Goal: Task Accomplishment & Management: Use online tool/utility

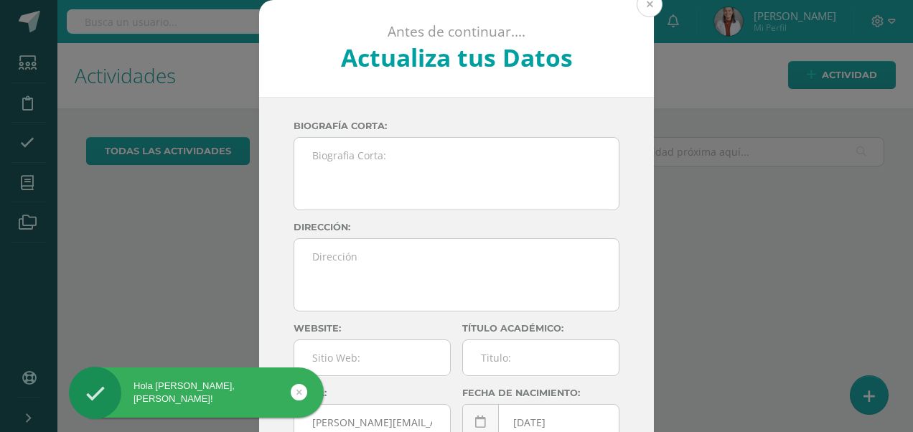
click at [647, 14] on button at bounding box center [650, 4] width 26 height 26
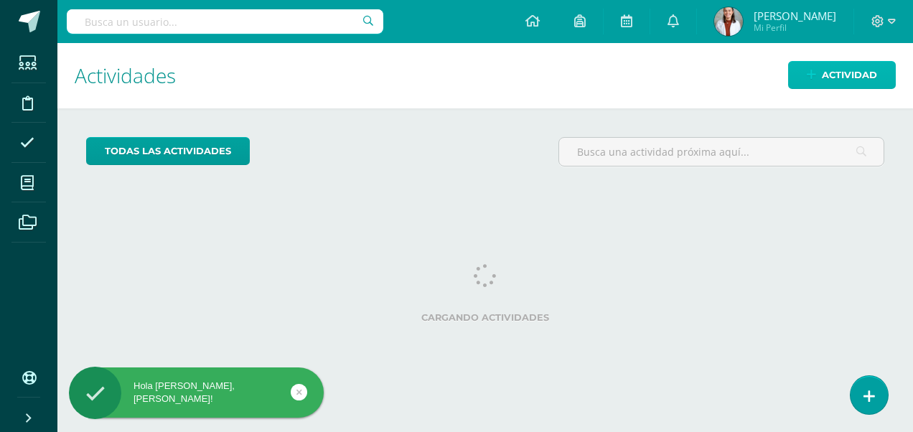
click at [843, 74] on span "Actividad" at bounding box center [849, 75] width 55 height 27
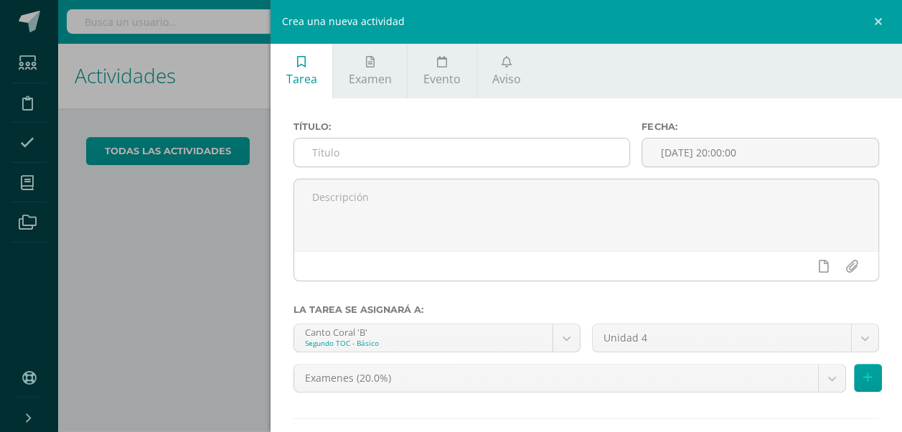
click at [350, 149] on input "text" at bounding box center [461, 153] width 335 height 28
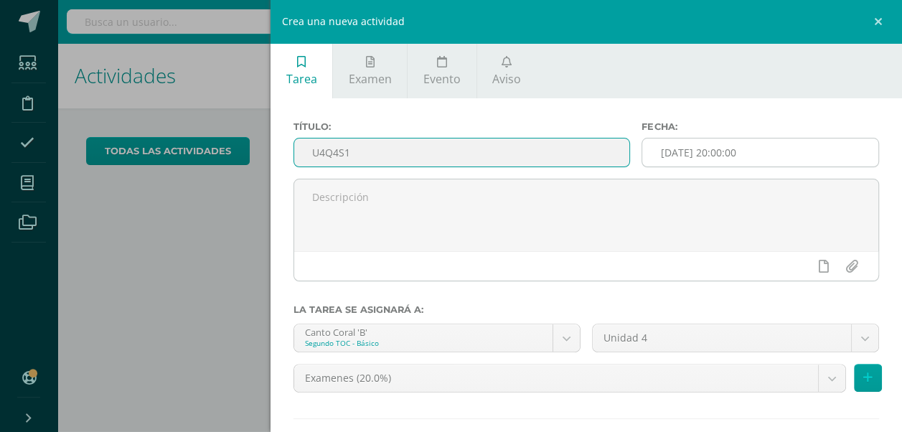
type input "U4Q4S1"
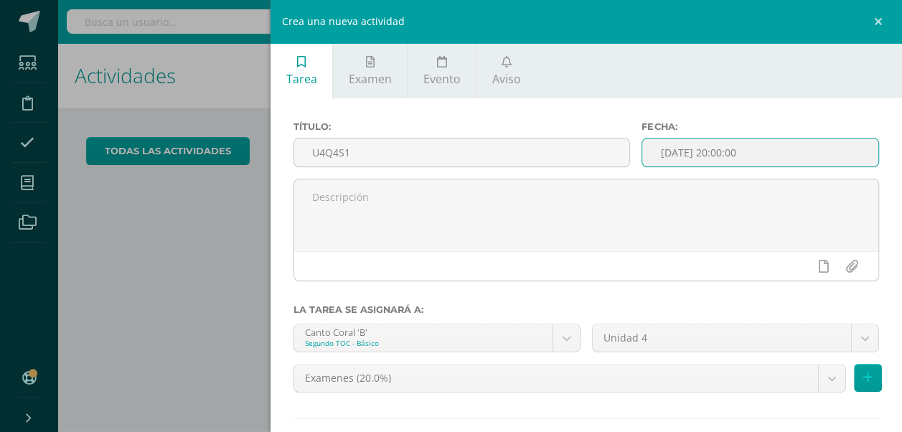
click at [754, 147] on input "[DATE] 20:00:00" at bounding box center [760, 153] width 236 height 28
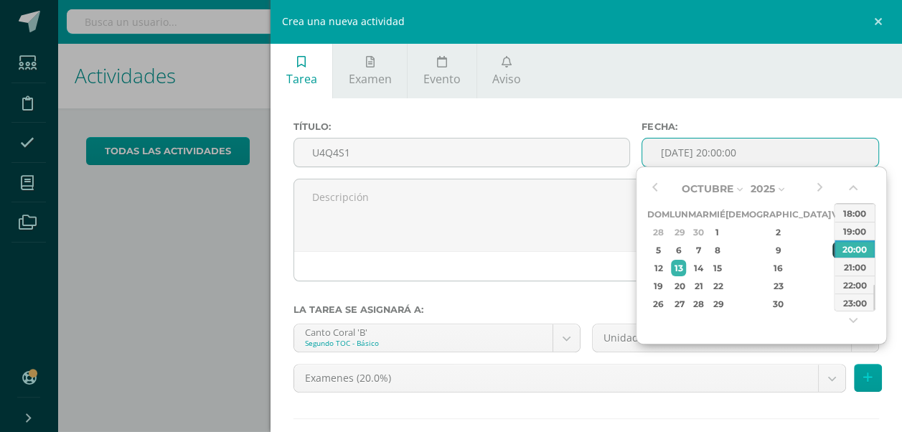
click at [832, 245] on div "10" at bounding box center [838, 250] width 13 height 17
type input "2025-10-10 20:00"
click at [472, 292] on div at bounding box center [586, 236] width 597 height 114
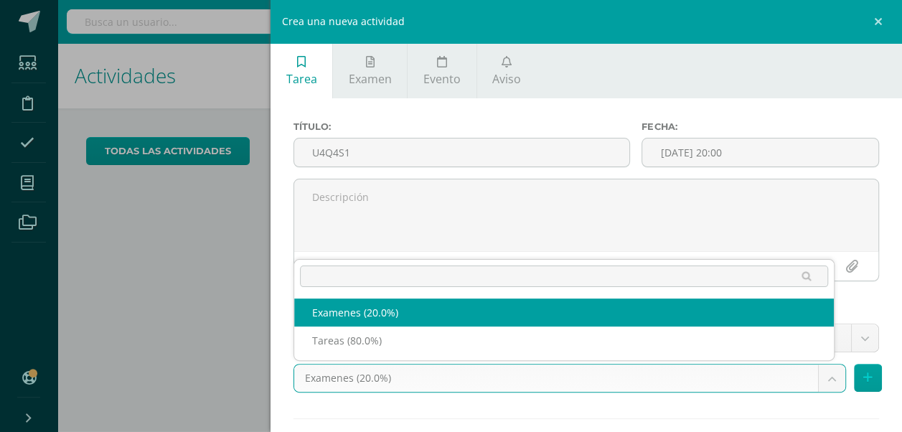
click at [814, 385] on body "Hola Renata Isabel, bienvenido a Edoo! Estudiantes Disciplina Asistencia Mis cu…" at bounding box center [451, 216] width 902 height 432
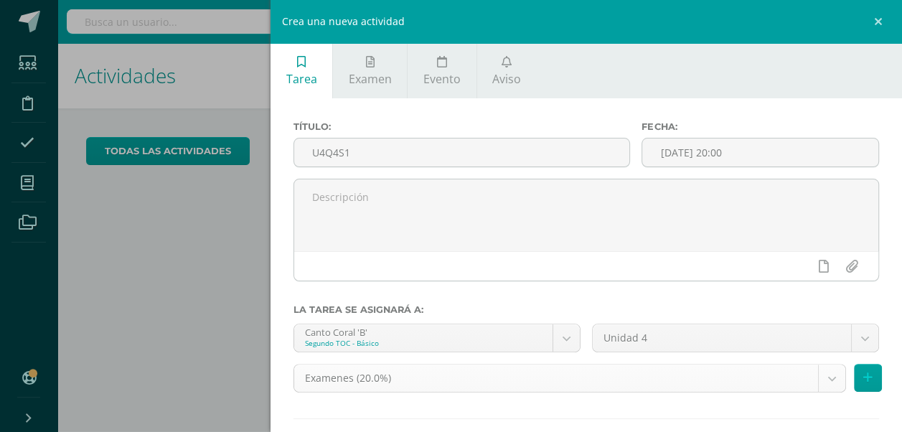
click at [814, 385] on body "Hola Renata Isabel, bienvenido a Edoo! Estudiantes Disciplina Asistencia Mis cu…" at bounding box center [451, 216] width 902 height 432
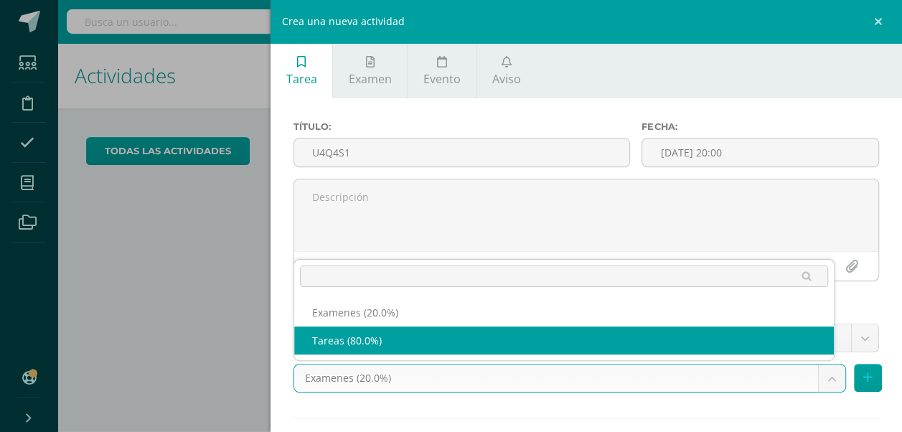
select select "143503"
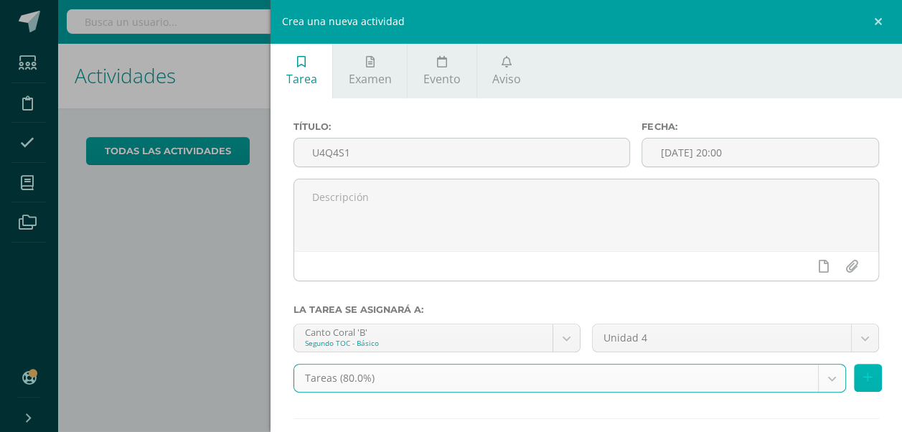
click at [867, 377] on button at bounding box center [868, 378] width 28 height 28
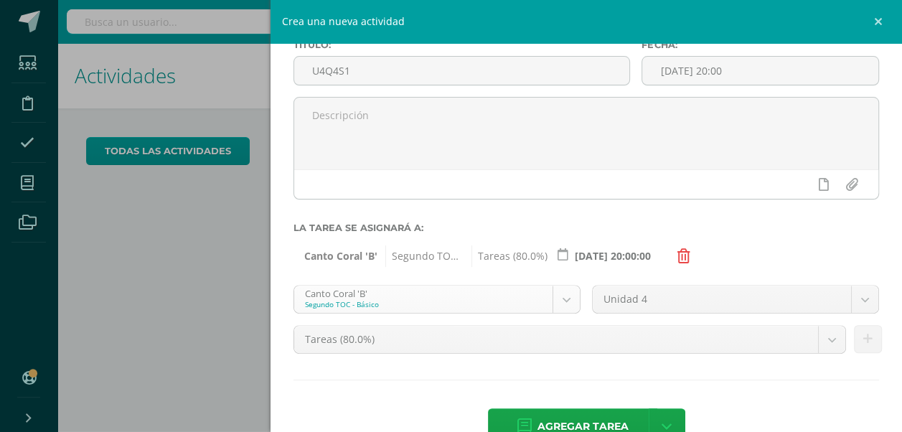
scroll to position [83, 0]
click at [564, 309] on body "Hola Renata Isabel, bienvenido a Edoo! Estudiantes Disciplina Asistencia Mis cu…" at bounding box center [451, 216] width 902 height 432
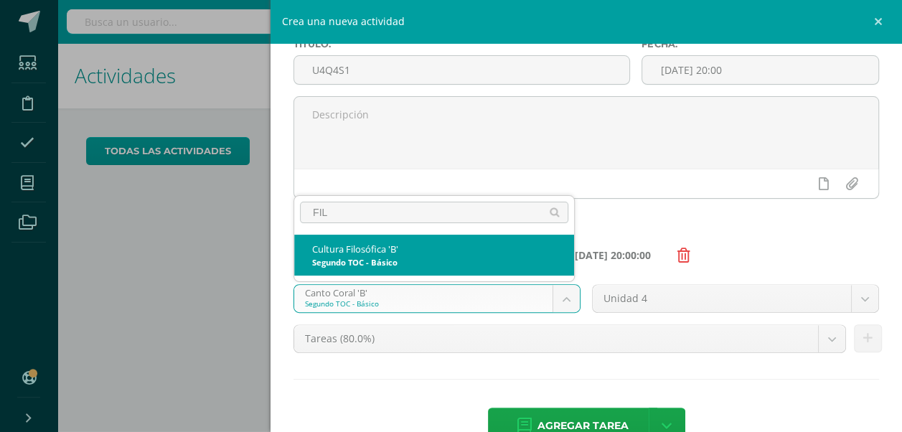
type input "FILO"
select select "143517"
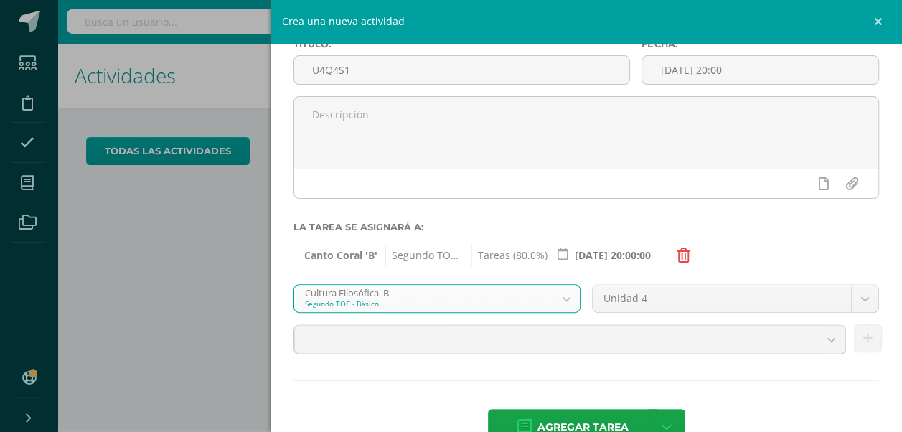
scroll to position [105, 0]
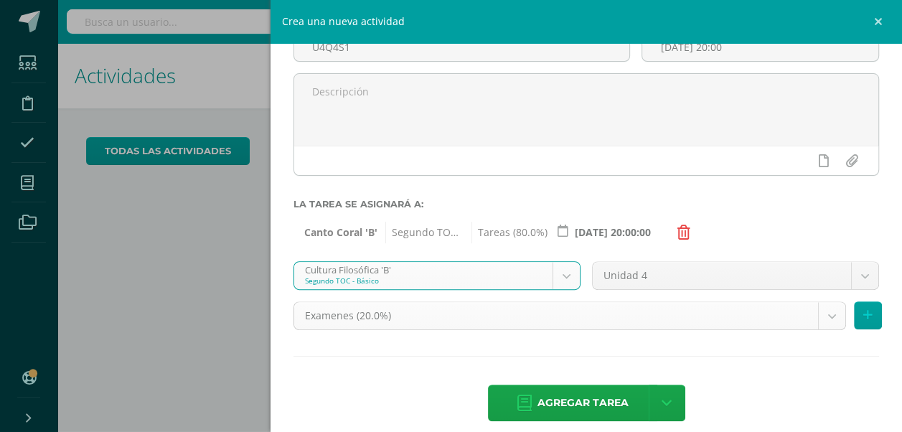
click at [824, 322] on body "Hola Renata Isabel, bienvenido a Edoo! Estudiantes Disciplina Asistencia Mis cu…" at bounding box center [451, 216] width 902 height 432
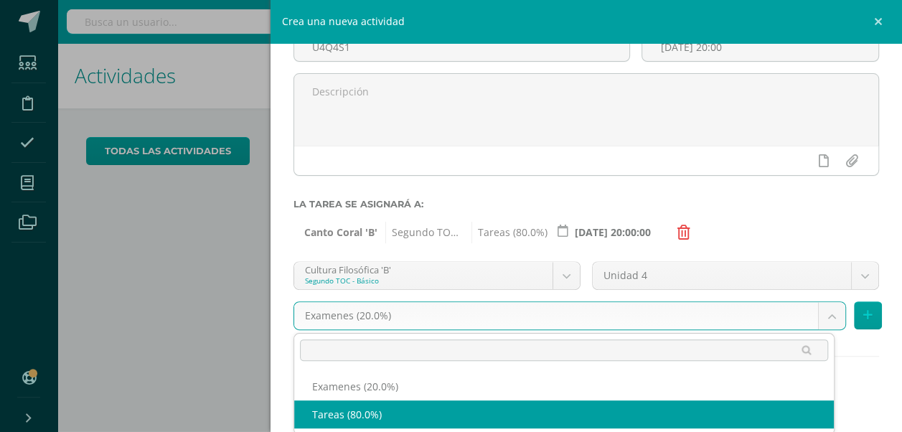
select select "143529"
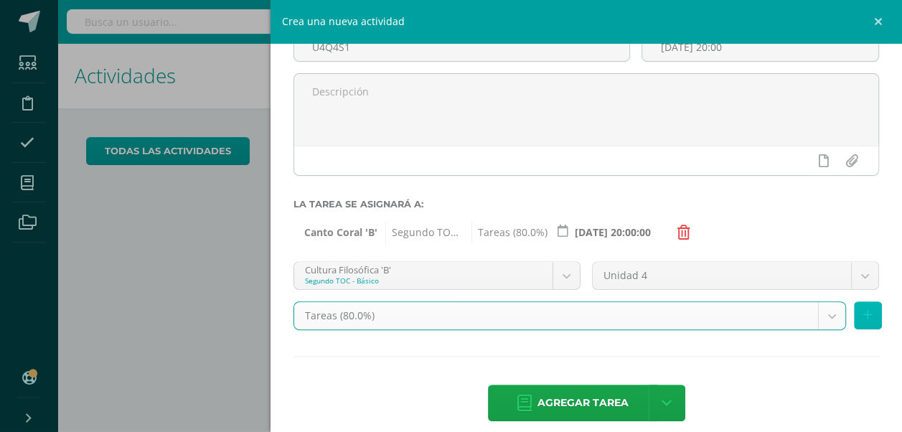
click at [863, 309] on icon at bounding box center [867, 315] width 9 height 12
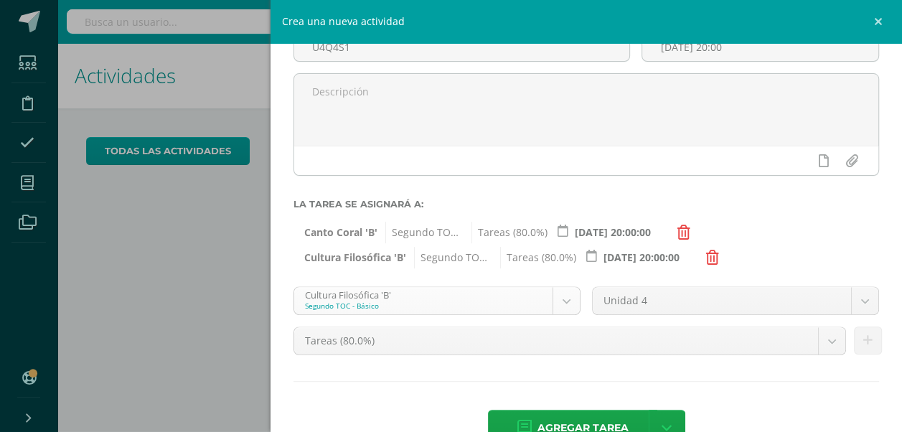
click at [561, 299] on body "Hola Renata Isabel, bienvenido a Edoo! Estudiantes Disciplina Asistencia Mis cu…" at bounding box center [451, 216] width 902 height 432
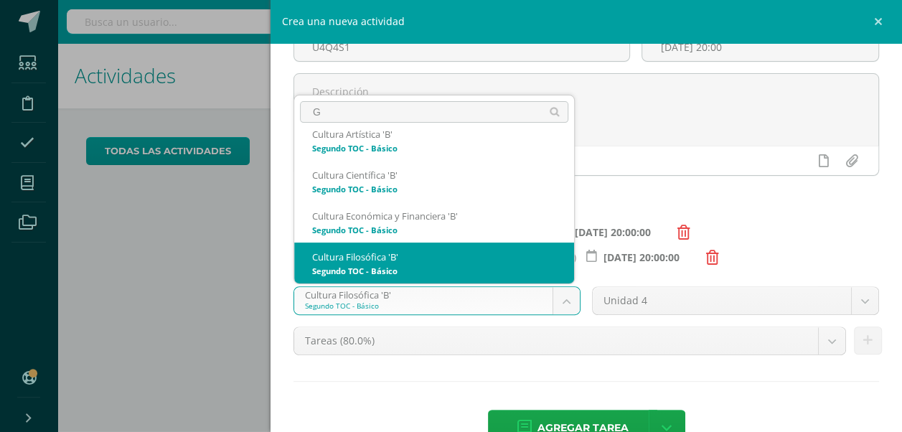
scroll to position [0, 0]
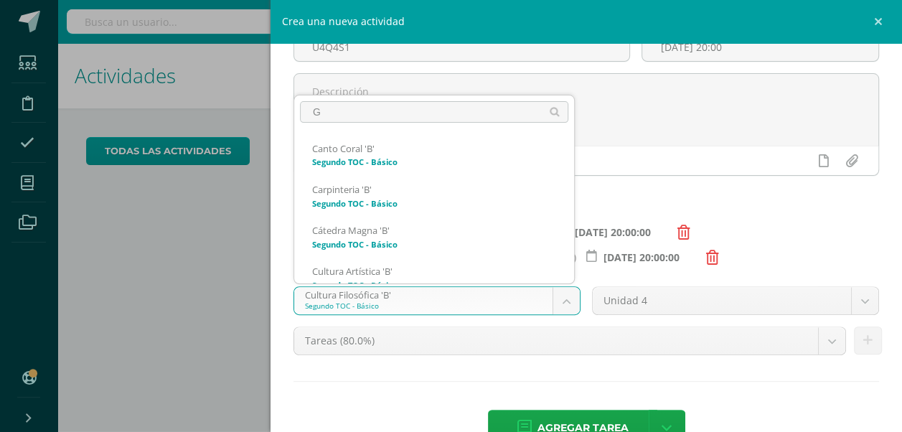
type input "GE"
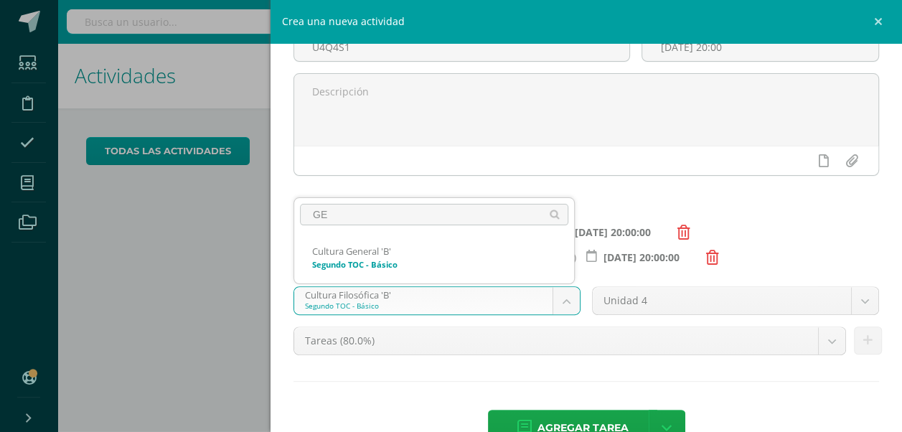
select select "143660"
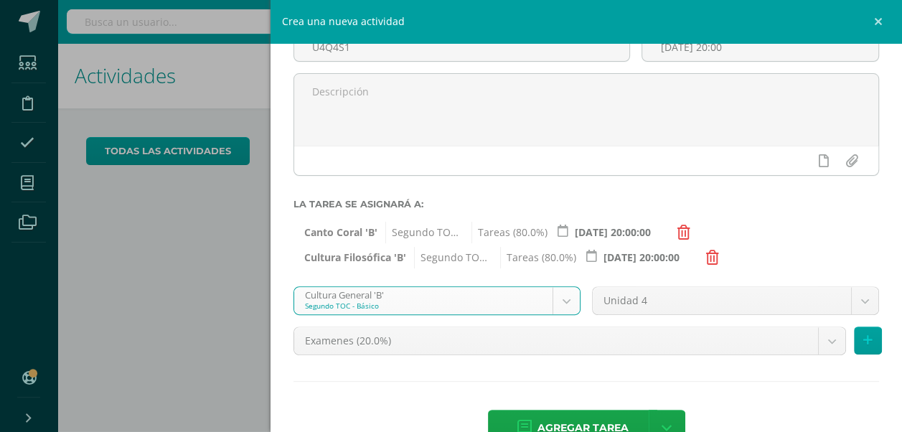
scroll to position [145, 0]
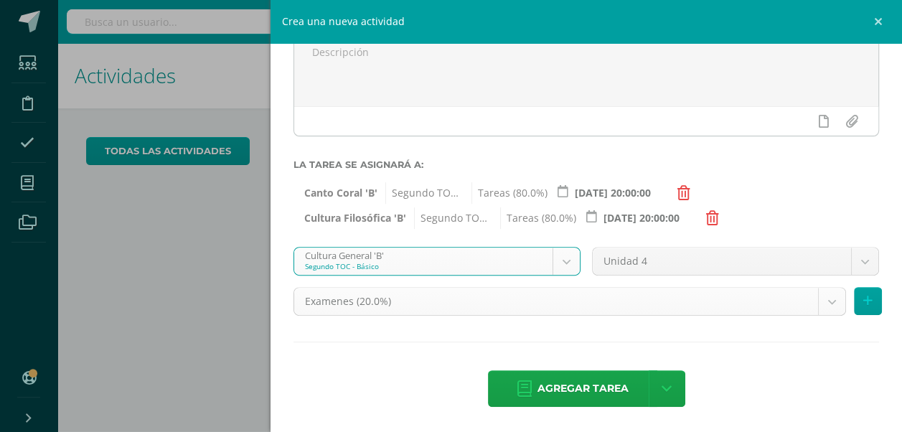
click at [833, 303] on body "Hola Renata Isabel, bienvenido a Edoo! Estudiantes Disciplina Asistencia Mis cu…" at bounding box center [451, 216] width 902 height 432
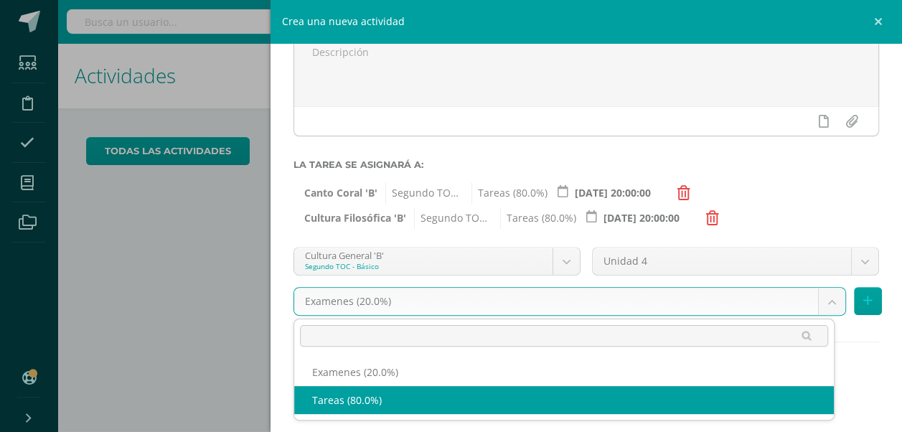
select select "143672"
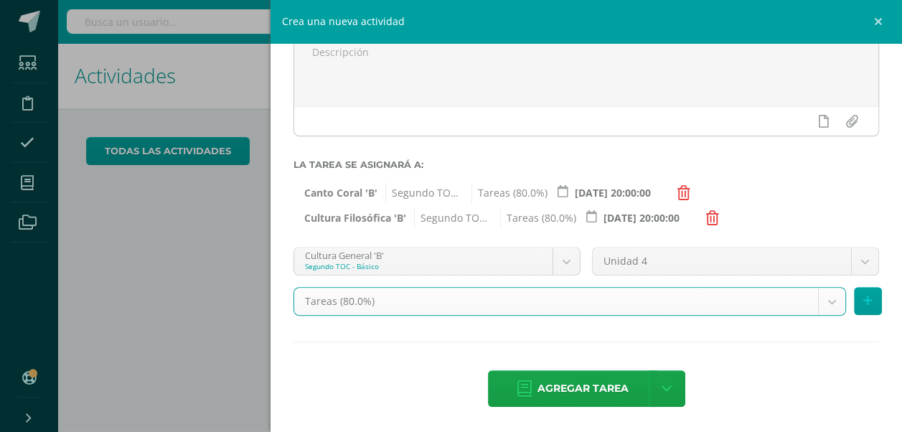
scroll to position [29, 0]
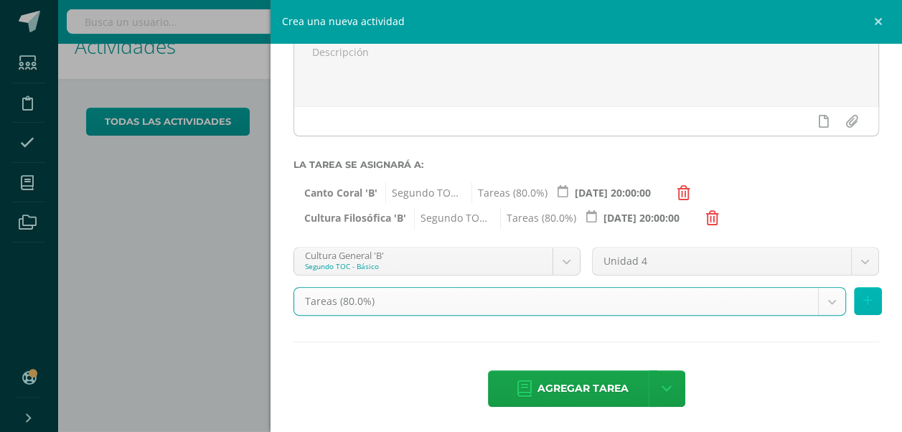
click at [863, 299] on icon at bounding box center [867, 301] width 9 height 12
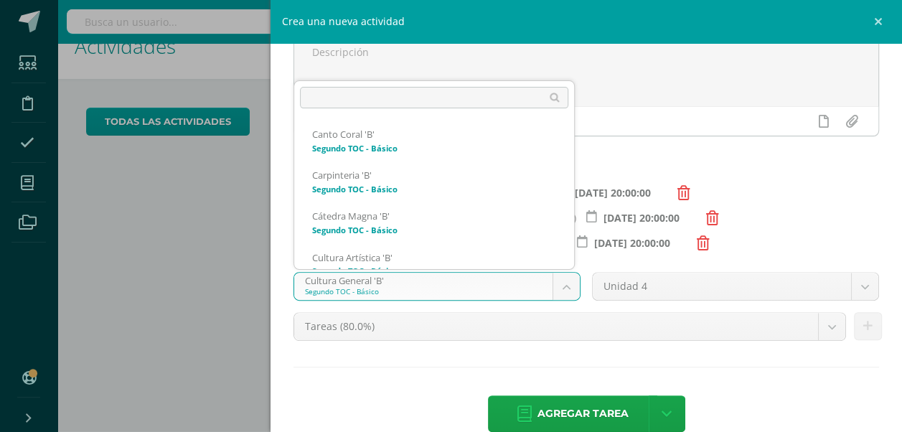
click at [570, 291] on body "Hola Renata Isabel, bienvenido a Edoo! Estudiantes Disciplina Asistencia Mis cu…" at bounding box center [451, 187] width 902 height 432
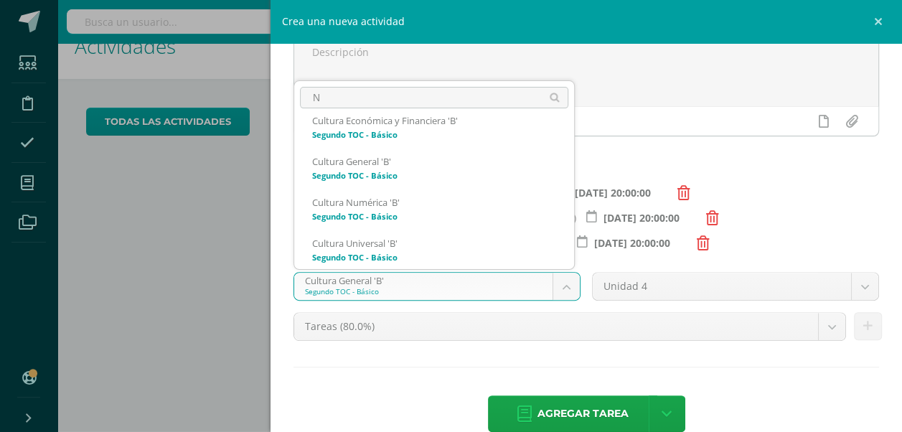
scroll to position [0, 0]
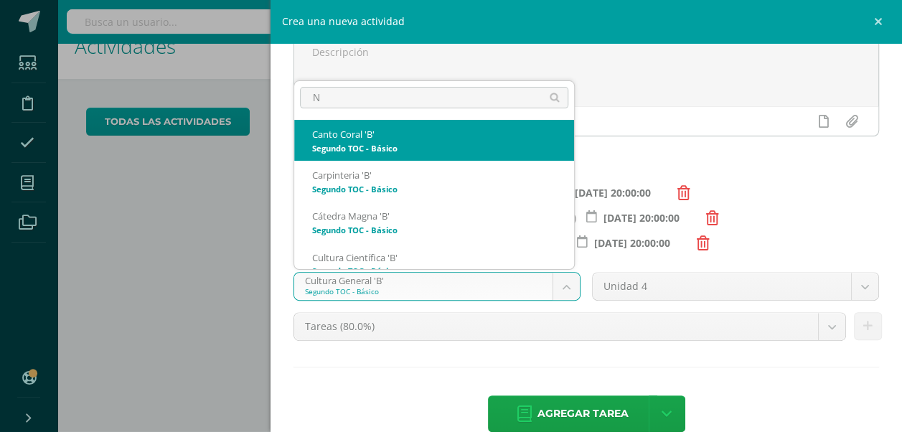
type input "NU"
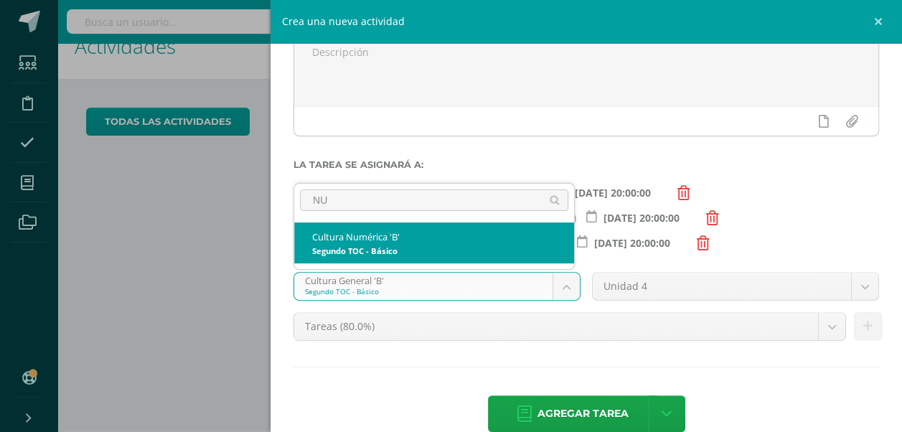
select select "143556"
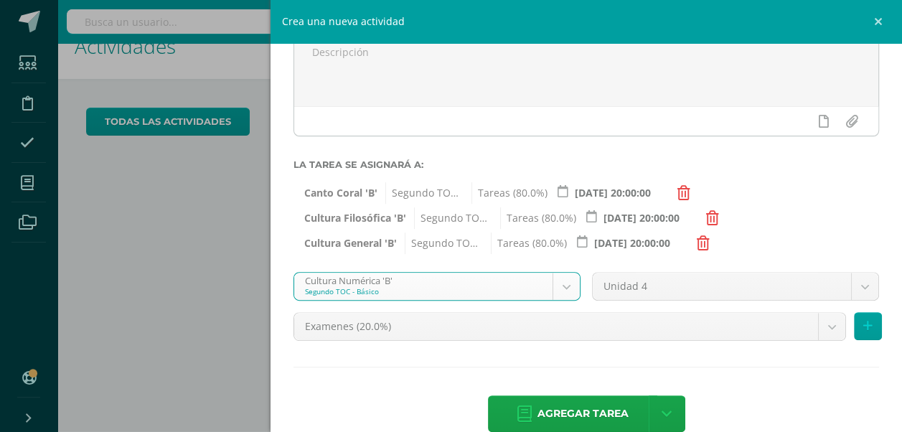
scroll to position [154, 0]
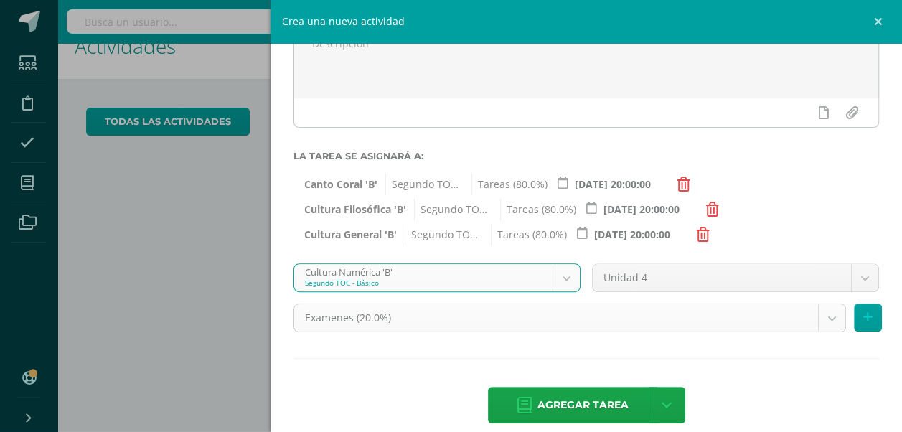
click at [822, 324] on body "Hola Renata Isabel, bienvenido a Edoo! Estudiantes Disciplina Asistencia Mis cu…" at bounding box center [451, 187] width 902 height 432
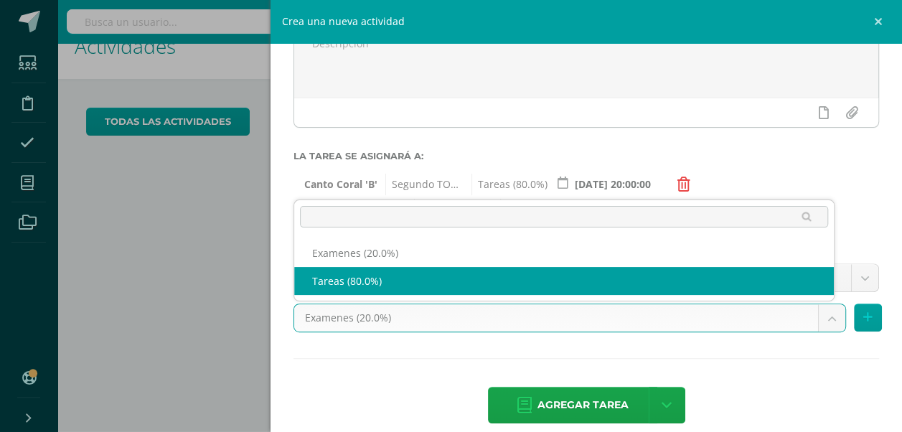
select select "143568"
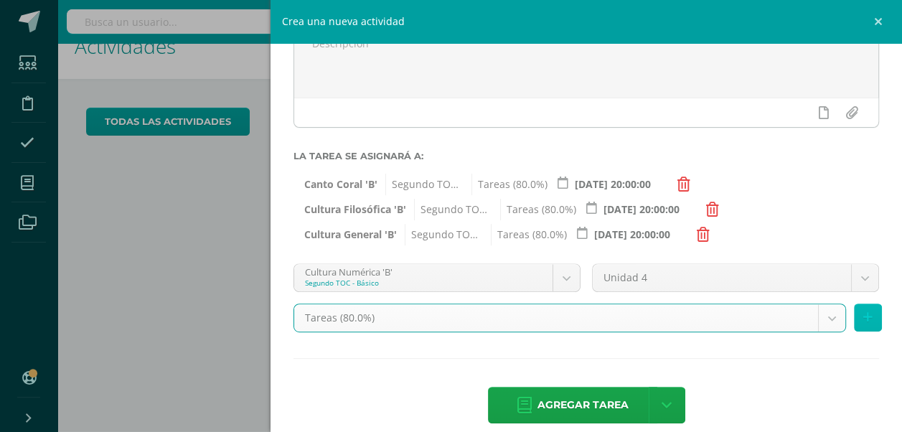
click at [858, 325] on button at bounding box center [868, 318] width 28 height 28
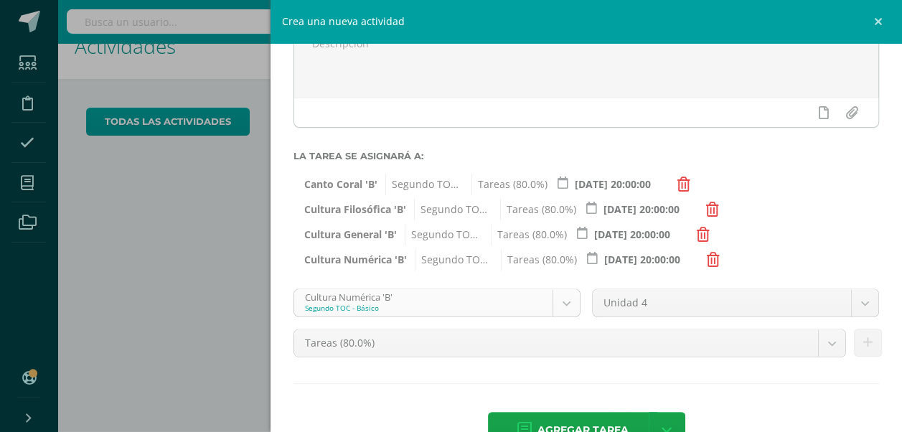
click at [554, 297] on body "Hola Renata Isabel, bienvenido a Edoo! Estudiantes Disciplina Asistencia Mis cu…" at bounding box center [451, 187] width 902 height 432
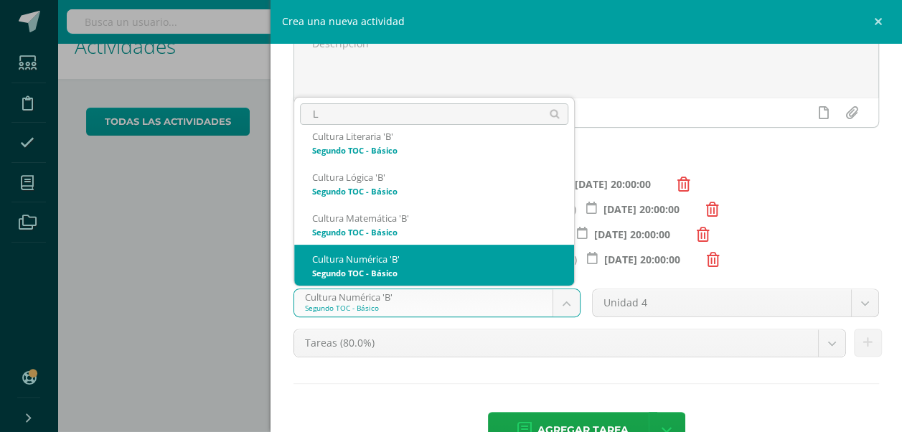
scroll to position [0, 0]
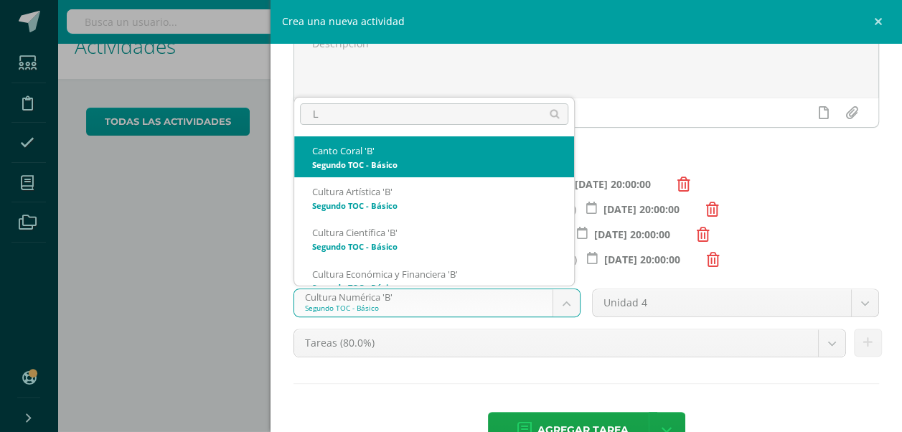
type input "LO"
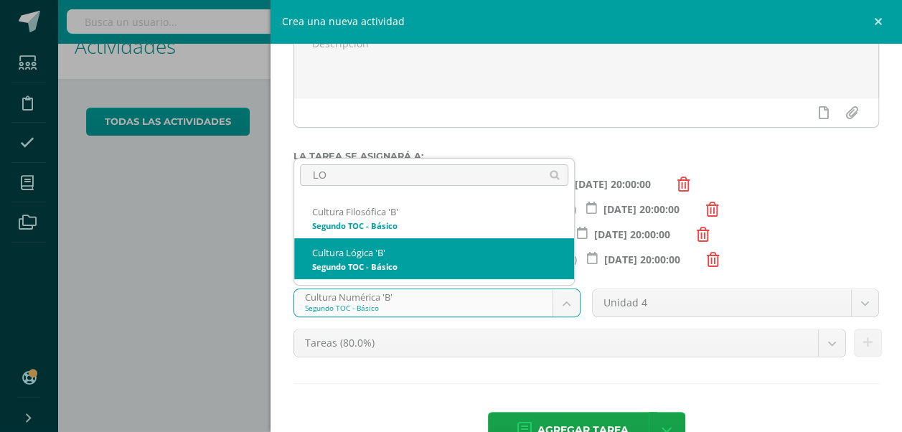
select select "143608"
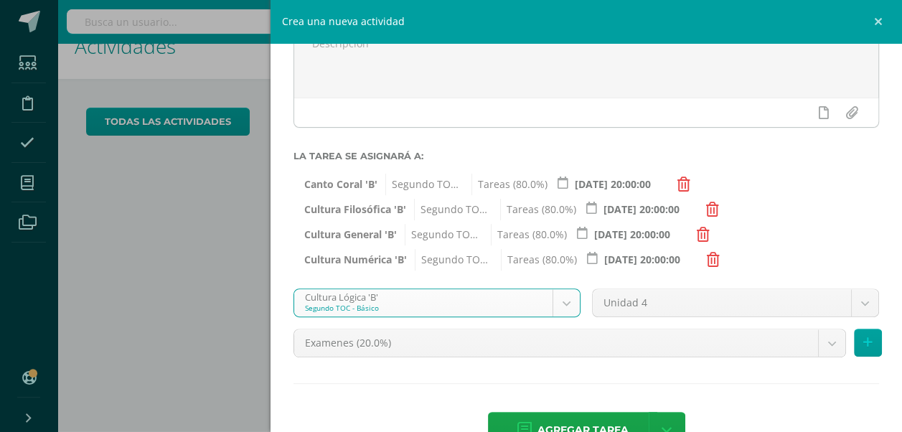
scroll to position [192, 0]
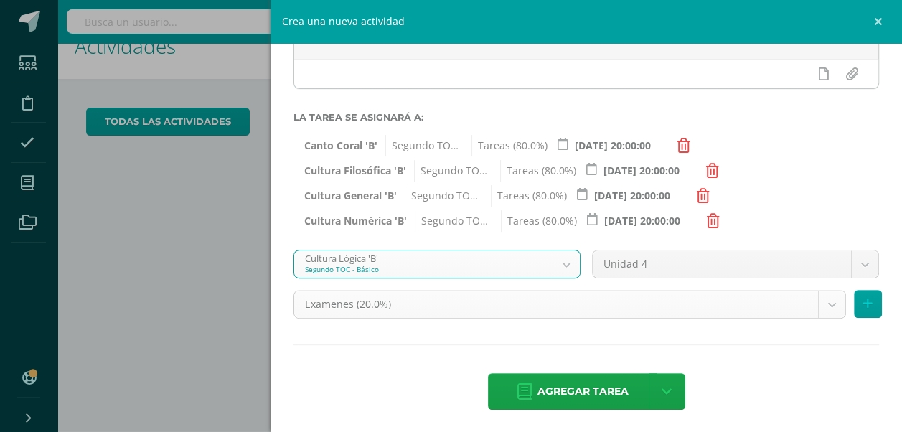
click at [818, 305] on body "Hola Renata Isabel, bienvenido a Edoo! Estudiantes Disciplina Asistencia Mis cu…" at bounding box center [451, 187] width 902 height 432
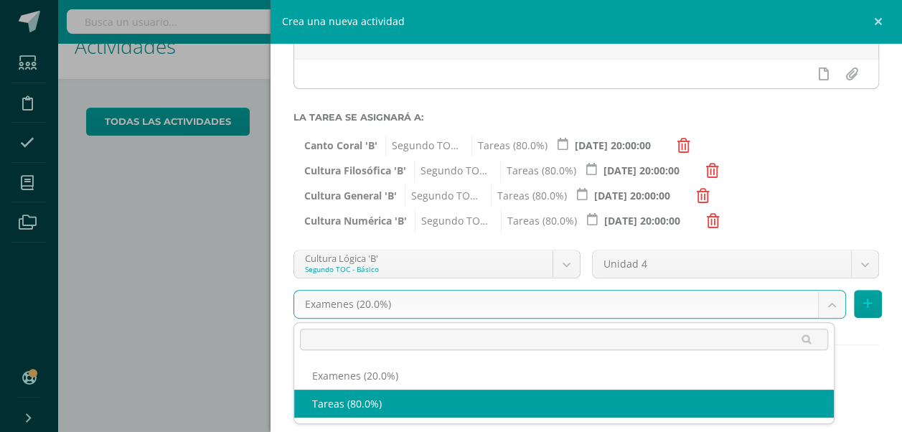
select select "143620"
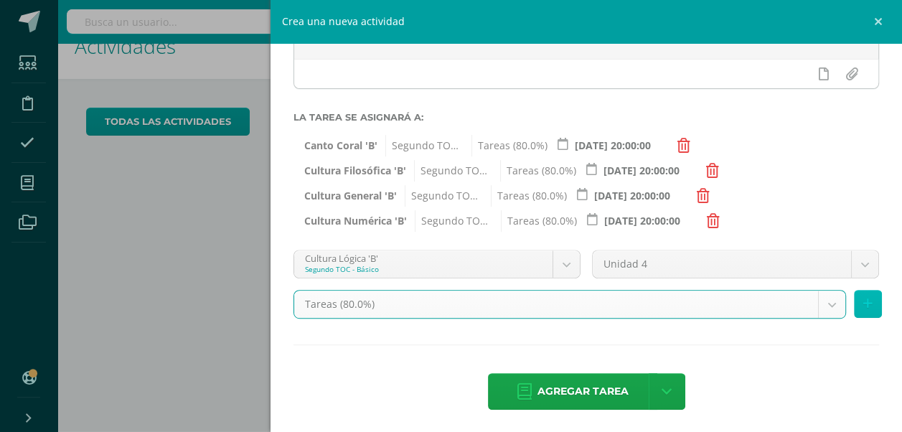
click at [863, 308] on icon at bounding box center [867, 304] width 9 height 12
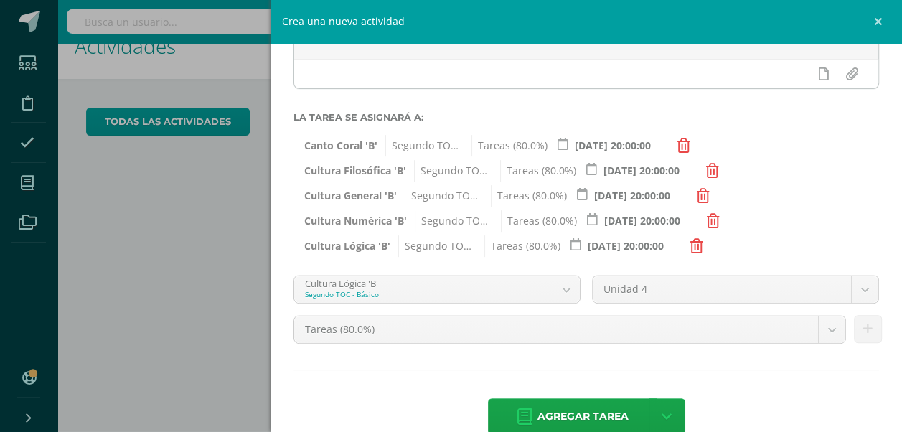
click at [577, 303] on div "Cultura Lógica 'B' Segundo TOC - Básico Canto Coral 'B' Carpinteria 'B' Cátedra…" at bounding box center [437, 295] width 299 height 40
click at [570, 300] on body "Hola Renata Isabel, bienvenido a Edoo! Estudiantes Disciplina Asistencia Mis cu…" at bounding box center [451, 187] width 902 height 432
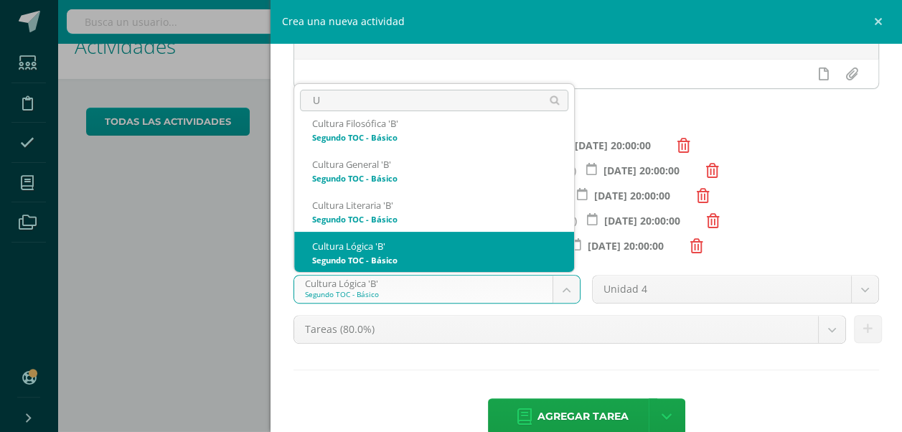
scroll to position [0, 0]
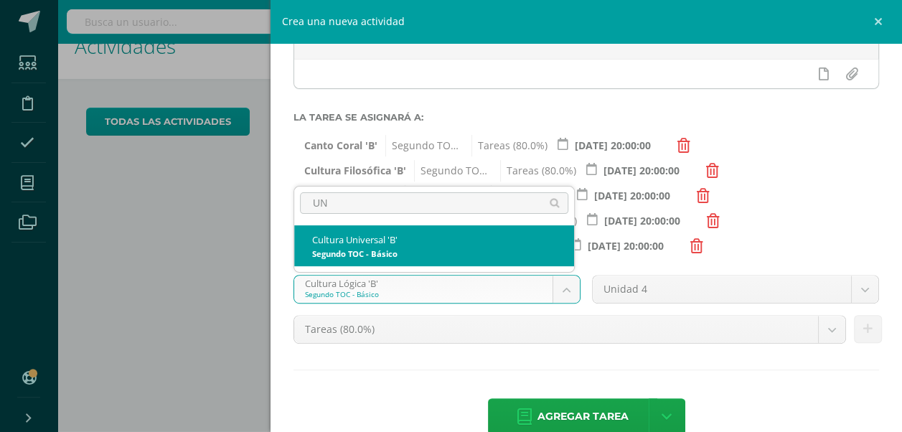
type input "UNI"
select select "143621"
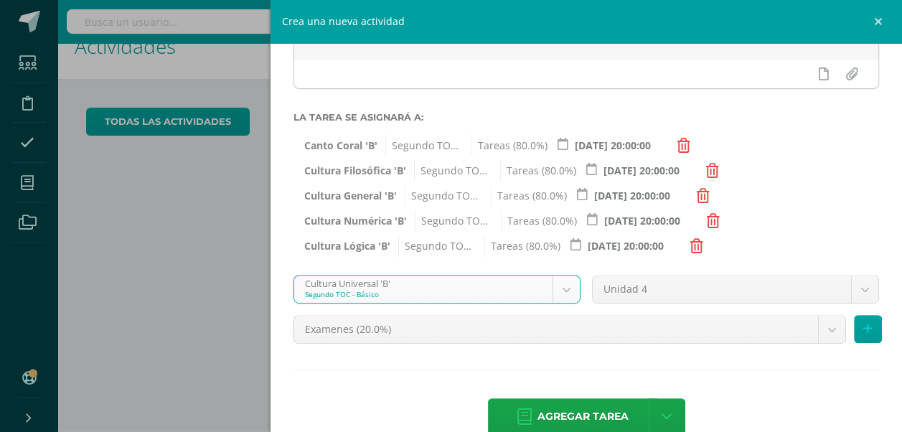
scroll to position [220, 0]
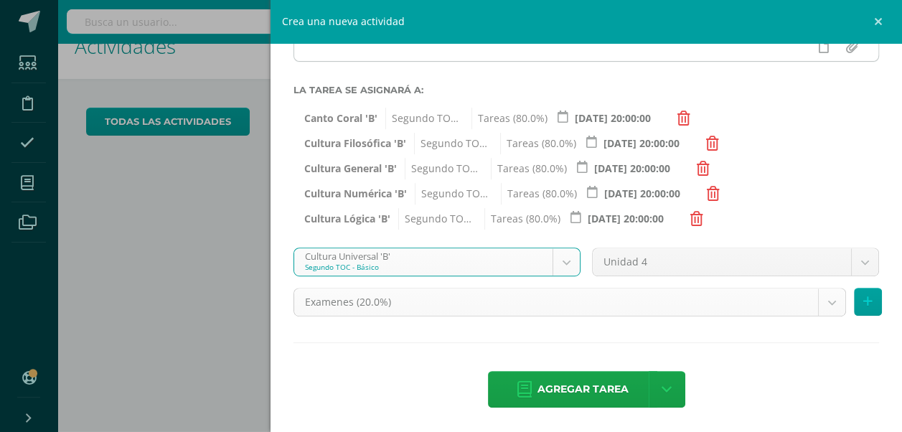
click at [815, 299] on body "Hola Renata Isabel, bienvenido a Edoo! Estudiantes Disciplina Asistencia Mis cu…" at bounding box center [451, 187] width 902 height 432
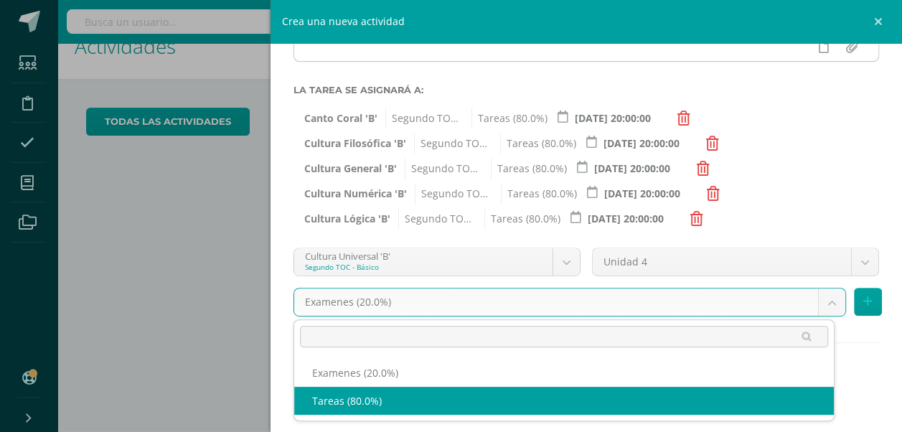
select select "143633"
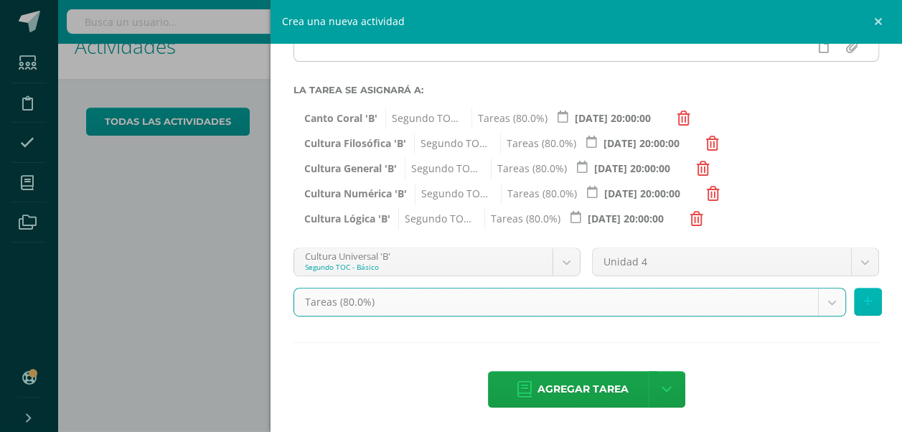
click at [863, 299] on icon at bounding box center [867, 302] width 9 height 12
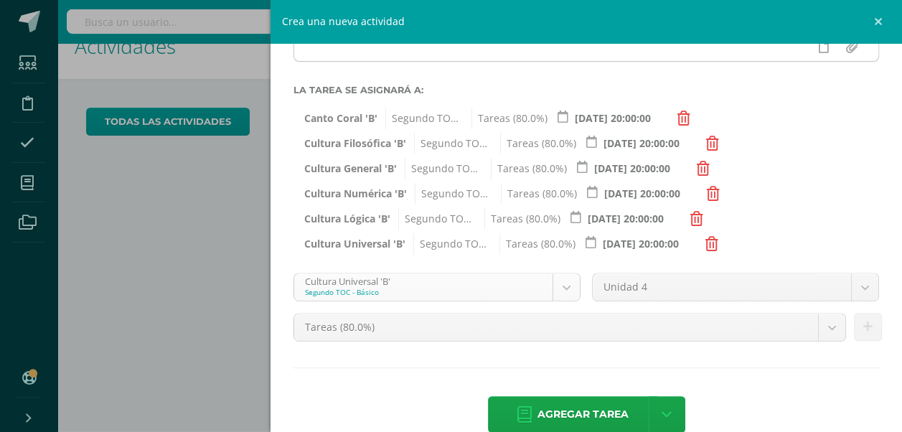
click at [555, 291] on body "Hola Renata Isabel, bienvenido a Edoo! Estudiantes Disciplina Asistencia Mis cu…" at bounding box center [451, 187] width 902 height 432
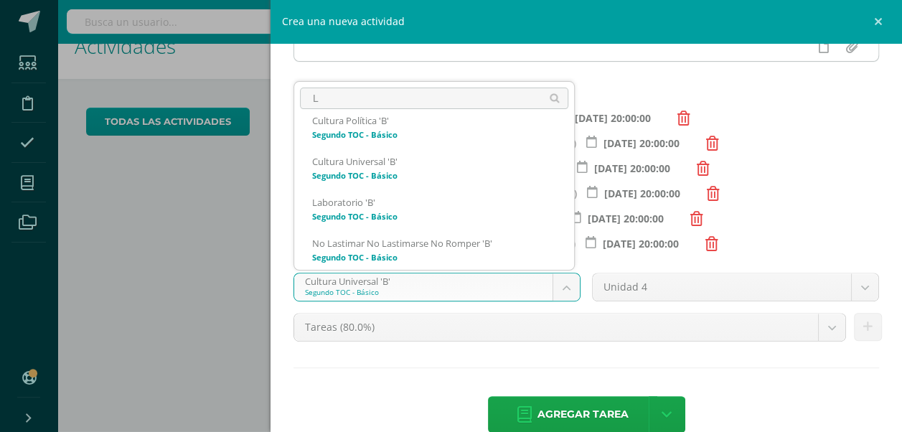
scroll to position [0, 0]
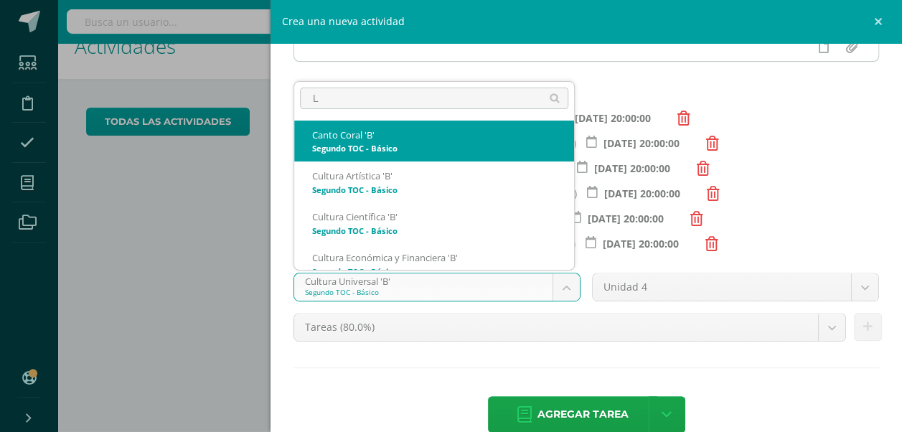
type input "LI"
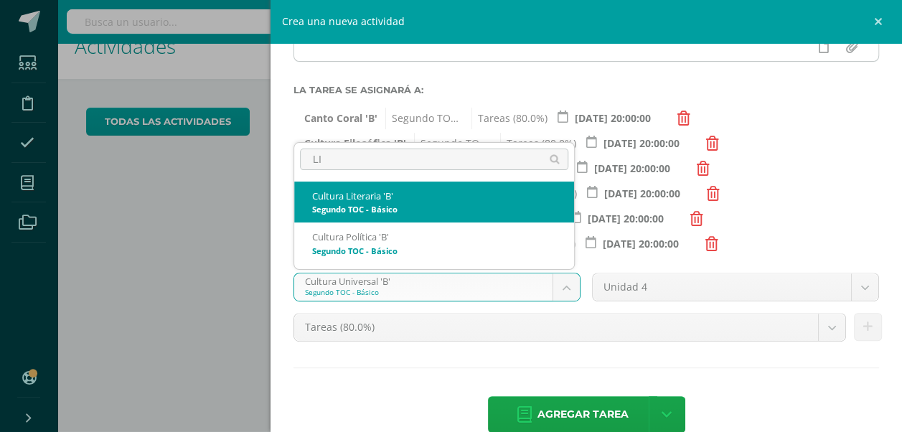
select select "143647"
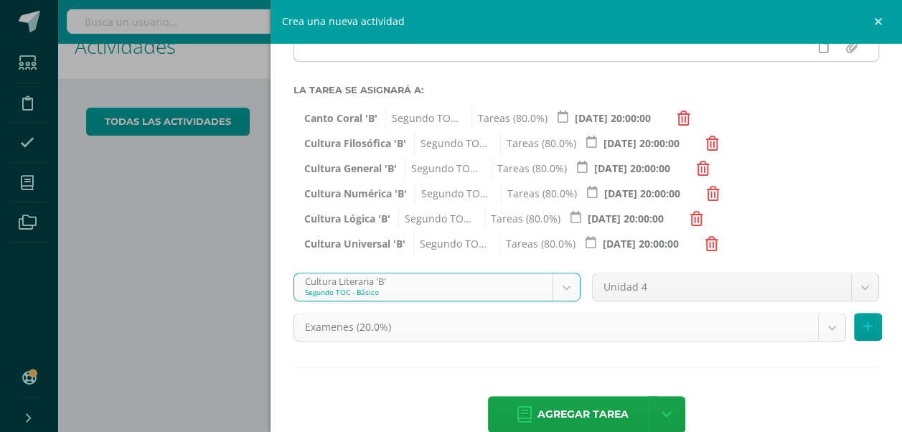
click at [825, 324] on body "Hola Renata Isabel, bienvenido a Edoo! Estudiantes Disciplina Asistencia Mis cu…" at bounding box center [451, 187] width 902 height 432
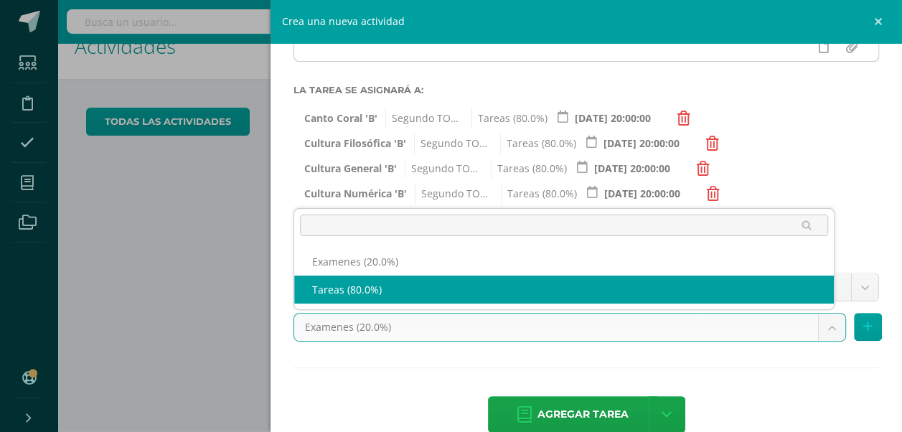
select select "143659"
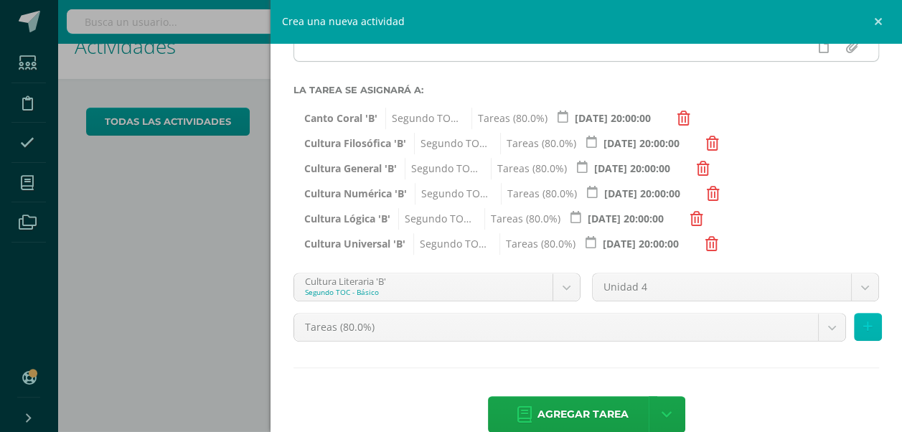
click at [863, 326] on icon at bounding box center [867, 327] width 9 height 12
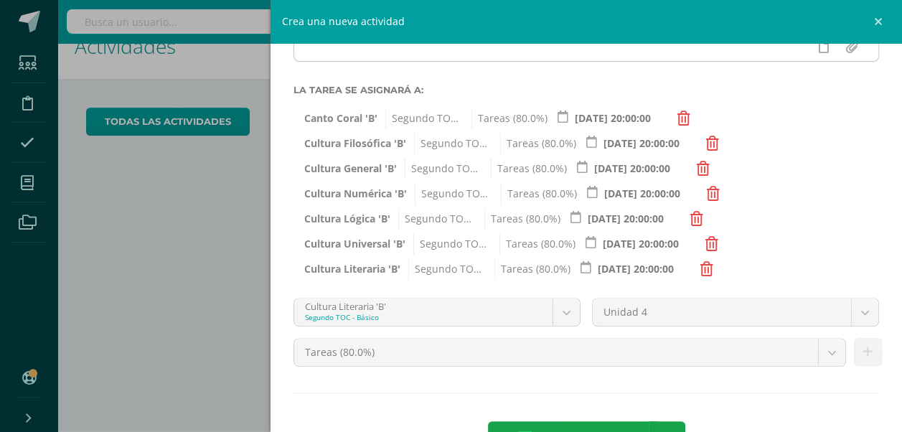
click at [575, 315] on div "Cultura Literaria 'B' Segundo TOC - Básico Canto Coral 'B' Carpinteria 'B' Cáte…" at bounding box center [437, 318] width 299 height 40
click at [565, 315] on body "Hola Renata Isabel, bienvenido a Edoo! Estudiantes Disciplina Asistencia Mis cu…" at bounding box center [451, 187] width 902 height 432
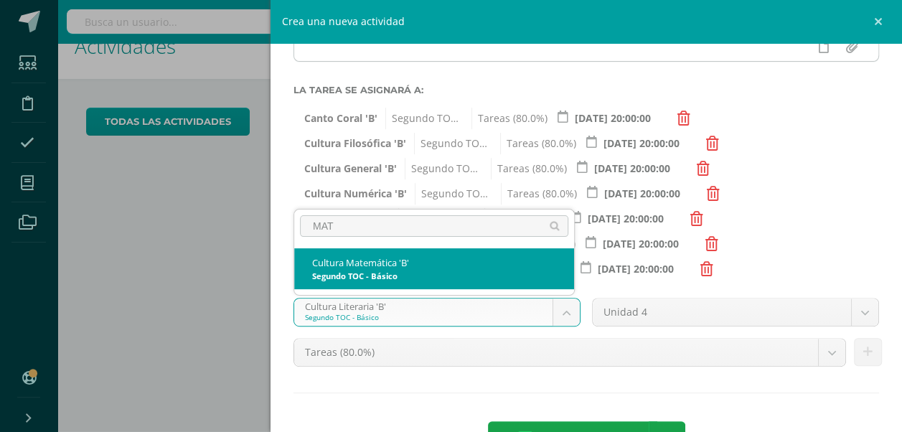
type input "MATE"
select select "143569"
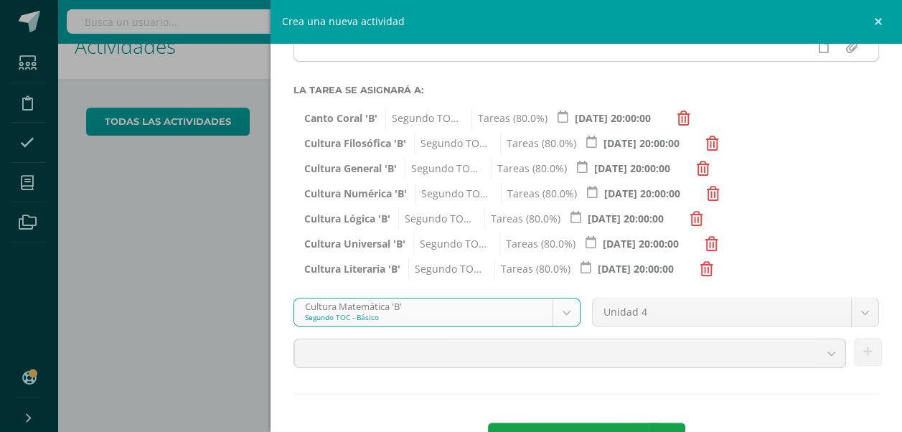
scroll to position [234, 0]
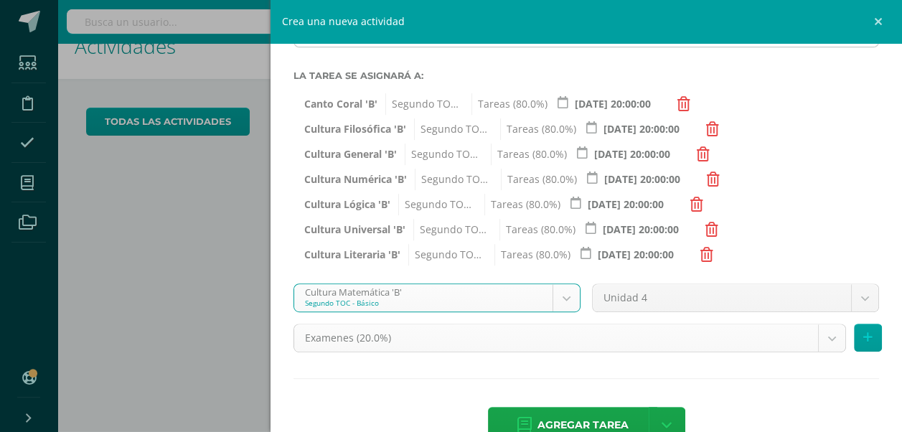
click at [824, 330] on body "Hola Renata Isabel, bienvenido a Edoo! Estudiantes Disciplina Asistencia Mis cu…" at bounding box center [451, 187] width 902 height 432
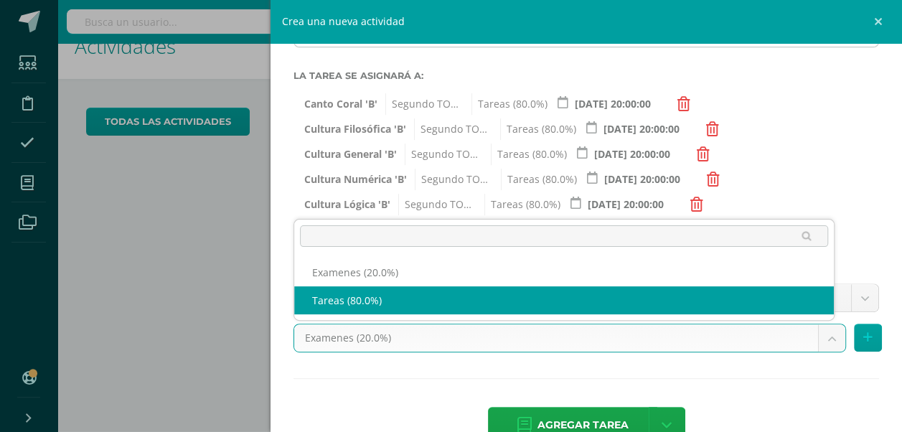
select select "143581"
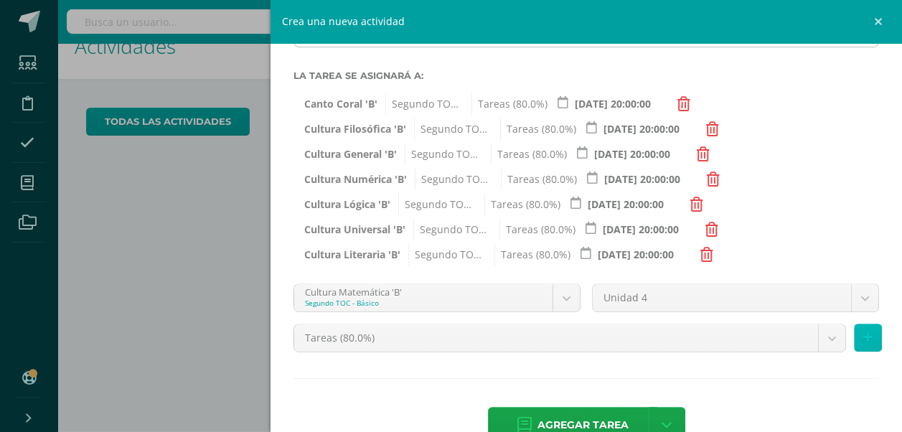
click at [863, 342] on icon at bounding box center [867, 338] width 9 height 12
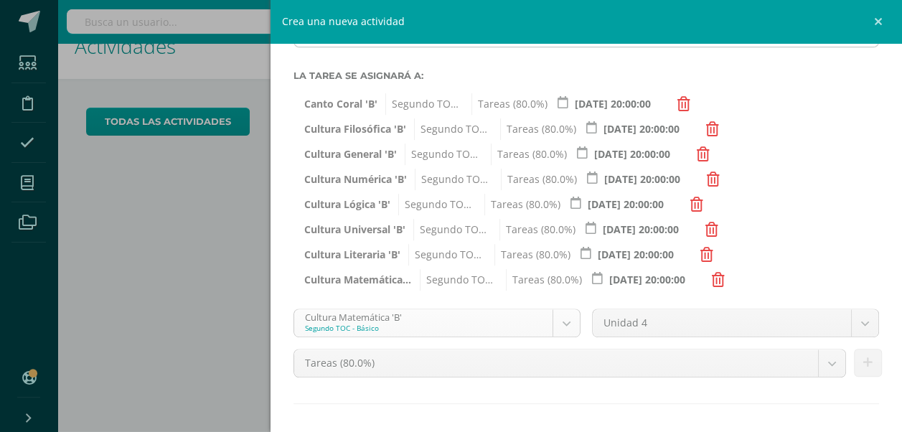
click at [551, 324] on body "Hola Renata Isabel, bienvenido a Edoo! Estudiantes Disciplina Asistencia Mis cu…" at bounding box center [451, 187] width 902 height 432
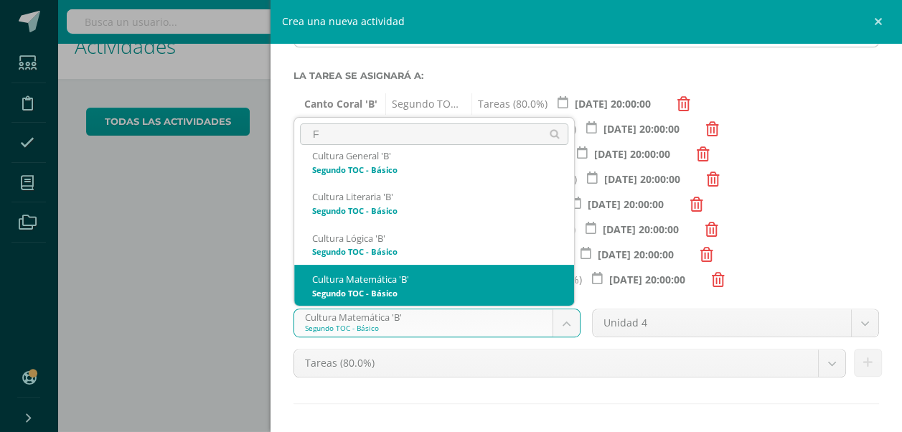
scroll to position [0, 0]
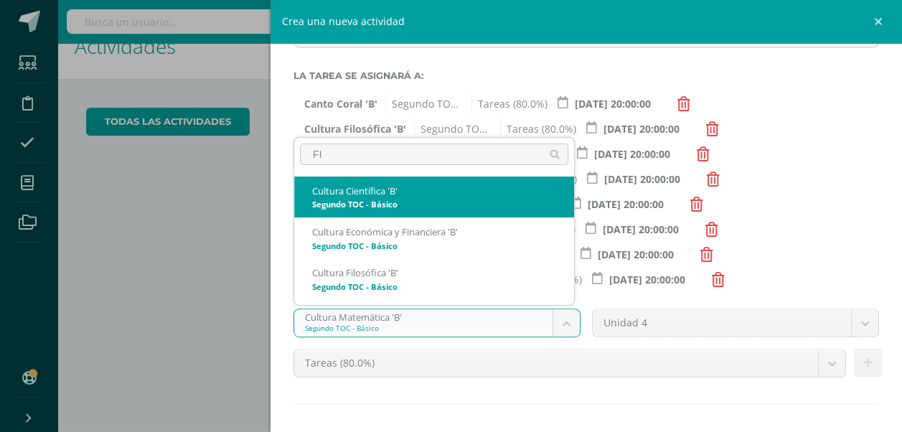
type input "FIN"
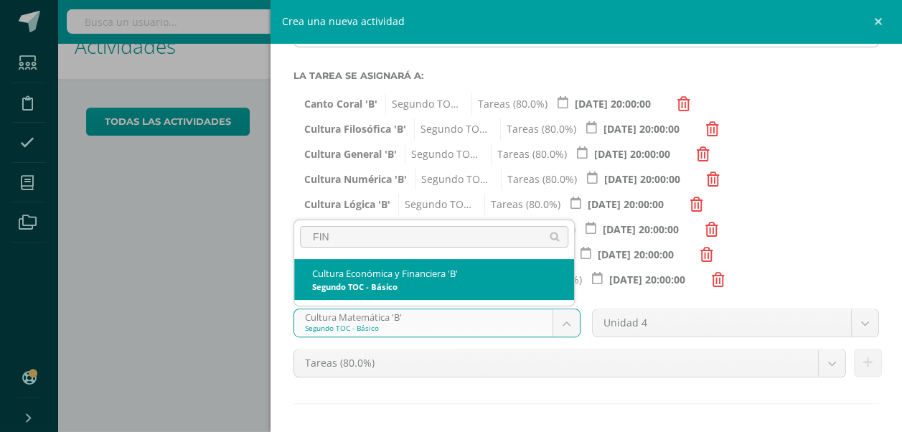
select select "143582"
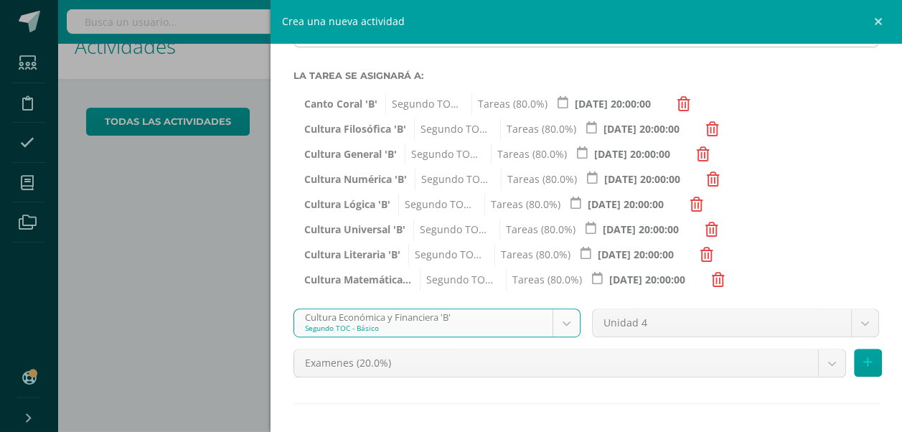
click at [576, 325] on div "Cultura Económica y Financiera 'B' Segundo TOC - Básico Canto Coral 'B' Carpint…" at bounding box center [437, 329] width 299 height 40
click at [817, 364] on body "Hola Renata Isabel, bienvenido a Edoo! Estudiantes Disciplina Asistencia Mis cu…" at bounding box center [451, 187] width 902 height 432
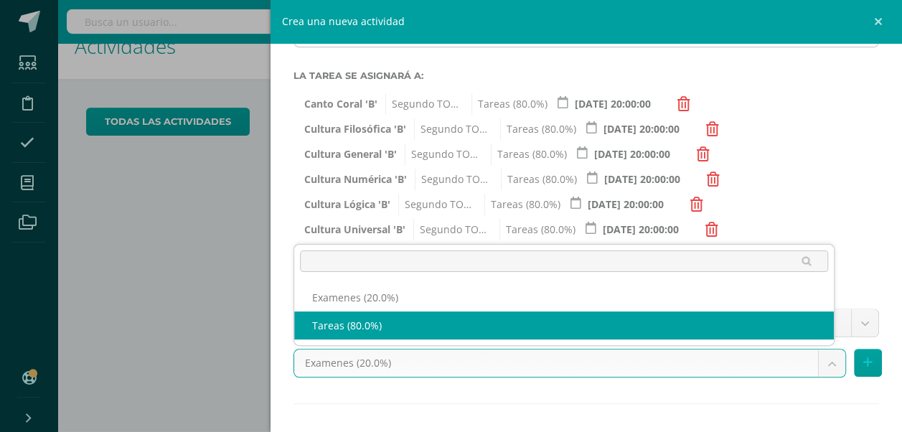
select select "143594"
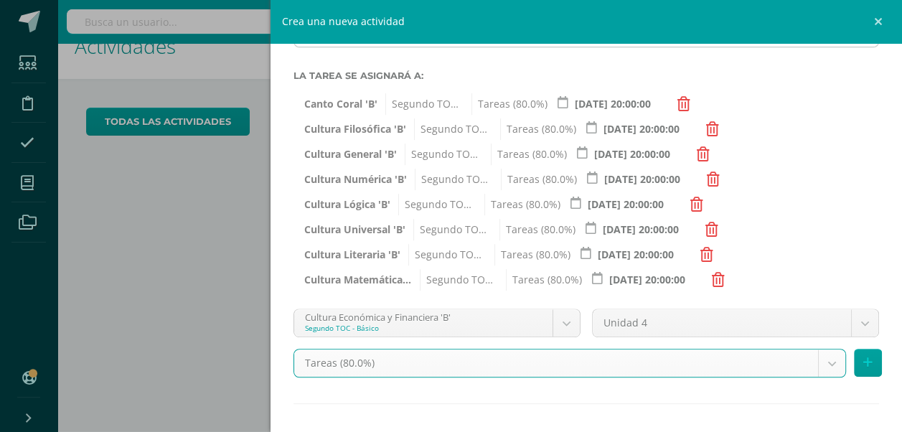
scroll to position [271, 0]
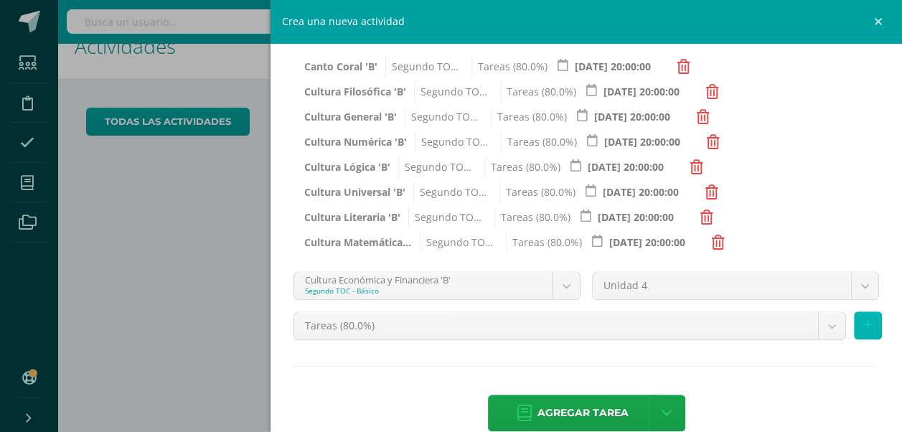
click at [863, 330] on button at bounding box center [868, 325] width 28 height 28
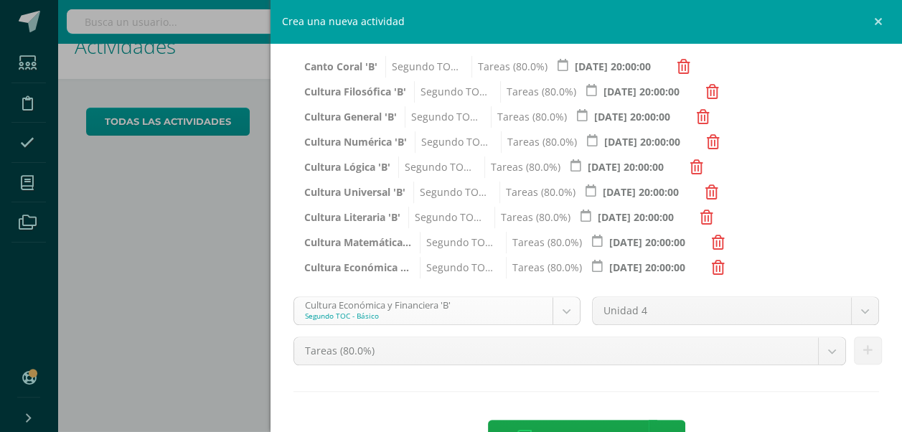
click at [556, 323] on body "Hola Renata Isabel, bienvenido a Edoo! Estudiantes Disciplina Asistencia Mis cu…" at bounding box center [451, 187] width 902 height 432
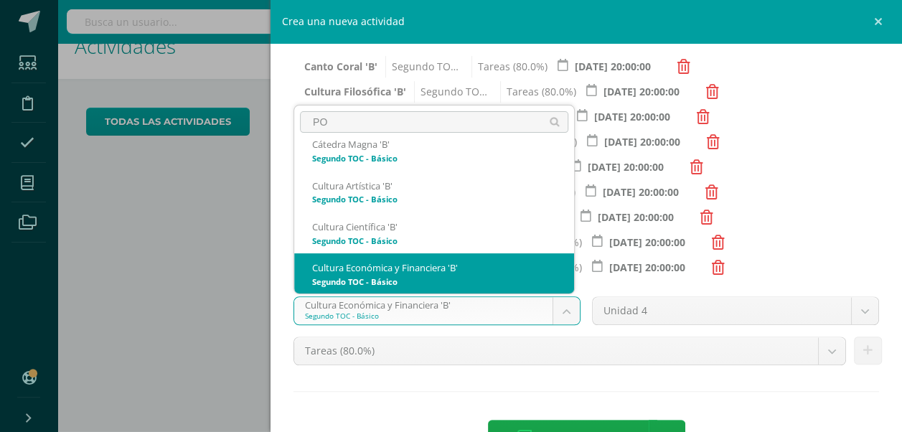
scroll to position [0, 0]
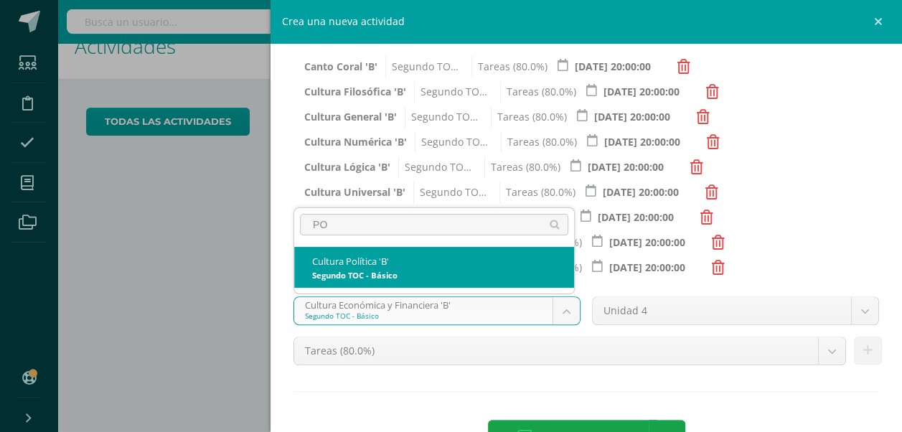
type input "POL"
select select "143530"
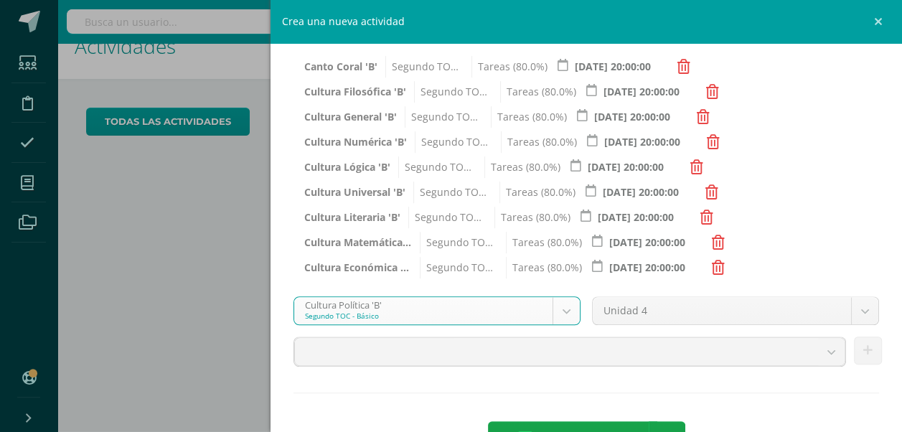
scroll to position [278, 0]
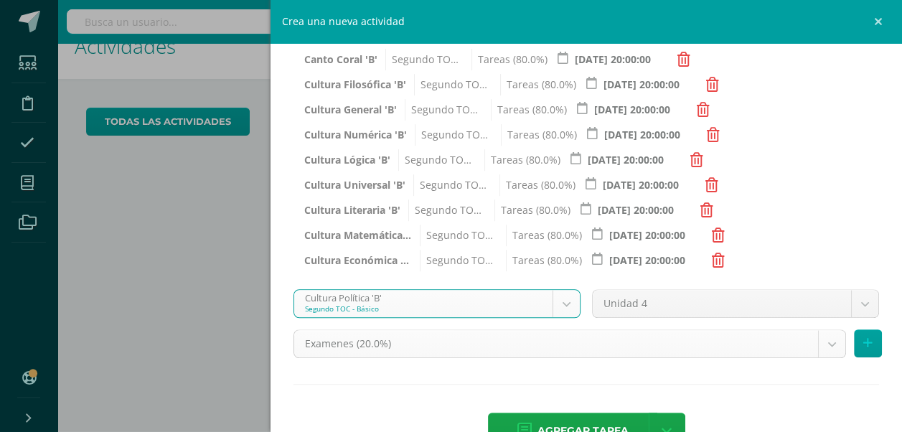
click at [820, 346] on body "Hola Renata Isabel, bienvenido a Edoo! Estudiantes Disciplina Asistencia Mis cu…" at bounding box center [451, 187] width 902 height 432
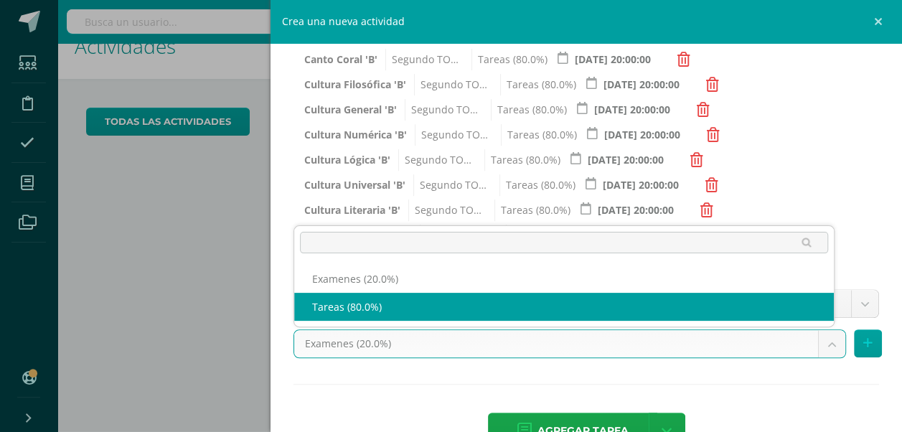
select select "143542"
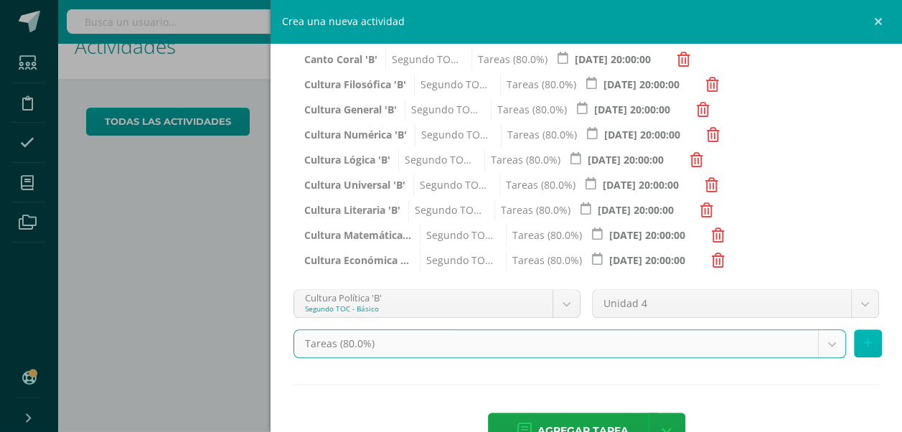
click at [862, 335] on button at bounding box center [868, 343] width 28 height 28
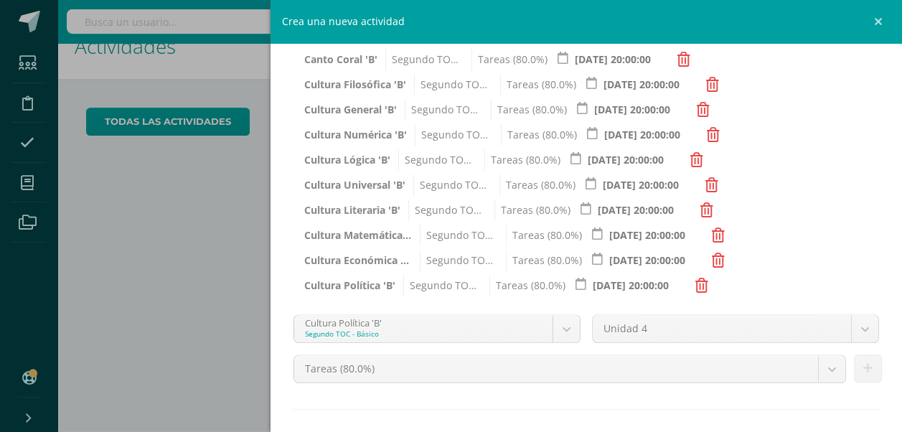
click at [555, 334] on body "Hola Renata Isabel, bienvenido a Edoo! Estudiantes Disciplina Asistencia Mis cu…" at bounding box center [451, 187] width 902 height 432
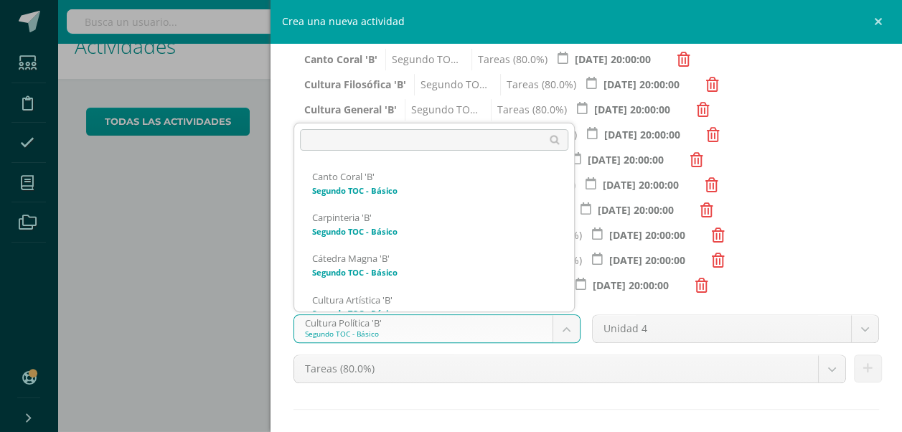
scroll to position [383, 0]
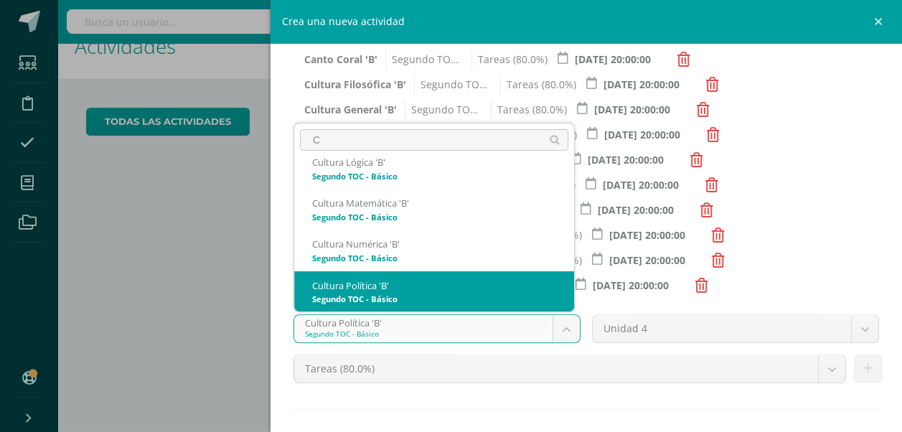
type input "CI"
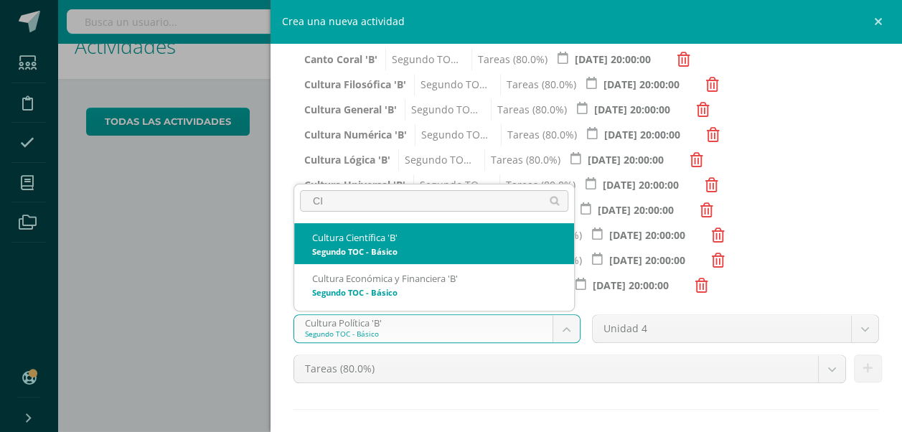
select select "143478"
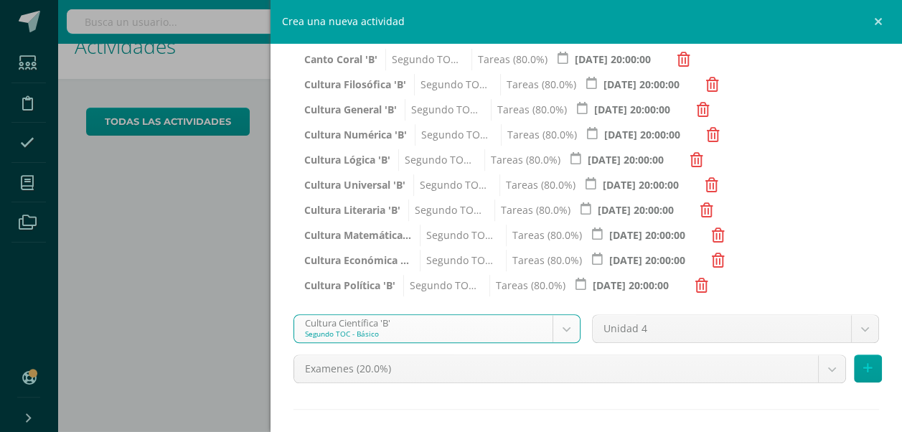
scroll to position [291, 0]
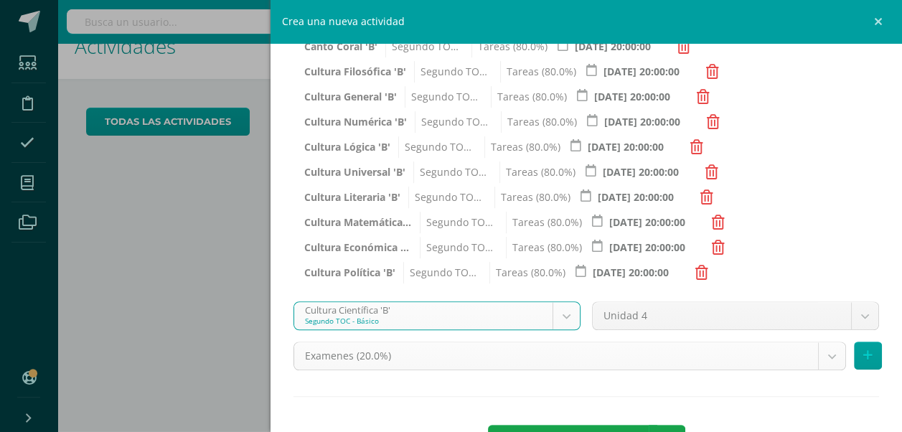
click at [829, 357] on body "Hola Renata Isabel, bienvenido a Edoo! Estudiantes Disciplina Asistencia Mis cu…" at bounding box center [451, 187] width 902 height 432
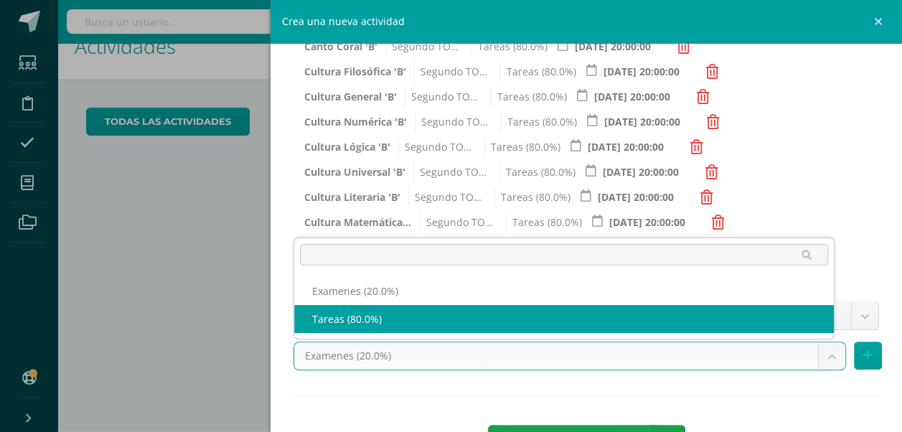
select select "143490"
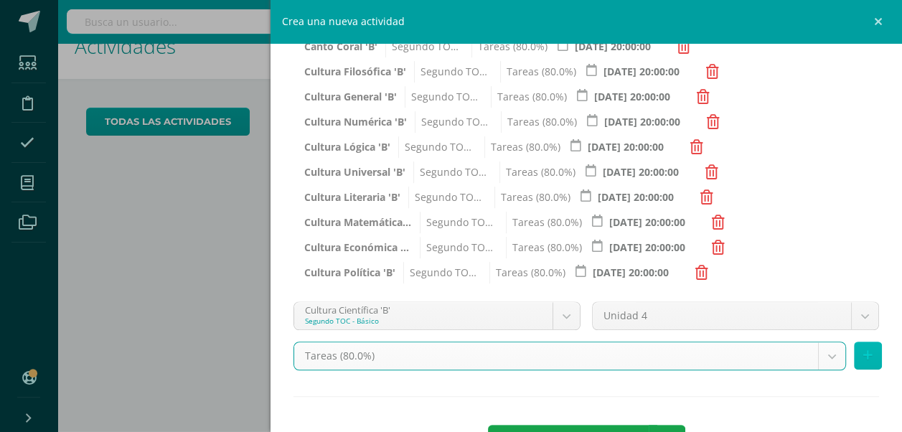
click at [863, 355] on icon at bounding box center [867, 355] width 9 height 12
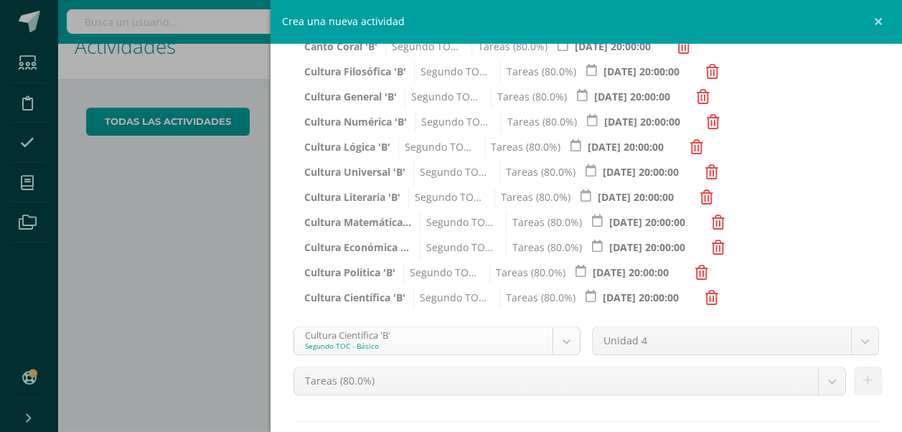
click at [573, 346] on body "Hola Renata Isabel, bienvenido a Edoo! Estudiantes Disciplina Asistencia Mis cu…" at bounding box center [451, 187] width 902 height 432
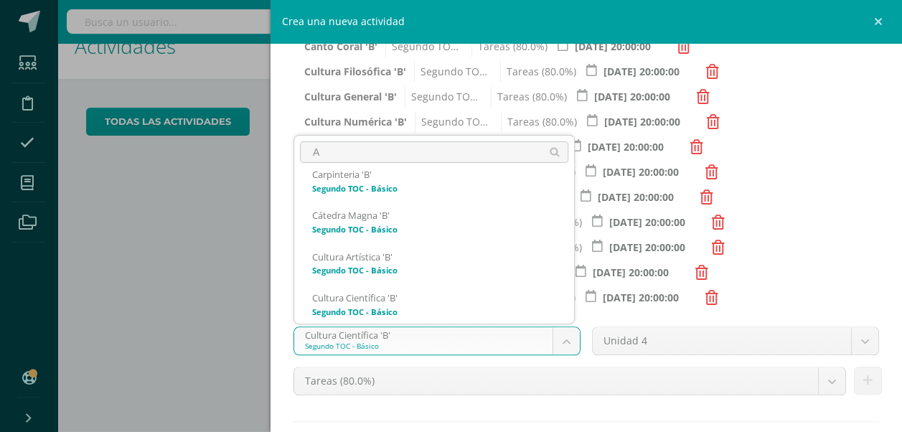
scroll to position [0, 0]
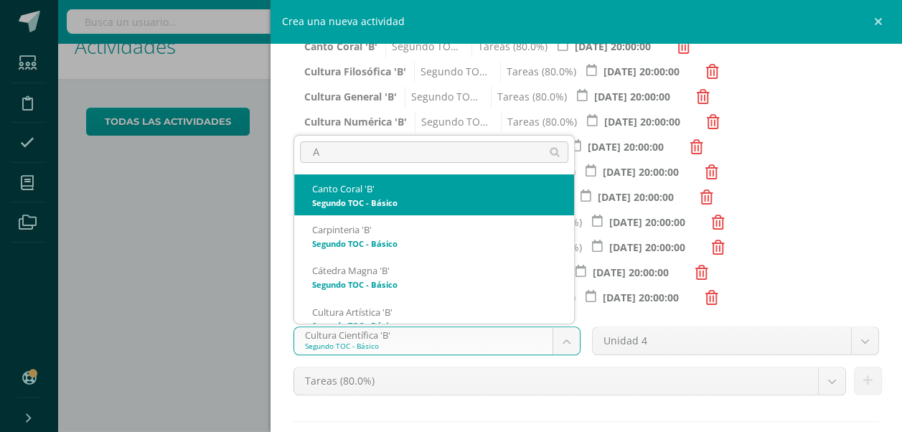
type input "AR"
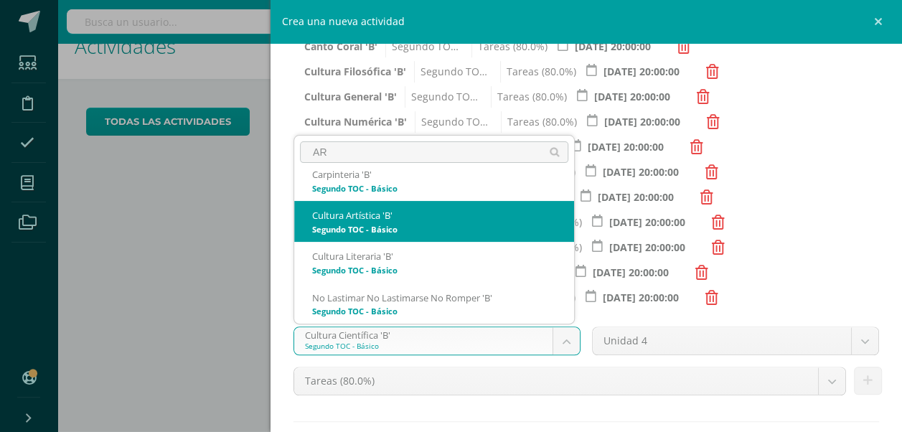
select select "143543"
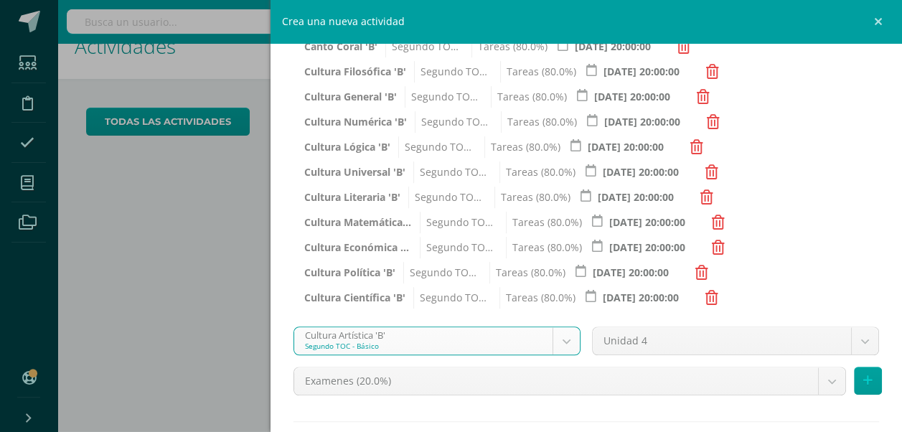
scroll to position [333, 0]
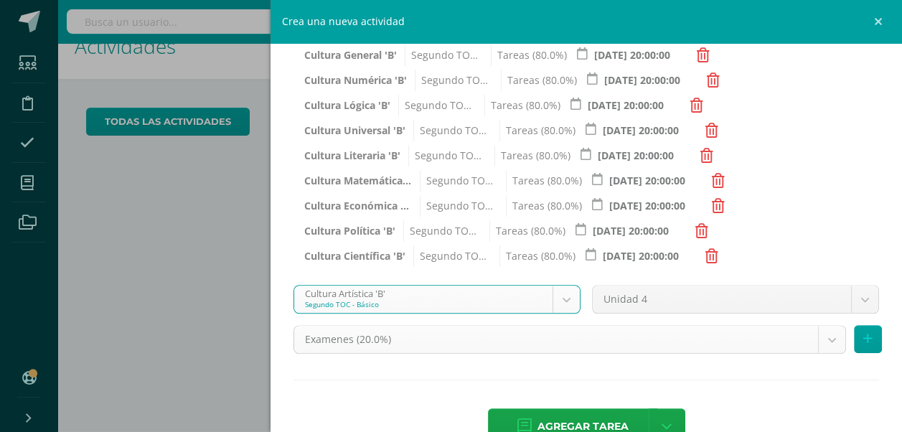
click at [822, 342] on body "Hola Renata Isabel, bienvenido a Edoo! Estudiantes Disciplina Asistencia Mis cu…" at bounding box center [451, 187] width 902 height 432
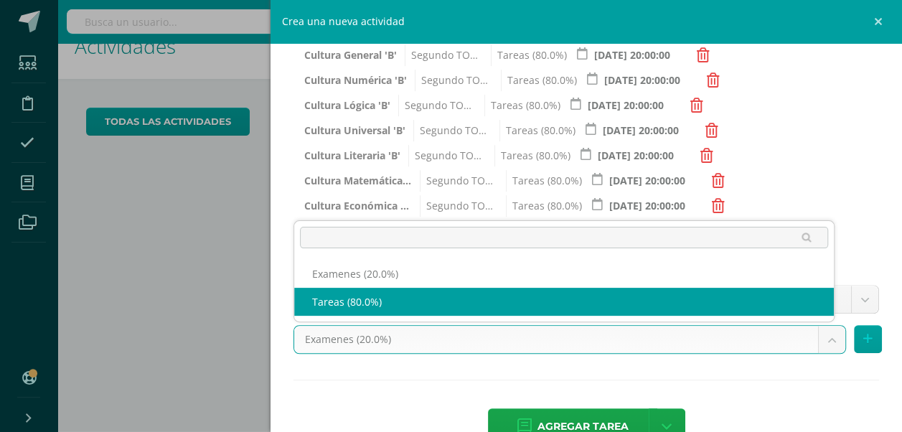
select select "143555"
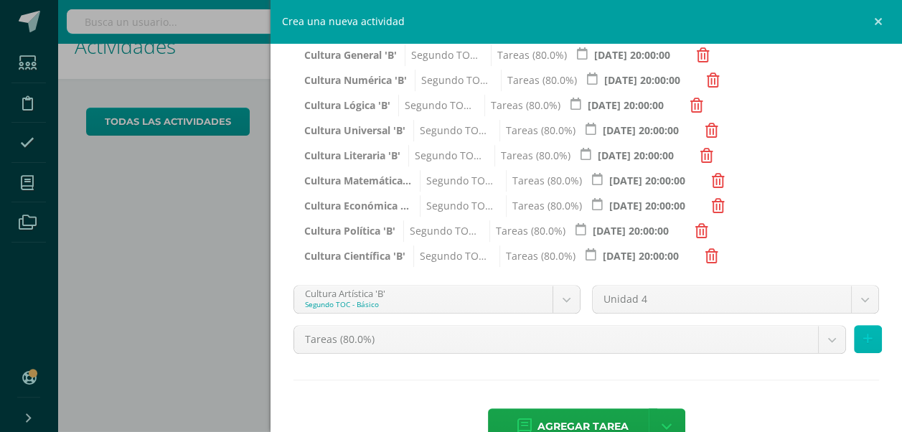
click at [864, 340] on button at bounding box center [868, 339] width 28 height 28
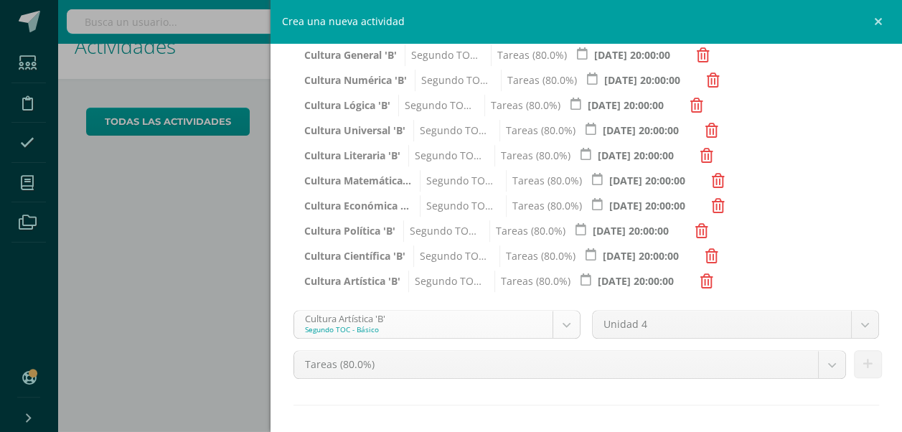
click at [563, 331] on body "Hola Renata Isabel, bienvenido a Edoo! Estudiantes Disciplina Asistencia Mis cu…" at bounding box center [451, 187] width 902 height 432
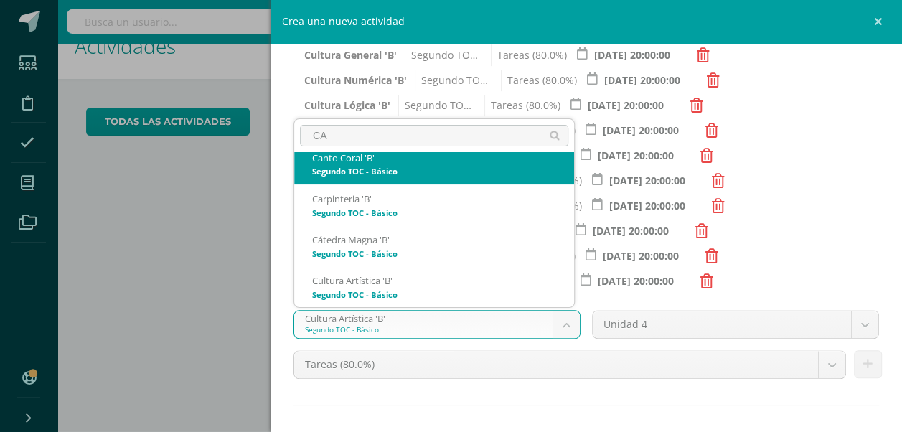
scroll to position [0, 0]
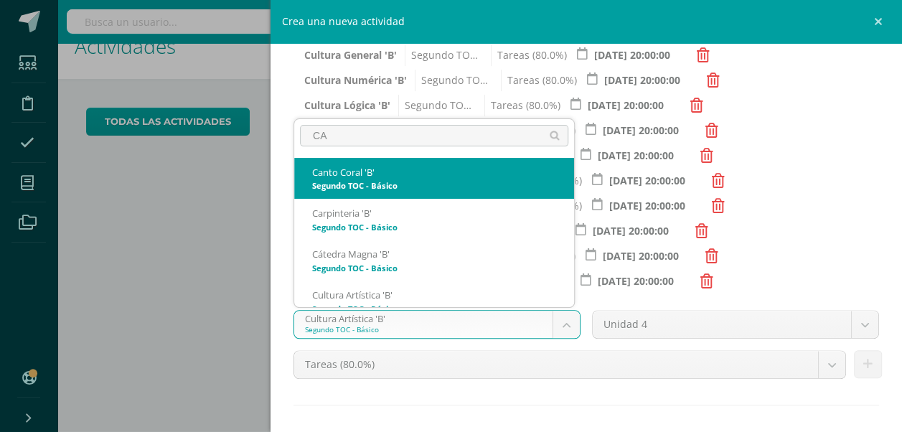
type input "CA"
select select "143491"
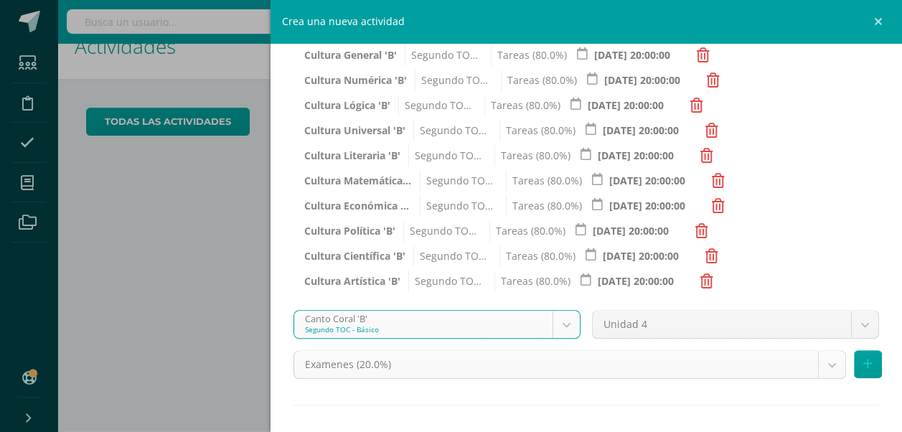
click at [828, 359] on body "Hola Renata Isabel, bienvenido a Edoo! Estudiantes Disciplina Asistencia Mis cu…" at bounding box center [451, 187] width 902 height 432
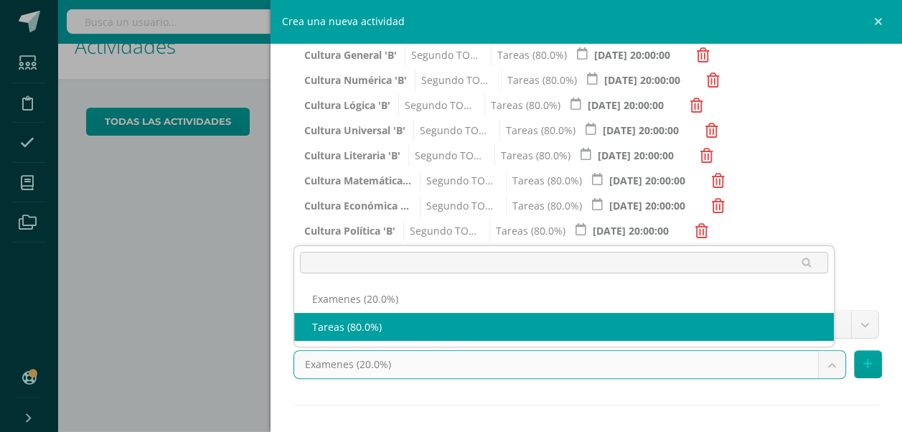
select select "143503"
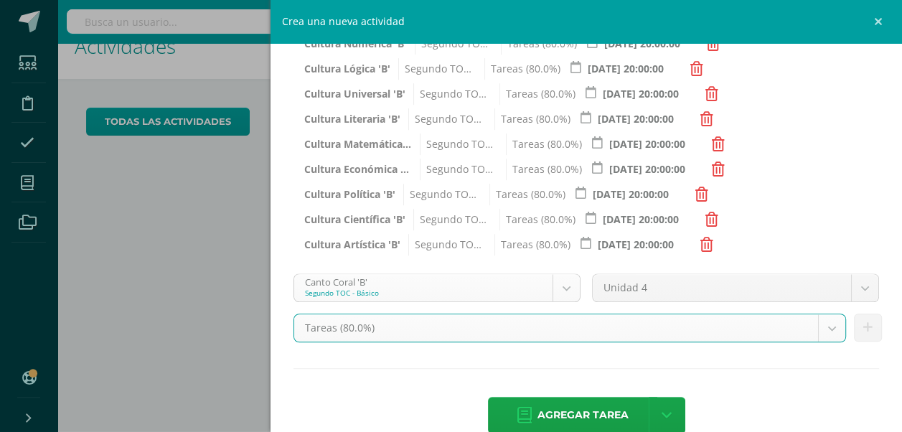
scroll to position [377, 0]
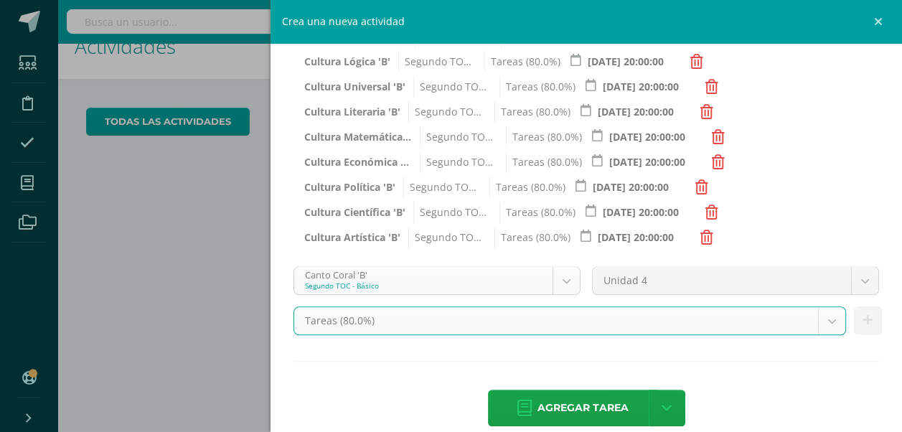
click at [566, 280] on body "Hola Renata Isabel, bienvenido a Edoo! Estudiantes Disciplina Asistencia Mis cu…" at bounding box center [451, 187] width 902 height 432
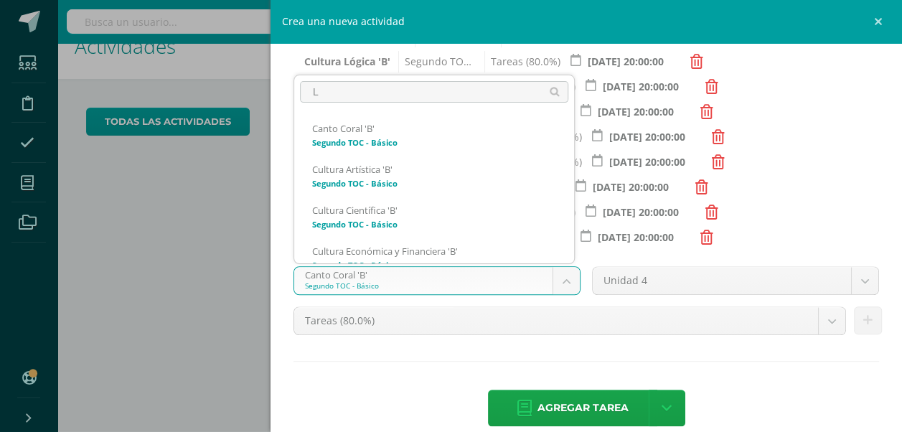
type input "LA"
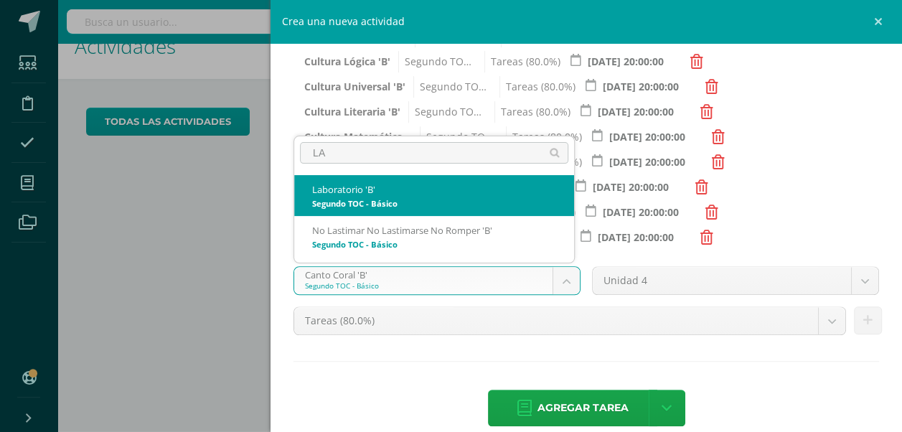
select select "143465"
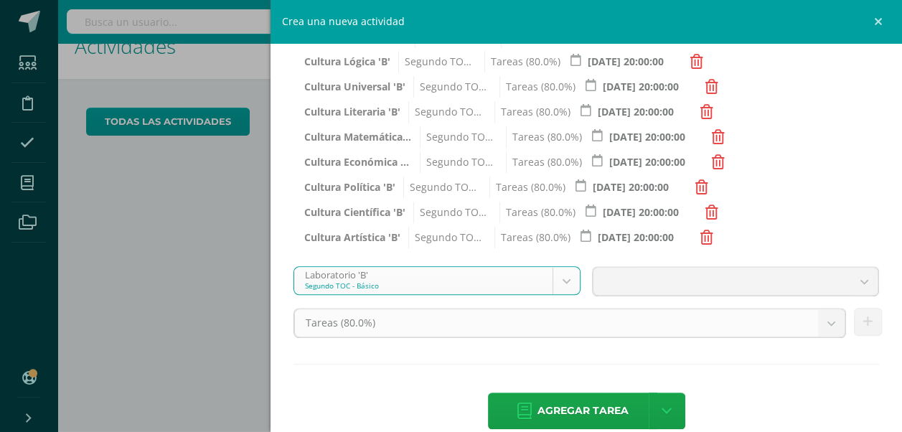
scroll to position [387, 0]
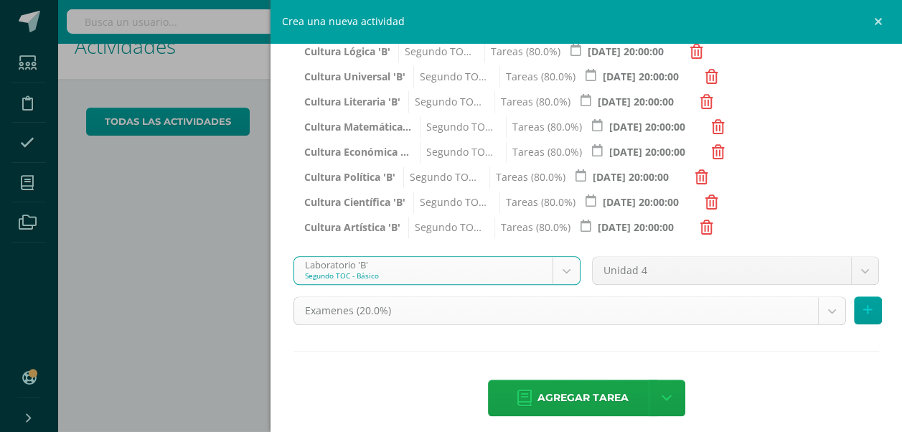
click at [828, 314] on body "Hola Renata Isabel, bienvenido a Edoo! Estudiantes Disciplina Asistencia Mis cu…" at bounding box center [451, 187] width 902 height 432
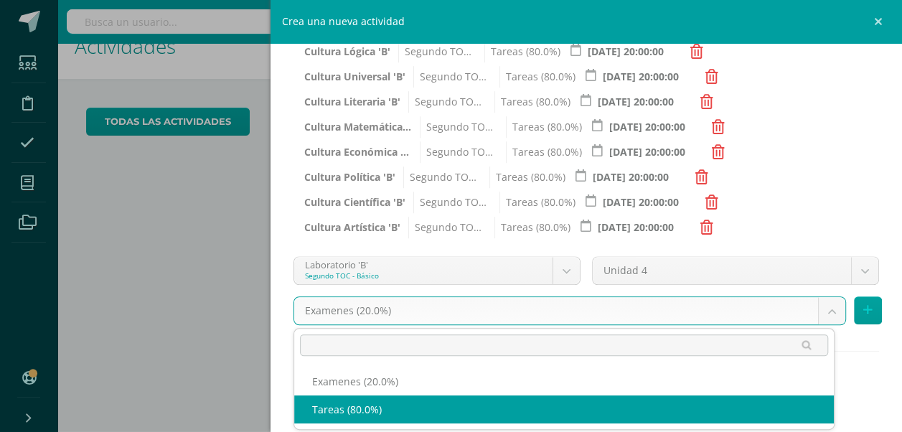
select select "143477"
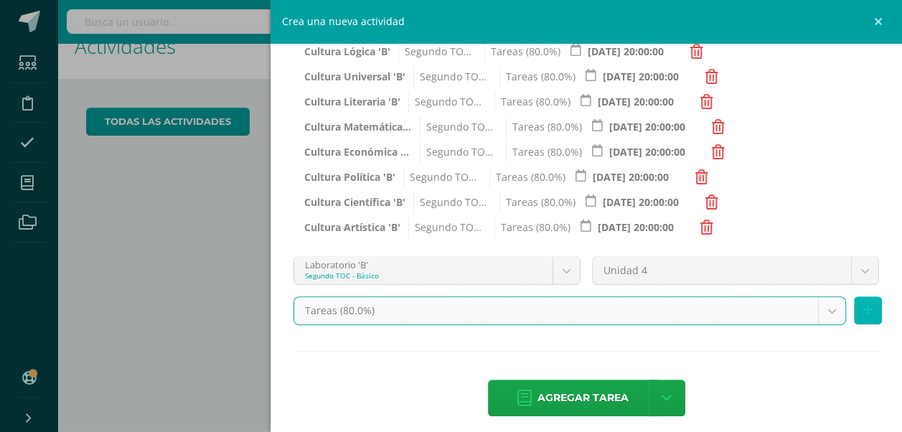
click at [863, 313] on icon at bounding box center [867, 310] width 9 height 12
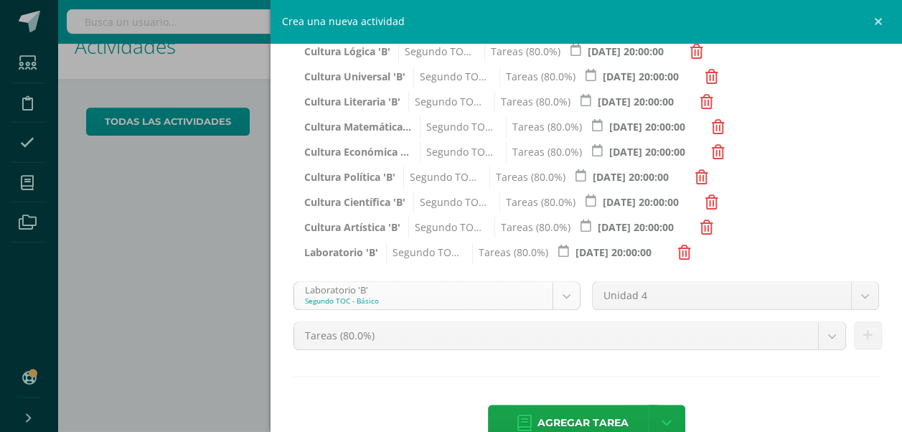
click at [566, 296] on body "Hola Renata Isabel, bienvenido a Edoo! Estudiantes Disciplina Asistencia Mis cu…" at bounding box center [451, 187] width 902 height 432
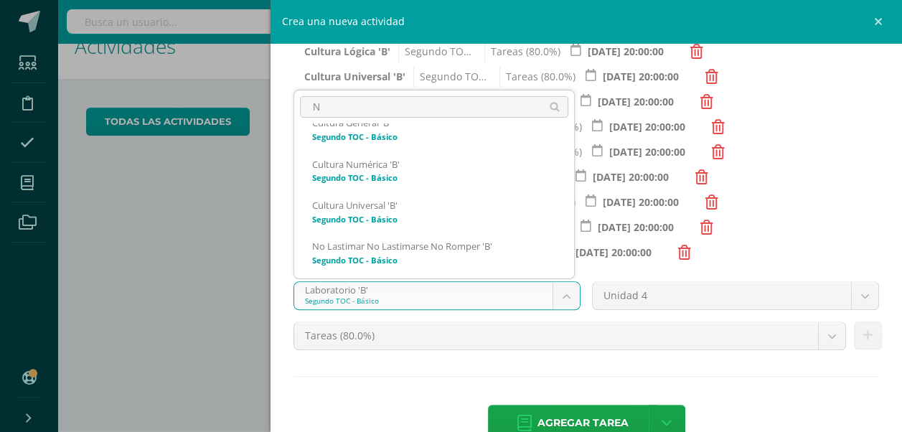
scroll to position [0, 0]
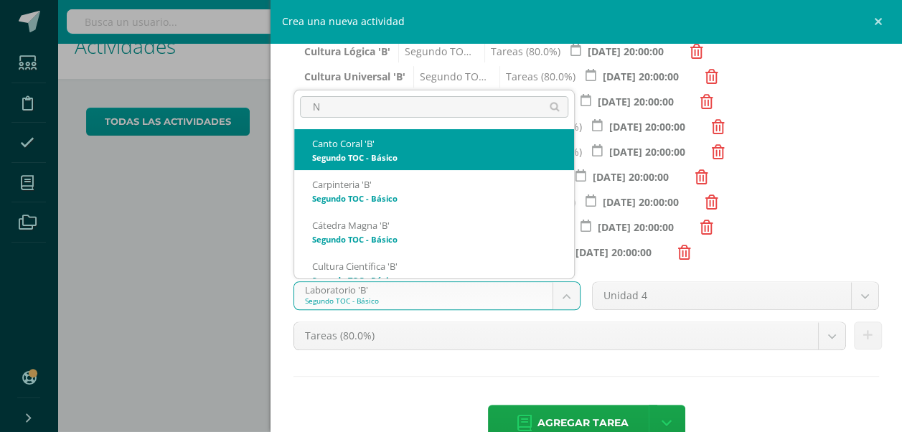
type input "NO"
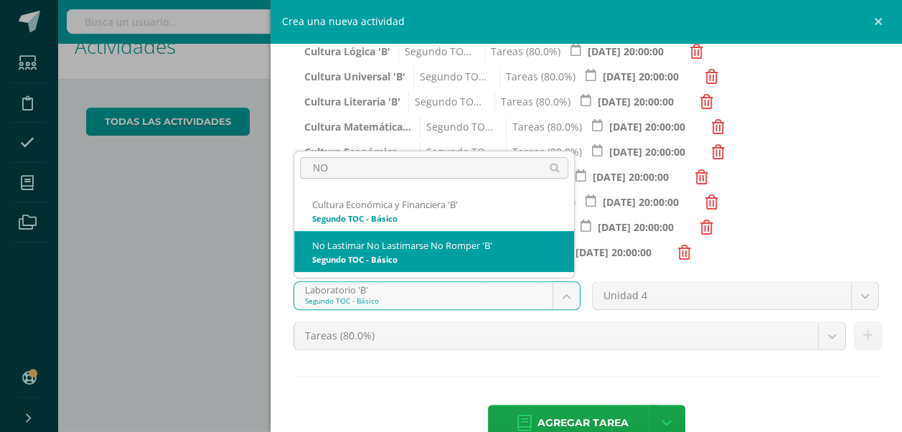
select select "143504"
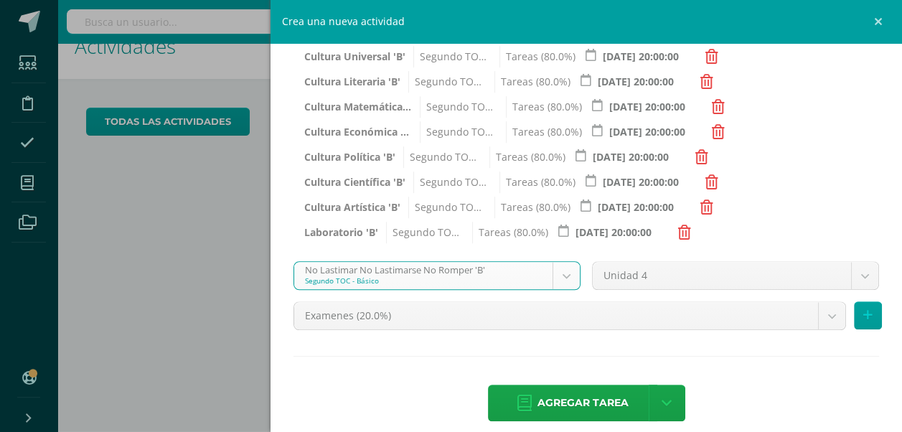
scroll to position [408, 0]
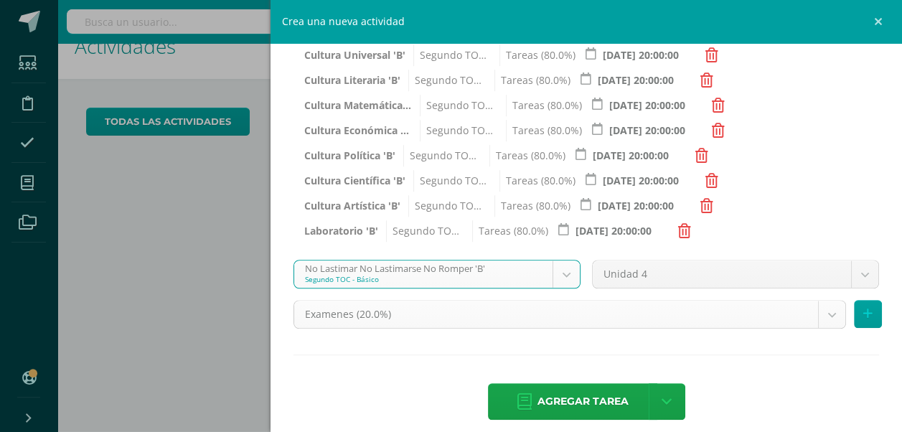
click at [814, 307] on body "Hola Renata Isabel, bienvenido a Edoo! Estudiantes Disciplina Asistencia Mis cu…" at bounding box center [451, 187] width 902 height 432
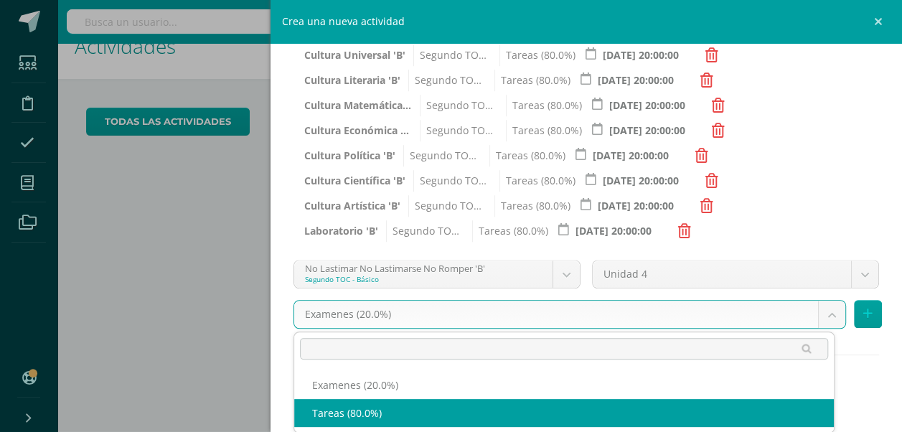
select select "143516"
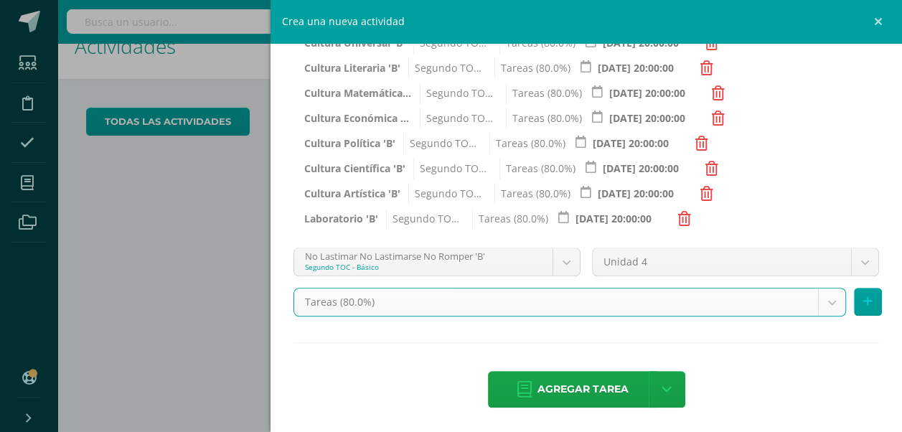
scroll to position [421, 0]
click at [858, 310] on button at bounding box center [868, 302] width 28 height 28
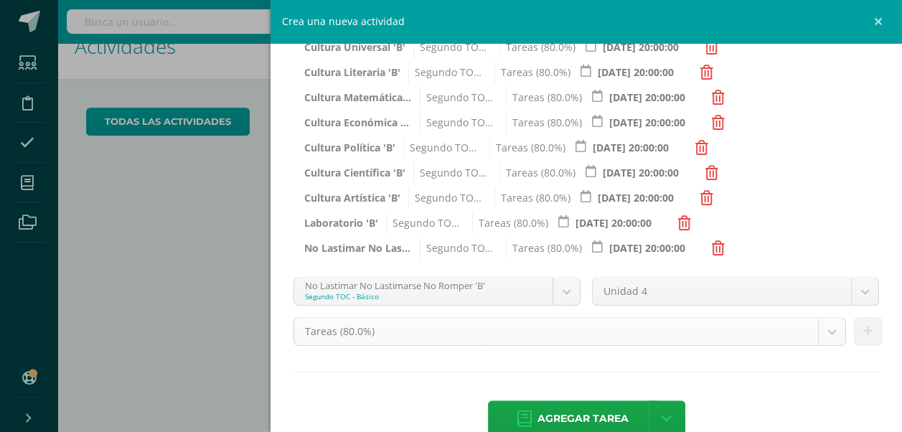
scroll to position [442, 0]
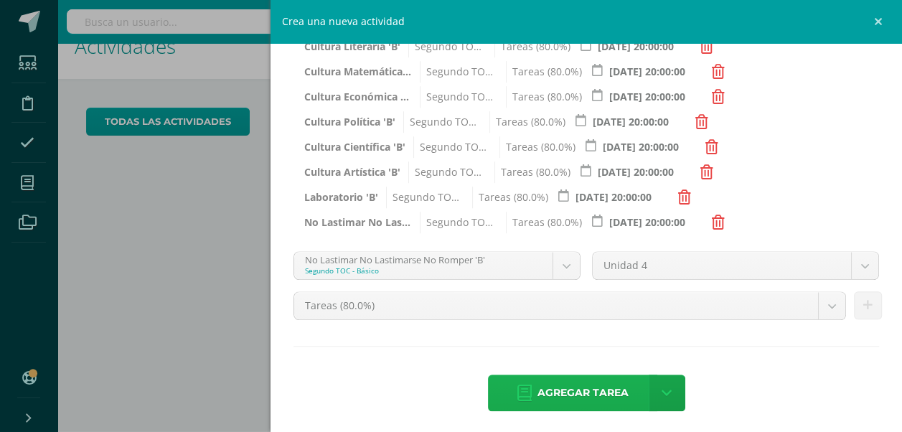
click at [583, 383] on span "Agregar tarea" at bounding box center [583, 392] width 91 height 35
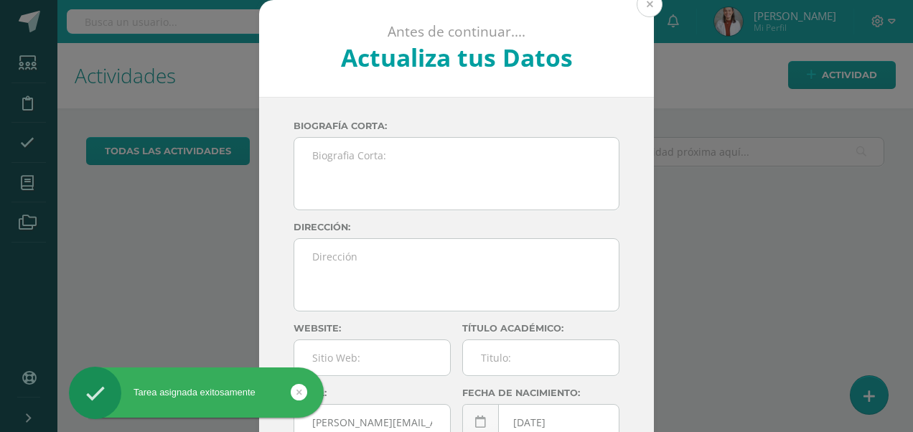
click at [647, 11] on button at bounding box center [650, 4] width 26 height 26
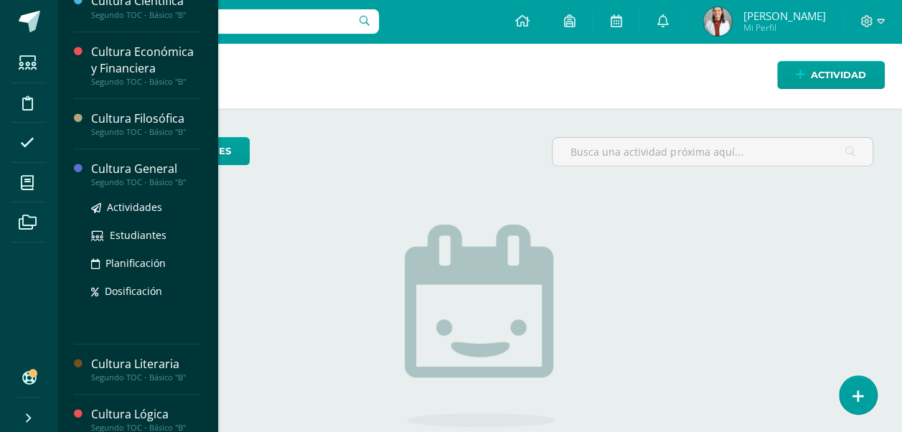
scroll to position [214, 0]
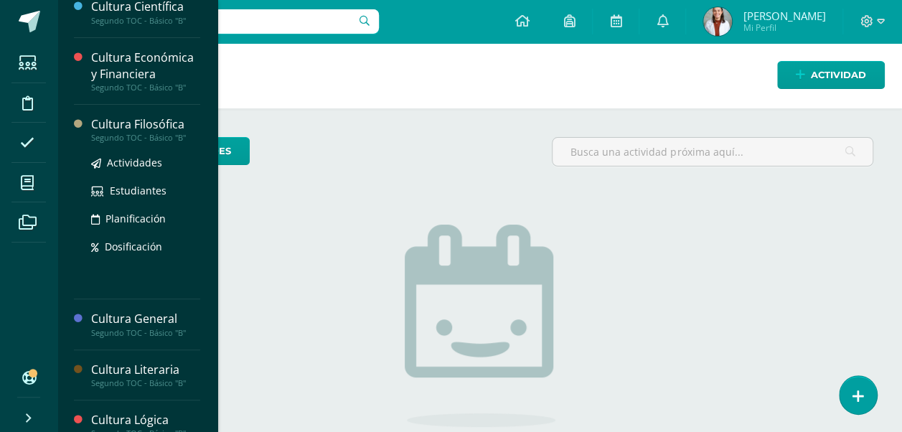
click at [139, 120] on div "Cultura Filosófica" at bounding box center [145, 124] width 109 height 17
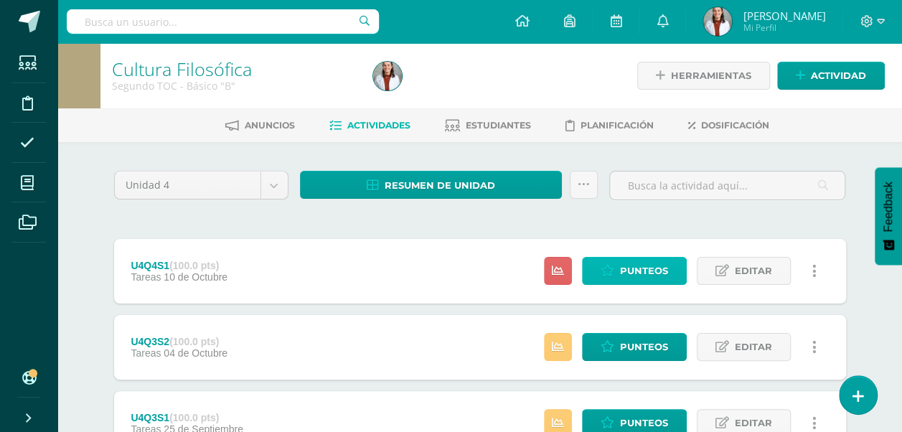
click at [614, 271] on icon at bounding box center [608, 271] width 14 height 12
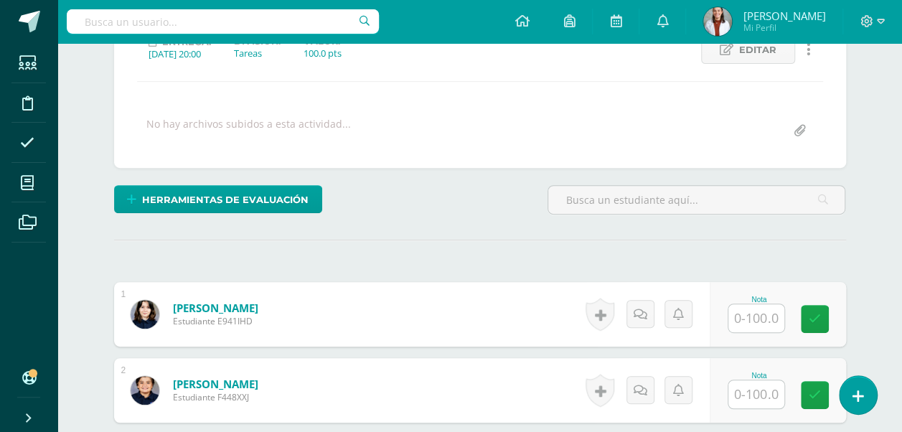
scroll to position [217, 0]
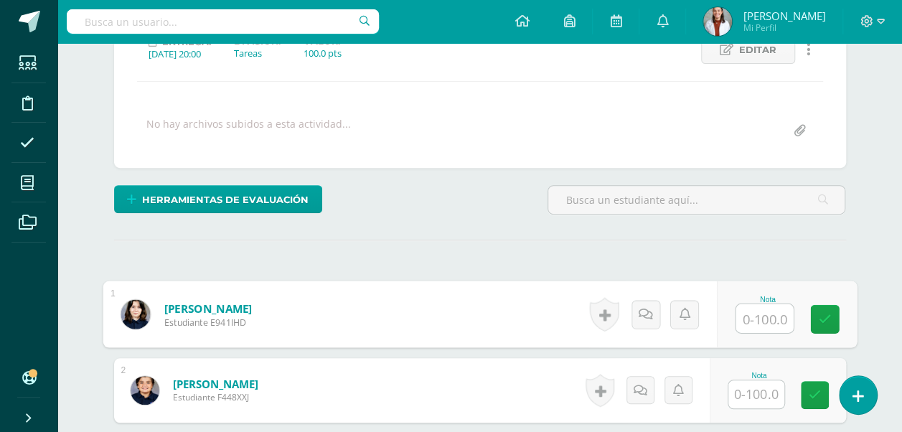
click at [771, 324] on input "text" at bounding box center [764, 318] width 57 height 29
type input "70.4"
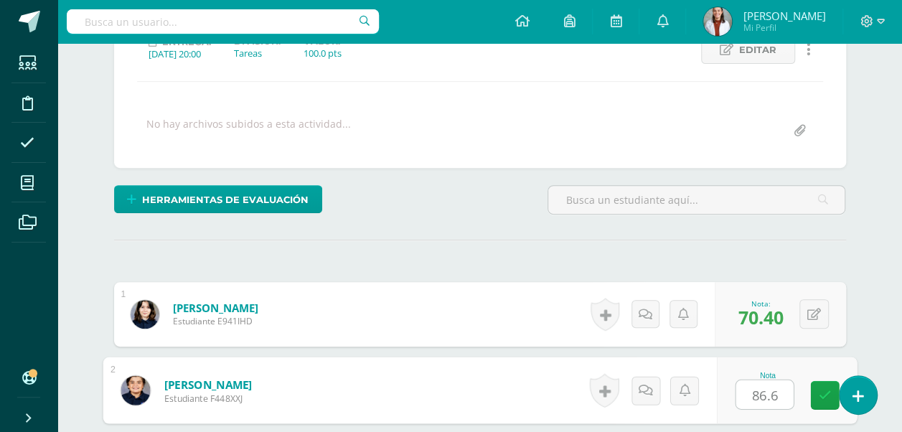
type input "86.6"
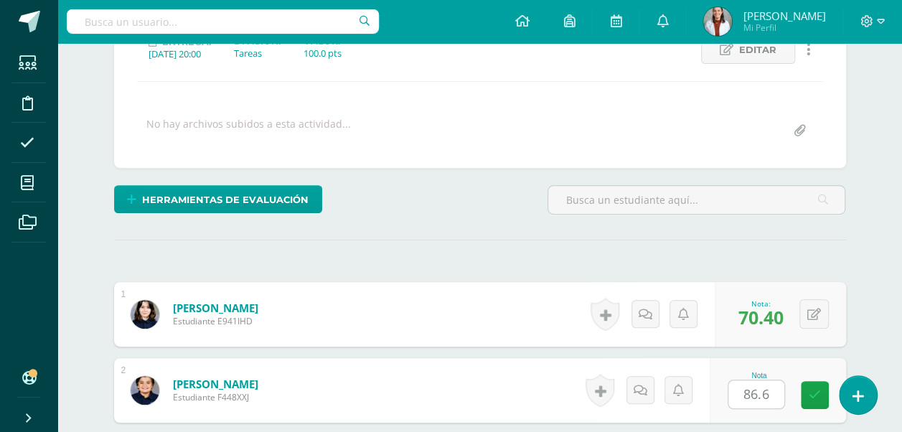
scroll to position [467, 0]
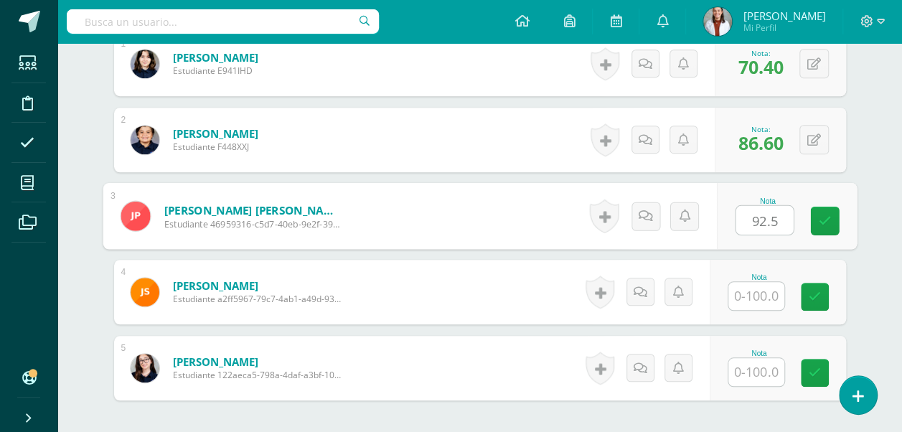
type input "92.5"
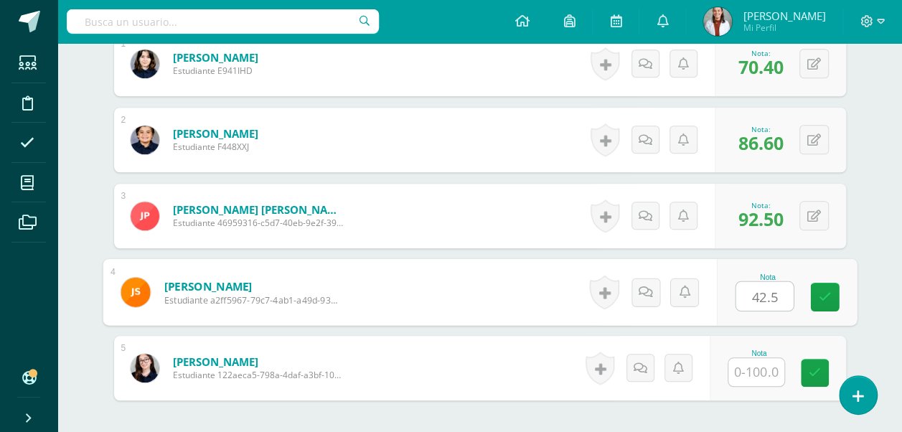
type input "42.5"
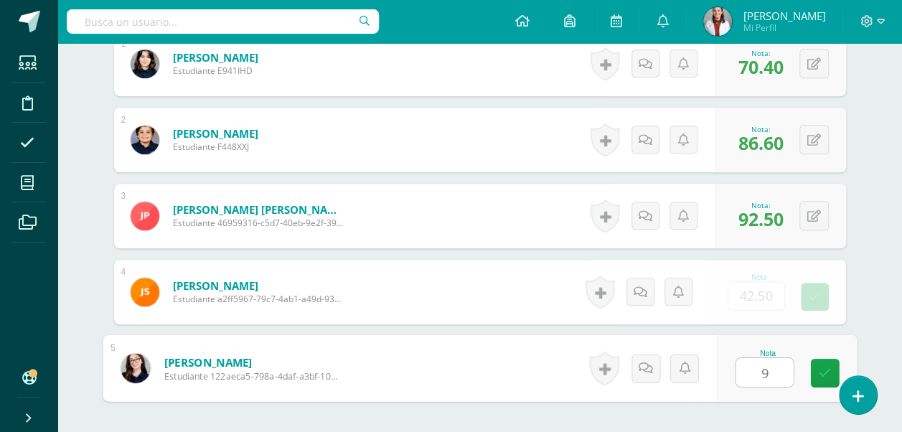
type input "99"
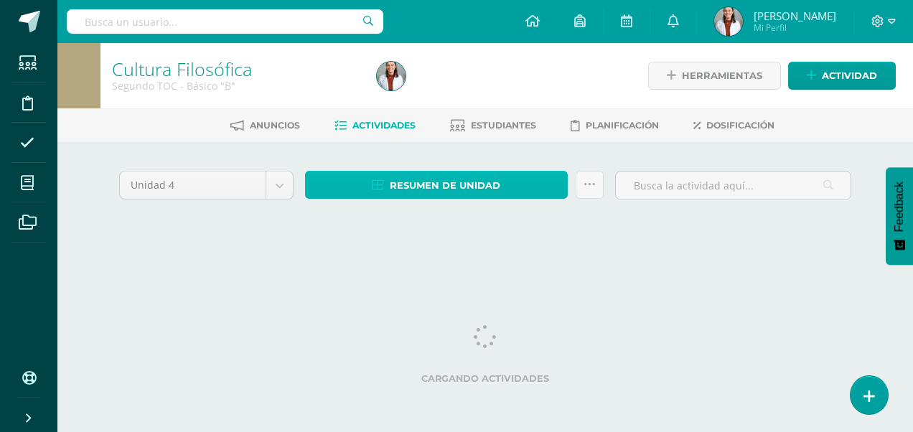
click at [418, 185] on span "Resumen de unidad" at bounding box center [445, 185] width 111 height 27
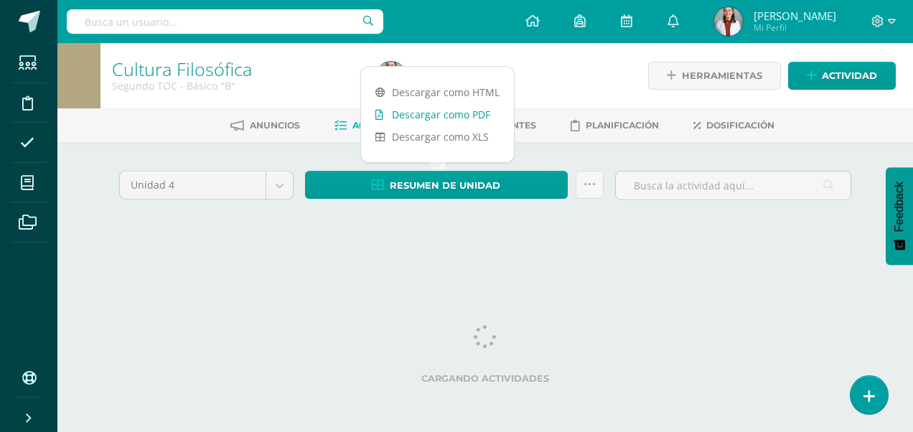
click at [421, 114] on link "Descargar como PDF" at bounding box center [437, 114] width 153 height 22
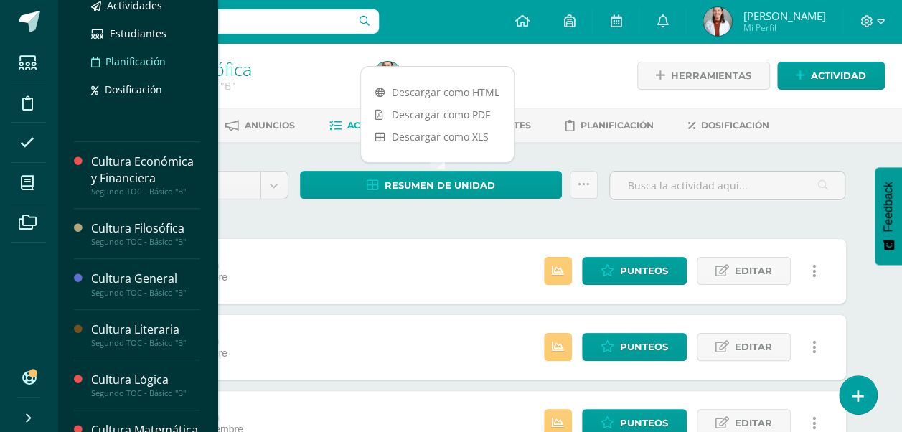
scroll to position [255, 0]
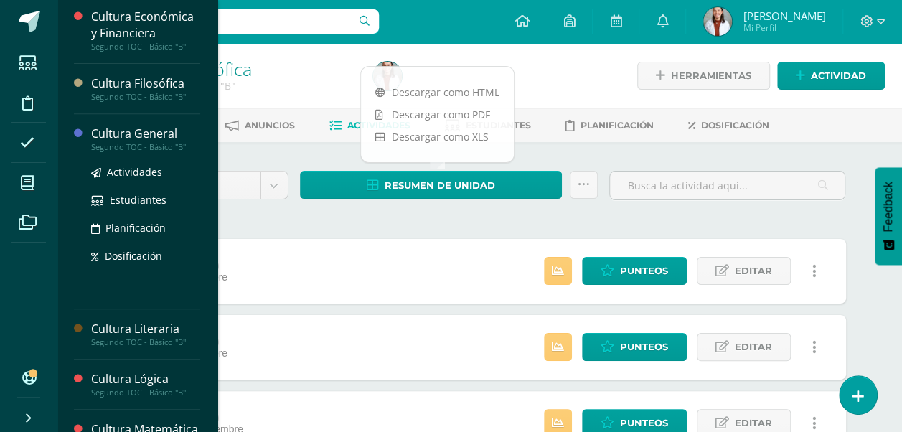
click at [146, 142] on div "Segundo TOC - Básico "B"" at bounding box center [145, 147] width 109 height 10
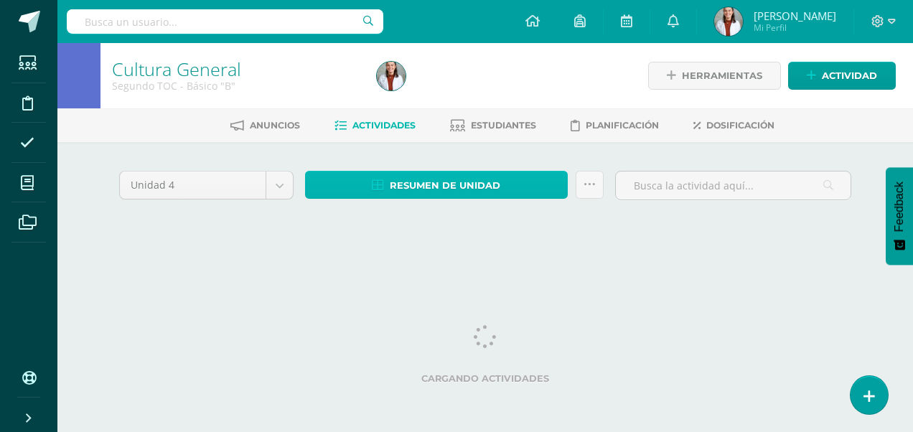
click at [438, 188] on span "Resumen de unidad" at bounding box center [445, 185] width 111 height 27
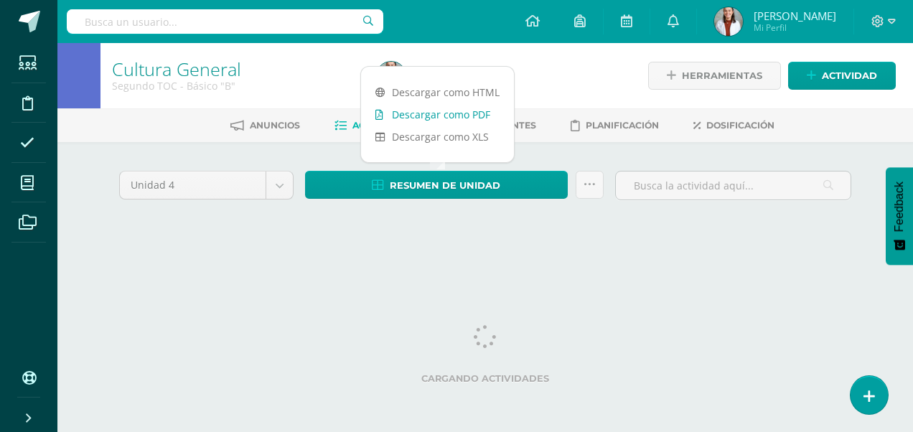
click at [450, 118] on link "Descargar como PDF" at bounding box center [437, 114] width 153 height 22
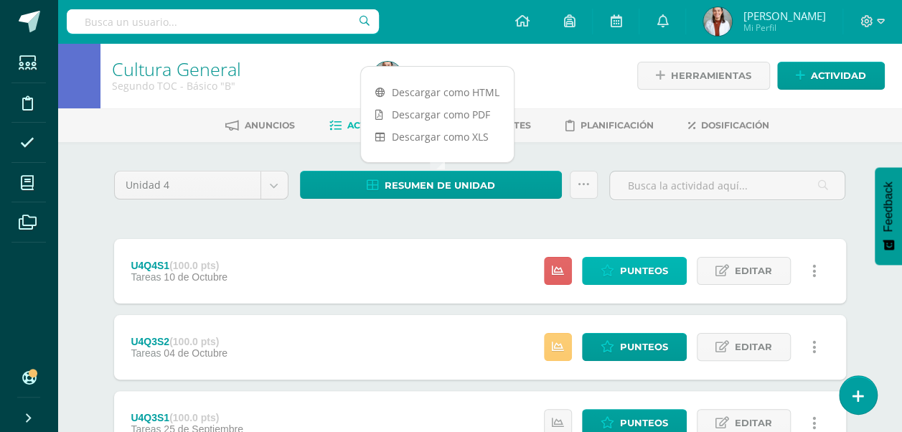
click at [642, 270] on span "Punteos" at bounding box center [644, 271] width 48 height 27
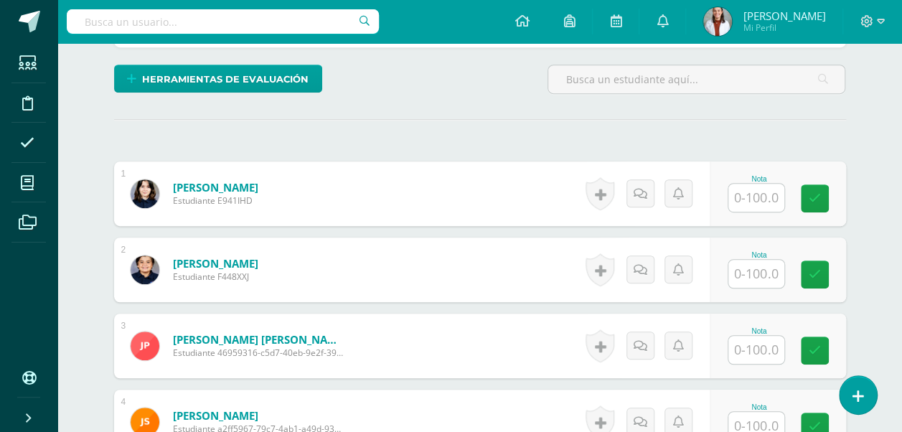
scroll to position [338, 0]
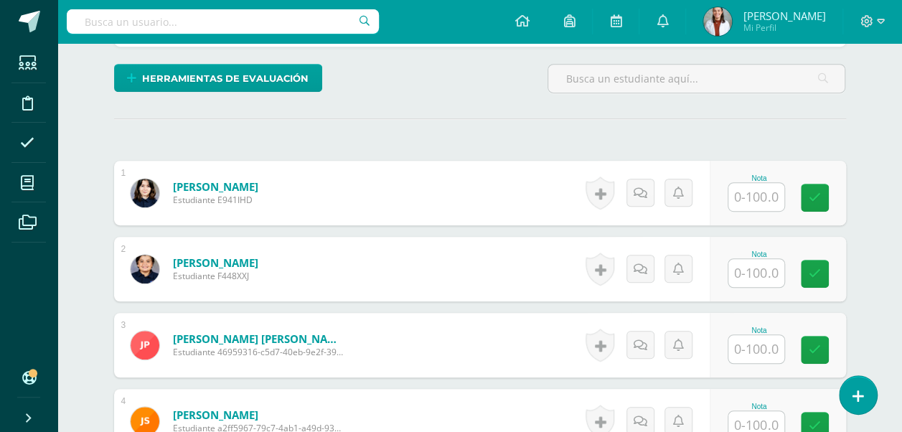
click at [757, 194] on input "text" at bounding box center [756, 197] width 56 height 28
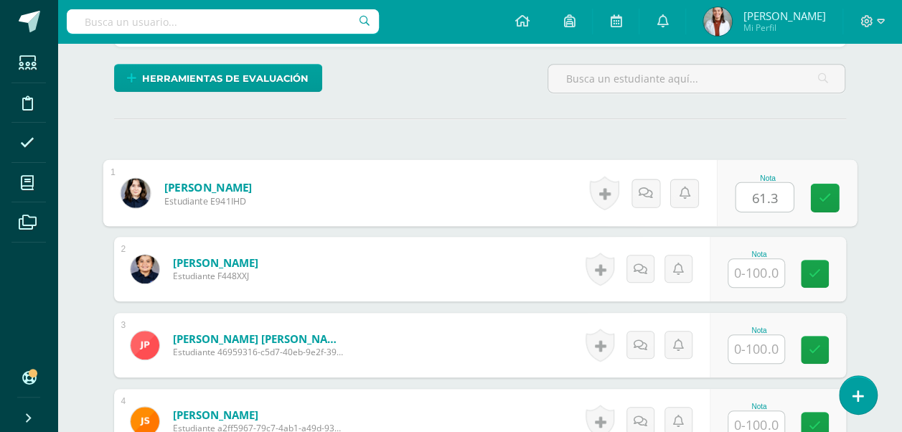
type input "61.3"
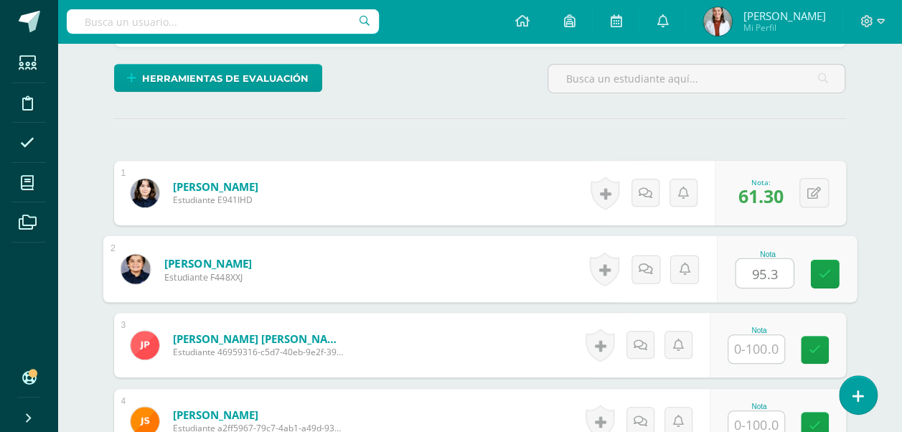
type input "95.3"
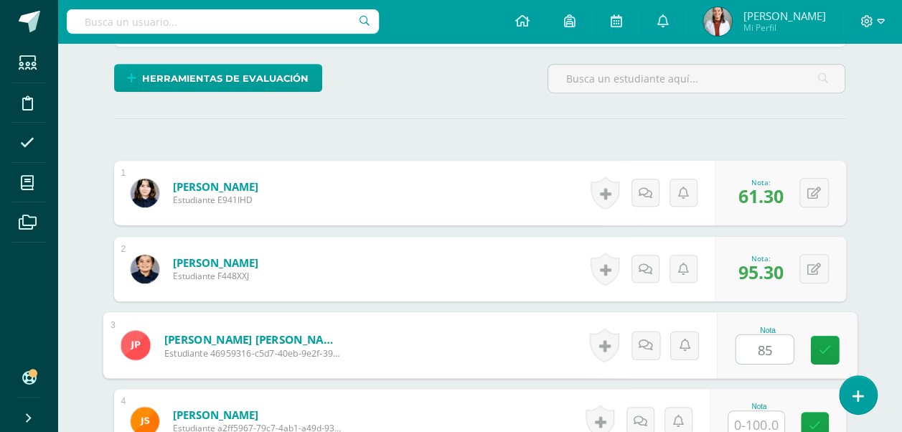
type input "85"
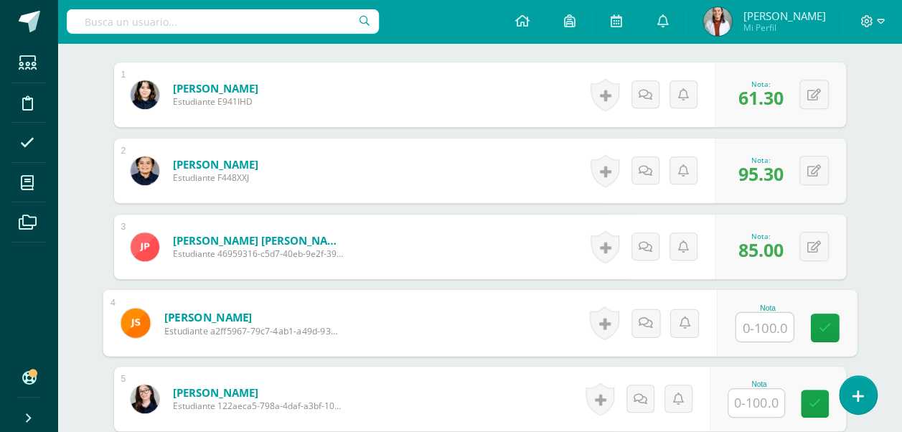
scroll to position [447, 0]
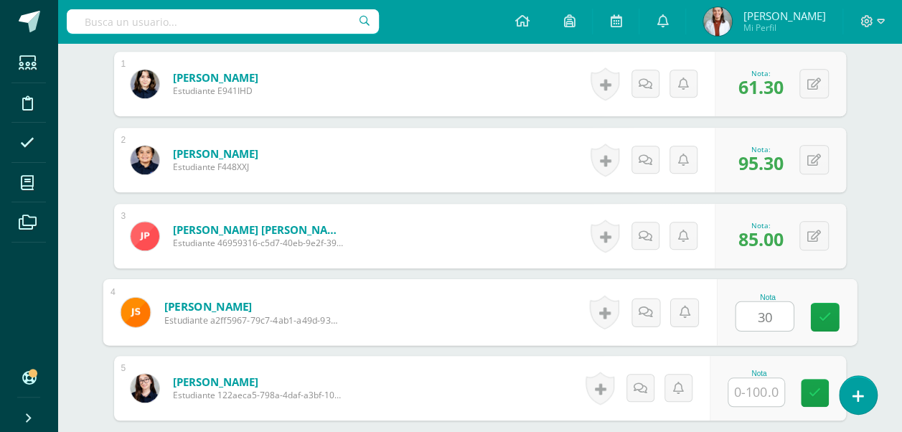
type input "30"
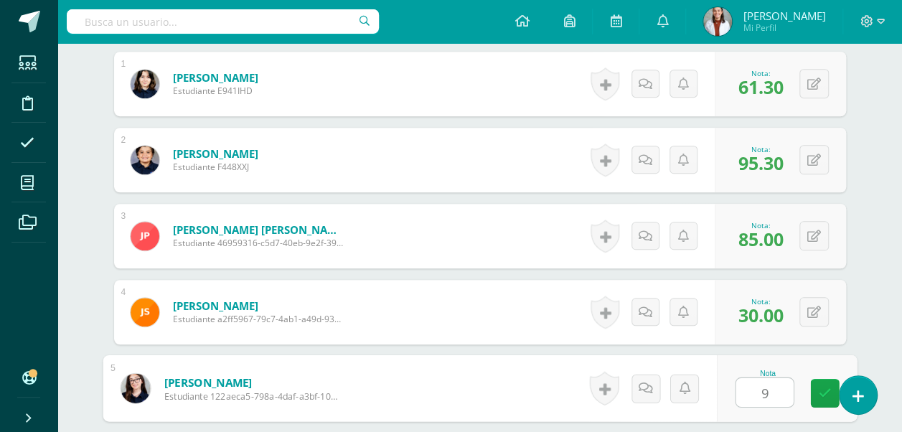
type input "99"
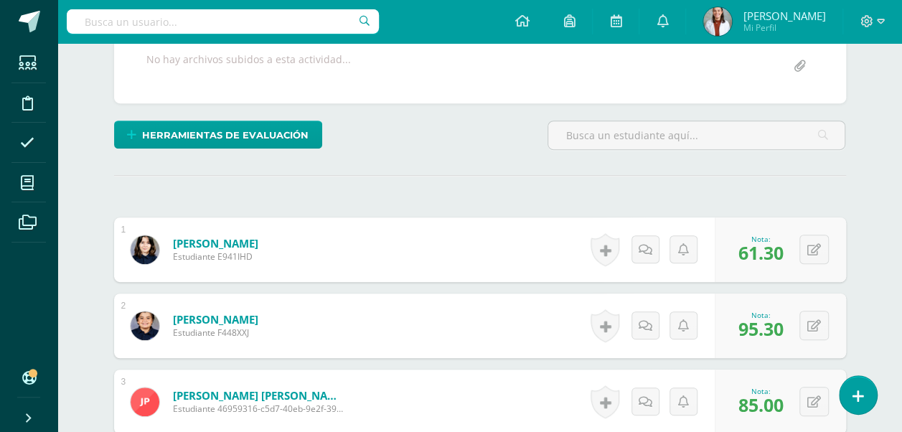
scroll to position [0, 0]
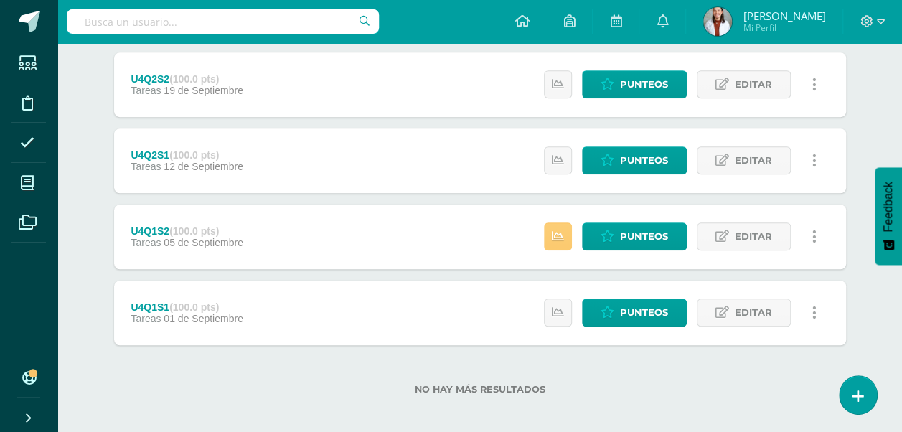
scroll to position [422, 0]
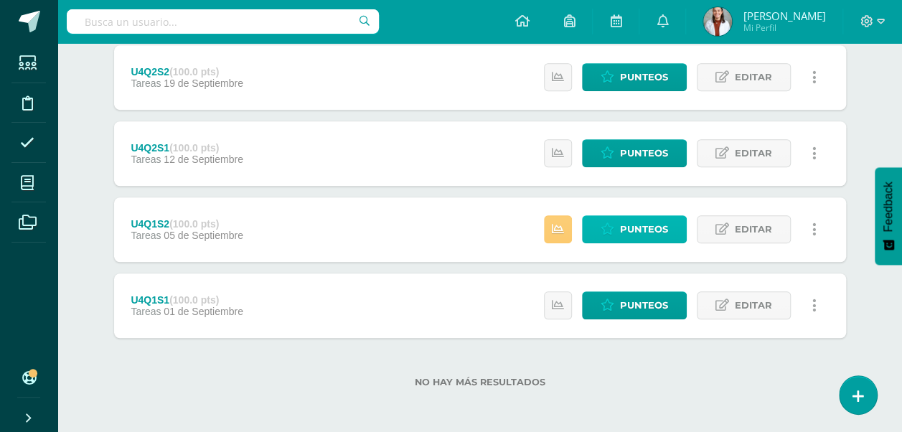
click at [617, 236] on link "Punteos" at bounding box center [634, 229] width 105 height 28
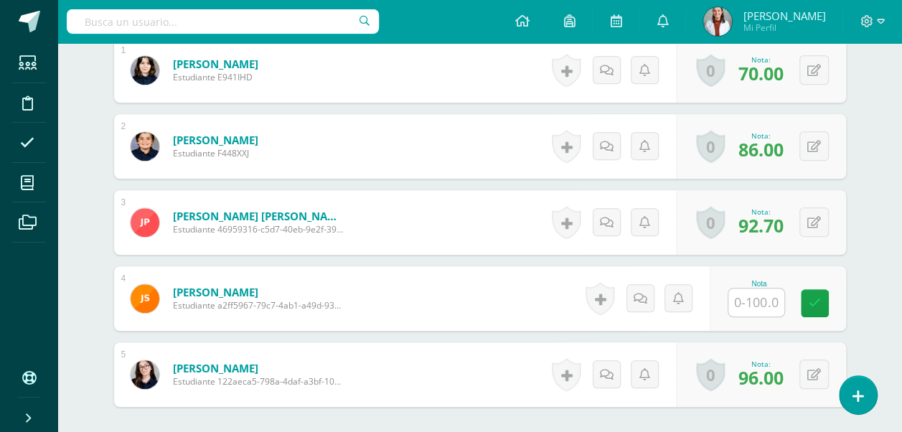
scroll to position [461, 0]
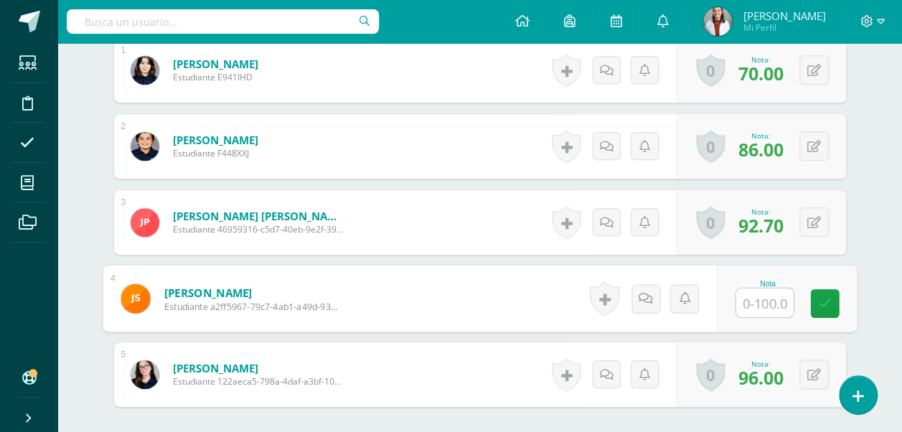
click at [757, 299] on input "text" at bounding box center [764, 302] width 57 height 29
type input "5"
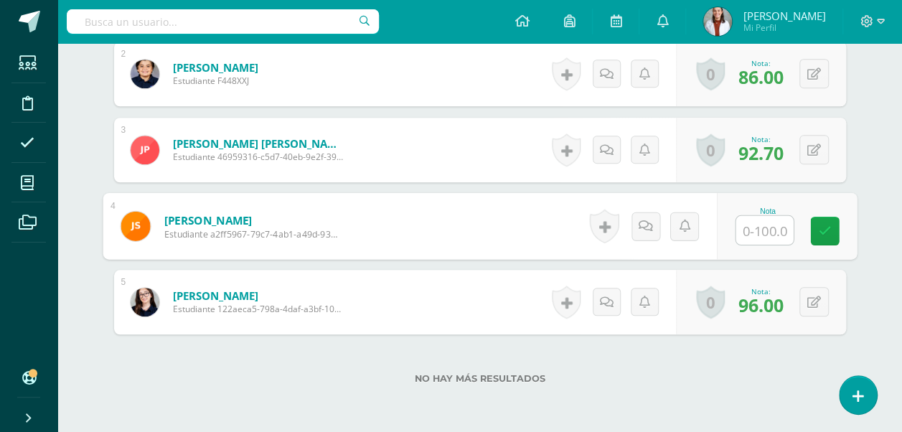
scroll to position [596, 0]
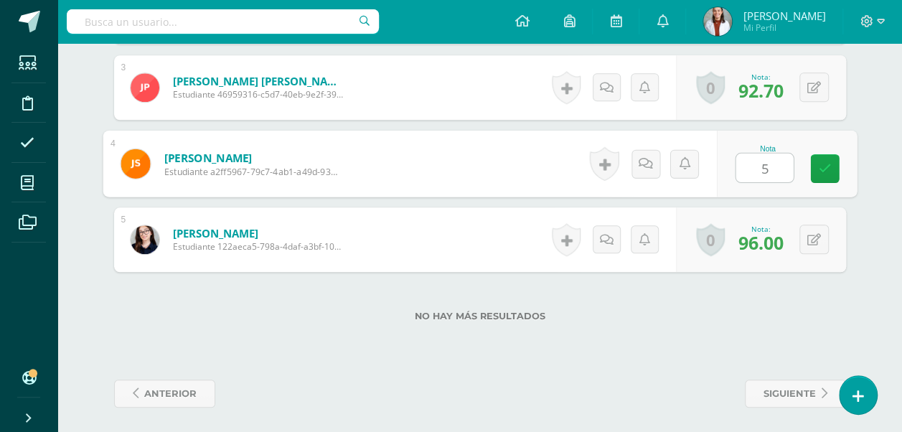
type input "50"
click at [828, 156] on link at bounding box center [824, 168] width 29 height 29
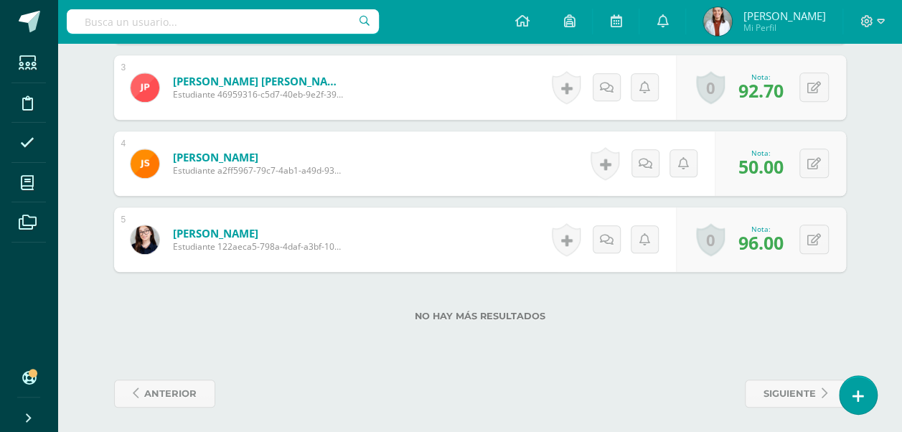
scroll to position [403, 0]
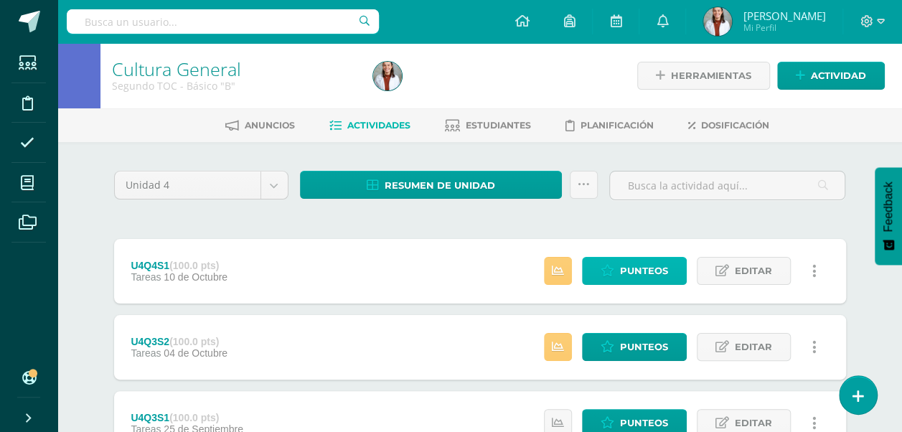
click at [649, 268] on span "Punteos" at bounding box center [644, 271] width 48 height 27
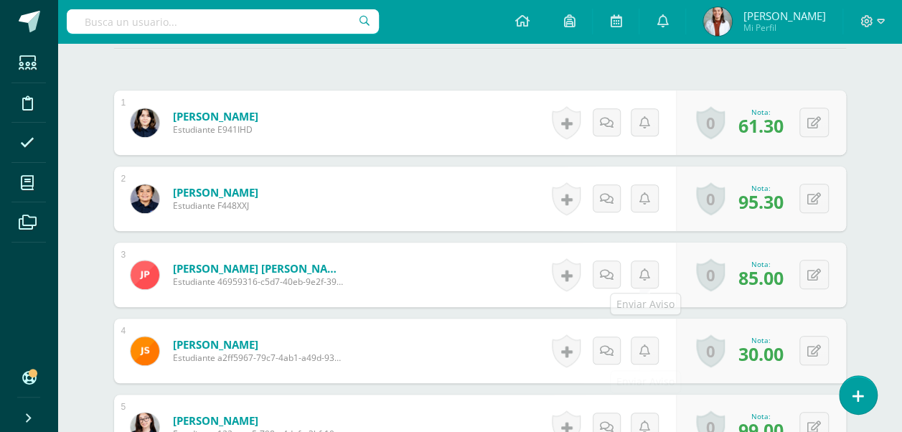
scroll to position [520, 0]
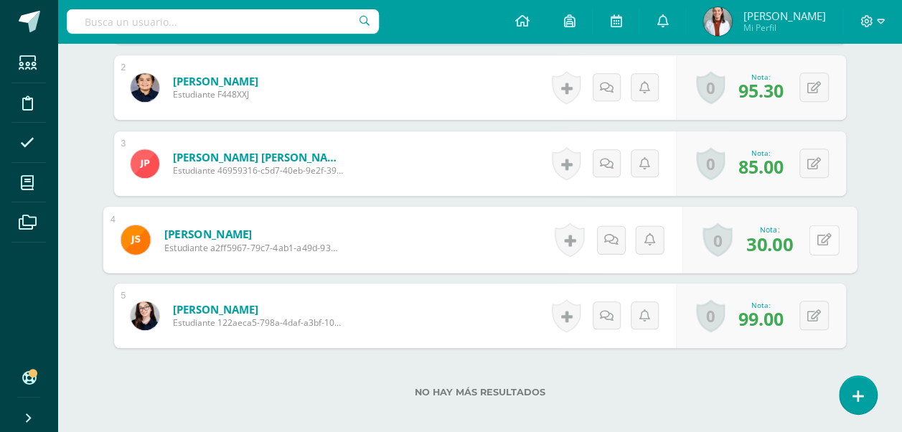
click at [817, 243] on button at bounding box center [824, 240] width 30 height 30
type input "50"
click at [784, 238] on icon at bounding box center [785, 244] width 13 height 12
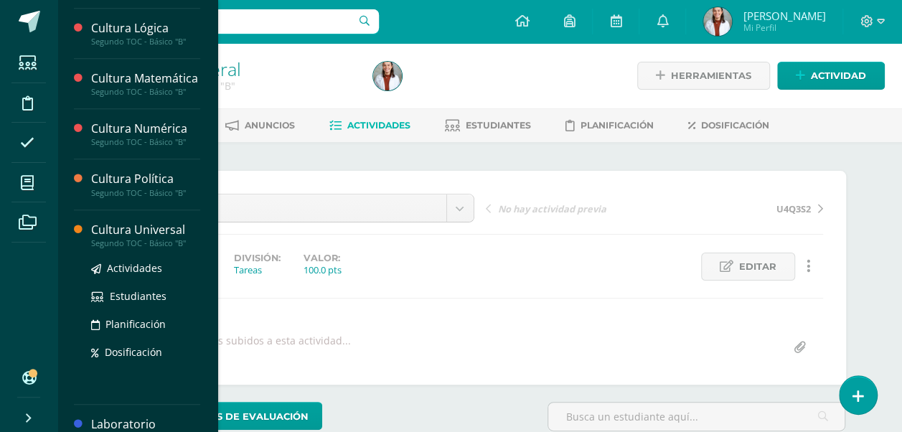
scroll to position [461, 0]
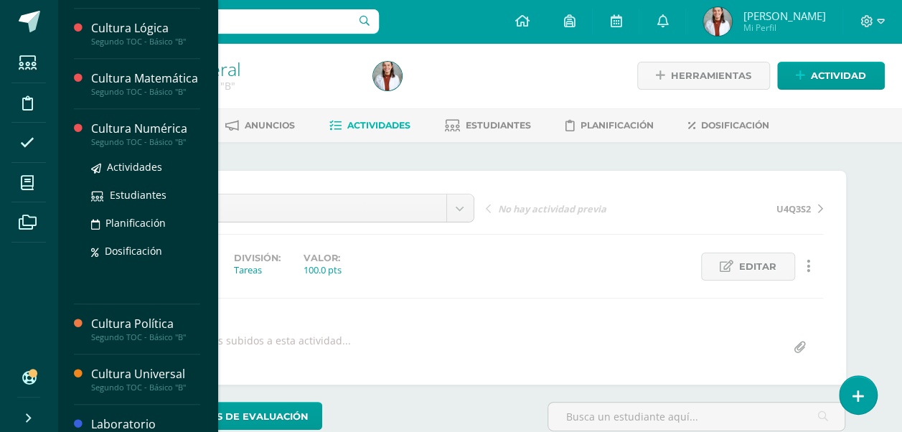
click at [135, 137] on div "Cultura Numérica" at bounding box center [145, 129] width 109 height 17
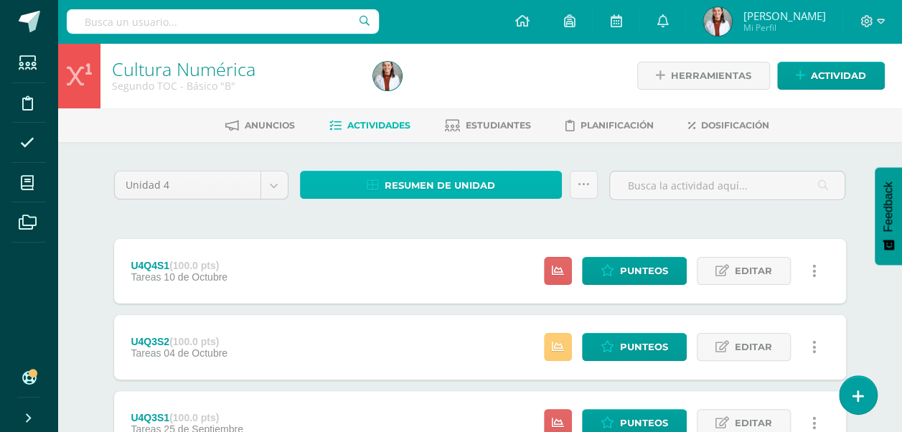
click at [376, 184] on icon at bounding box center [373, 185] width 12 height 12
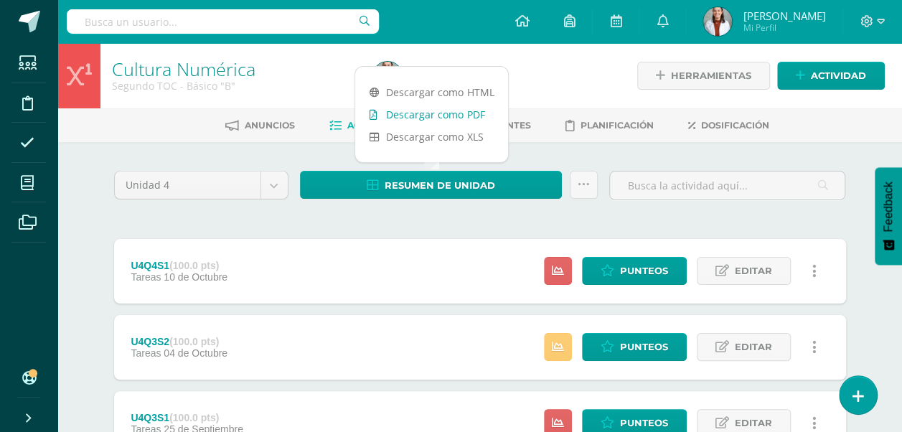
click at [410, 120] on link "Descargar como PDF" at bounding box center [431, 114] width 153 height 22
click at [609, 270] on icon at bounding box center [608, 271] width 14 height 12
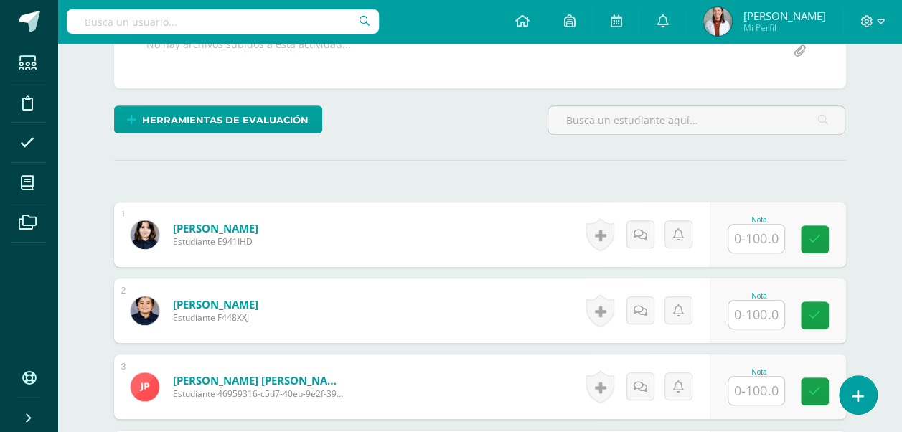
scroll to position [301, 0]
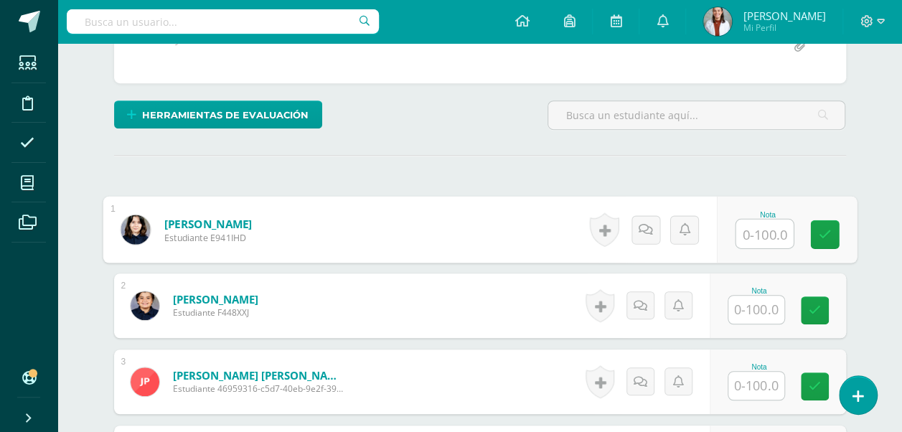
click at [759, 233] on input "text" at bounding box center [764, 234] width 57 height 29
type input "80"
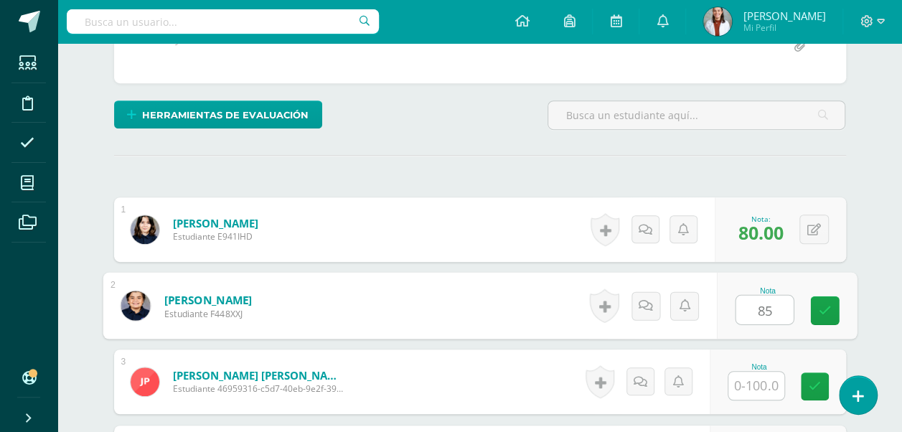
type input "85"
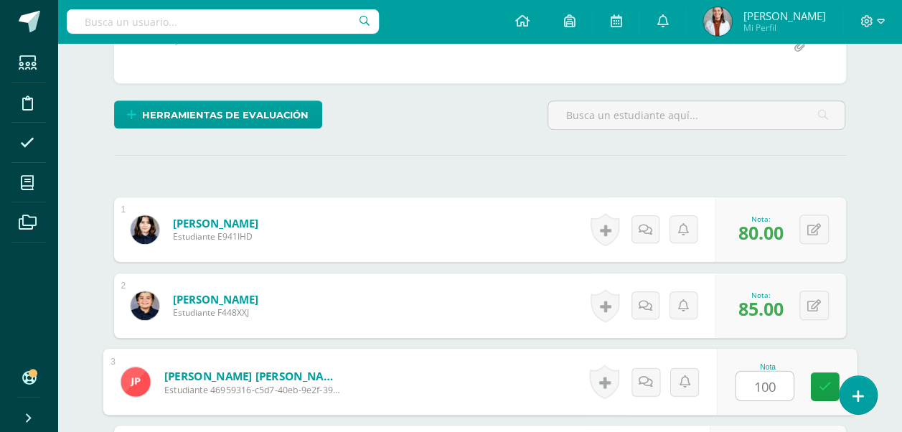
type input "100"
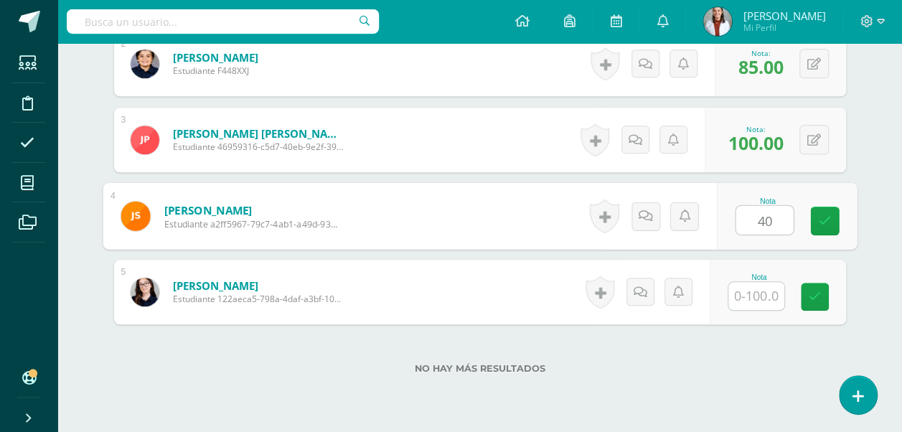
type input "40"
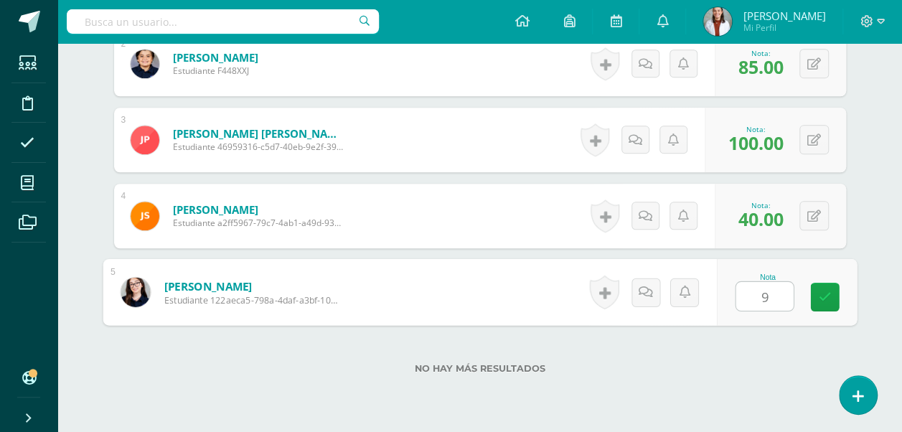
type input "95"
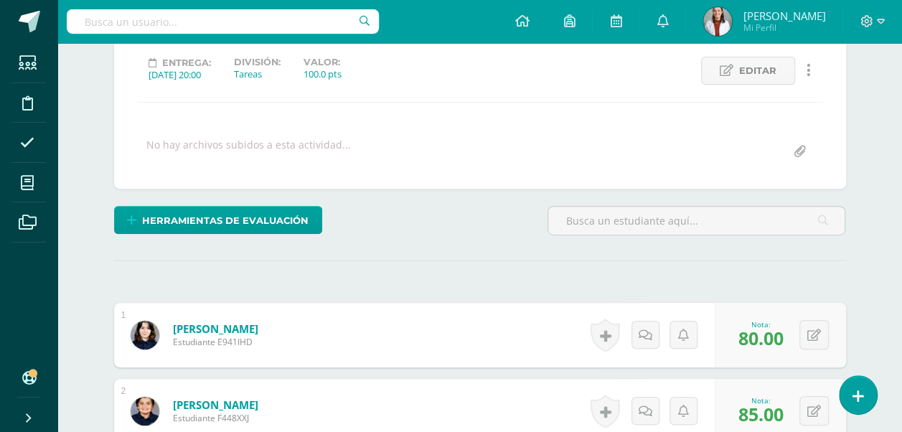
scroll to position [0, 0]
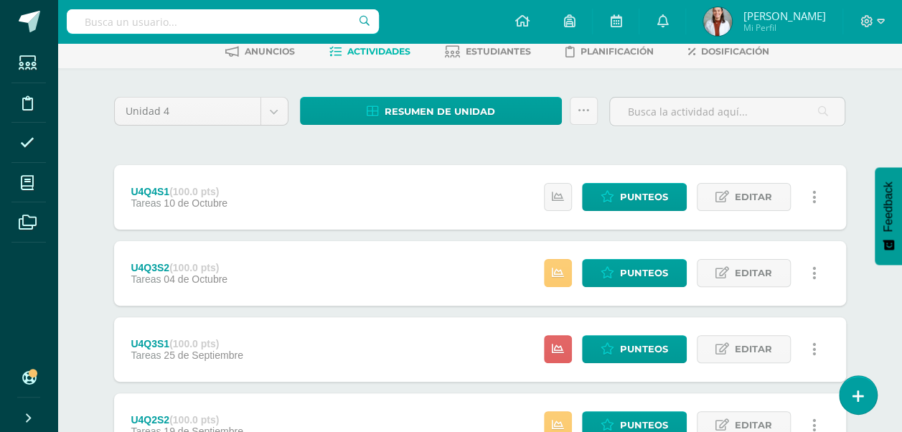
scroll to position [70, 0]
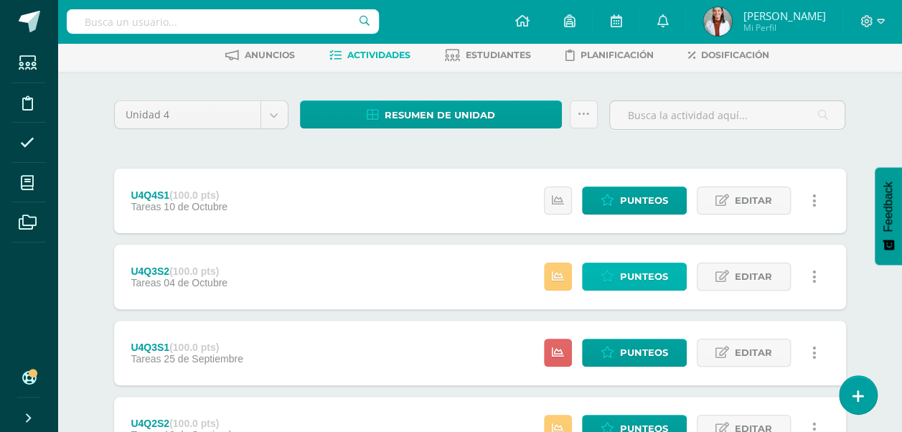
click at [620, 277] on link "Punteos" at bounding box center [634, 277] width 105 height 28
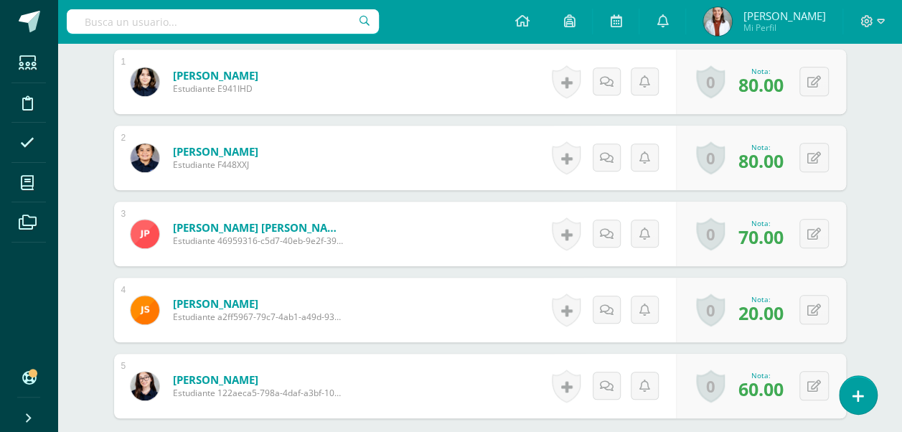
scroll to position [450, 0]
click at [809, 299] on button at bounding box center [813, 308] width 29 height 29
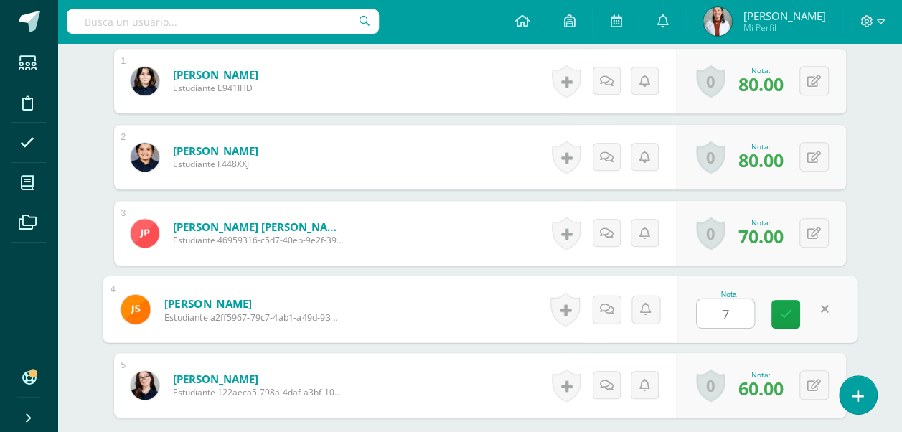
type input "75"
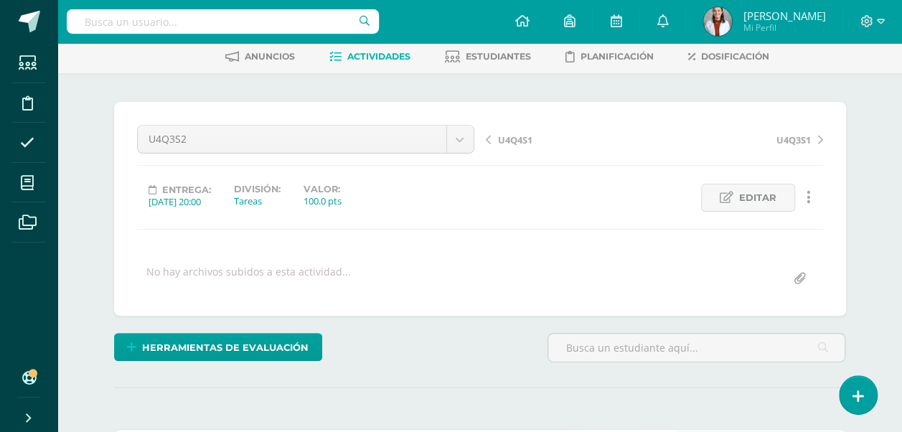
scroll to position [0, 0]
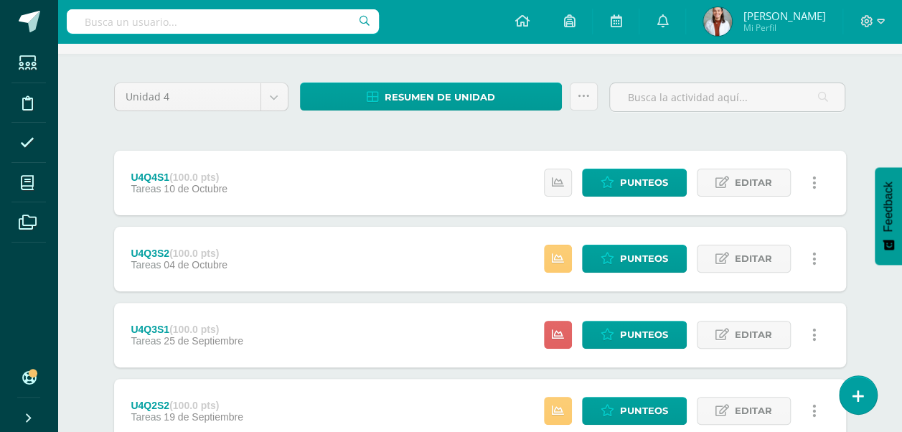
scroll to position [92, 0]
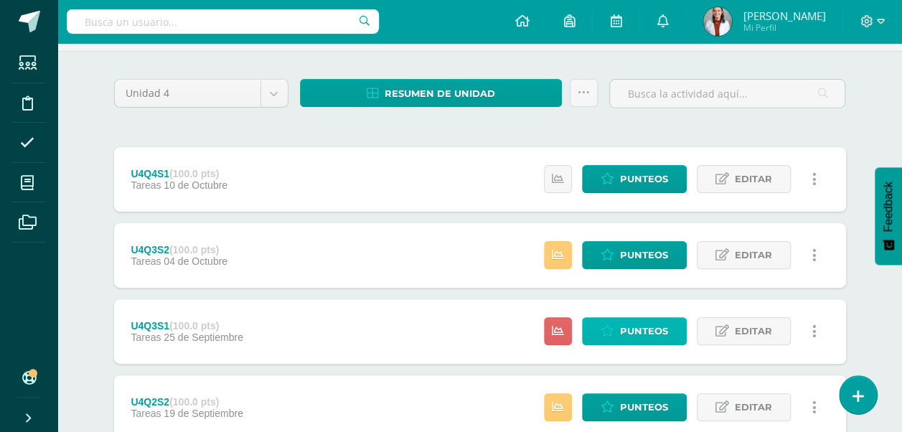
click at [616, 327] on link "Punteos" at bounding box center [634, 331] width 105 height 28
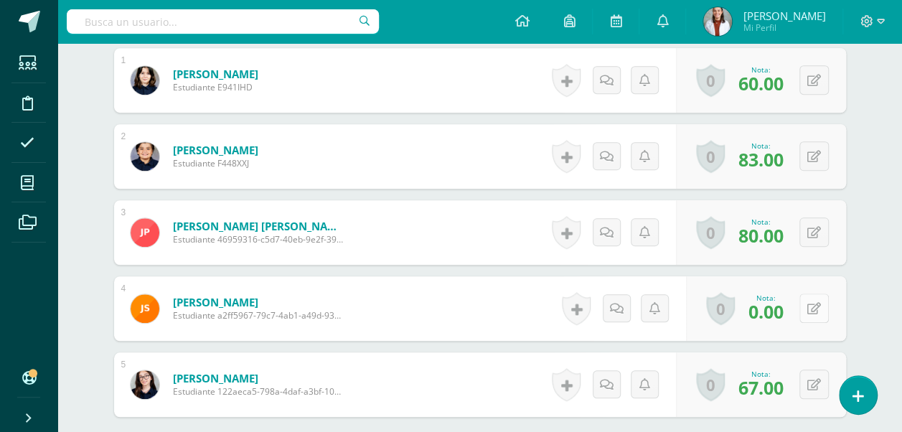
scroll to position [452, 0]
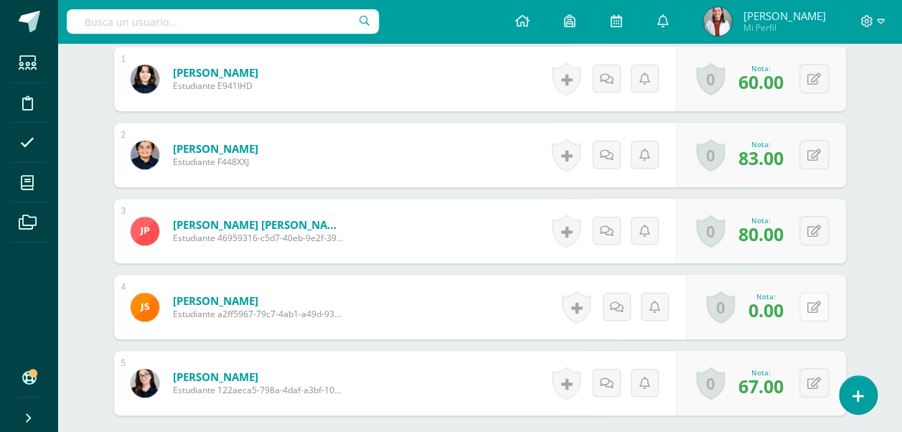
click at [814, 306] on icon at bounding box center [814, 307] width 14 height 12
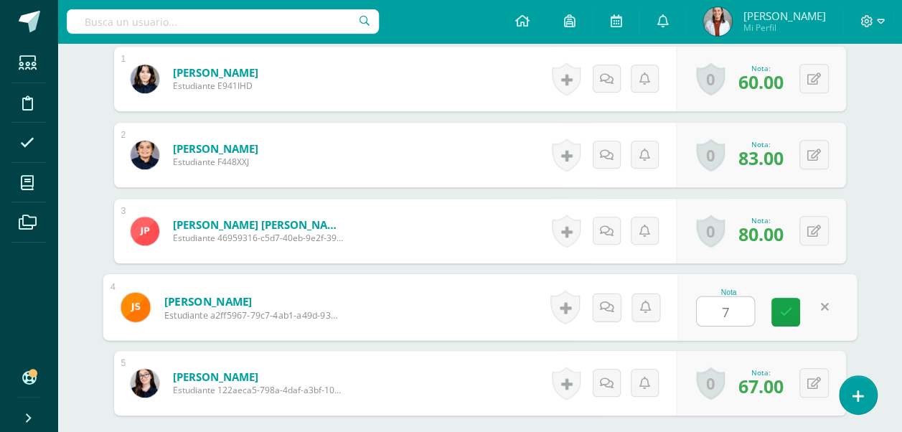
type input "75"
click at [773, 301] on link at bounding box center [785, 312] width 29 height 29
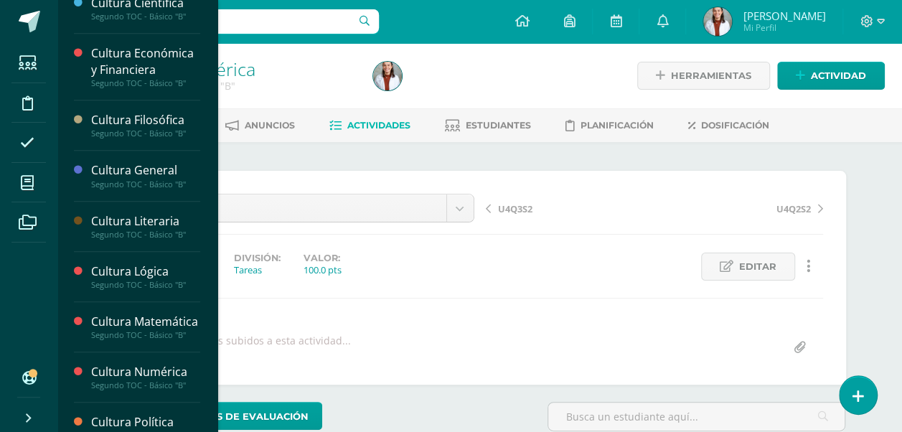
scroll to position [363, 0]
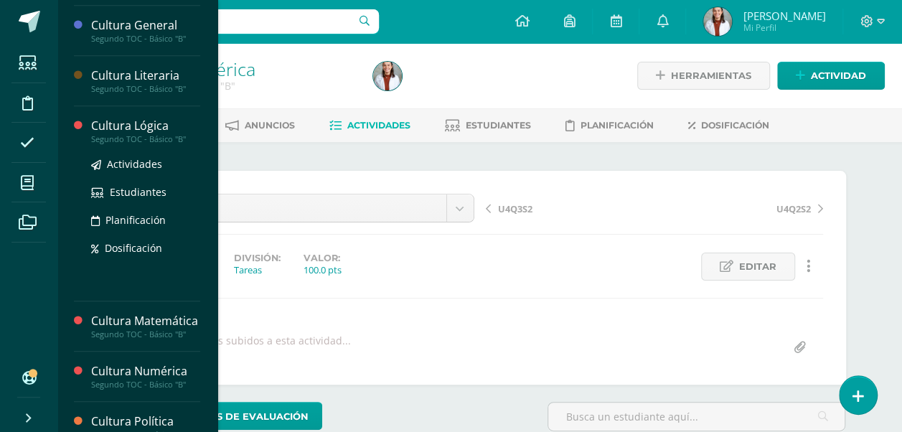
click at [138, 123] on div "Cultura Lógica" at bounding box center [145, 126] width 109 height 17
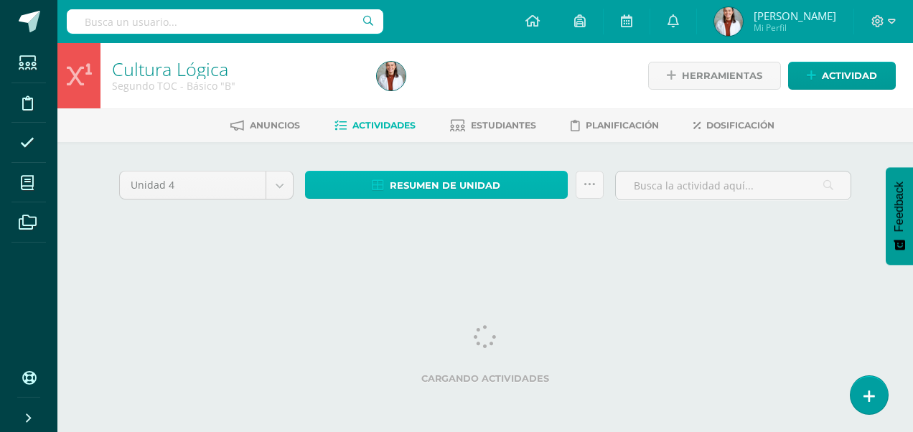
click at [410, 191] on span "Resumen de unidad" at bounding box center [445, 185] width 111 height 27
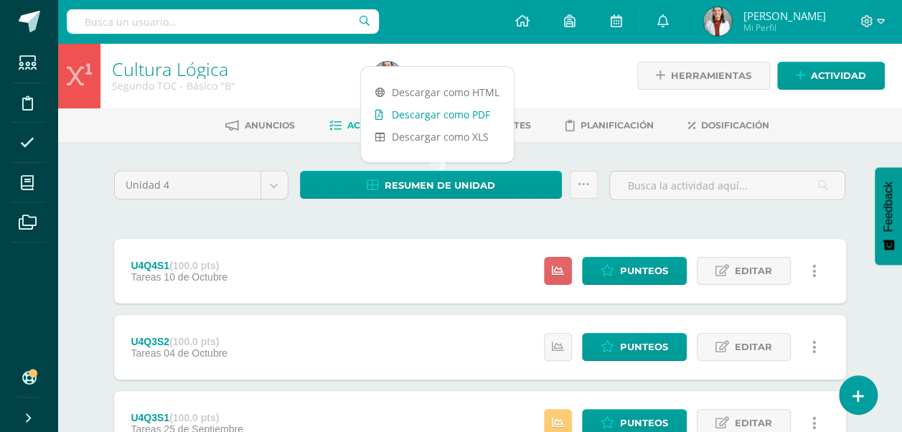
click at [418, 121] on link "Descargar como PDF" at bounding box center [437, 114] width 153 height 22
click at [629, 271] on span "Punteos" at bounding box center [644, 271] width 48 height 27
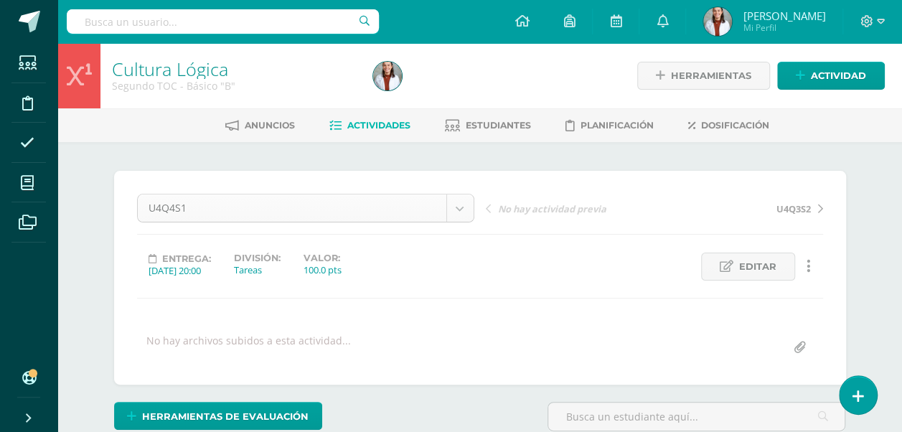
scroll to position [286, 0]
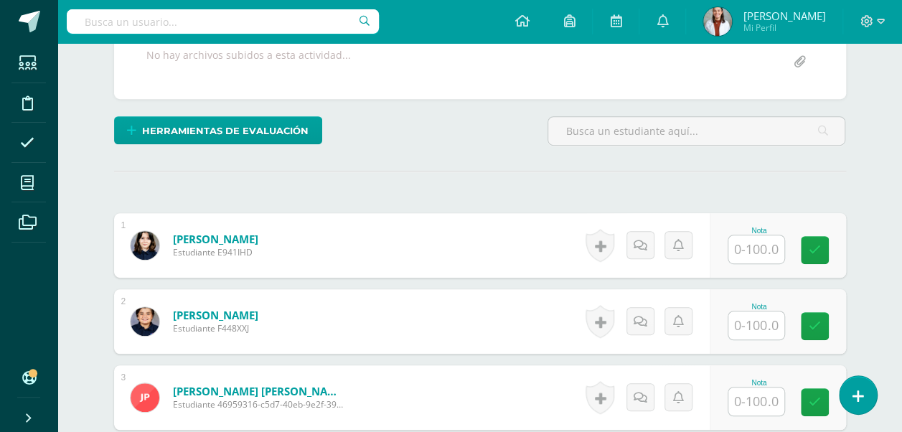
click at [769, 245] on input "text" at bounding box center [756, 249] width 56 height 28
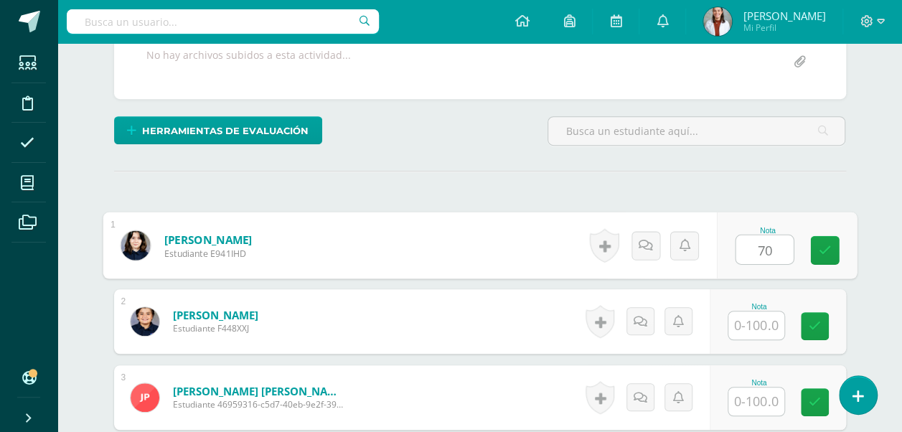
type input "70"
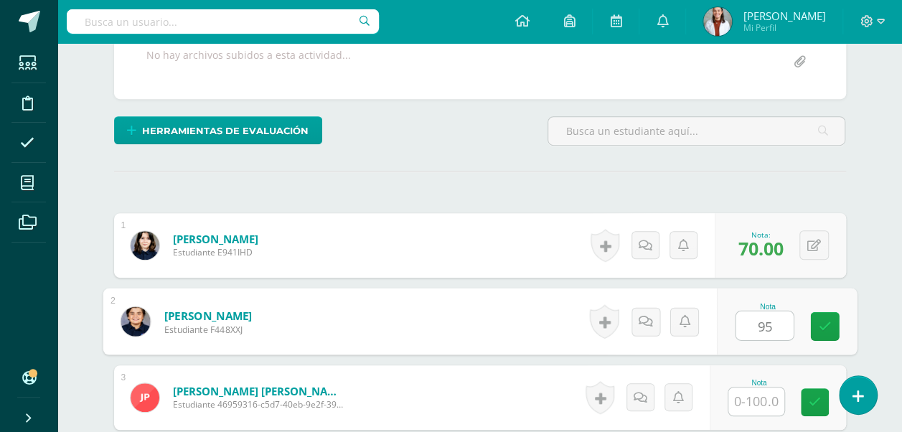
type input "95"
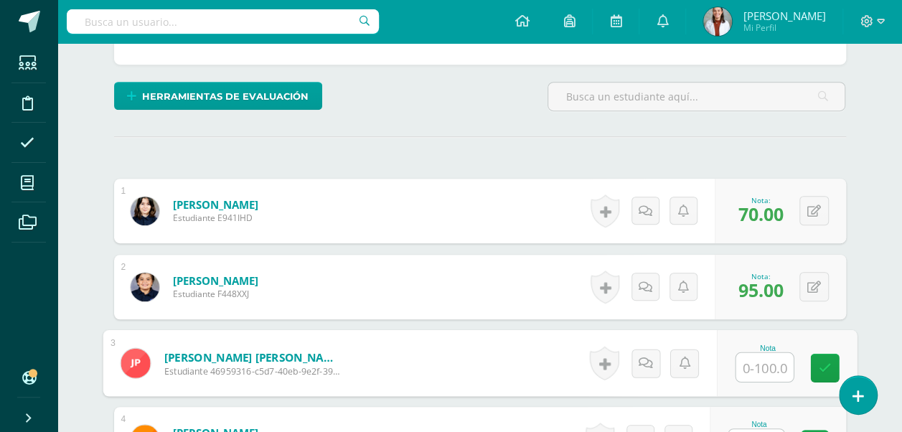
scroll to position [320, 0]
type input "85"
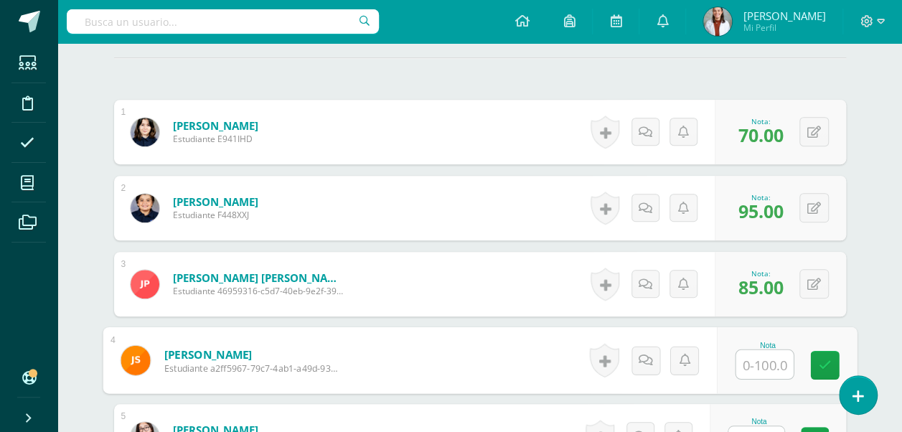
scroll to position [402, 0]
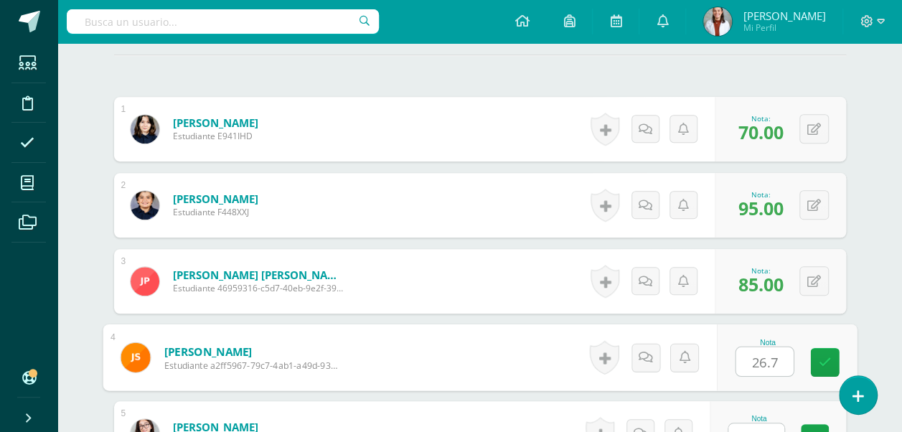
type input "26.7"
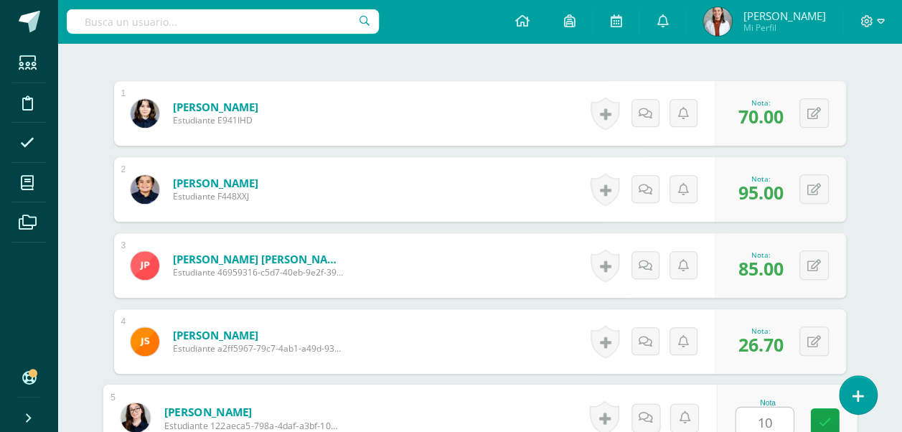
type input "100"
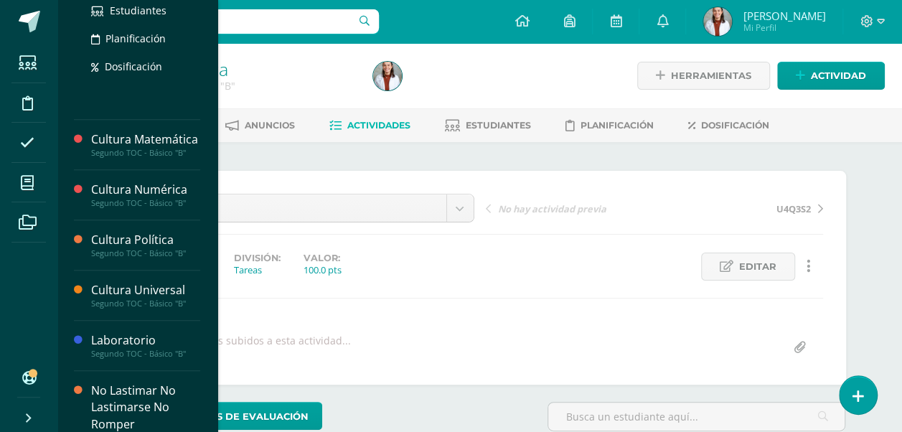
scroll to position [547, 0]
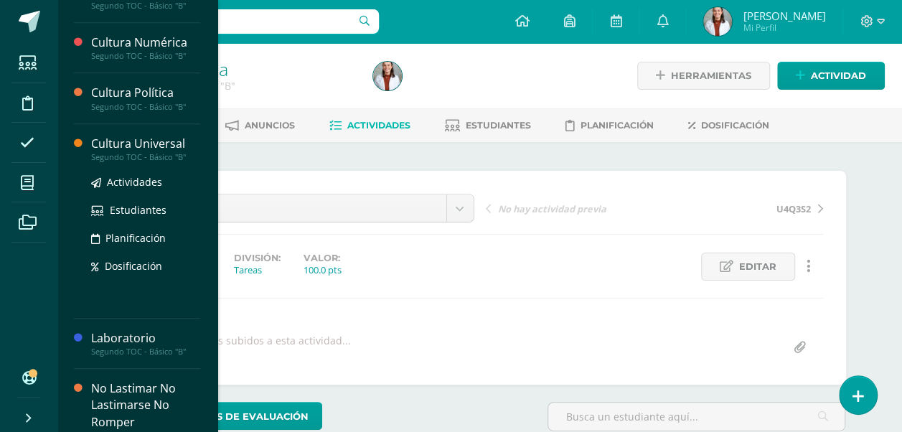
click at [133, 152] on div "Cultura Universal" at bounding box center [145, 144] width 109 height 17
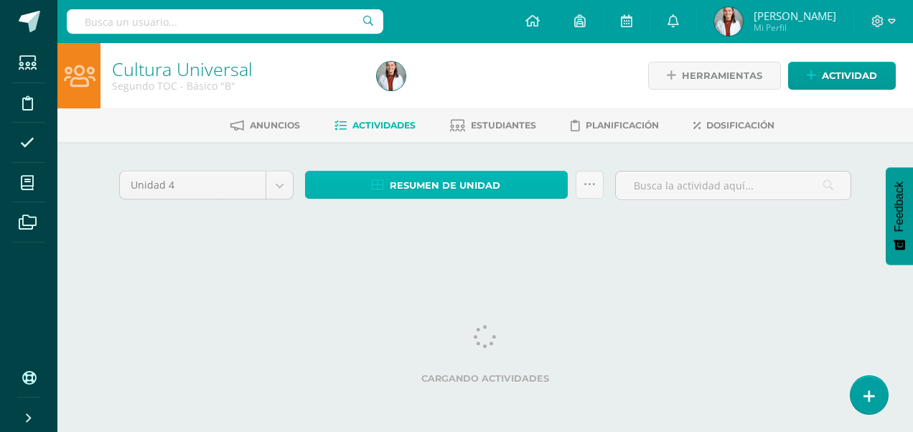
click at [426, 188] on span "Resumen de unidad" at bounding box center [445, 185] width 111 height 27
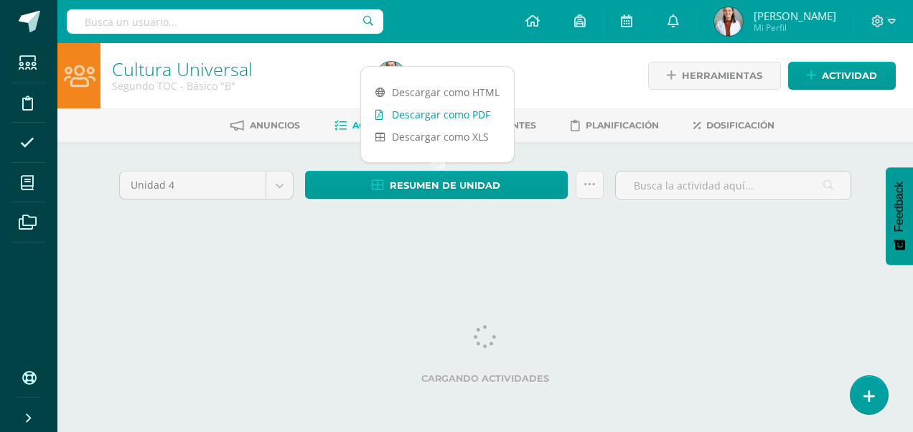
click at [442, 111] on link "Descargar como PDF" at bounding box center [437, 114] width 153 height 22
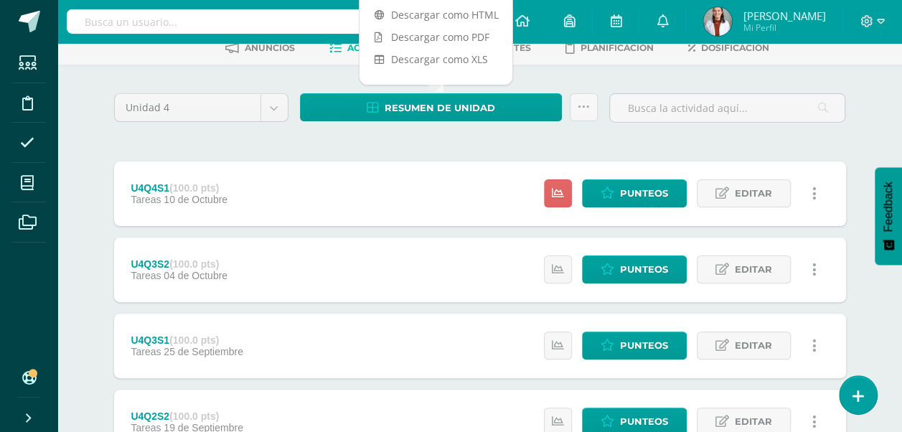
scroll to position [99, 0]
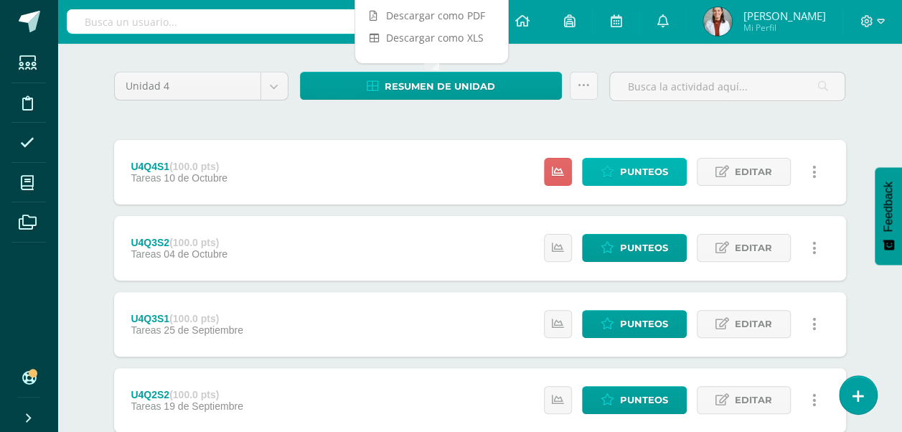
click at [641, 179] on span "Punteos" at bounding box center [644, 172] width 48 height 27
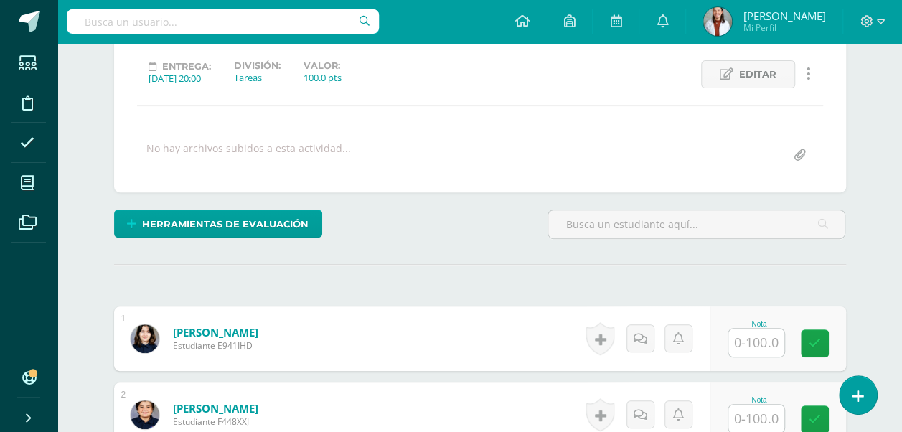
scroll to position [215, 0]
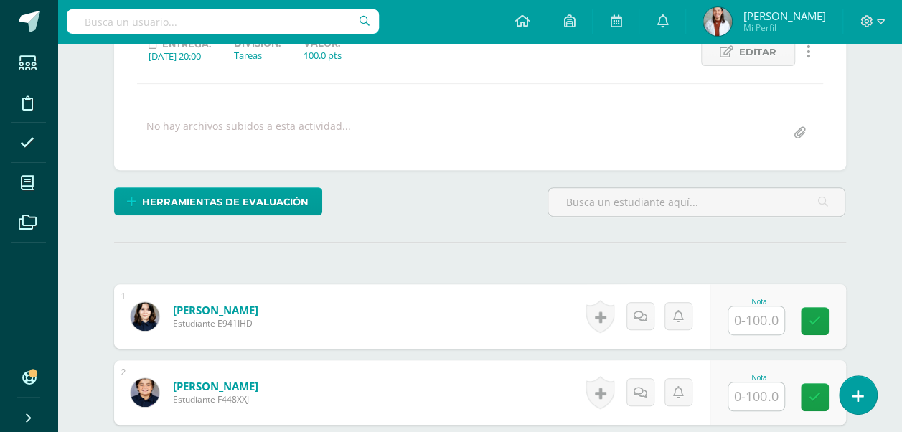
click at [748, 323] on input "text" at bounding box center [756, 320] width 56 height 28
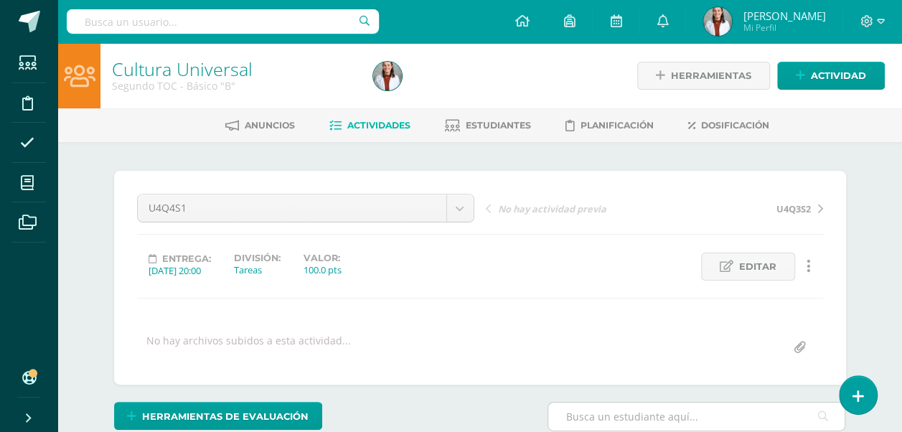
scroll to position [177, 0]
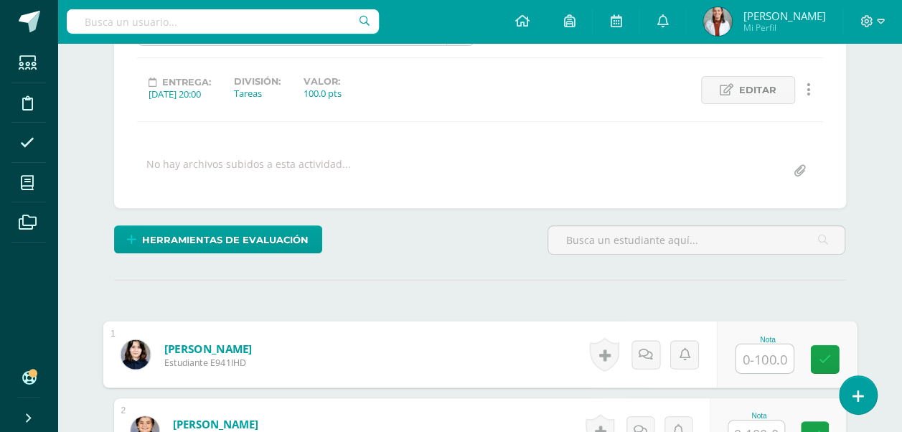
click at [769, 356] on input "text" at bounding box center [764, 358] width 57 height 29
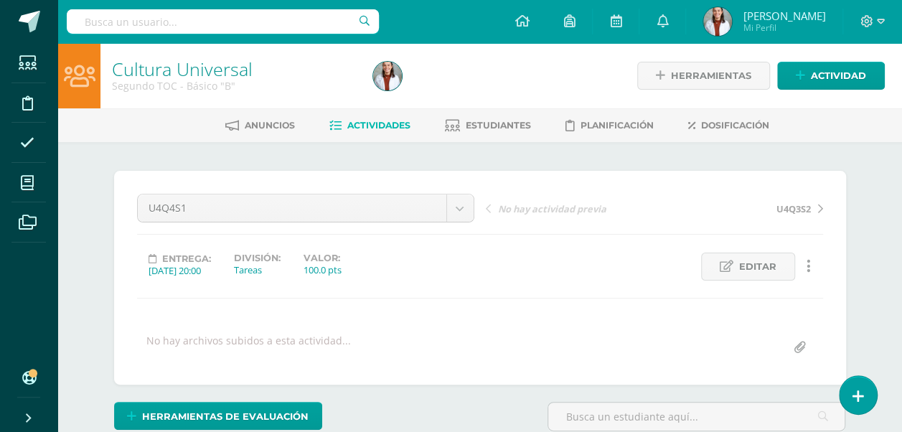
scroll to position [125, 0]
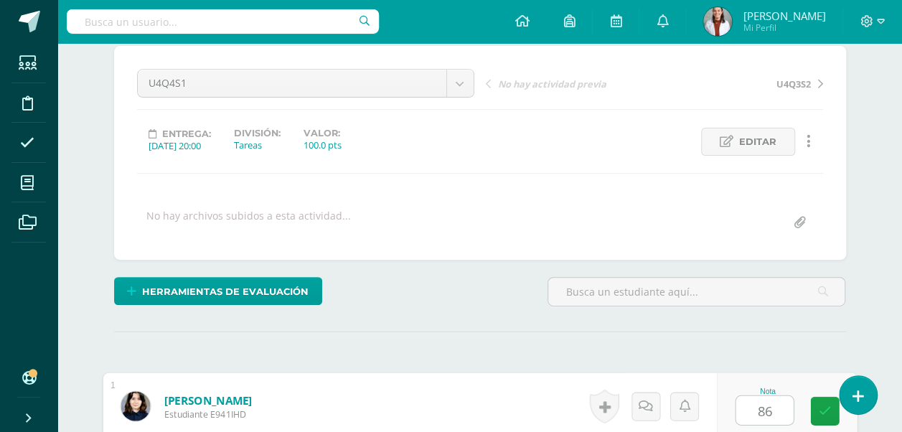
type input "86"
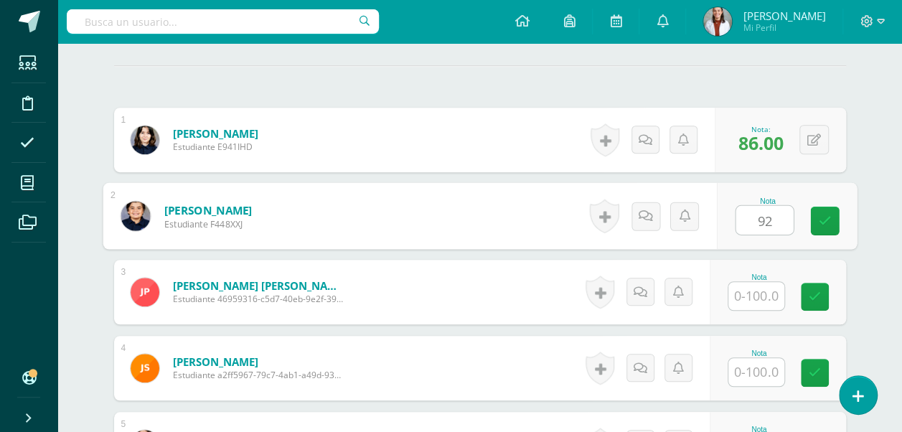
type input "92"
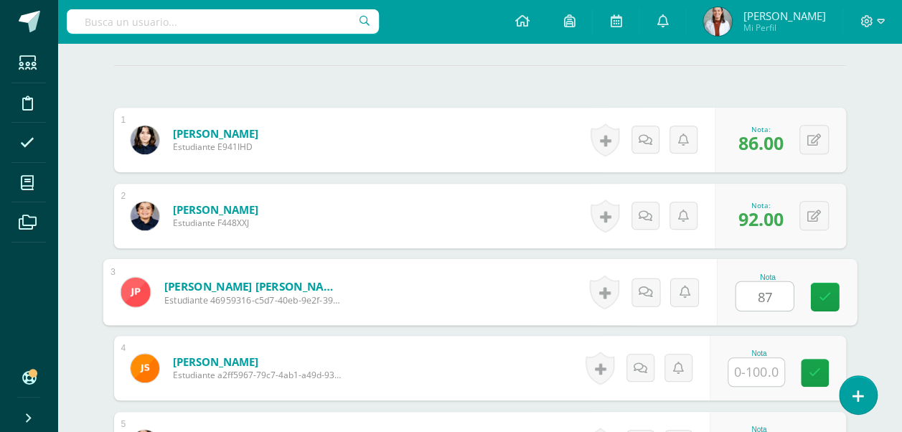
type input "87"
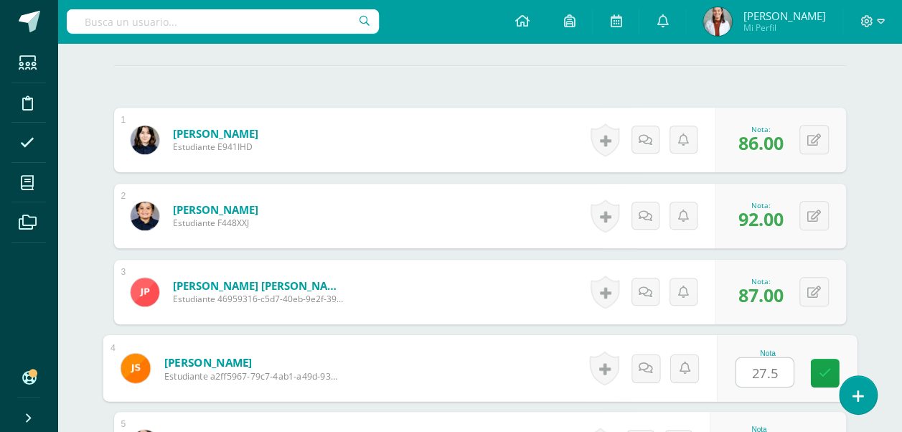
type input "27.5"
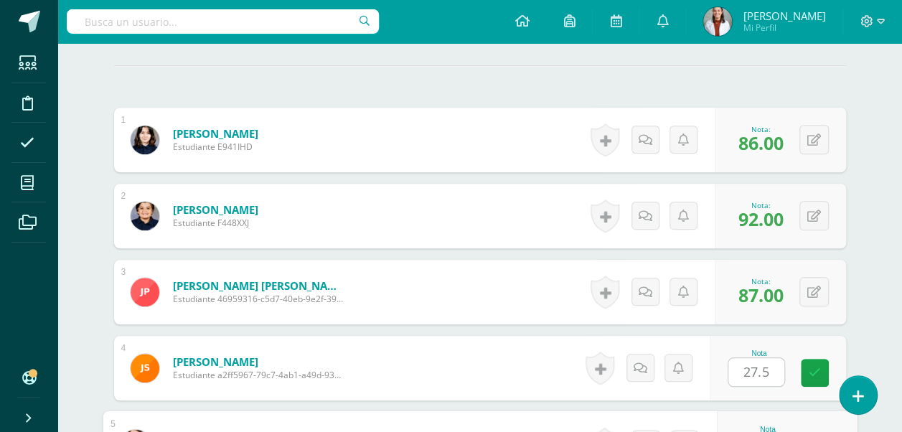
scroll to position [418, 0]
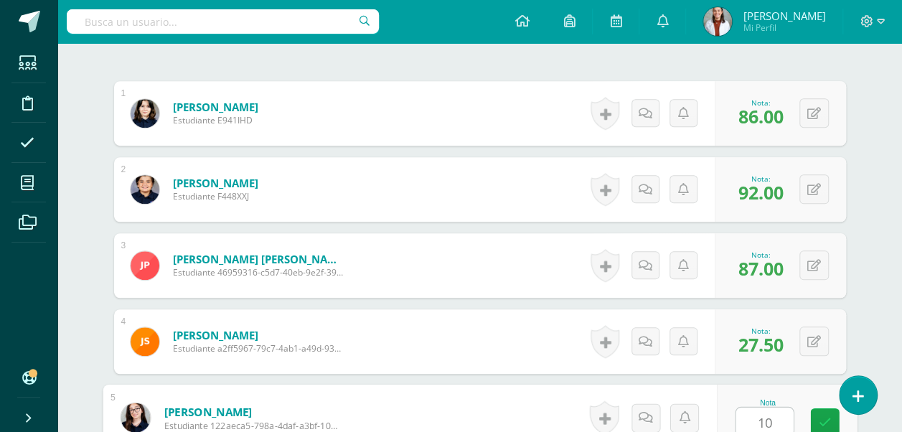
type input "100"
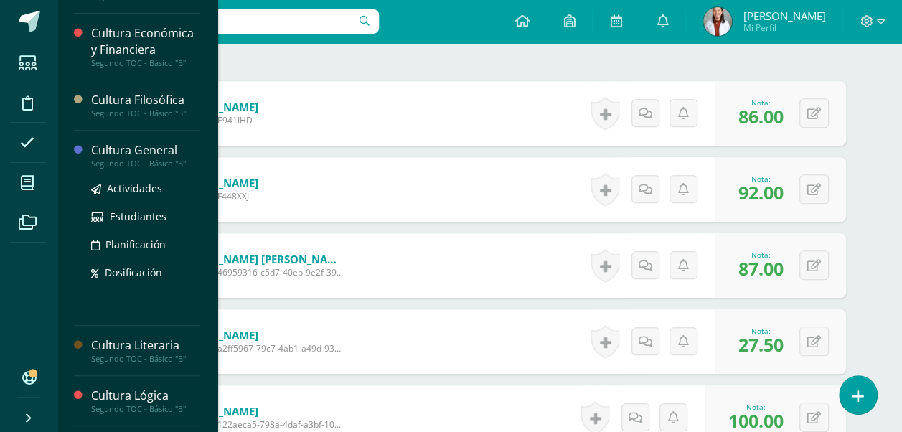
scroll to position [238, 0]
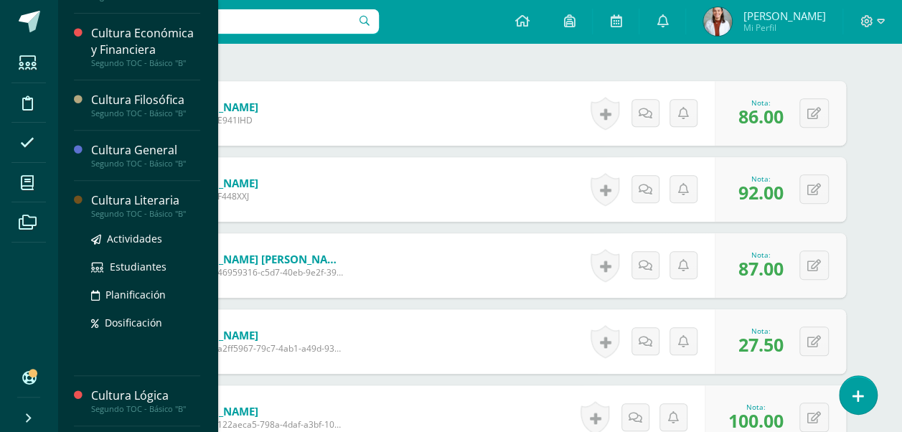
click at [145, 200] on div "Cultura Literaria" at bounding box center [145, 200] width 109 height 17
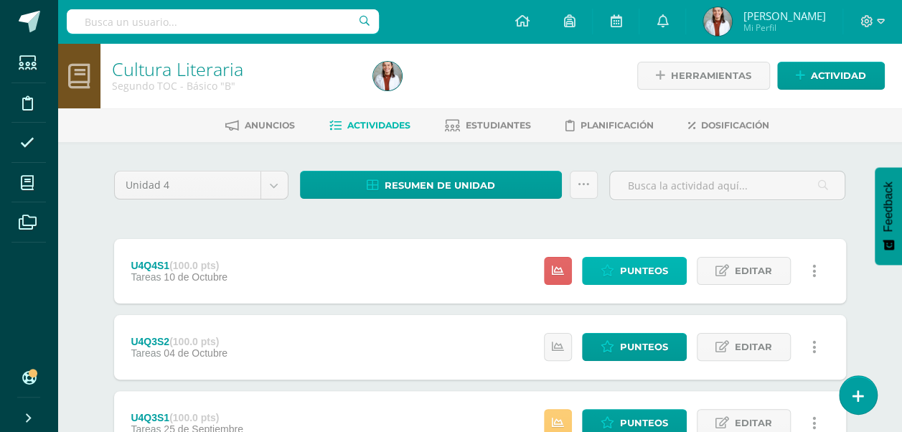
click at [609, 261] on link "Punteos" at bounding box center [634, 271] width 105 height 28
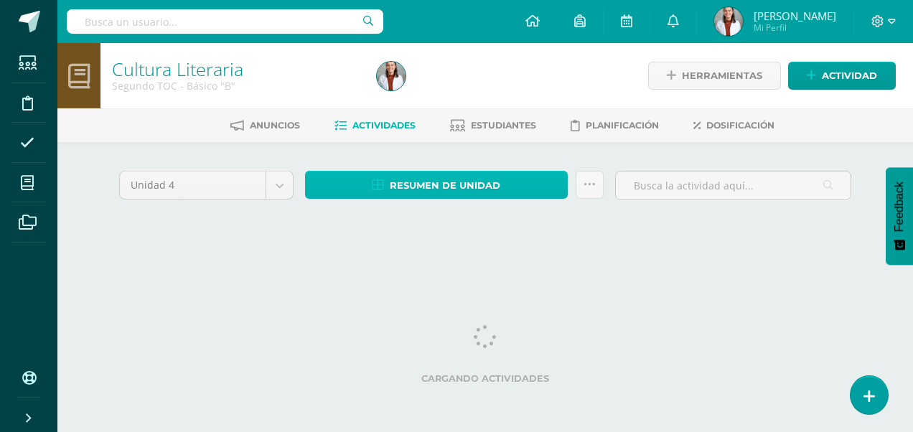
click at [463, 179] on span "Resumen de unidad" at bounding box center [445, 185] width 111 height 27
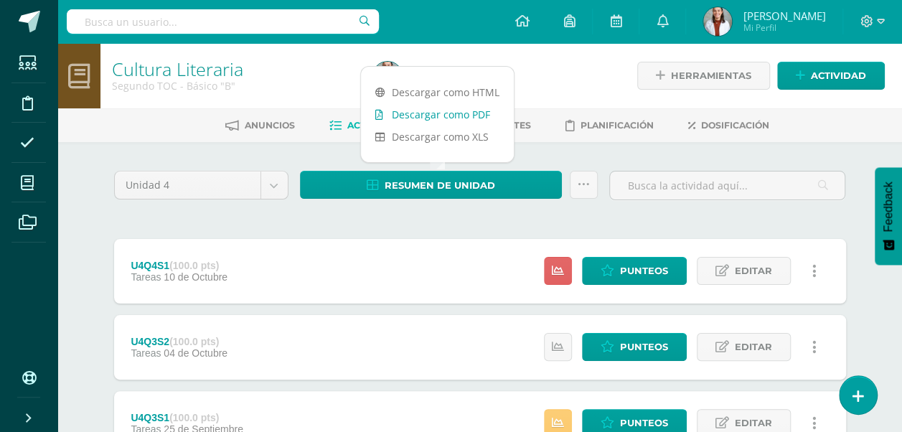
click at [445, 115] on link "Descargar como PDF" at bounding box center [437, 114] width 153 height 22
click at [630, 266] on span "Punteos" at bounding box center [644, 271] width 48 height 27
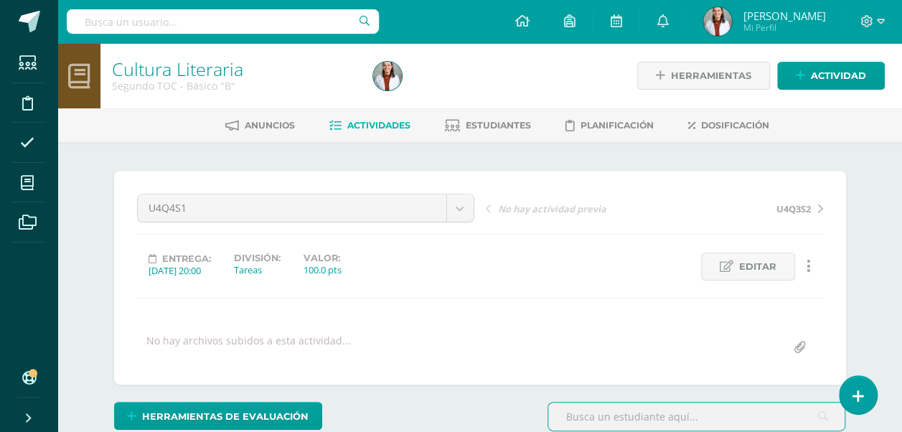
scroll to position [175, 0]
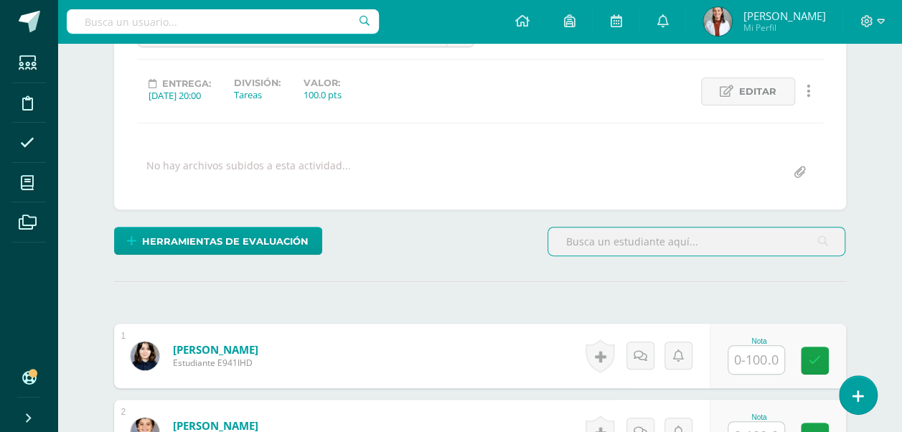
click at [742, 357] on input "text" at bounding box center [756, 360] width 56 height 28
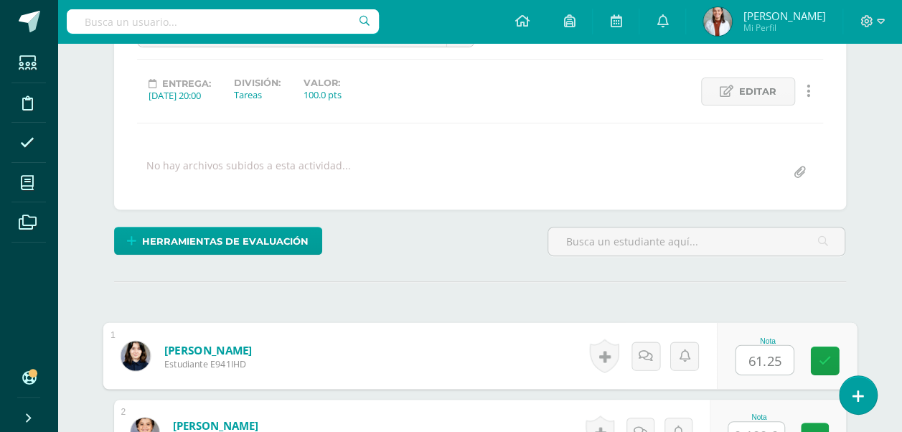
type input "61.25"
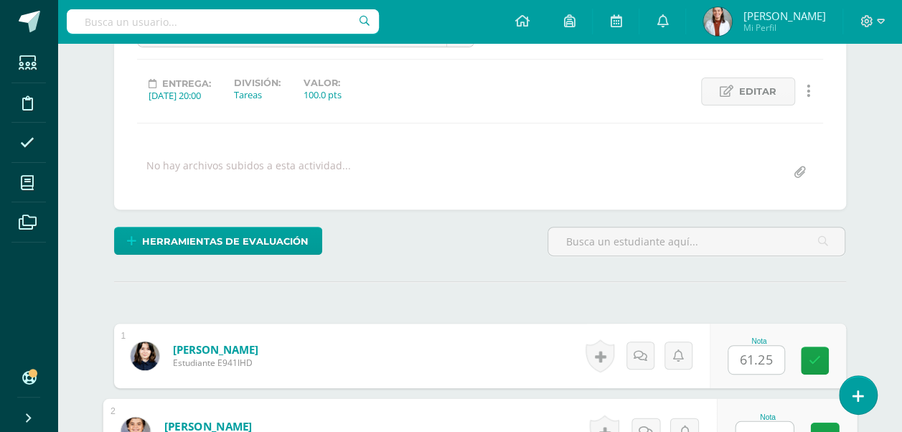
scroll to position [189, 0]
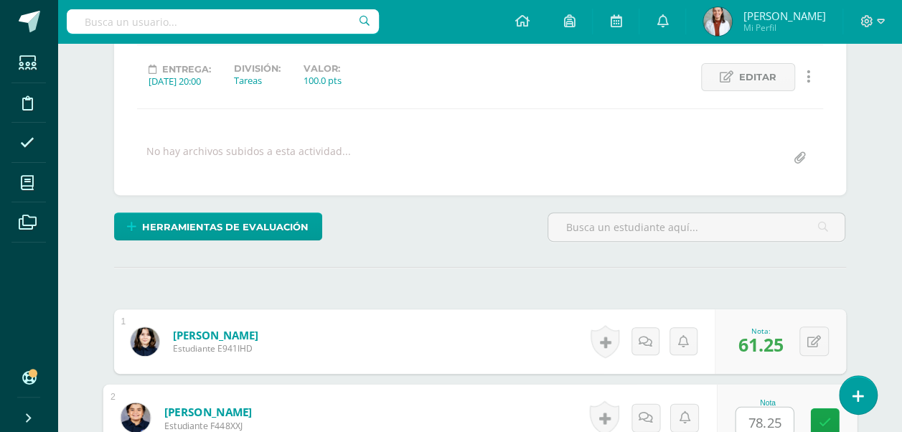
type input "78.25"
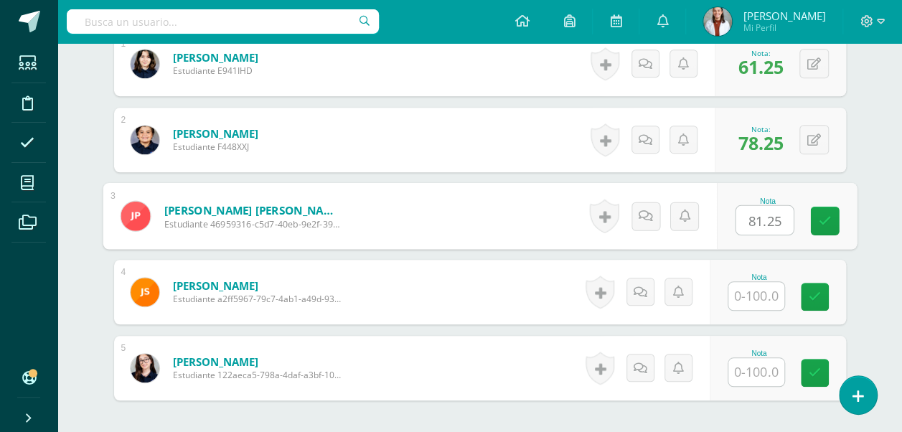
type input "81.25"
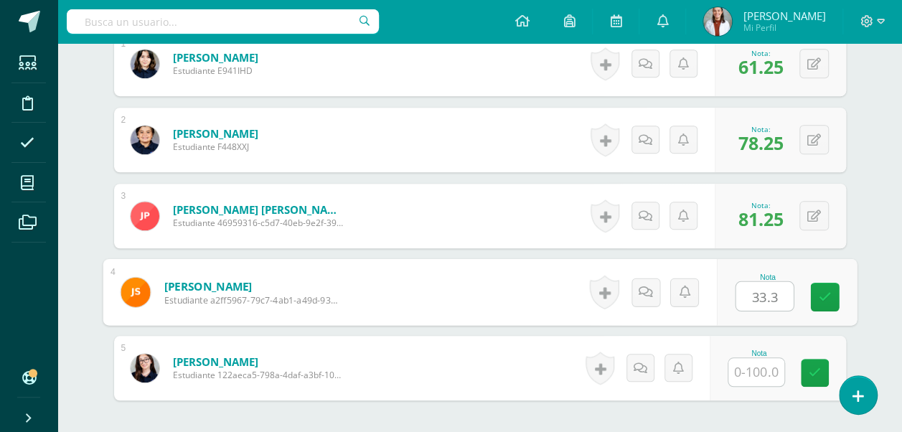
type input "33.3"
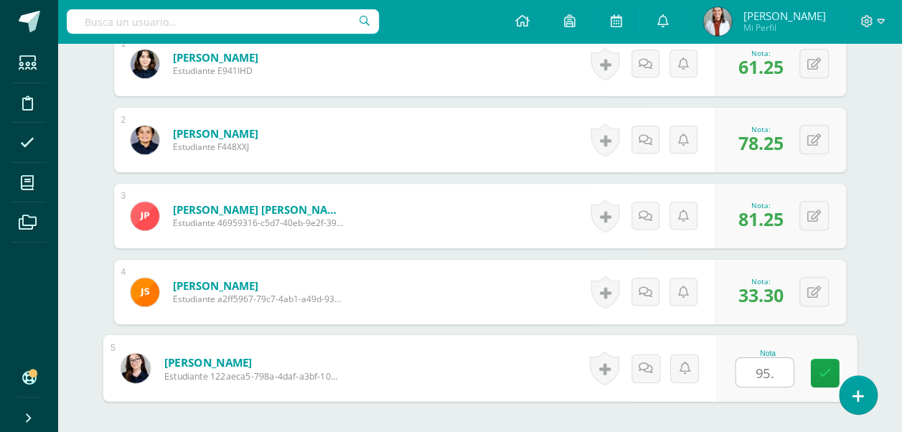
type input "95.5"
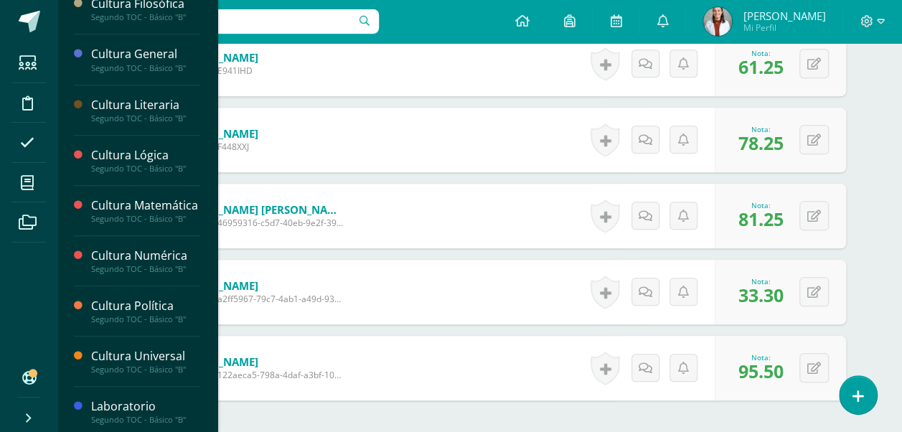
scroll to position [481, 0]
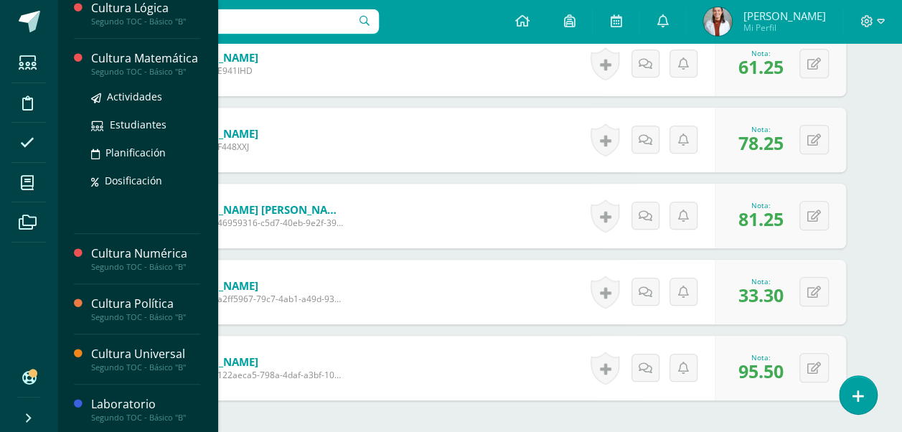
click at [121, 77] on div "Segundo TOC - Básico "B"" at bounding box center [145, 72] width 109 height 10
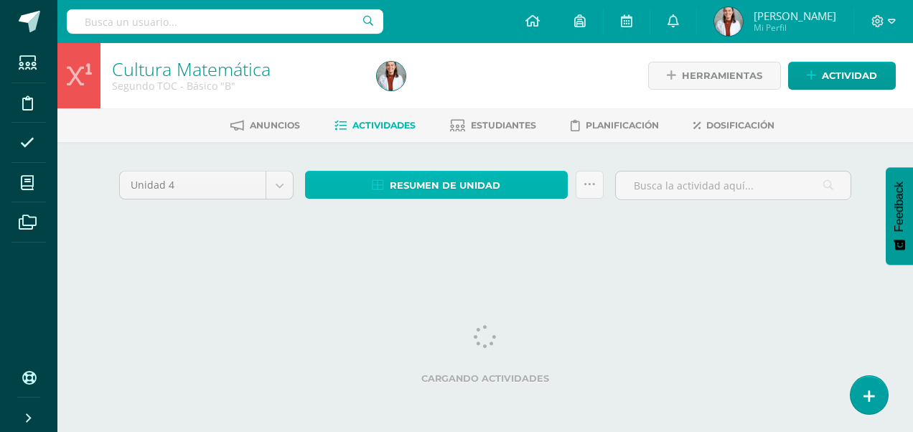
click at [452, 179] on span "Resumen de unidad" at bounding box center [445, 185] width 111 height 27
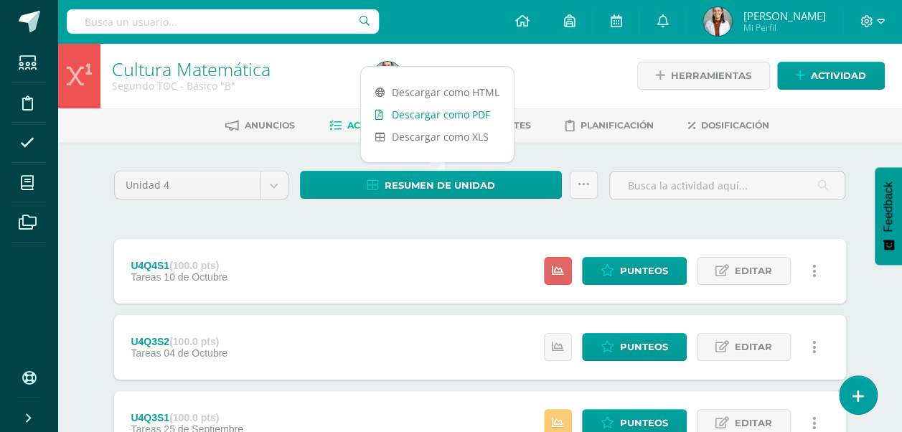
click at [459, 111] on link "Descargar como PDF" at bounding box center [437, 114] width 153 height 22
click at [629, 270] on span "Punteos" at bounding box center [644, 271] width 48 height 27
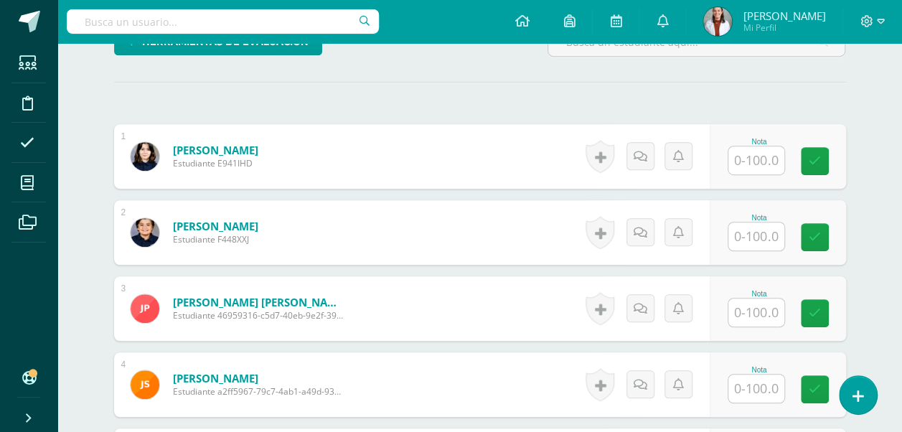
scroll to position [376, 0]
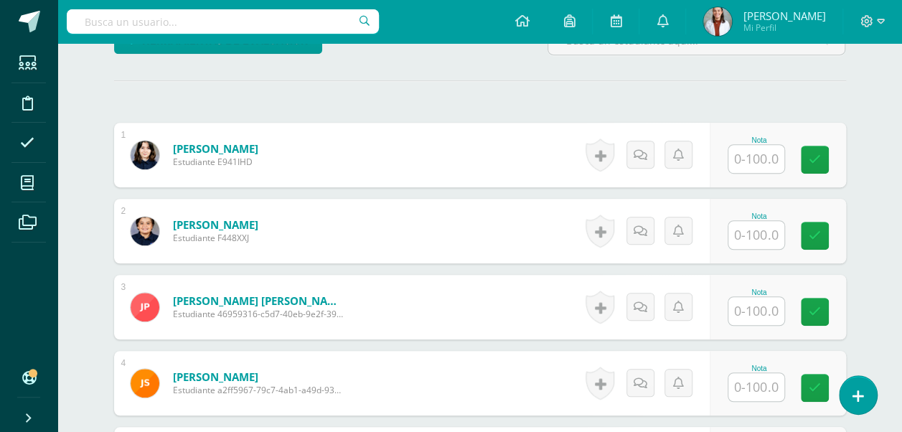
click at [766, 158] on input "text" at bounding box center [756, 159] width 56 height 28
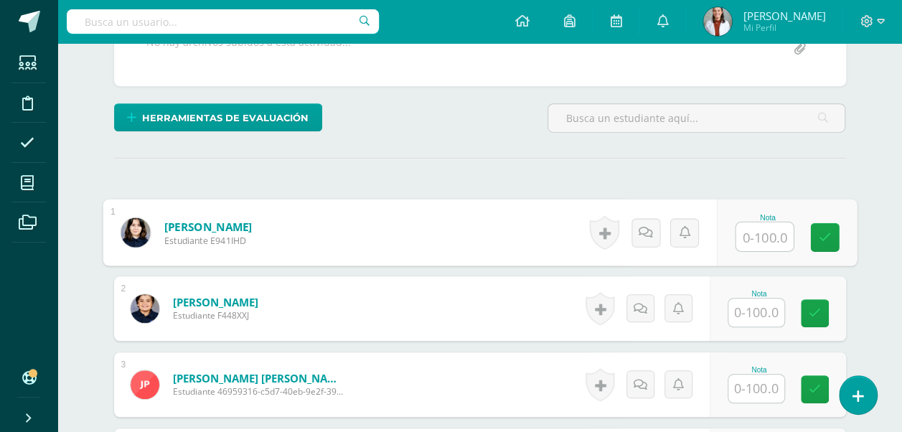
scroll to position [301, 0]
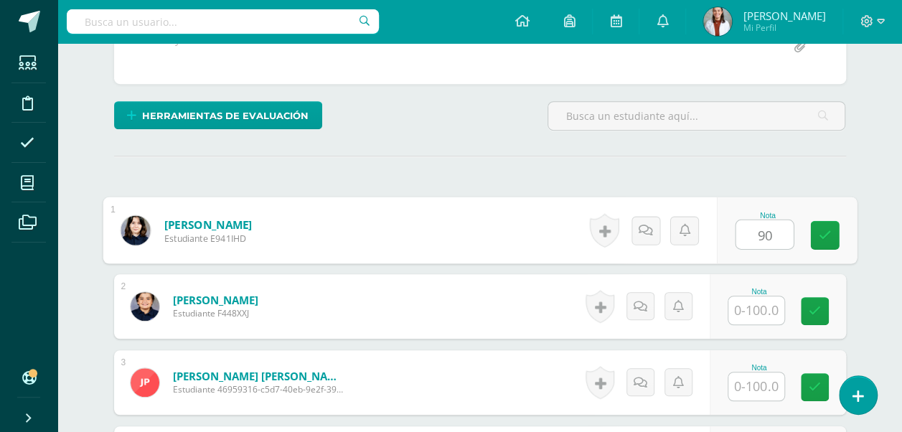
type input "90"
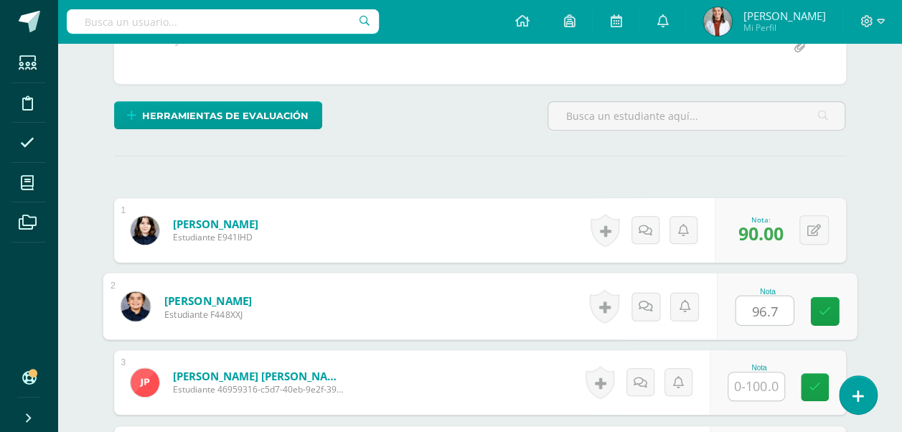
type input "96.7"
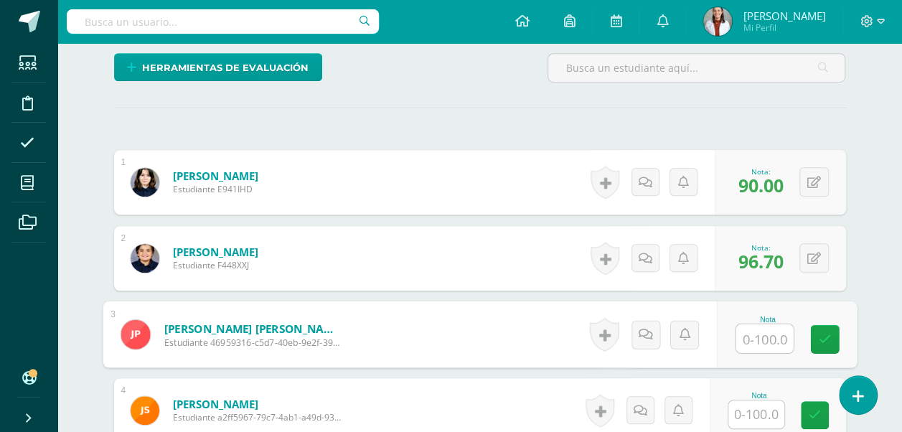
scroll to position [349, 0]
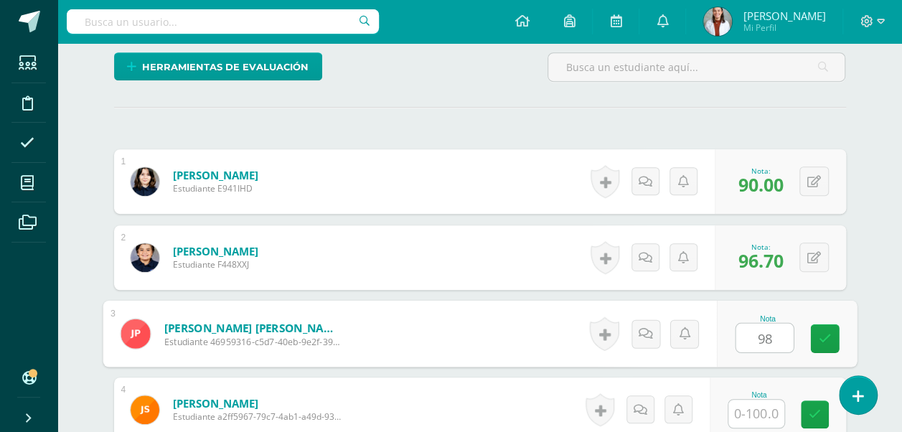
type input "98"
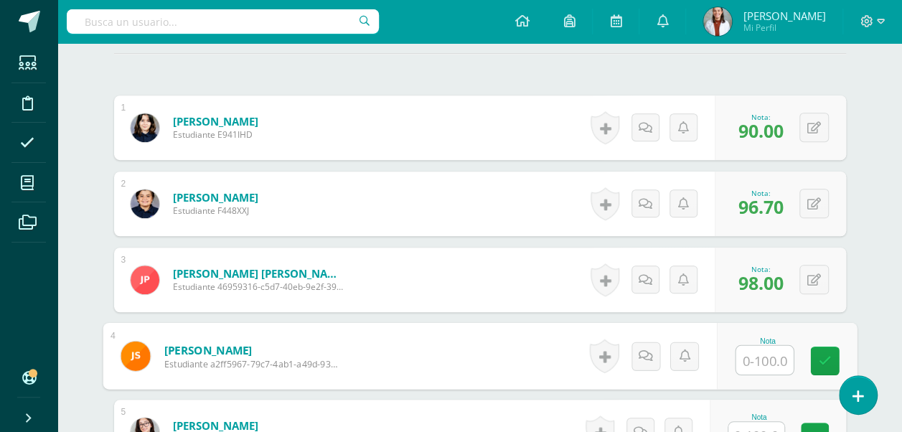
scroll to position [444, 0]
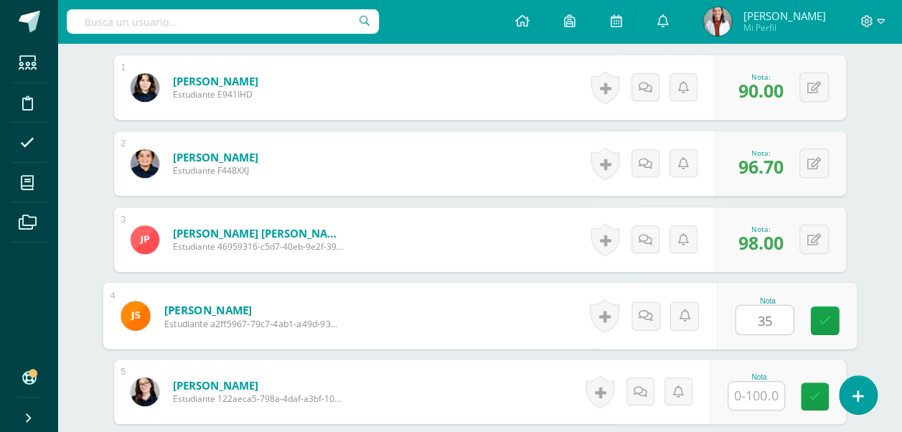
type input "35"
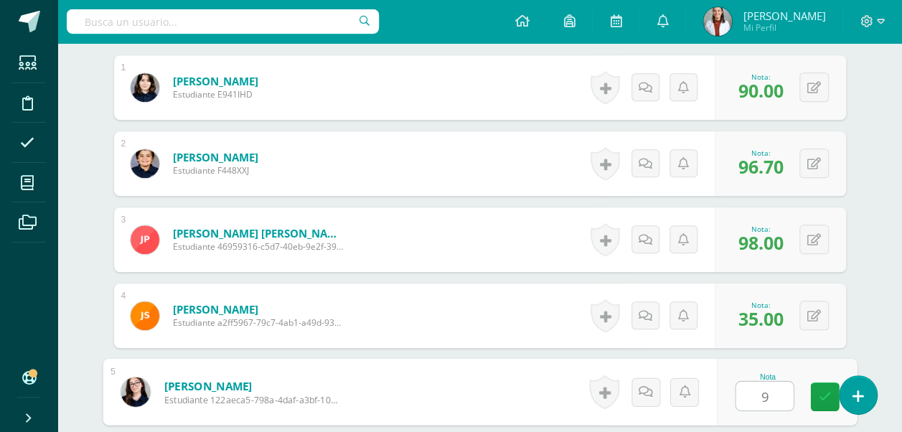
type input "99"
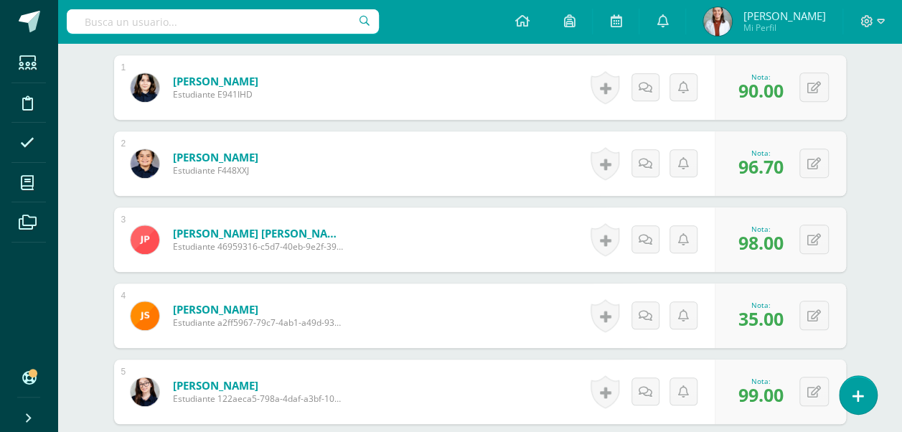
scroll to position [0, 0]
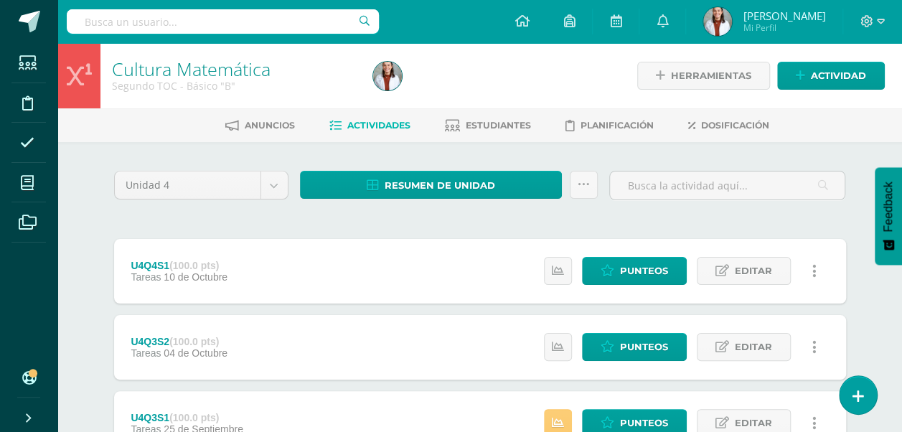
scroll to position [346, 0]
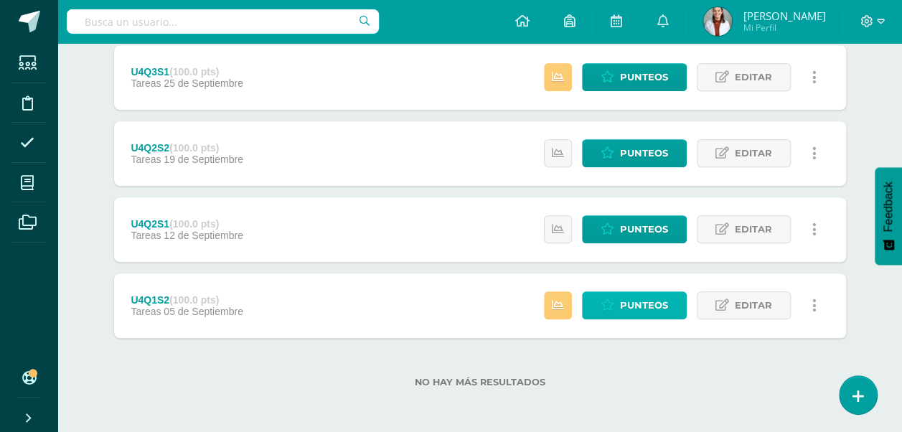
click at [615, 296] on link "Punteos" at bounding box center [634, 305] width 105 height 28
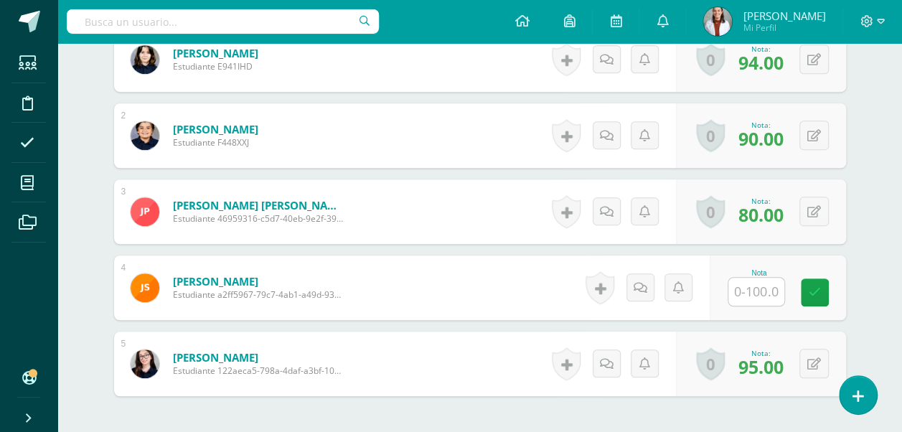
scroll to position [541, 0]
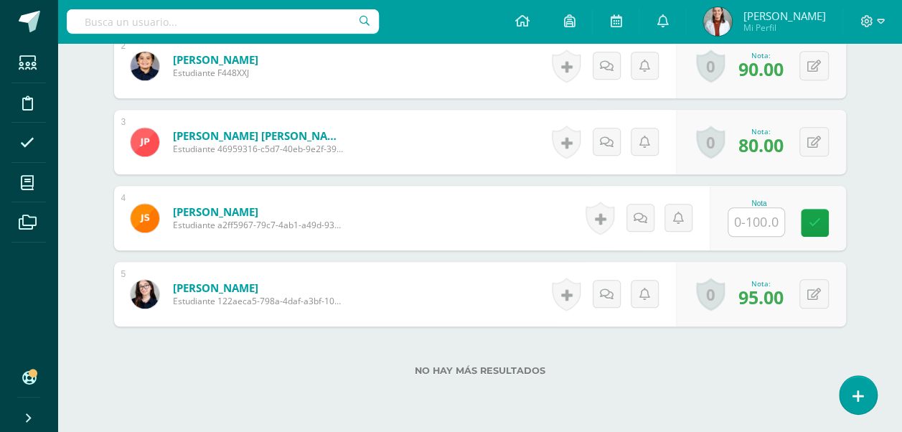
click at [751, 219] on input "text" at bounding box center [756, 222] width 56 height 28
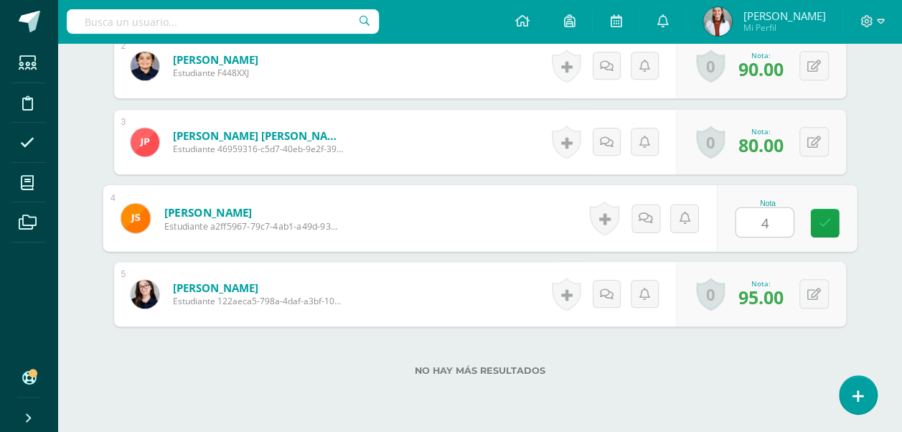
type input "40"
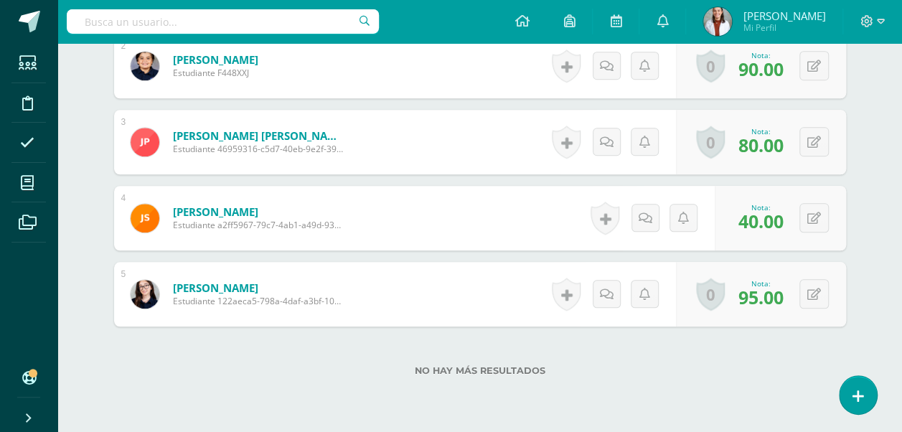
scroll to position [0, 0]
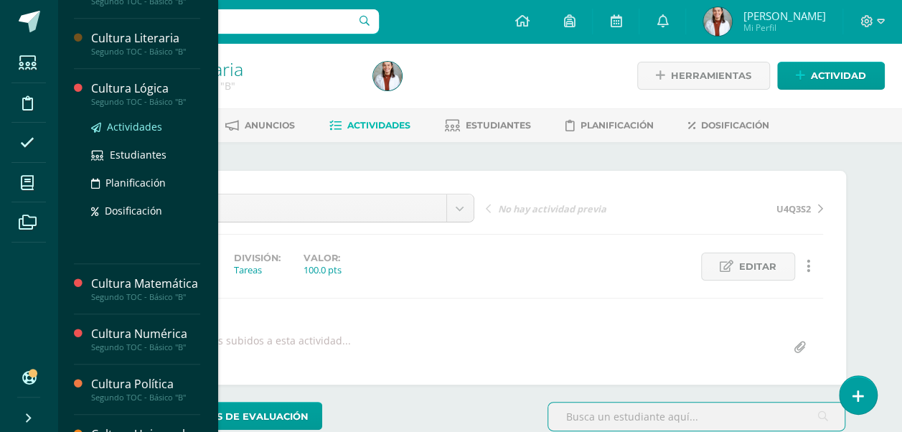
scroll to position [327, 0]
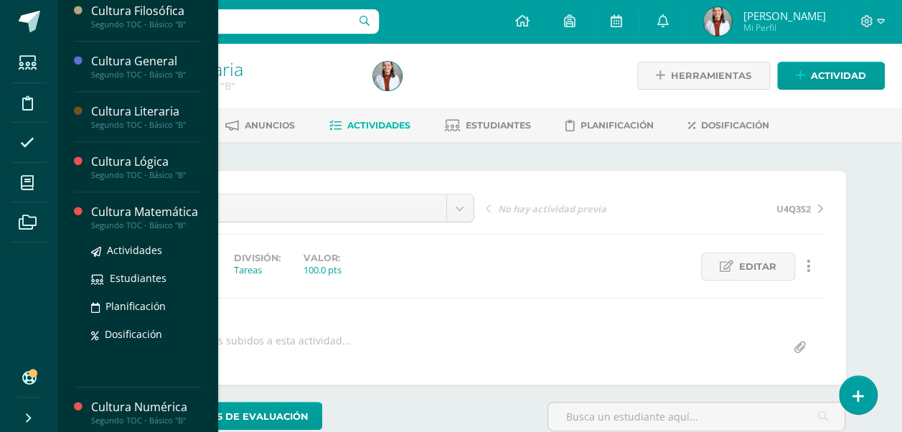
click at [130, 215] on div "Cultura Matemática" at bounding box center [145, 212] width 109 height 17
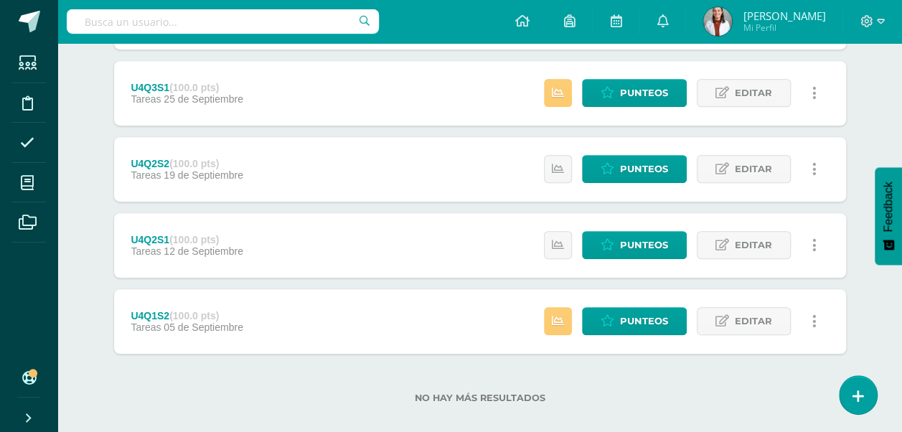
scroll to position [346, 0]
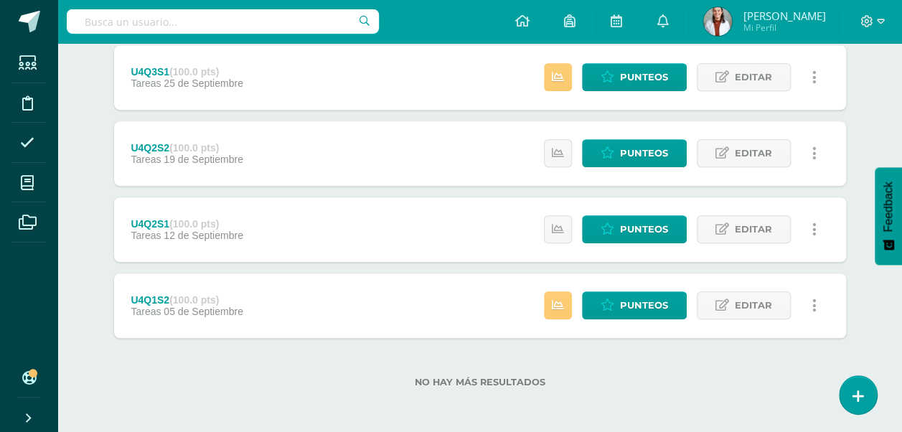
click at [612, 57] on div "Estatus de Actividad: 0 Estudiantes sin calificar 0 Estudiantes con cero Media …" at bounding box center [684, 77] width 324 height 65
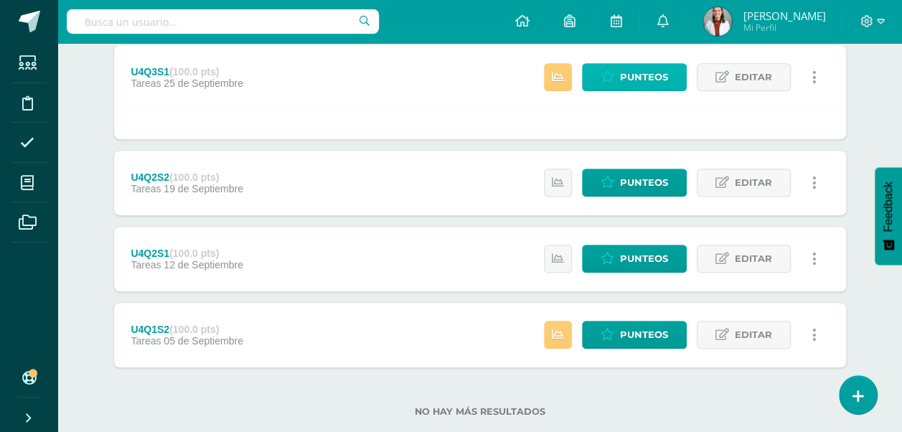
click at [617, 82] on link "Punteos" at bounding box center [634, 77] width 105 height 28
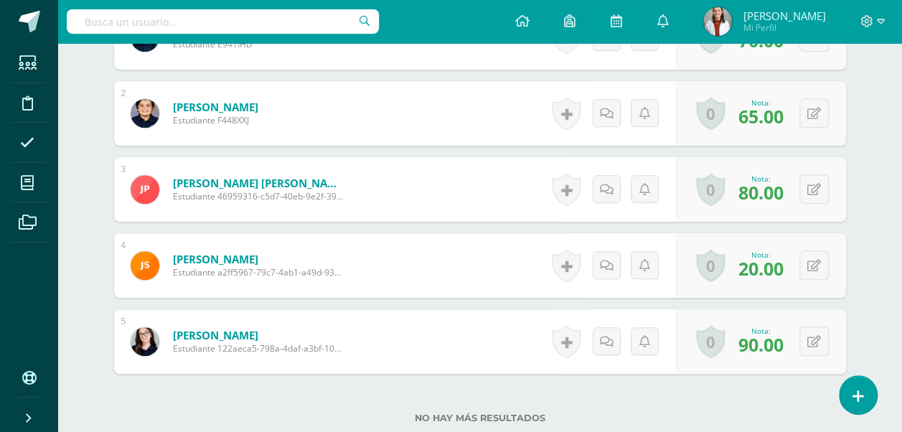
scroll to position [499, 0]
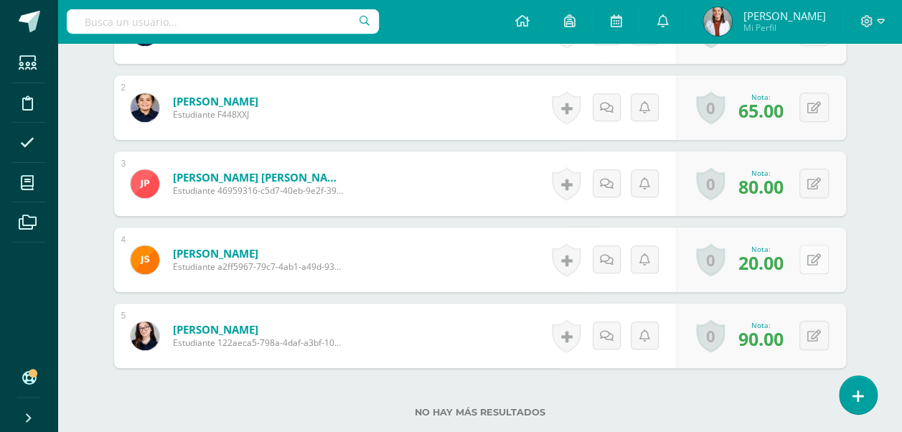
click at [804, 252] on button at bounding box center [813, 259] width 29 height 29
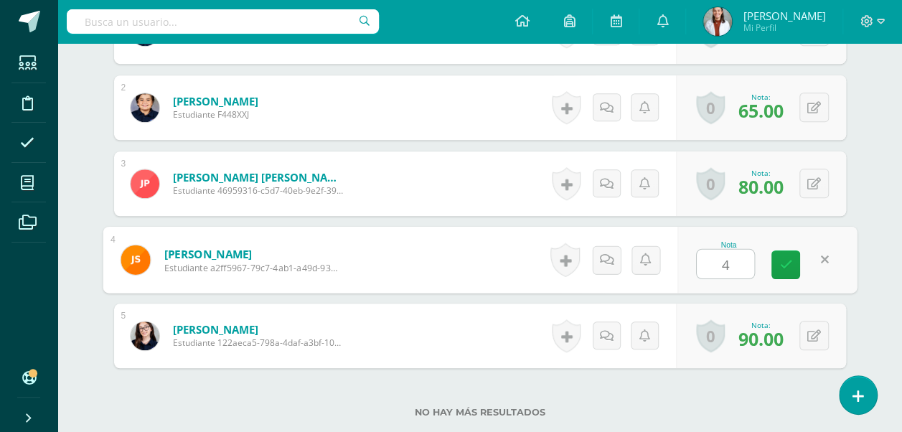
type input "40"
click at [780, 271] on link at bounding box center [785, 264] width 29 height 29
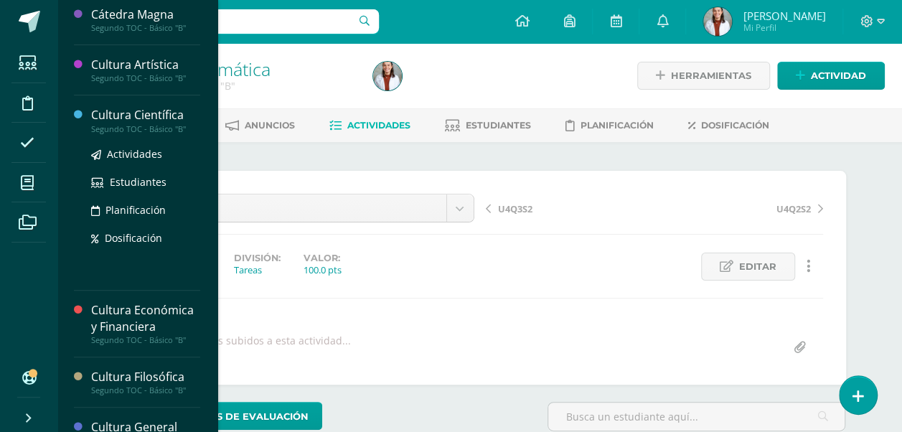
scroll to position [106, 0]
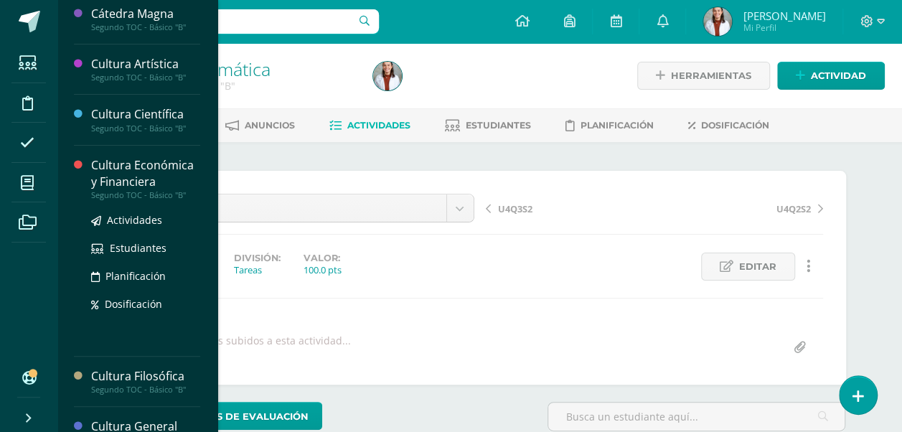
click at [139, 181] on div "Cultura Económica y Financiera" at bounding box center [145, 173] width 109 height 33
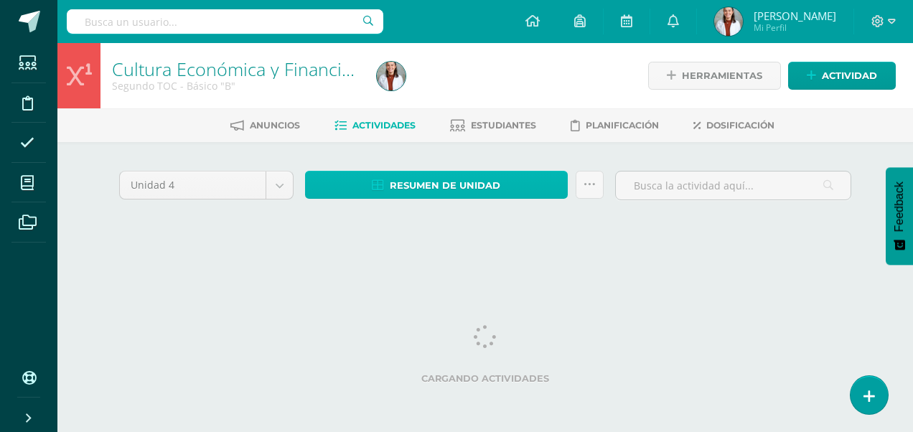
click at [439, 191] on span "Resumen de unidad" at bounding box center [445, 185] width 111 height 27
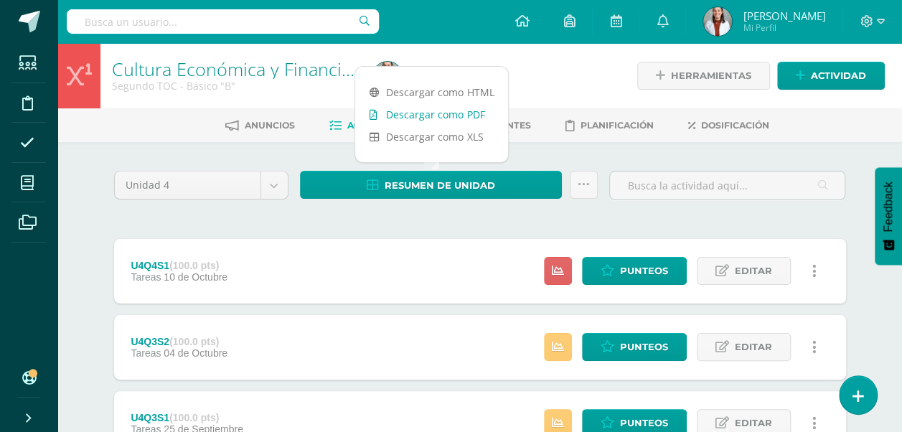
click at [418, 119] on link "Descargar como PDF" at bounding box center [431, 114] width 153 height 22
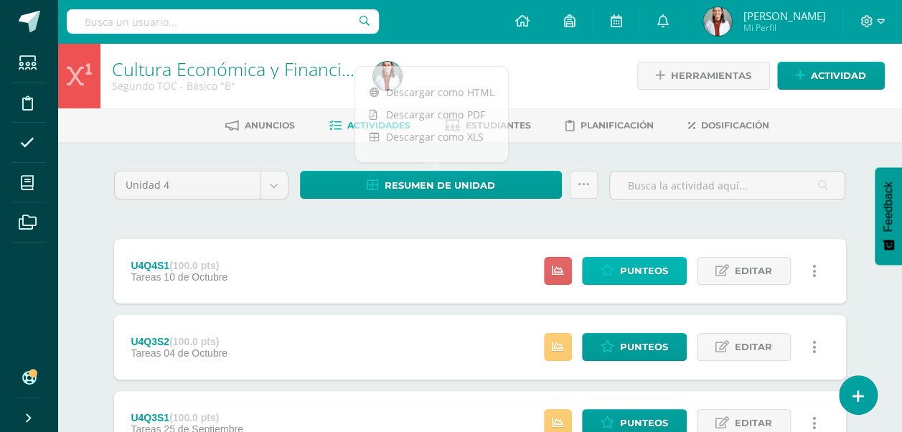
click at [612, 273] on icon at bounding box center [608, 271] width 14 height 12
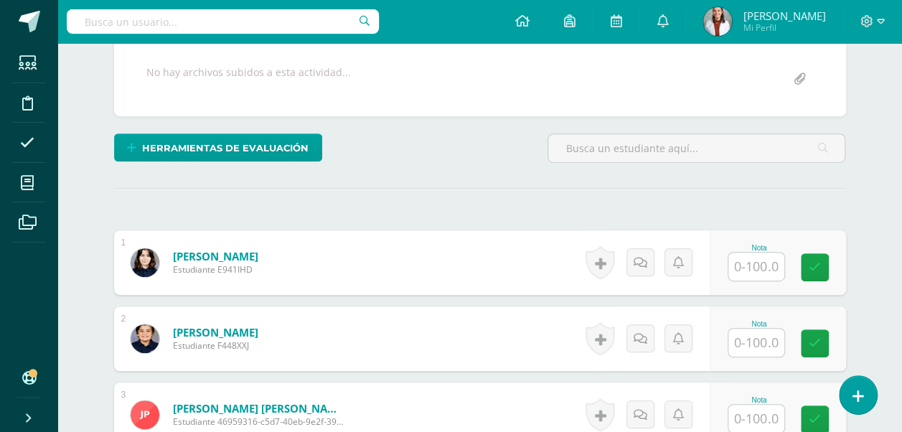
scroll to position [270, 0]
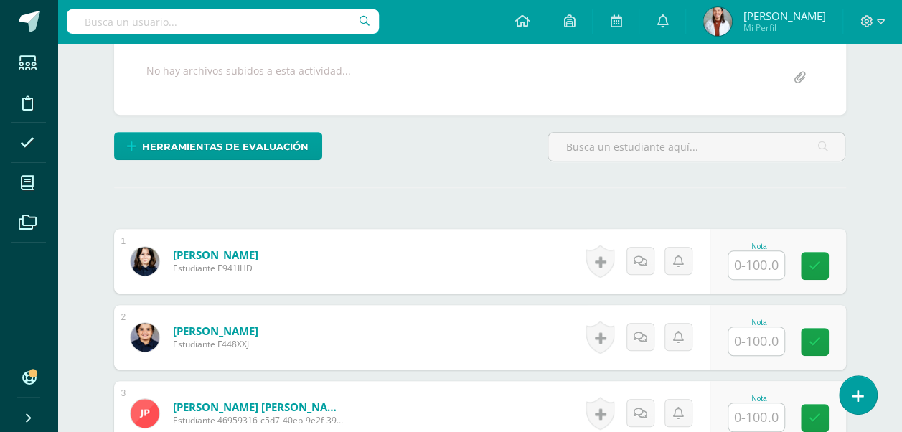
click at [759, 259] on input "text" at bounding box center [756, 265] width 56 height 28
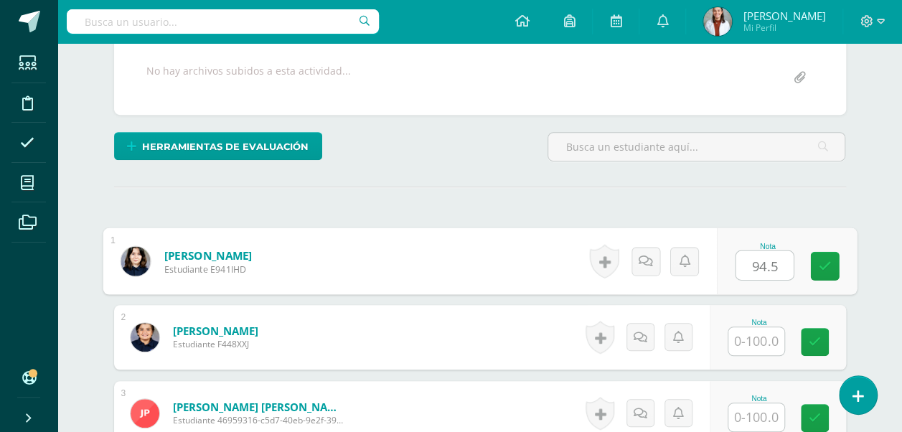
type input "94.5"
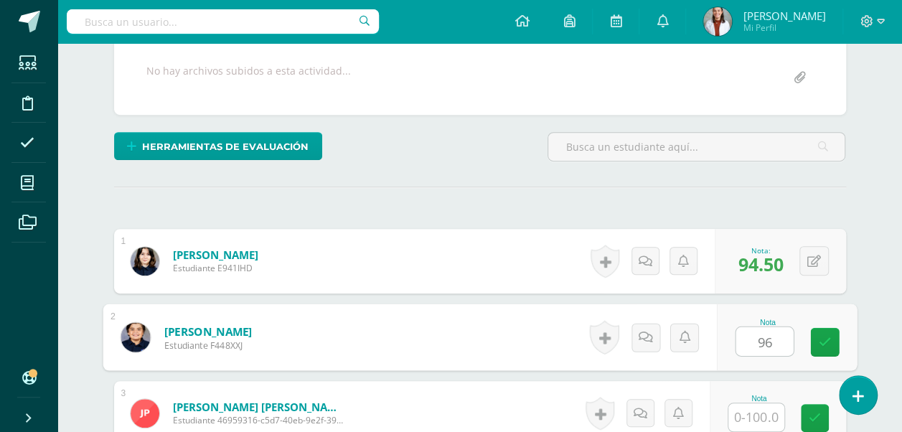
type input "96"
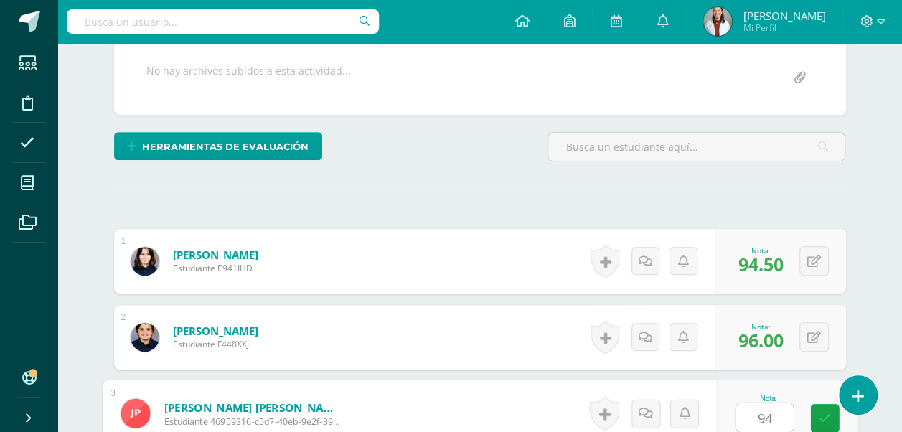
type input "94"
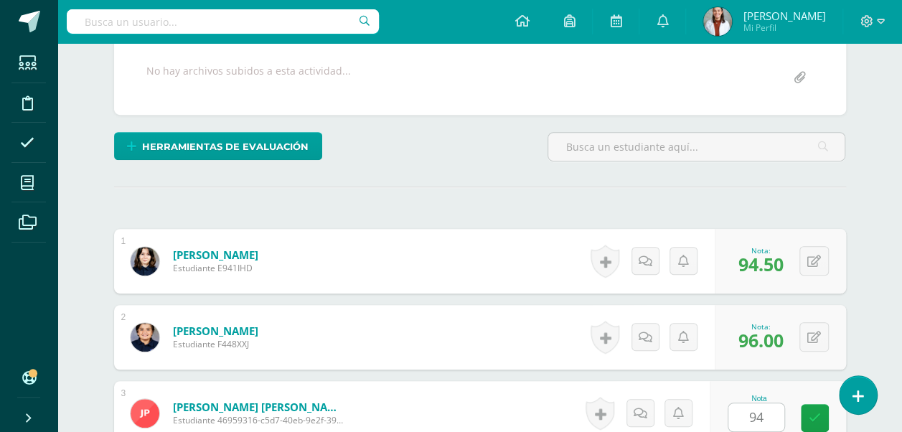
scroll to position [543, 0]
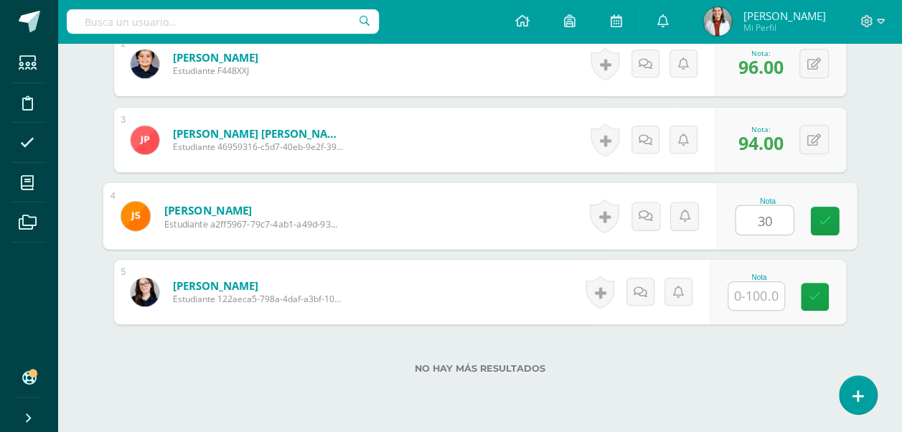
type input "30"
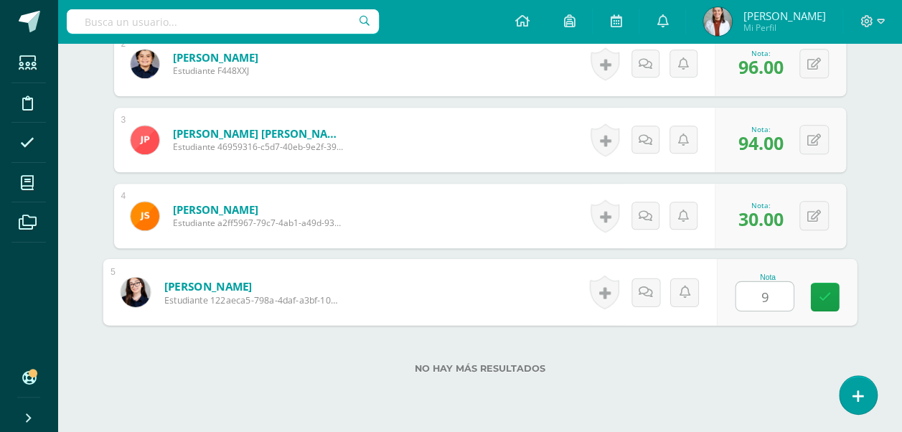
type input "98"
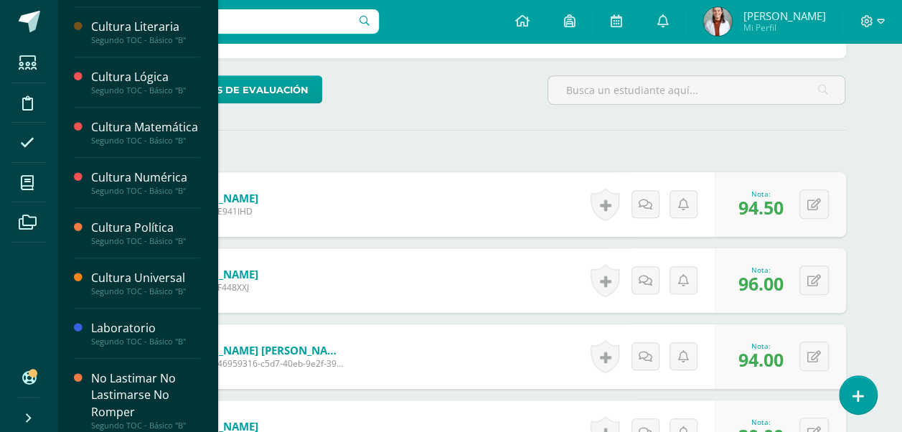
scroll to position [570, 0]
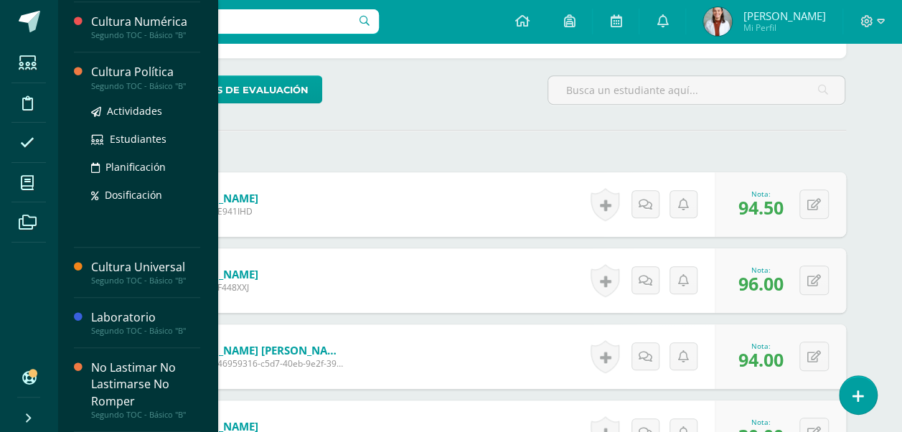
click at [142, 80] on div "Cultura Política" at bounding box center [145, 72] width 109 height 17
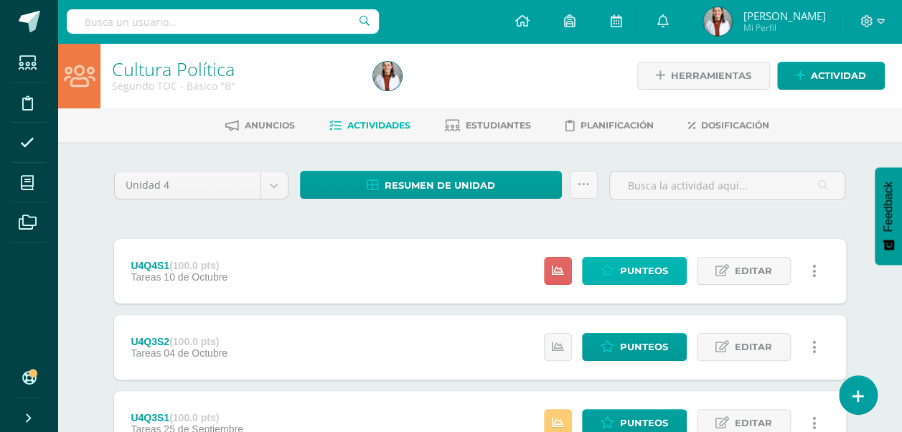
click at [593, 272] on link "Punteos" at bounding box center [634, 271] width 105 height 28
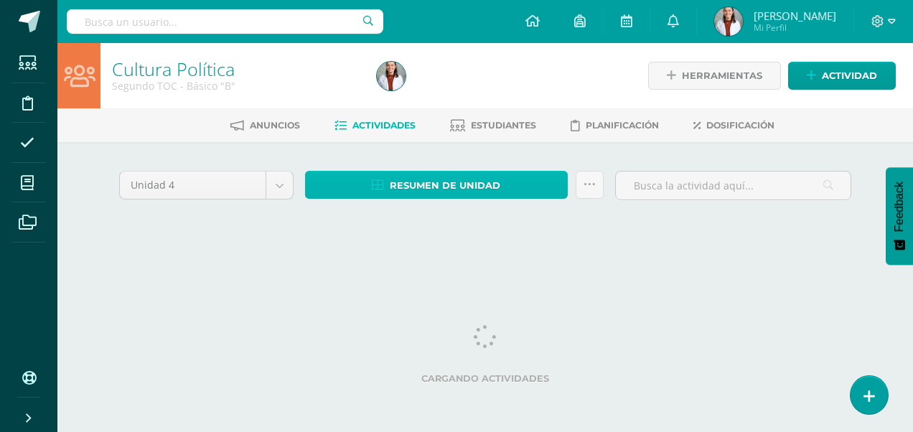
click at [413, 182] on span "Resumen de unidad" at bounding box center [445, 185] width 111 height 27
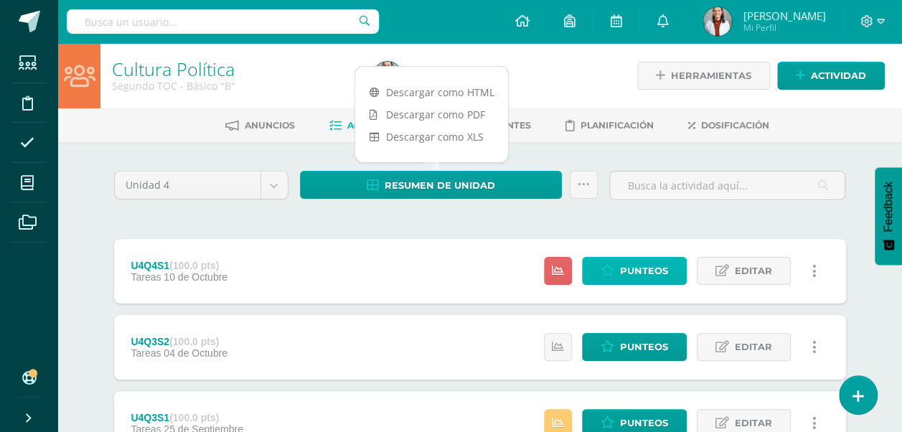
click at [668, 268] on span "Punteos" at bounding box center [644, 271] width 48 height 27
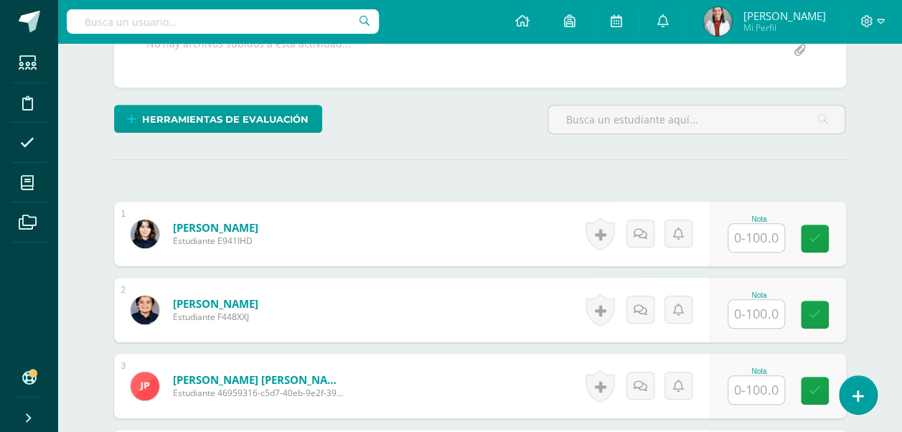
scroll to position [299, 0]
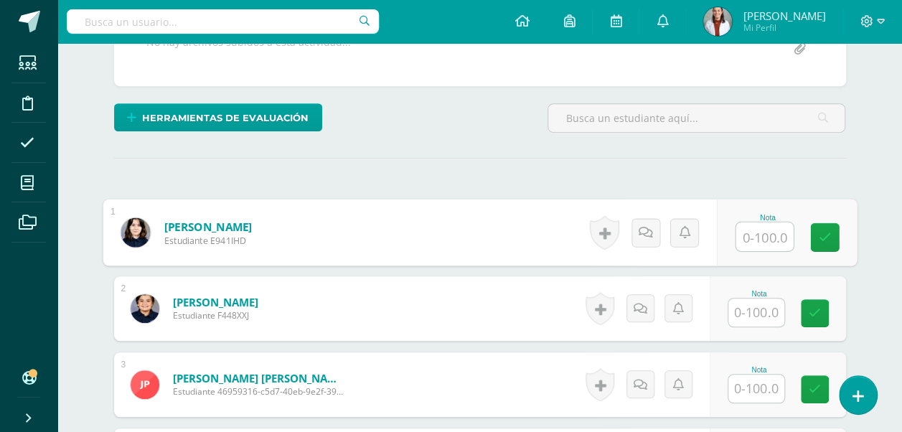
click at [754, 233] on input "text" at bounding box center [764, 236] width 57 height 29
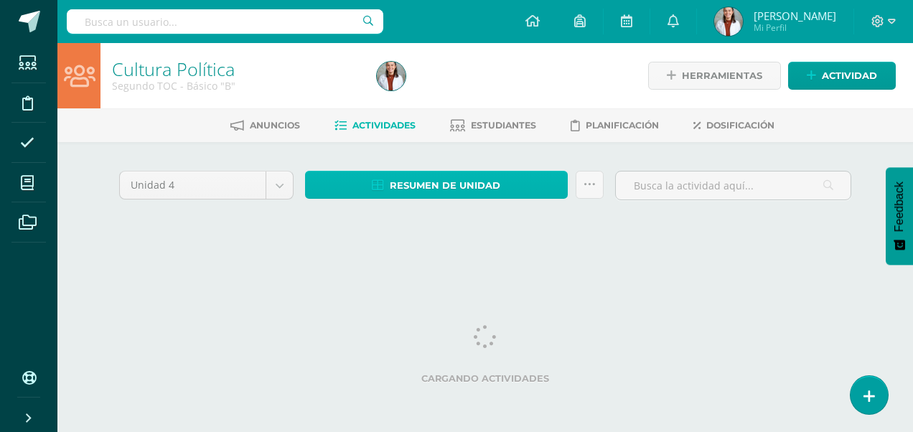
click at [469, 192] on span "Resumen de unidad" at bounding box center [445, 185] width 111 height 27
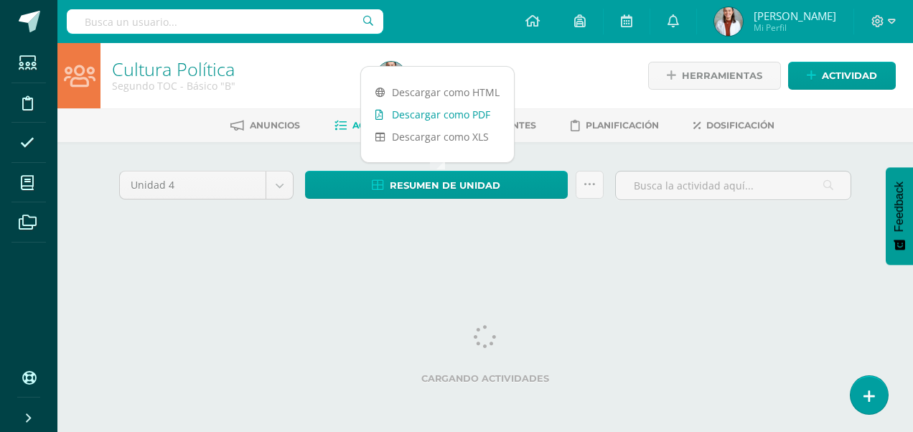
click at [447, 111] on link "Descargar como PDF" at bounding box center [437, 114] width 153 height 22
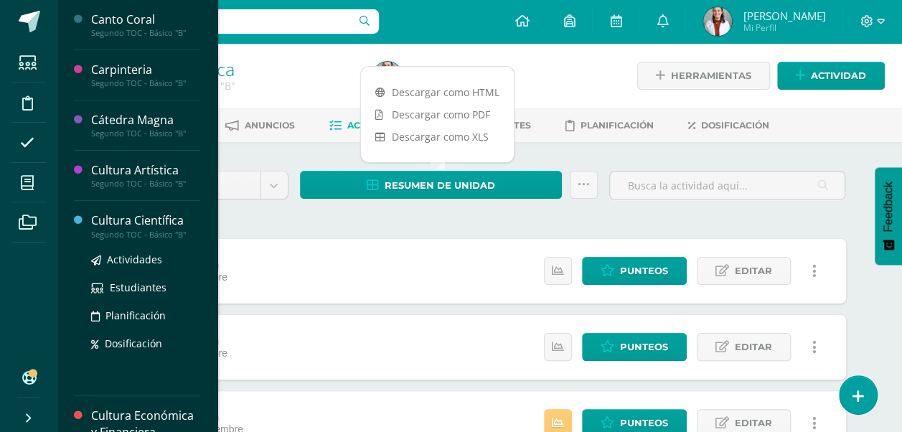
click at [138, 224] on div "Cultura Científica" at bounding box center [145, 220] width 109 height 17
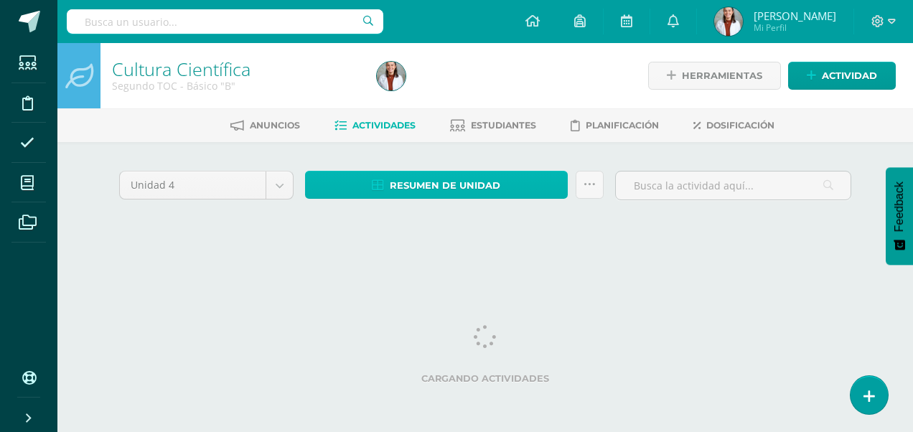
click at [462, 187] on span "Resumen de unidad" at bounding box center [445, 185] width 111 height 27
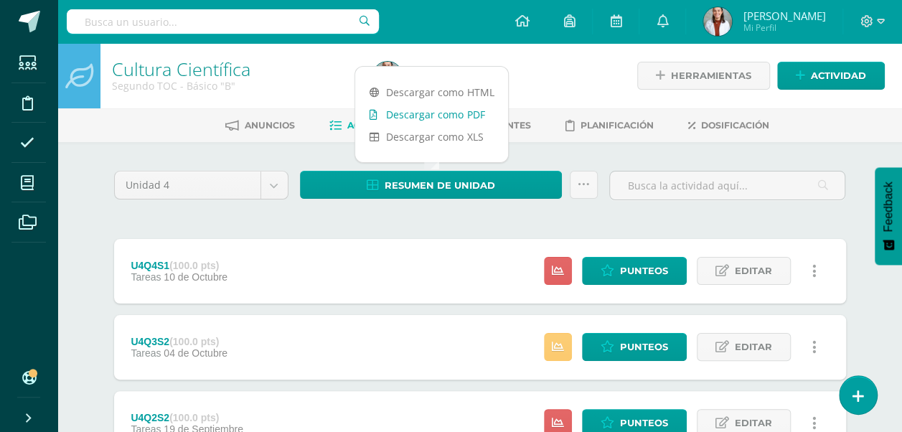
click at [434, 111] on link "Descargar como PDF" at bounding box center [431, 114] width 153 height 22
click at [630, 258] on span "Punteos" at bounding box center [644, 271] width 48 height 27
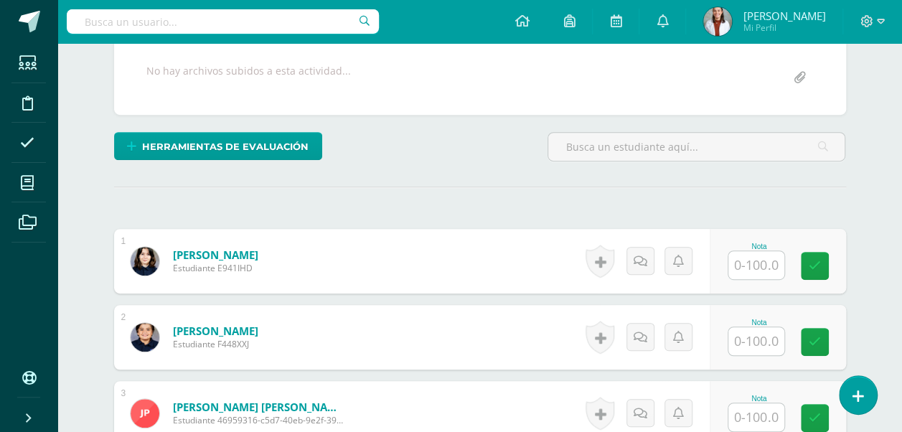
scroll to position [271, 0]
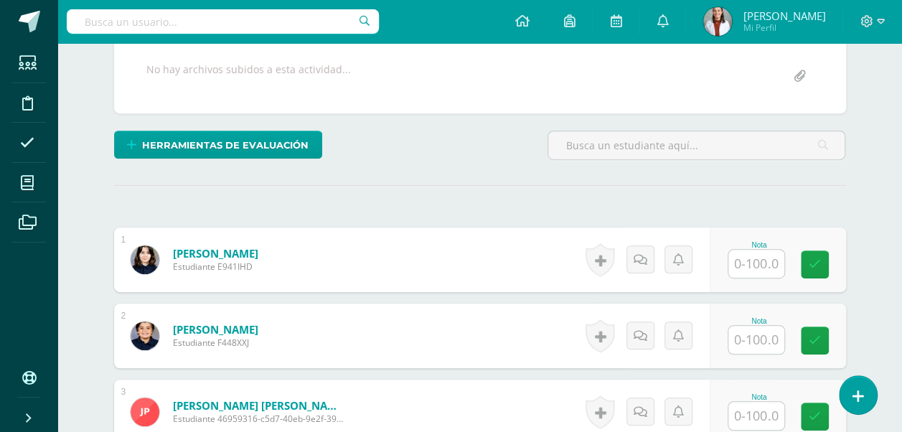
click at [754, 263] on input "text" at bounding box center [756, 264] width 56 height 28
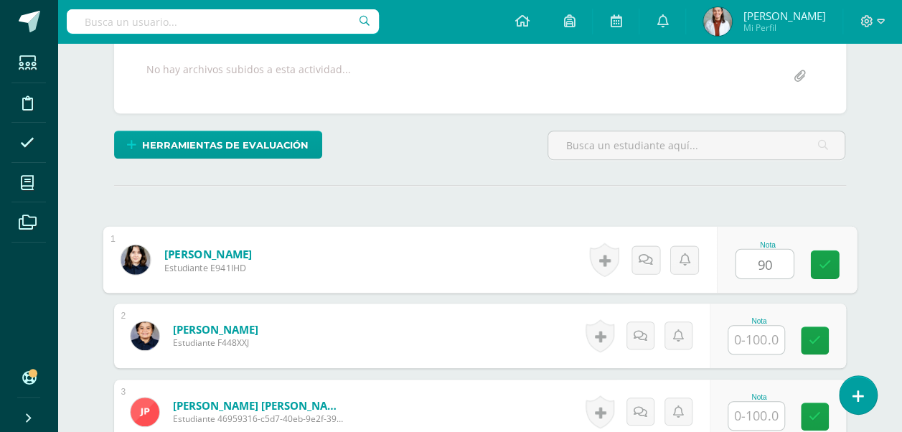
type input "90"
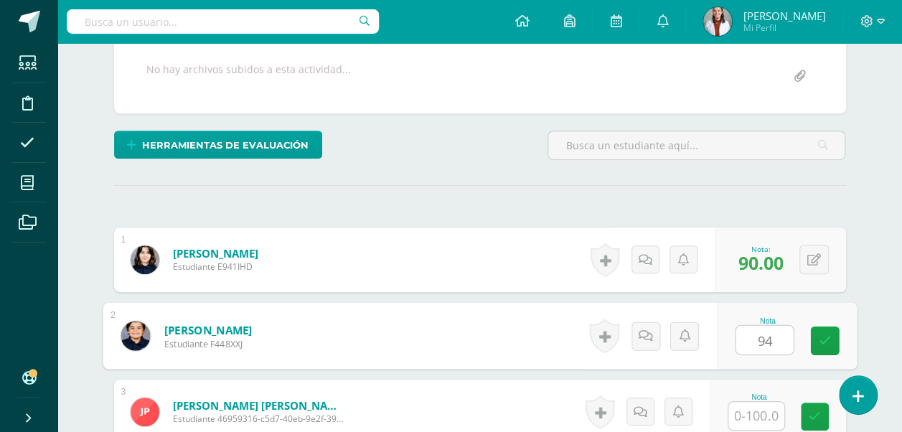
type input "94"
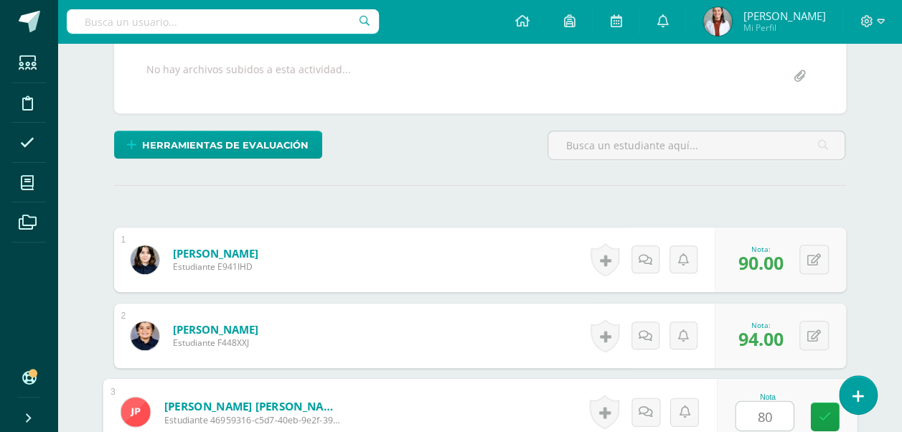
type input "80"
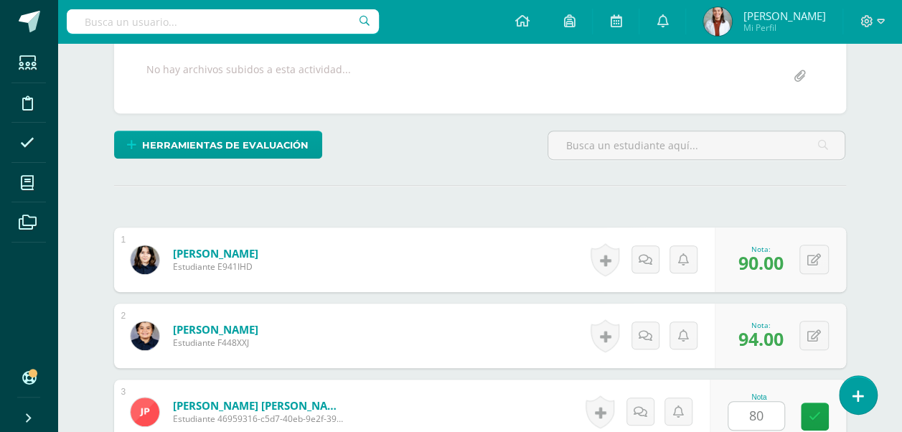
scroll to position [543, 0]
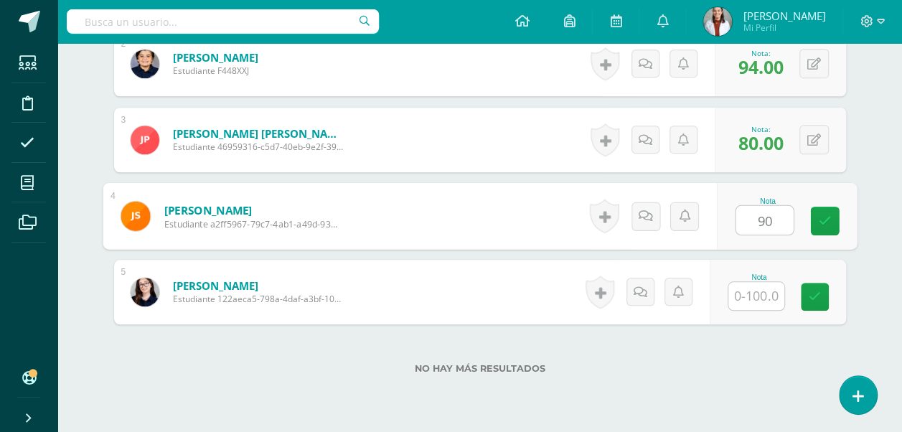
type input "90"
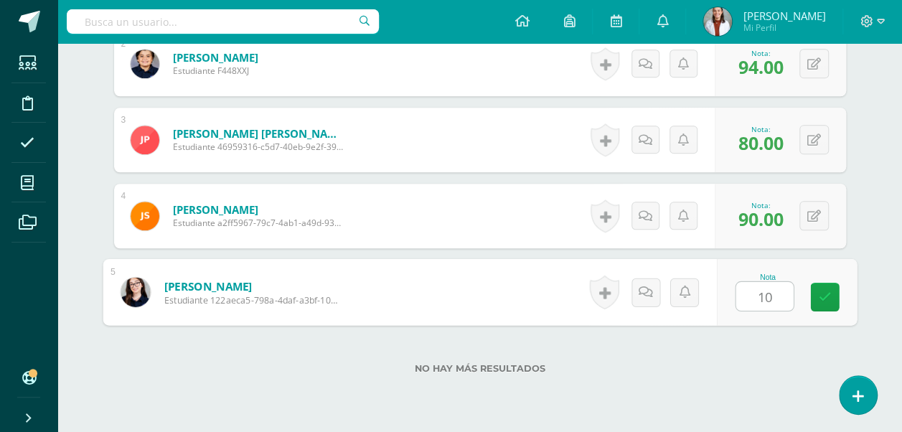
type input "100"
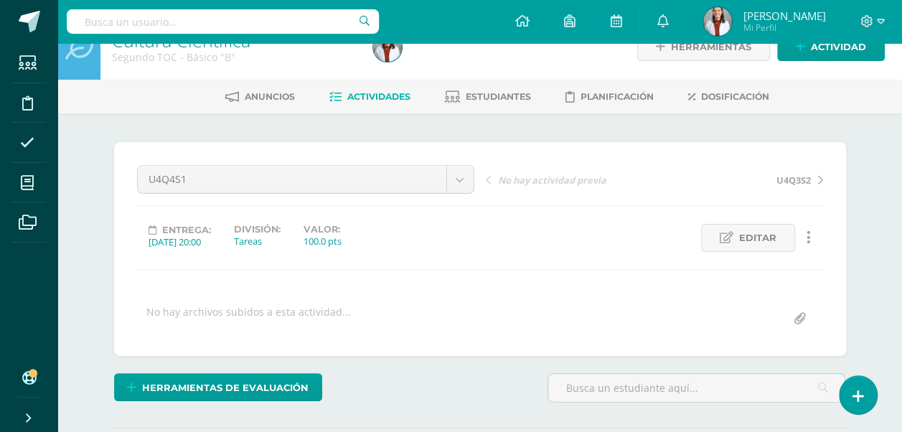
scroll to position [0, 0]
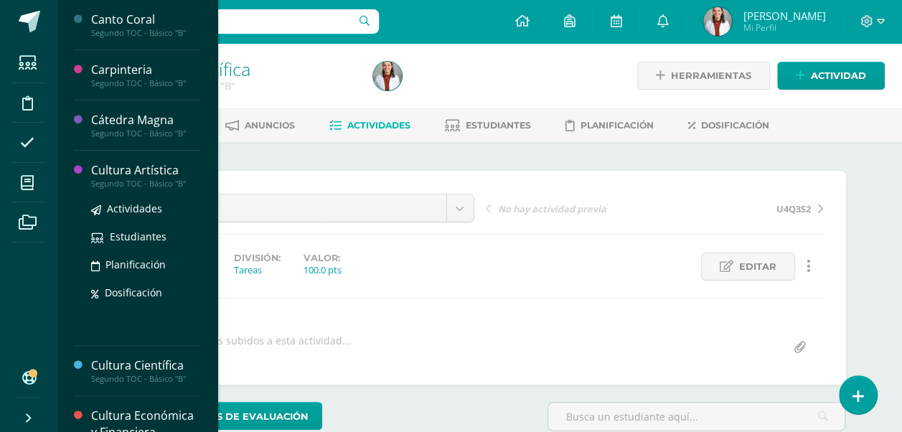
click at [137, 162] on div "Cultura Artística" at bounding box center [145, 170] width 109 height 17
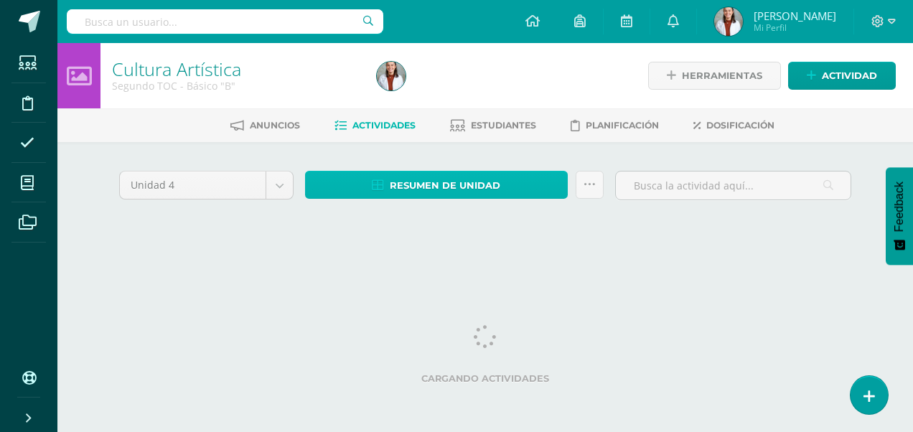
click at [428, 188] on span "Resumen de unidad" at bounding box center [445, 185] width 111 height 27
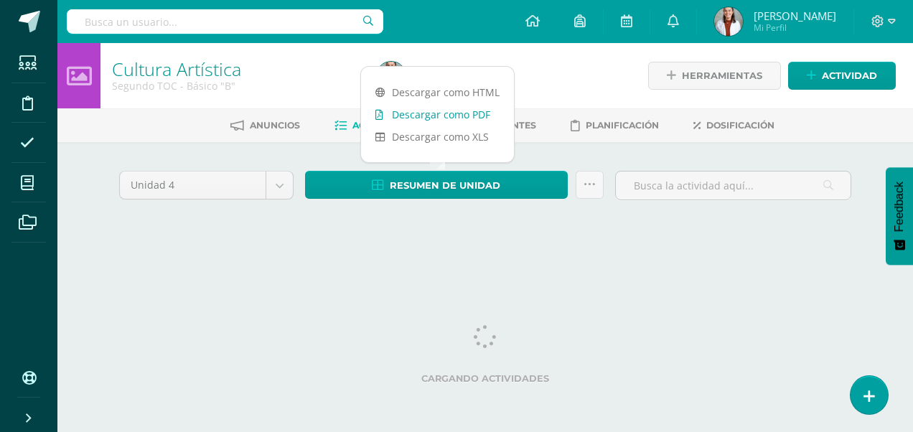
click at [446, 111] on link "Descargar como PDF" at bounding box center [437, 114] width 153 height 22
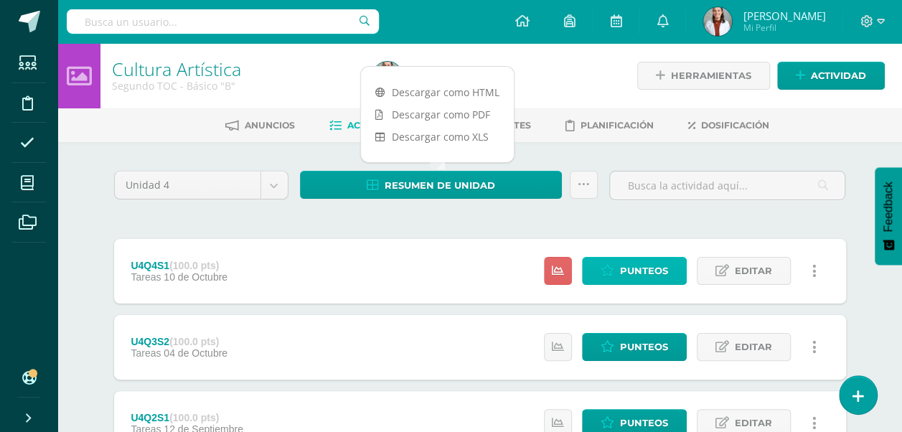
click at [639, 270] on span "Punteos" at bounding box center [644, 271] width 48 height 27
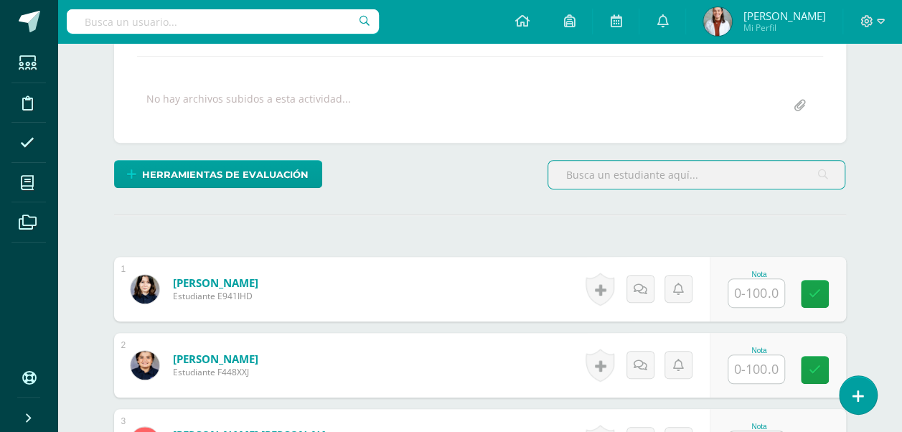
scroll to position [243, 0]
click at [768, 278] on input "text" at bounding box center [756, 292] width 56 height 28
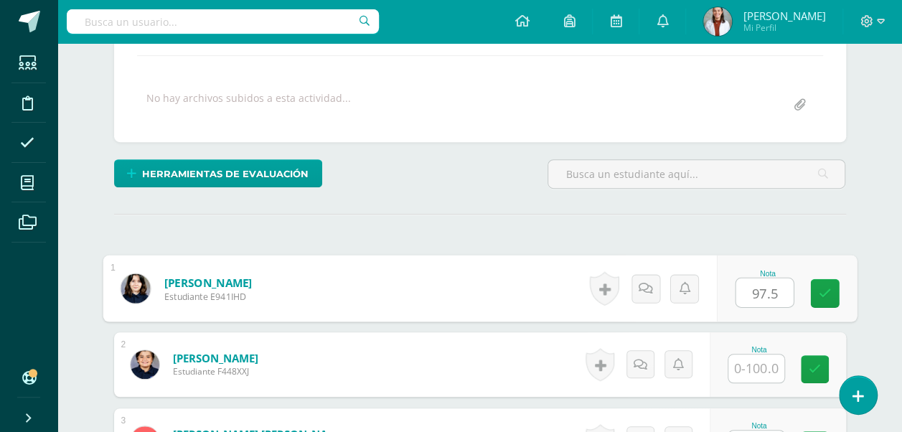
type input "97.5"
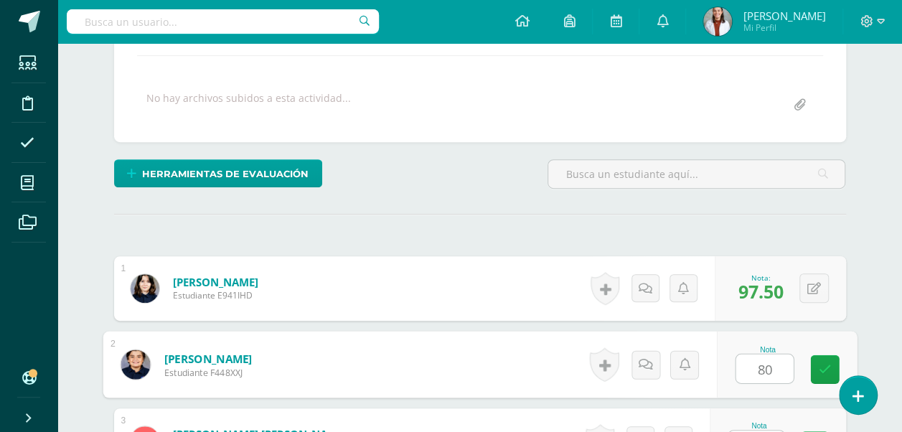
type input "80"
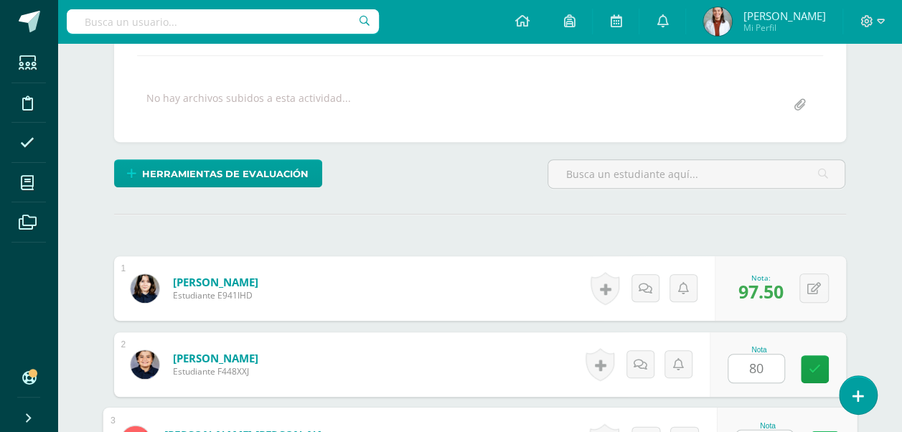
scroll to position [266, 0]
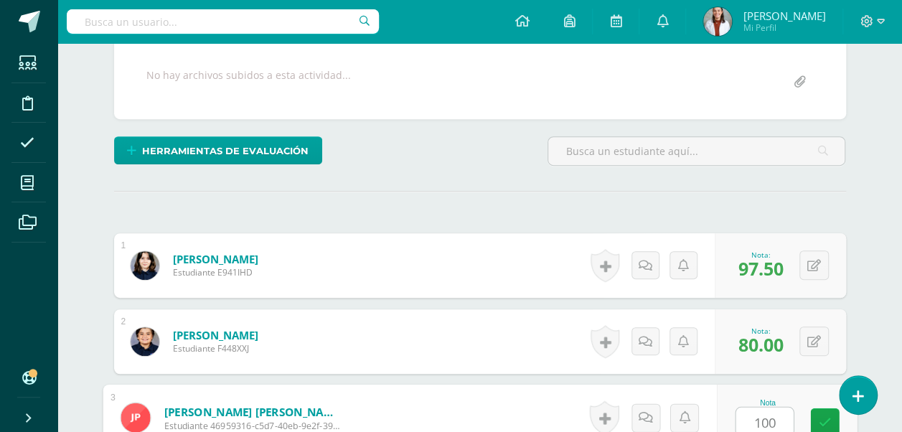
type input "100"
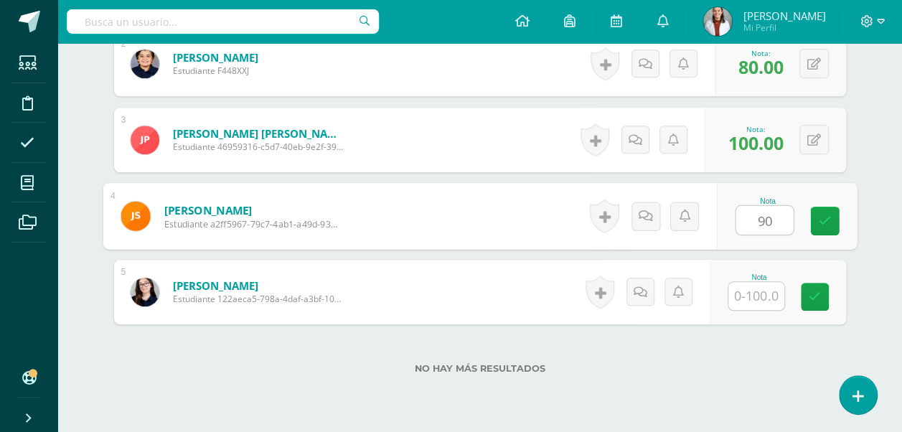
type input "90"
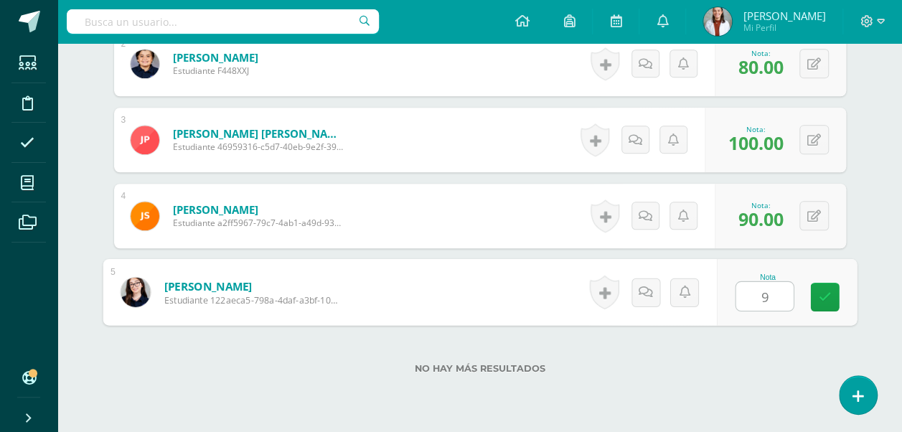
type input "95"
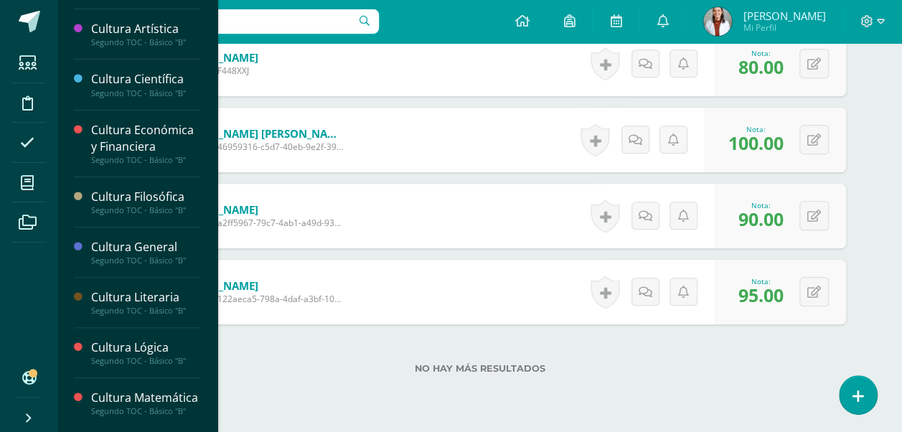
scroll to position [0, 0]
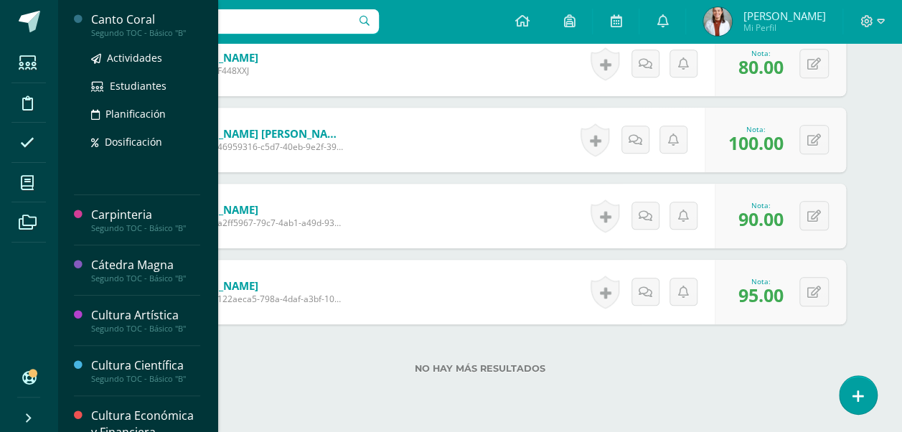
click at [128, 13] on div "Canto Coral" at bounding box center [145, 19] width 109 height 17
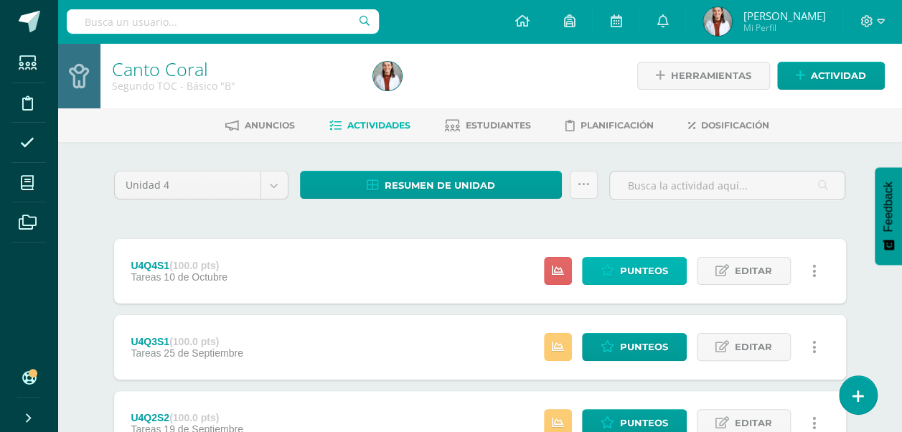
click at [609, 273] on icon at bounding box center [608, 271] width 14 height 12
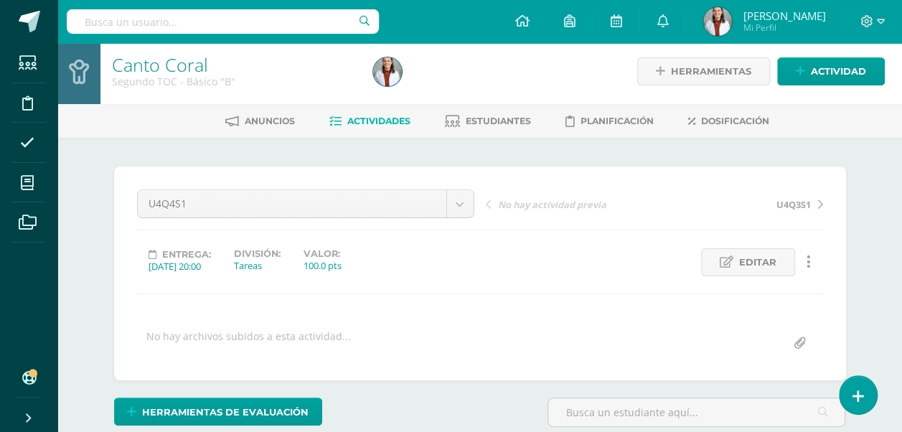
scroll to position [277, 0]
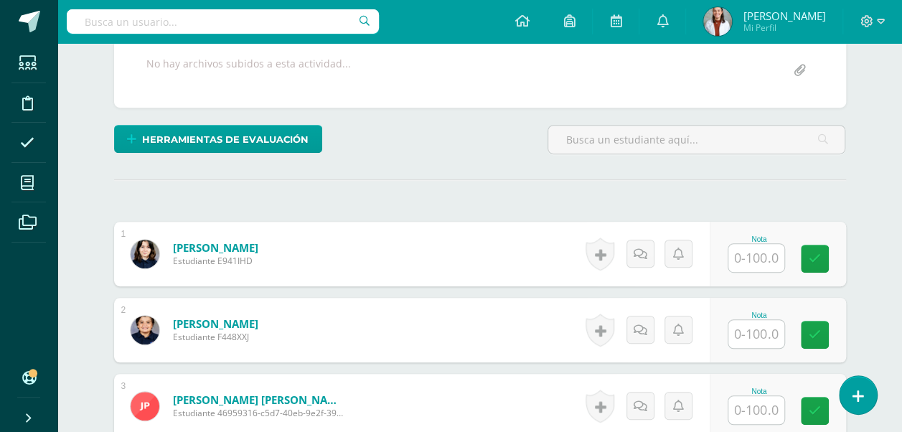
click at [757, 245] on input "text" at bounding box center [756, 258] width 56 height 28
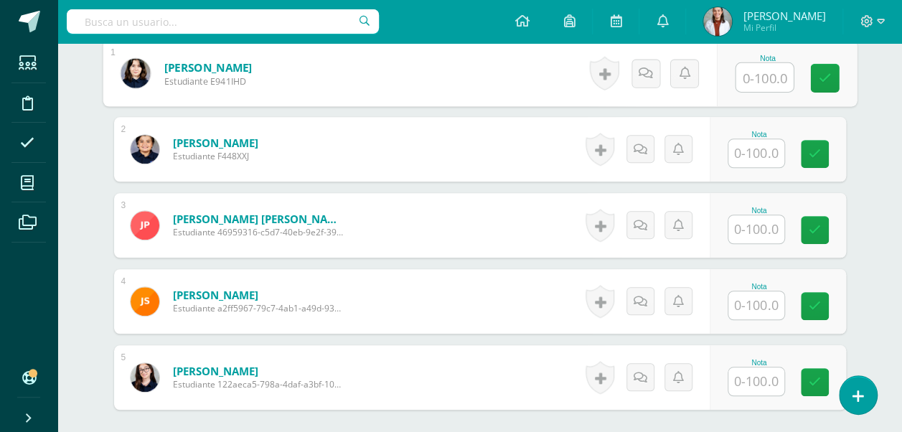
scroll to position [468, 0]
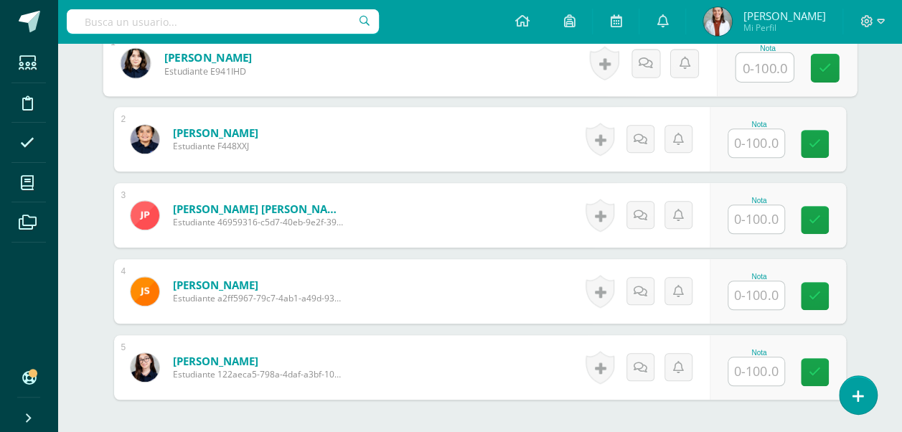
click at [766, 361] on input "text" at bounding box center [756, 371] width 56 height 28
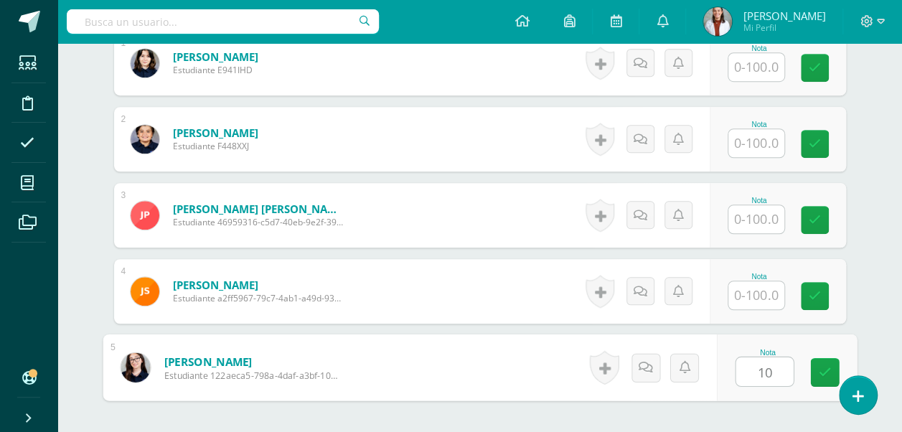
type input "1"
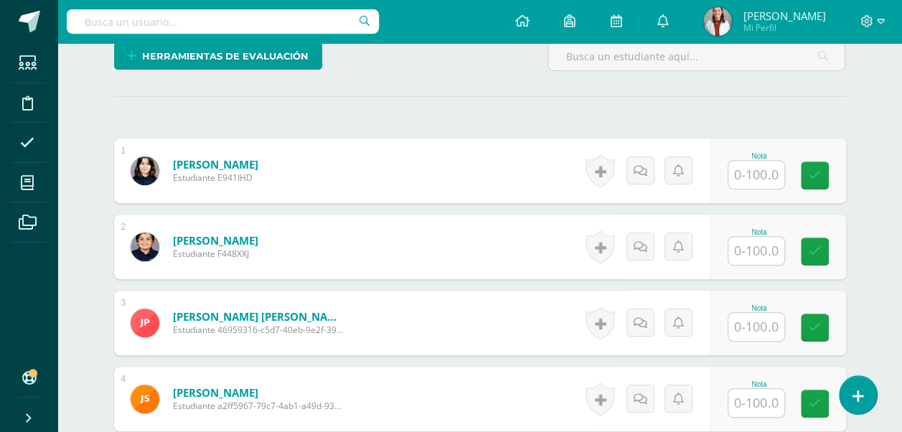
click at [755, 171] on input "text" at bounding box center [756, 175] width 56 height 28
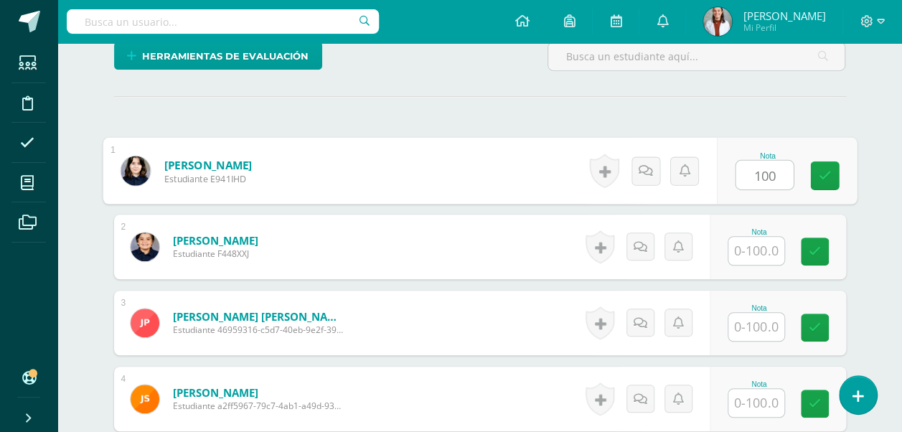
type input "100"
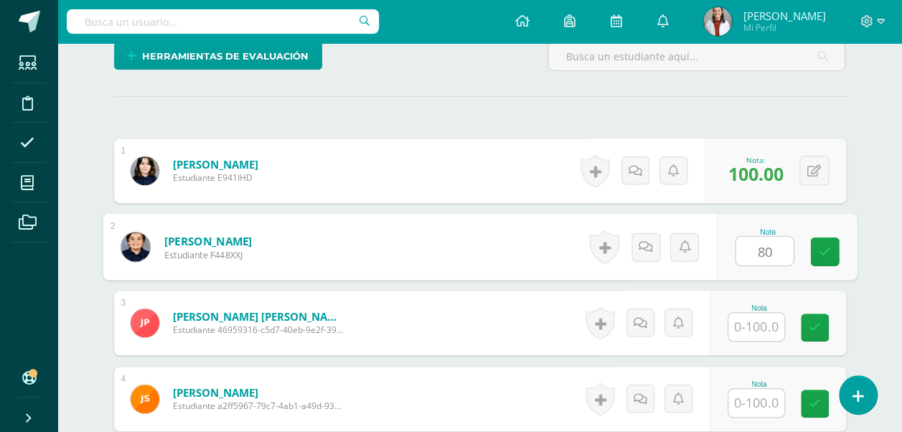
type input "80"
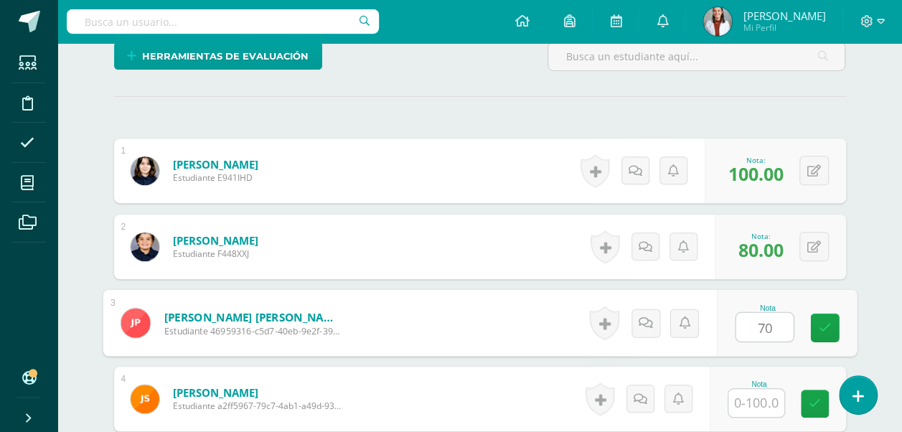
type input "70"
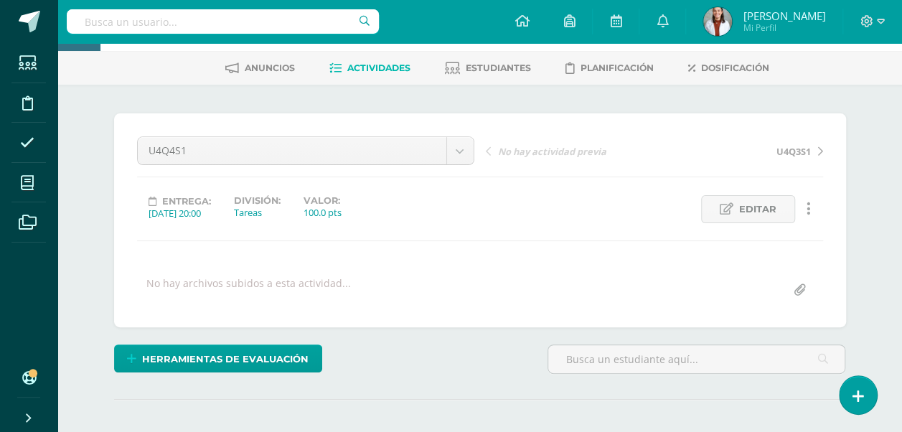
scroll to position [7, 0]
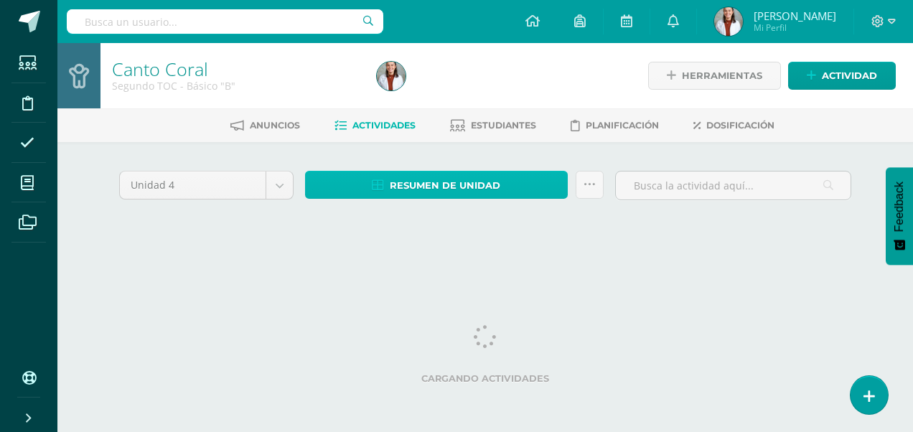
click at [401, 187] on span "Resumen de unidad" at bounding box center [445, 185] width 111 height 27
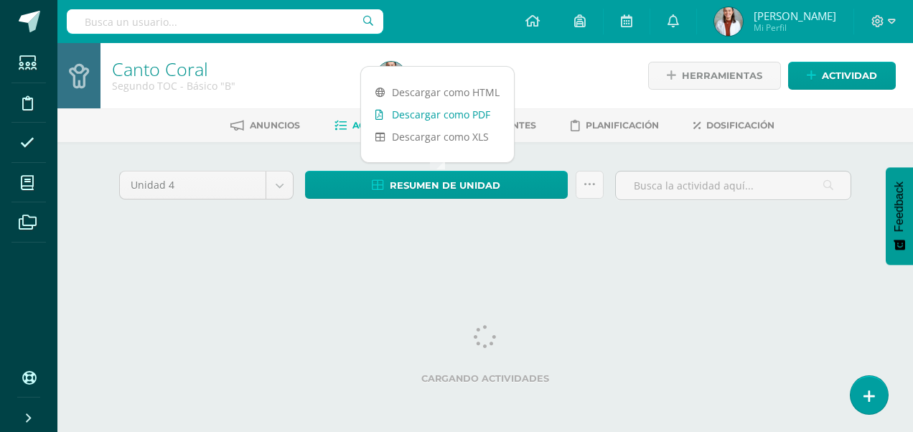
click at [441, 117] on link "Descargar como PDF" at bounding box center [437, 114] width 153 height 22
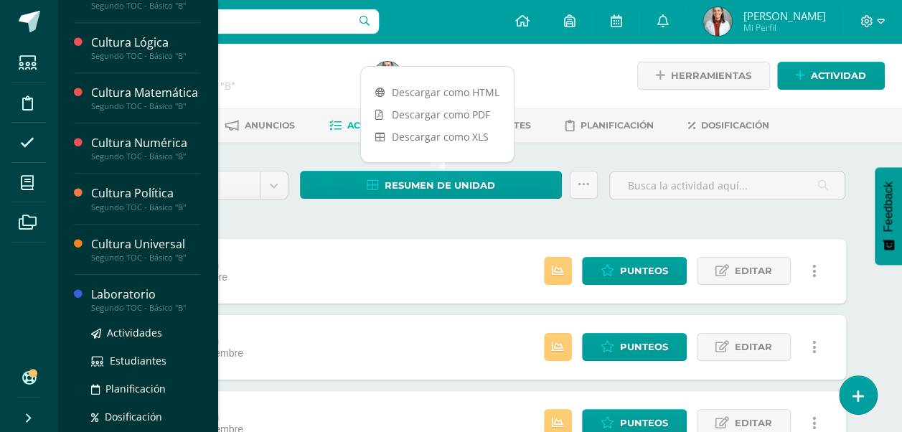
scroll to position [445, 0]
click at [131, 301] on div "Laboratorio" at bounding box center [145, 296] width 109 height 17
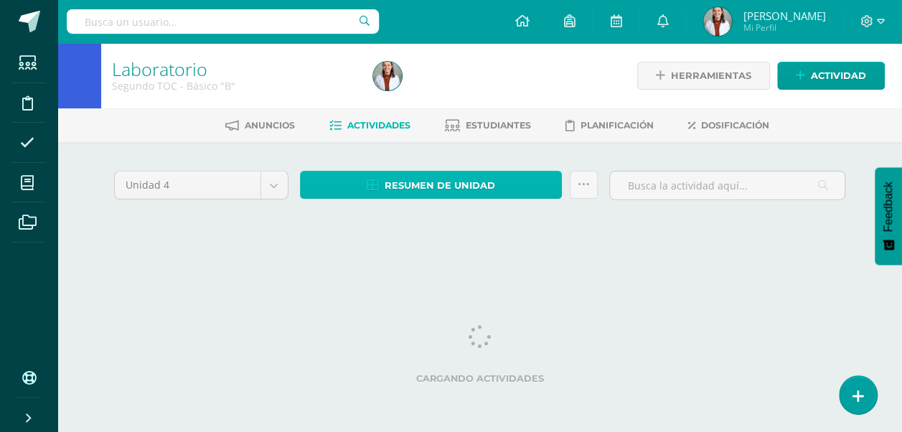
click at [446, 197] on span "Resumen de unidad" at bounding box center [440, 185] width 111 height 27
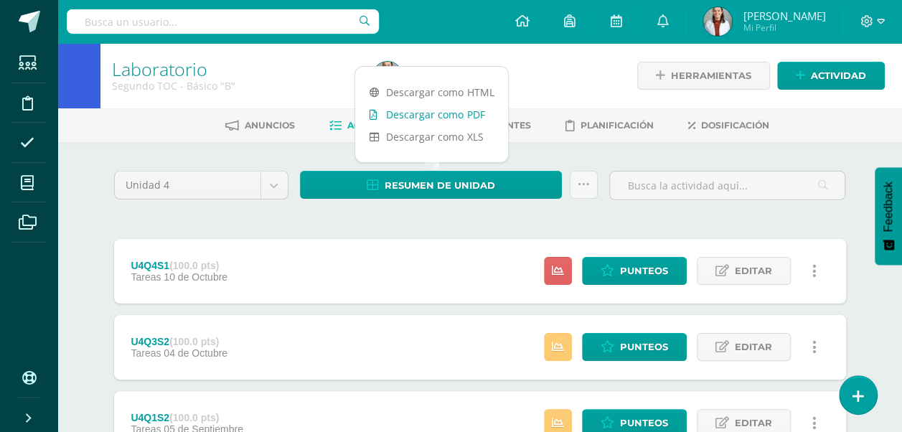
click at [452, 115] on link "Descargar como PDF" at bounding box center [431, 114] width 153 height 22
click at [627, 264] on span "Punteos" at bounding box center [644, 271] width 48 height 27
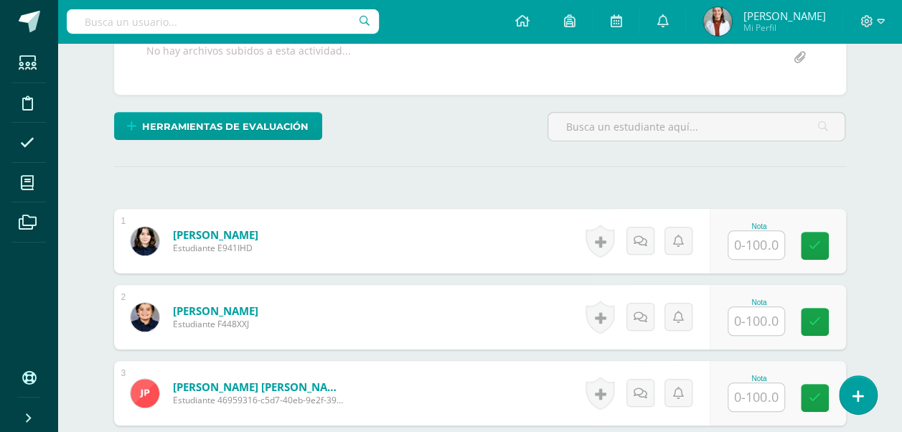
scroll to position [291, 0]
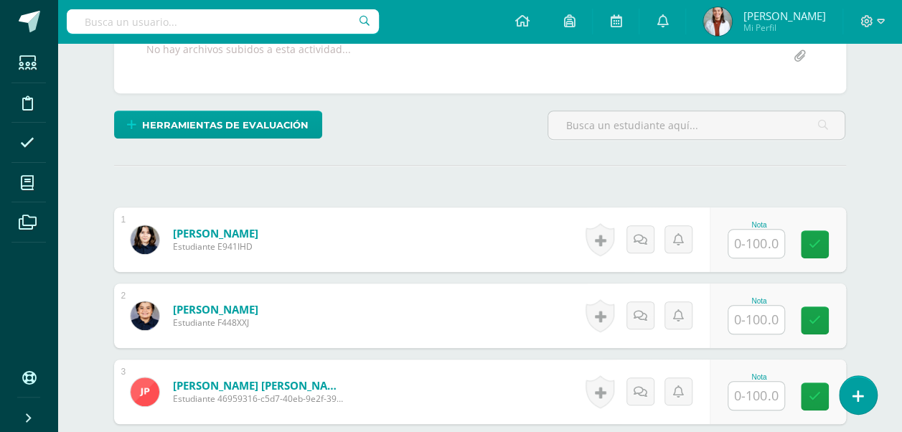
click at [756, 241] on input "text" at bounding box center [756, 244] width 56 height 28
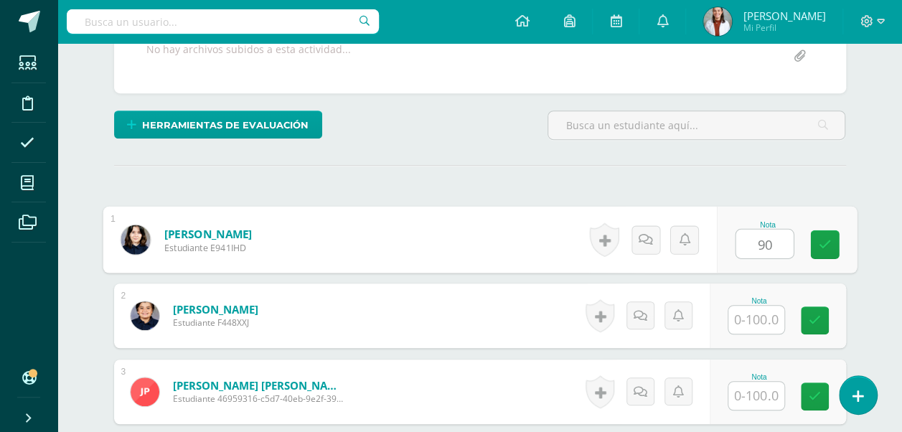
type input "90"
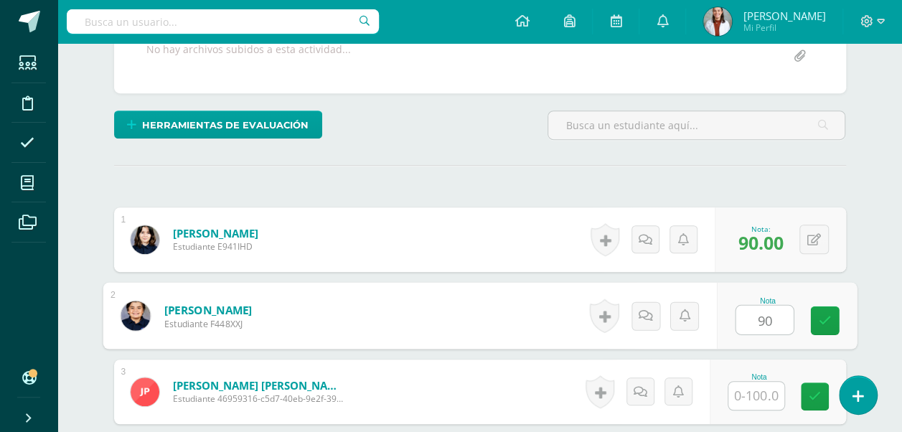
type input "90"
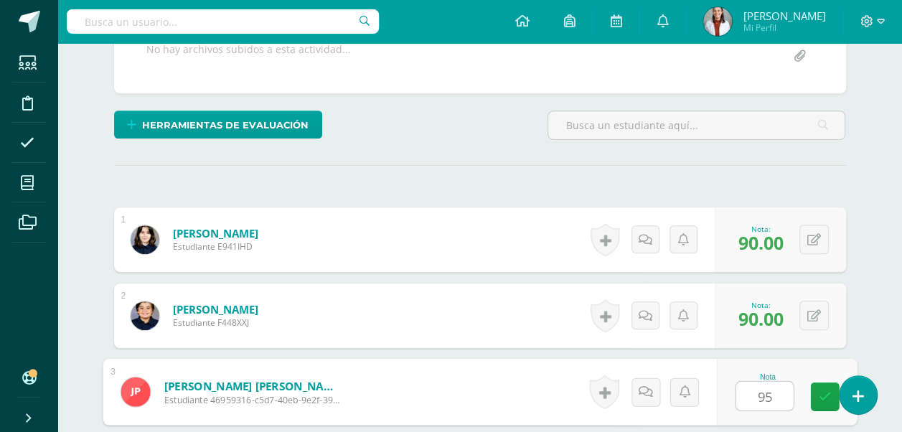
type input "95"
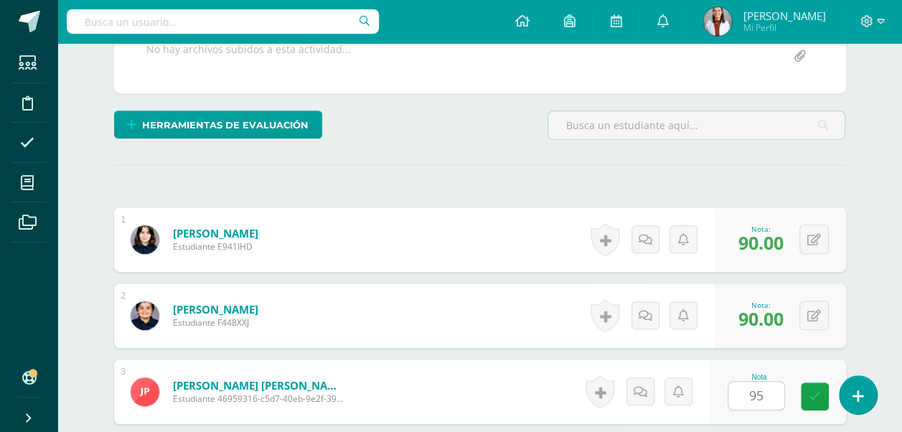
scroll to position [543, 0]
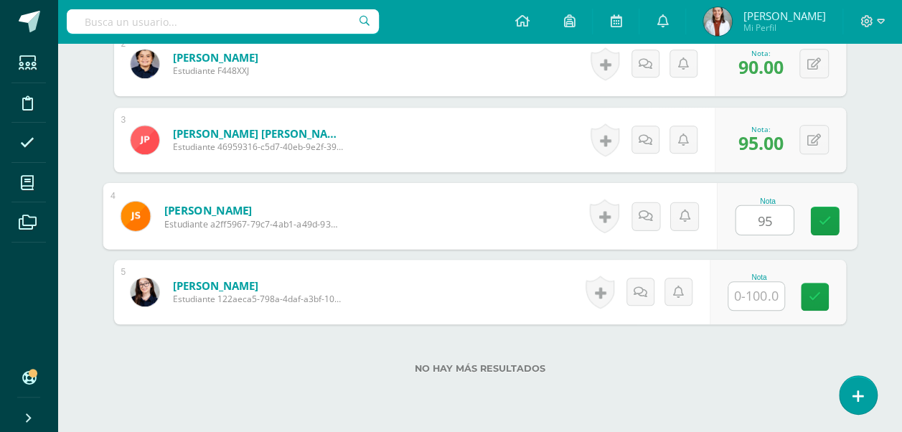
type input "95"
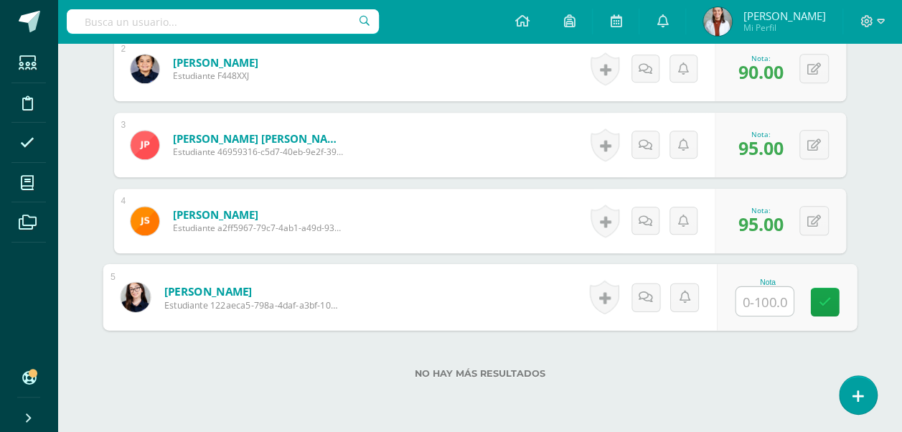
scroll to position [536, 0]
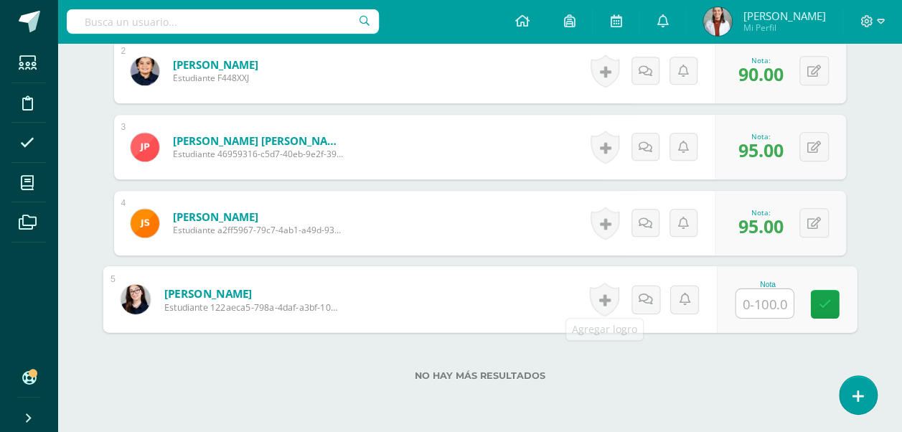
click at [558, 404] on div "¿Estás seguro que quieres eliminar esta actividad? Esto borrará la actividad y …" at bounding box center [479, 51] width 743 height 832
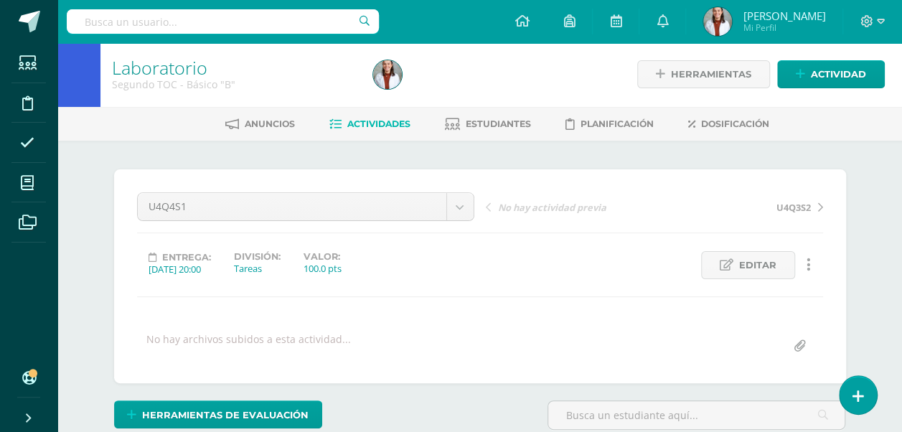
scroll to position [0, 0]
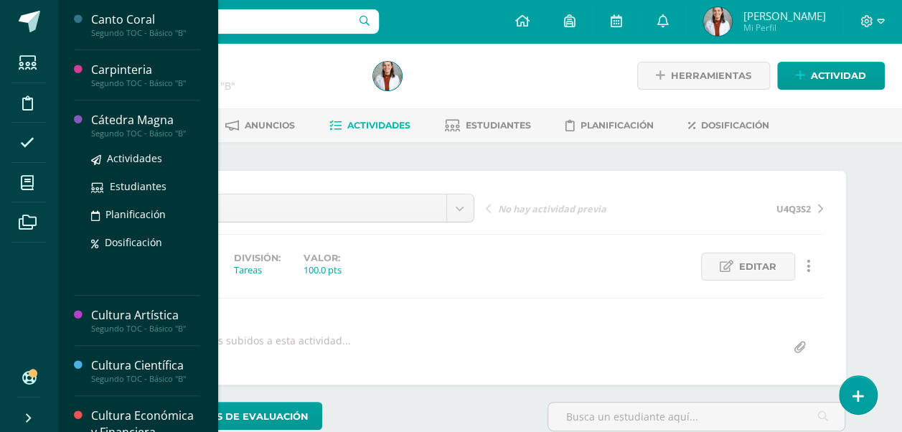
click at [111, 126] on div "Cátedra Magna" at bounding box center [145, 120] width 109 height 17
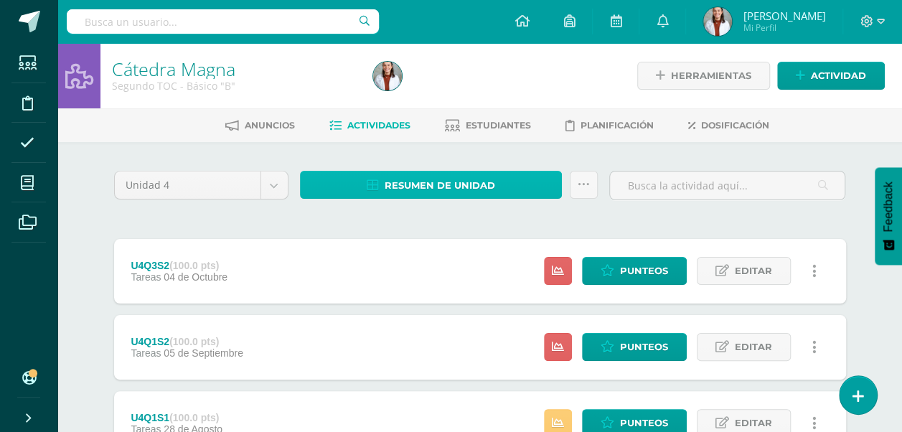
click at [436, 182] on span "Resumen de unidad" at bounding box center [440, 185] width 111 height 27
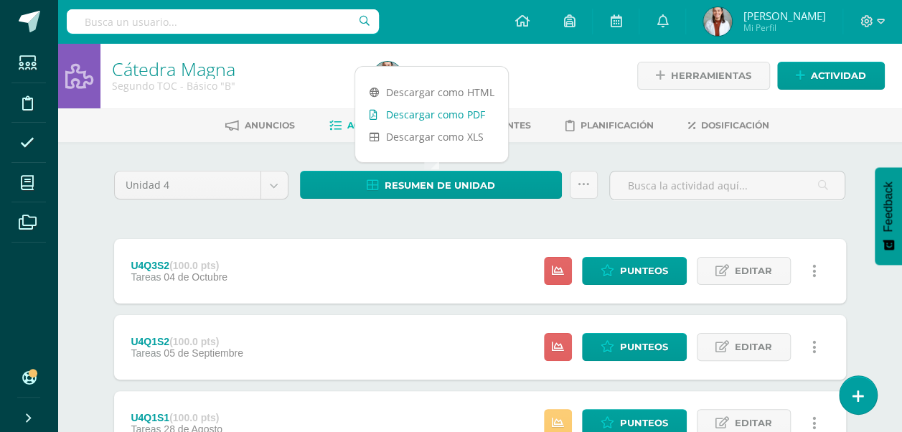
click at [441, 114] on link "Descargar como PDF" at bounding box center [431, 114] width 153 height 22
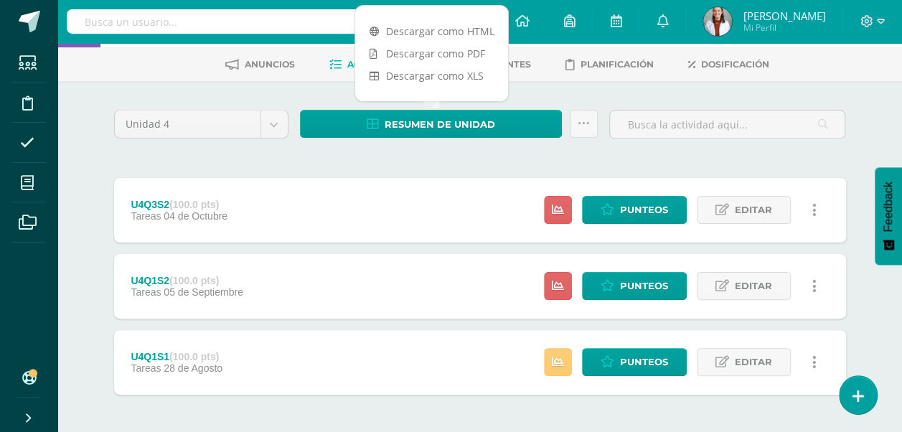
scroll to position [62, 0]
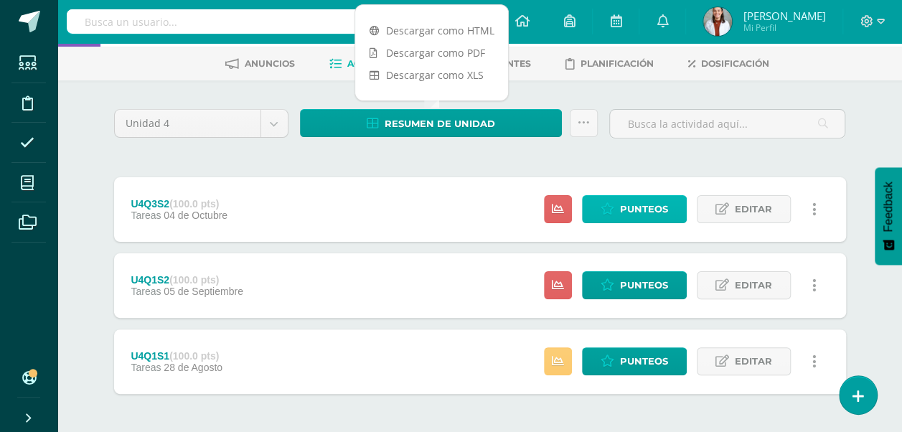
click at [624, 220] on span "Punteos" at bounding box center [644, 209] width 48 height 27
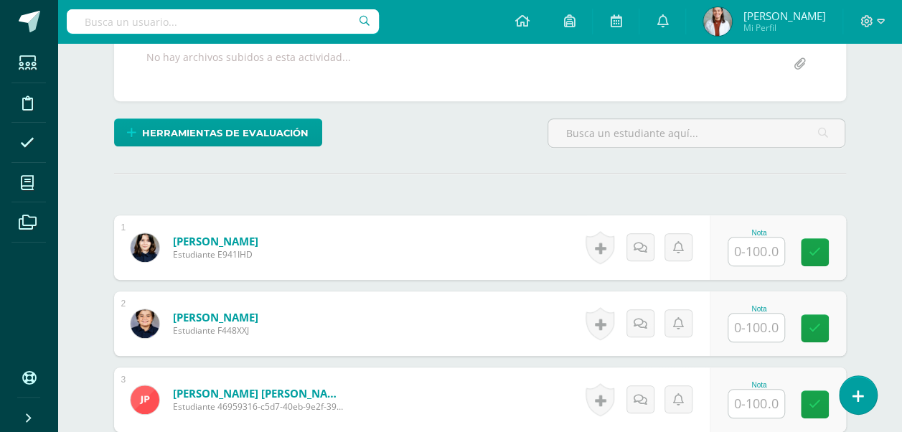
scroll to position [287, 0]
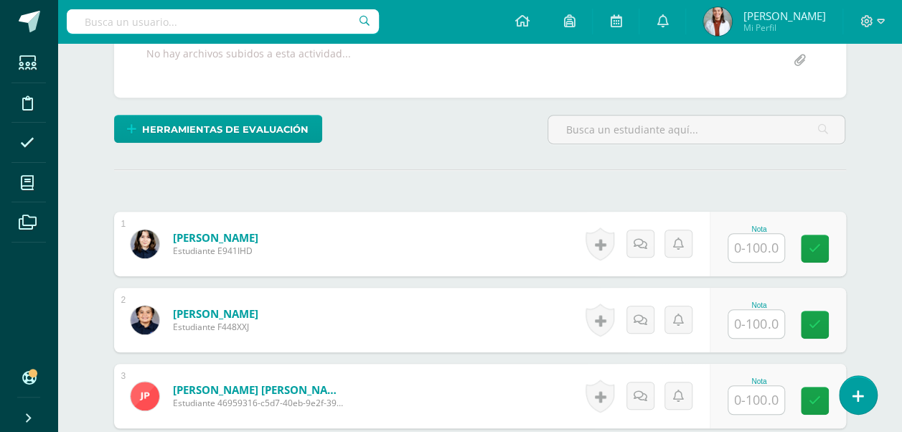
click at [746, 247] on input "text" at bounding box center [756, 248] width 56 height 28
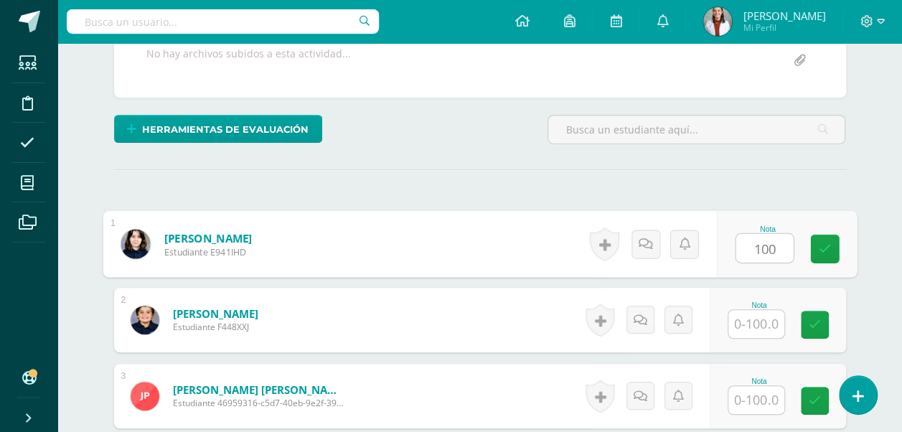
type input "100"
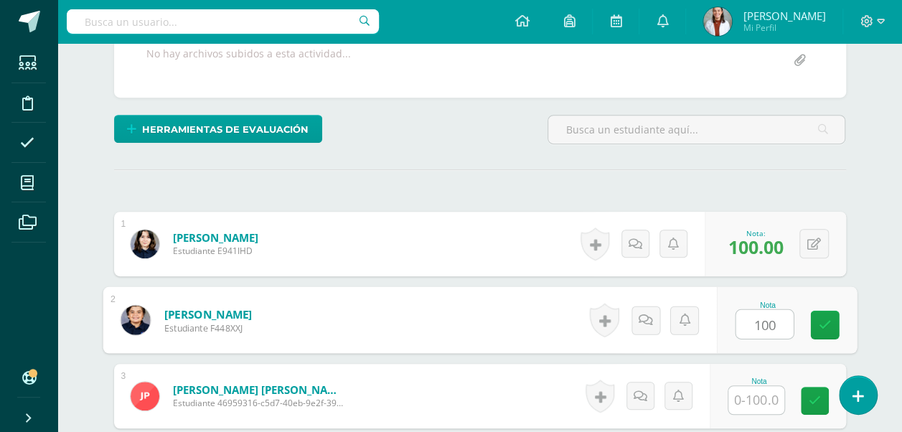
type input "100"
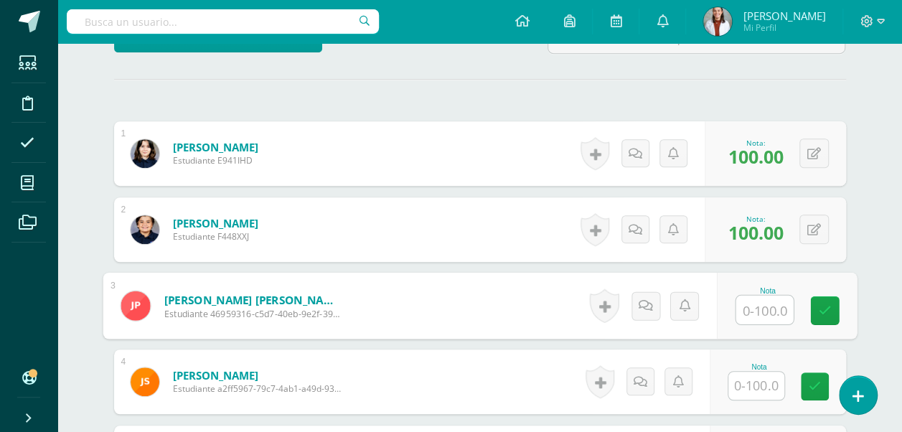
scroll to position [396, 0]
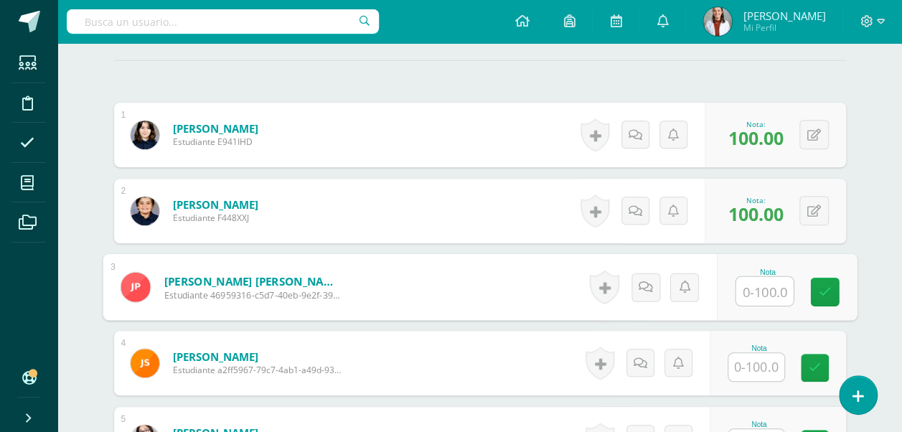
type input "1"
type input "95"
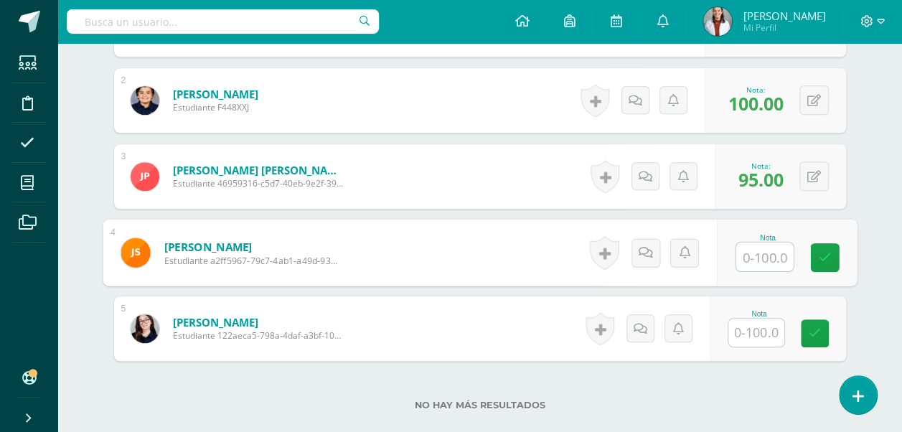
scroll to position [507, 0]
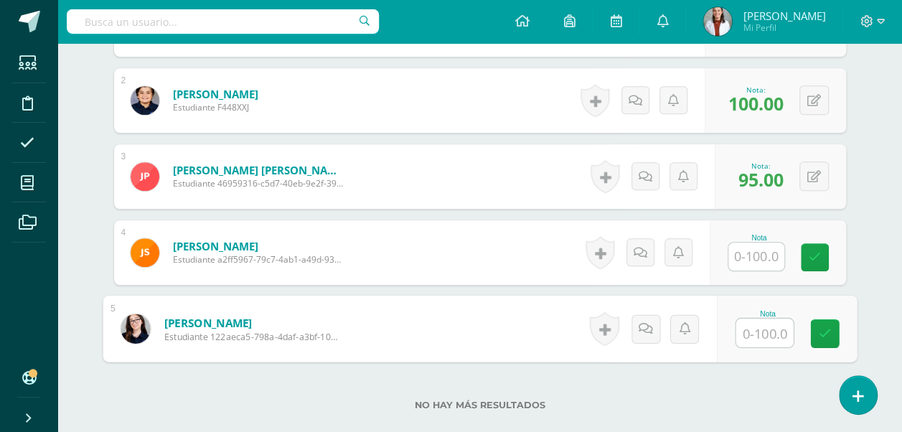
click at [745, 324] on input "text" at bounding box center [764, 333] width 57 height 29
type input "100"
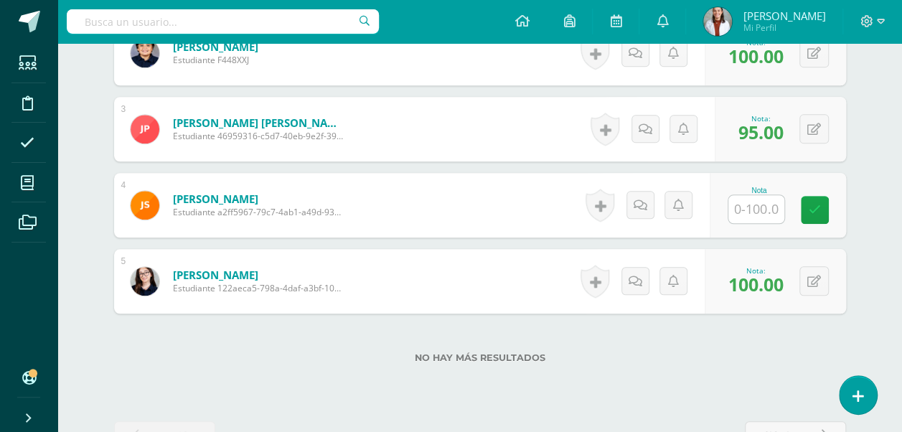
scroll to position [555, 0]
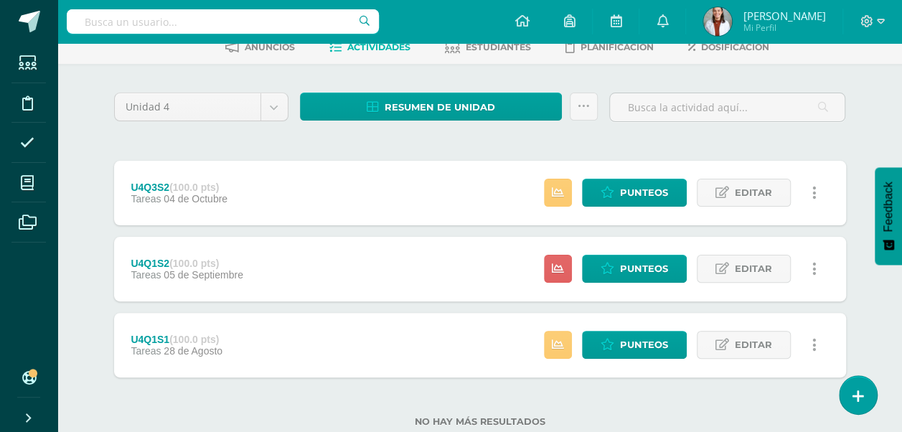
scroll to position [82, 0]
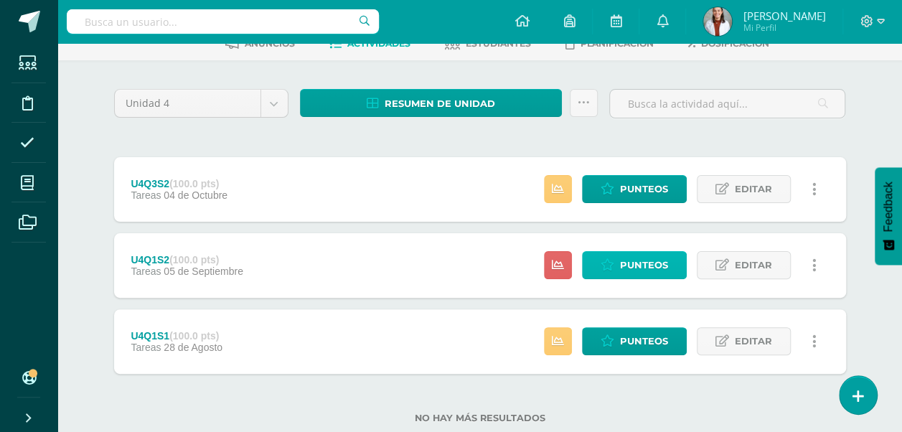
click at [624, 257] on span "Punteos" at bounding box center [644, 265] width 48 height 27
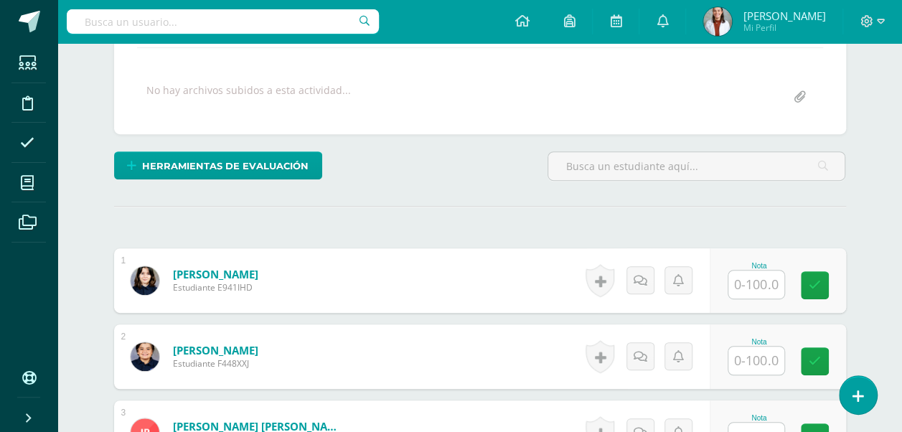
scroll to position [250, 0]
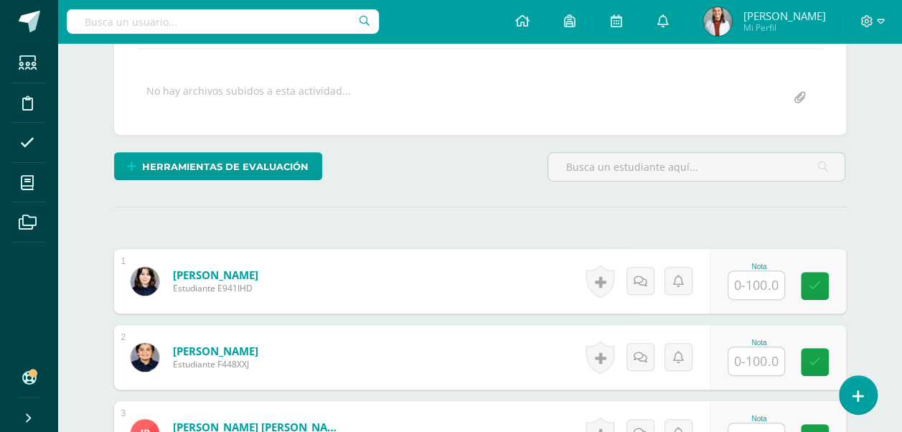
click at [751, 285] on input "text" at bounding box center [756, 285] width 56 height 28
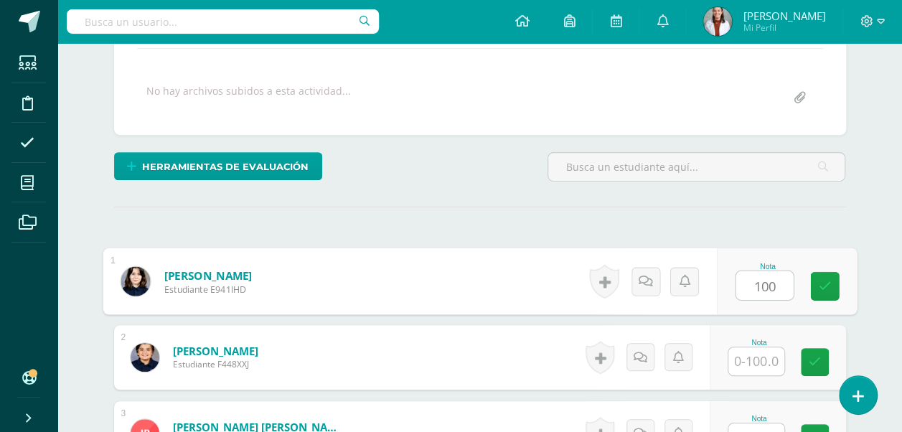
type input "100"
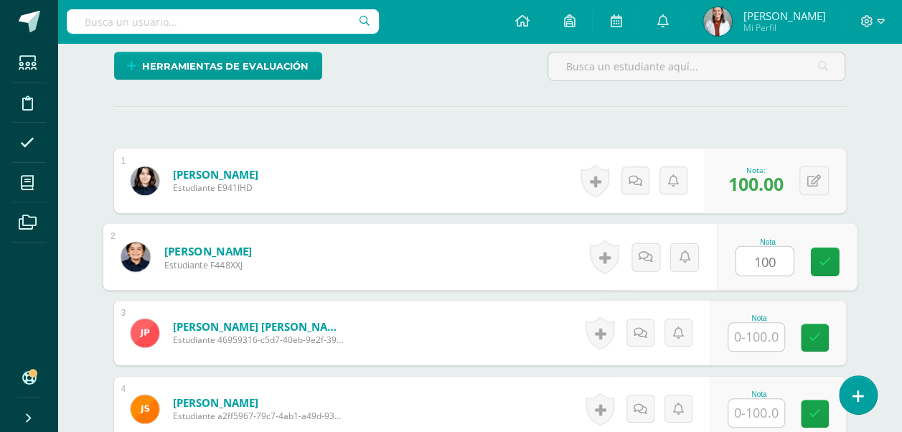
scroll to position [350, 0]
type input "100"
click at [759, 333] on input "text" at bounding box center [756, 337] width 56 height 28
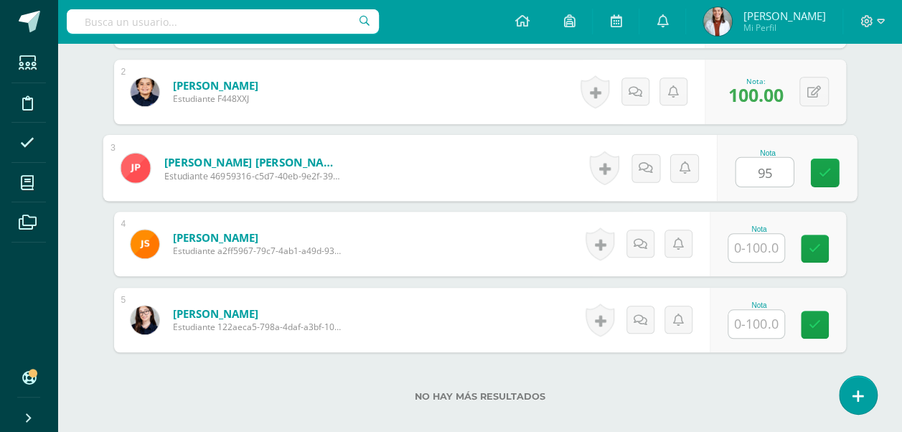
scroll to position [517, 0]
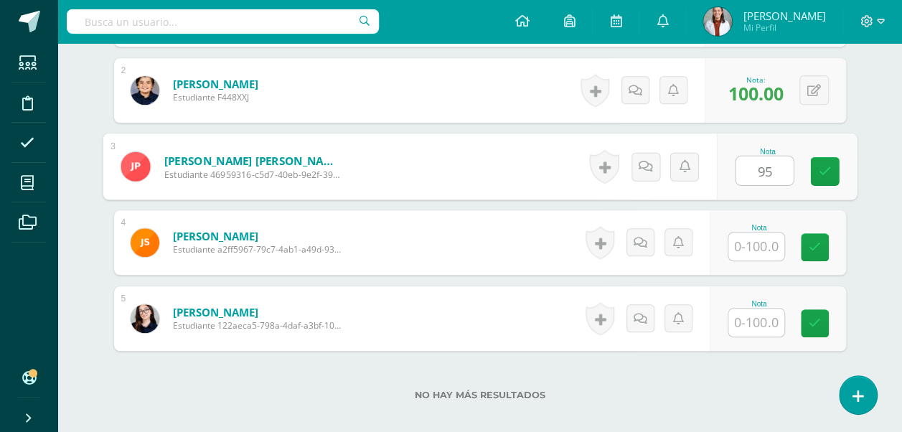
type input "95"
click at [756, 324] on input "text" at bounding box center [756, 323] width 56 height 28
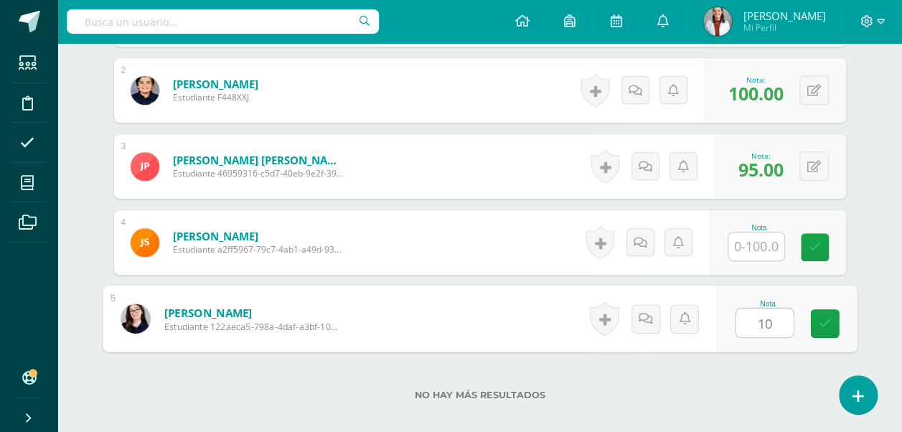
type input "100"
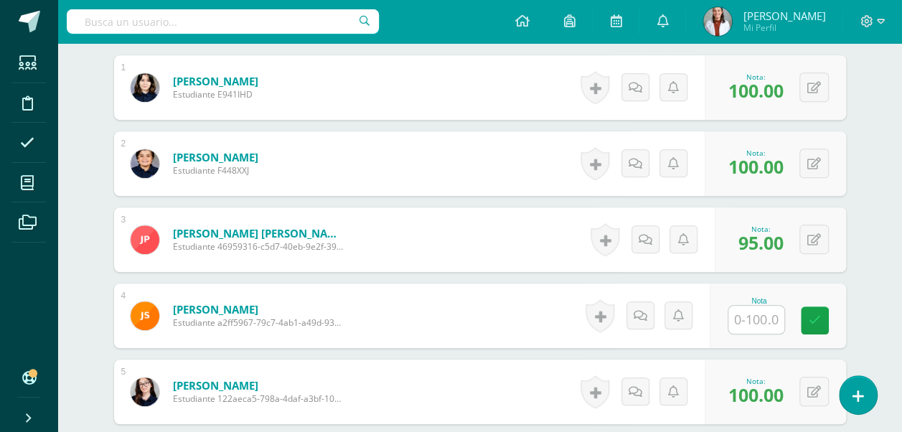
scroll to position [441, 0]
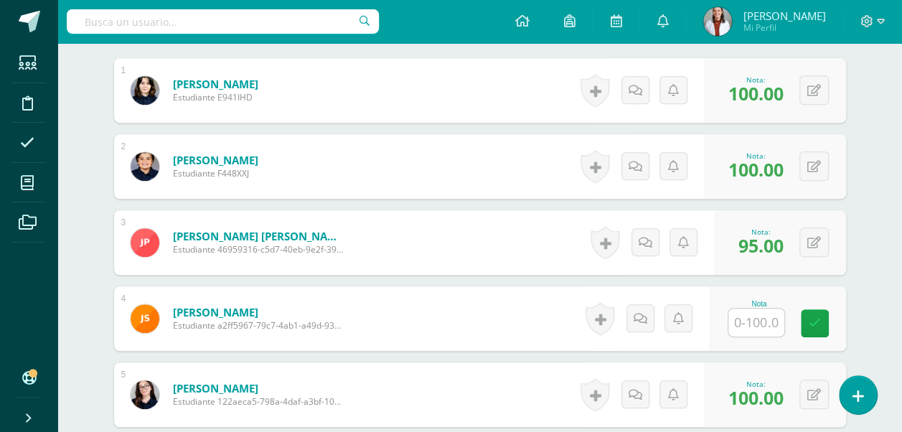
click at [768, 323] on input "text" at bounding box center [756, 323] width 56 height 28
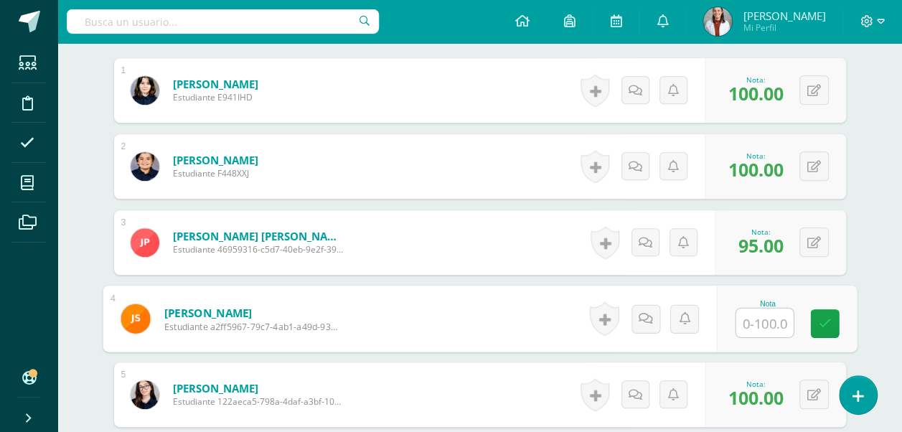
type input "0"
click at [823, 325] on icon at bounding box center [824, 323] width 13 height 12
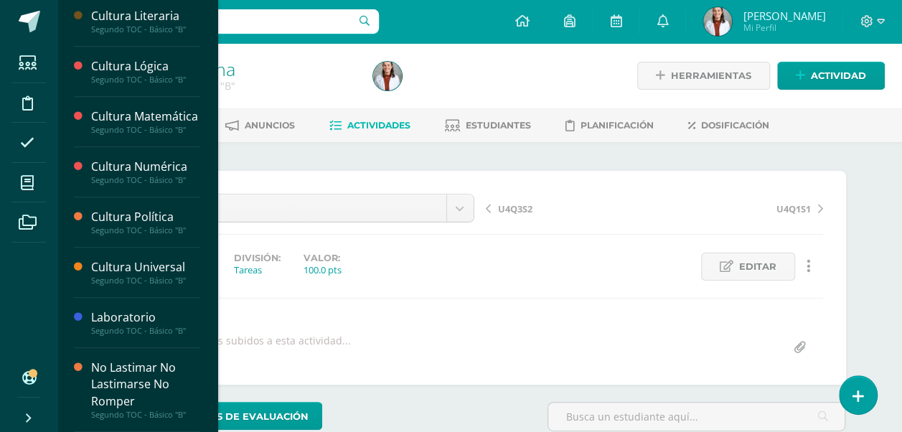
scroll to position [580, 0]
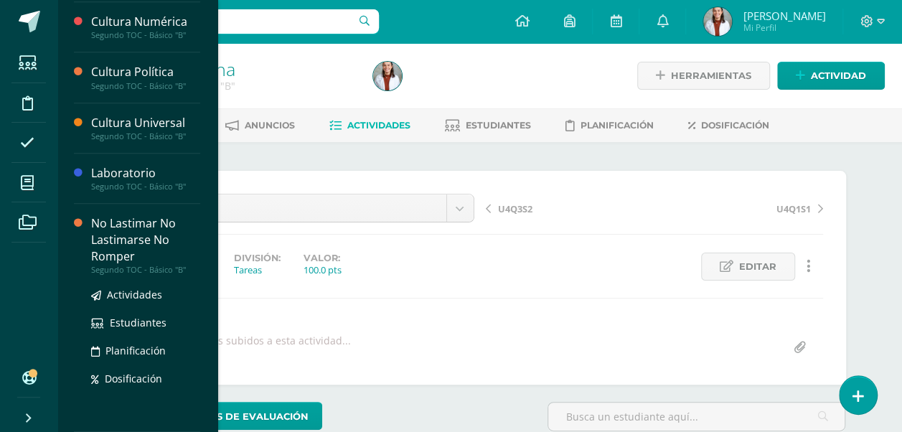
click at [137, 251] on div "No Lastimar No Lastimarse No Romper" at bounding box center [145, 240] width 109 height 50
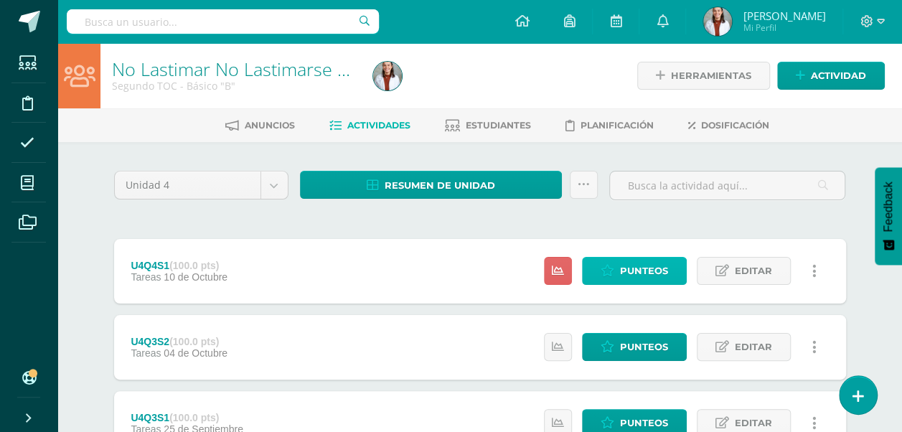
click at [609, 272] on icon at bounding box center [608, 271] width 14 height 12
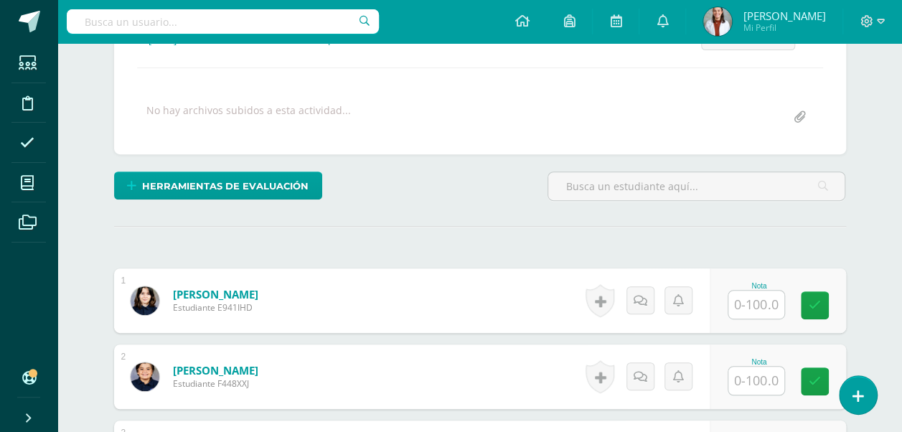
scroll to position [261, 0]
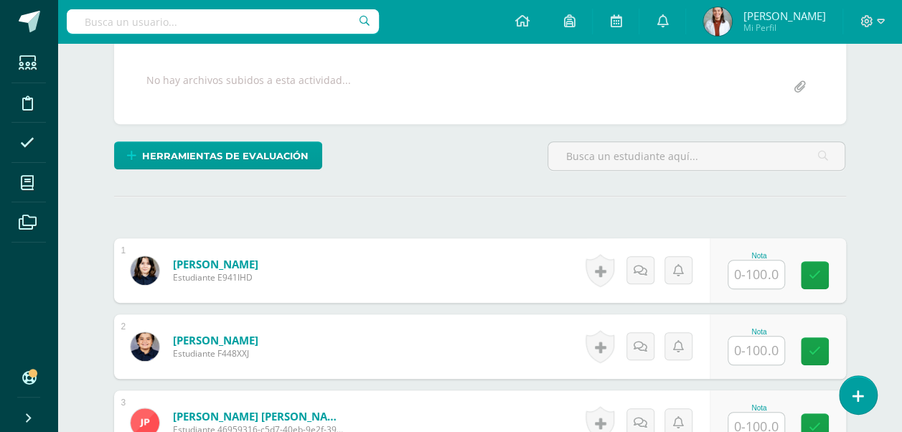
click at [775, 277] on input "text" at bounding box center [756, 275] width 56 height 28
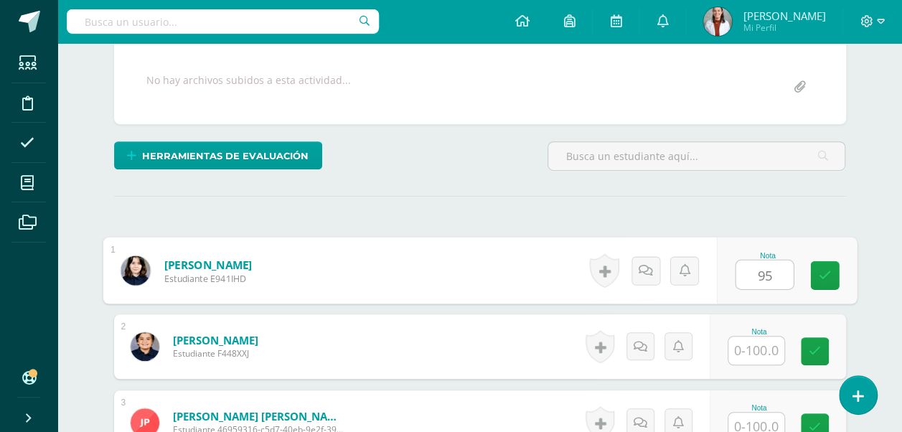
type input "95"
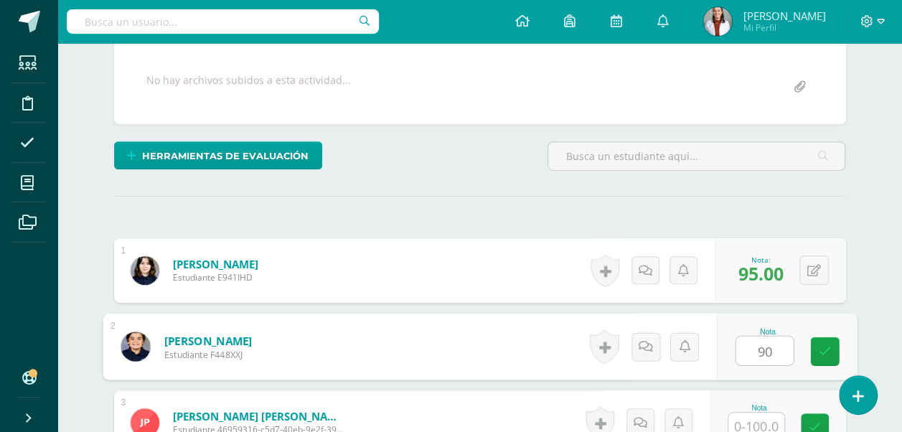
type input "90"
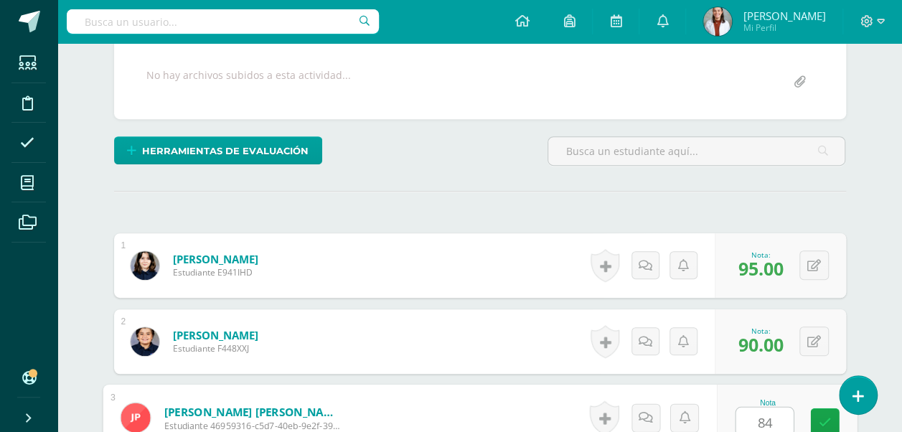
type input "84"
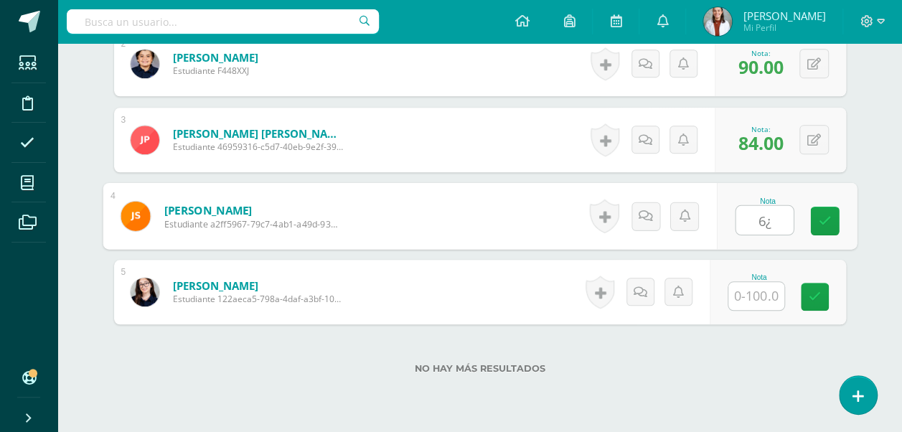
type input "6"
type input "70"
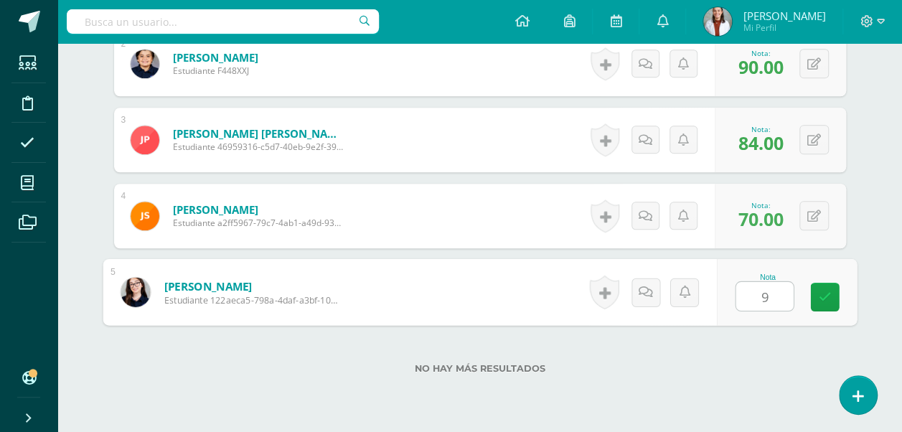
type input "90"
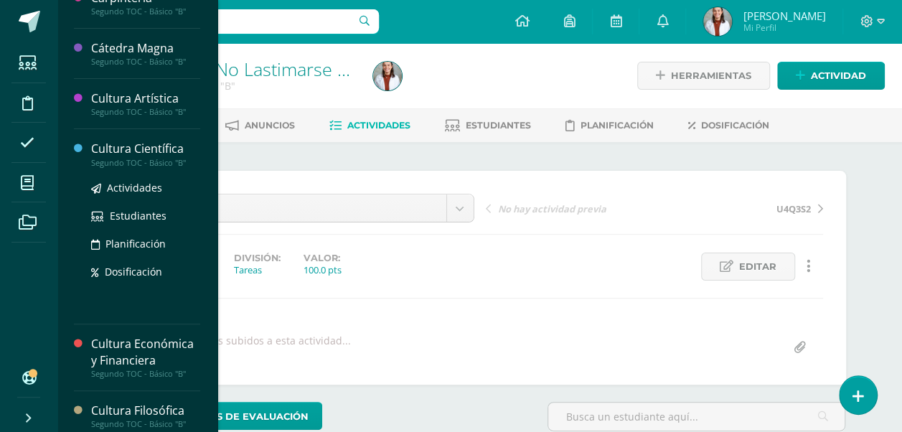
scroll to position [0, 0]
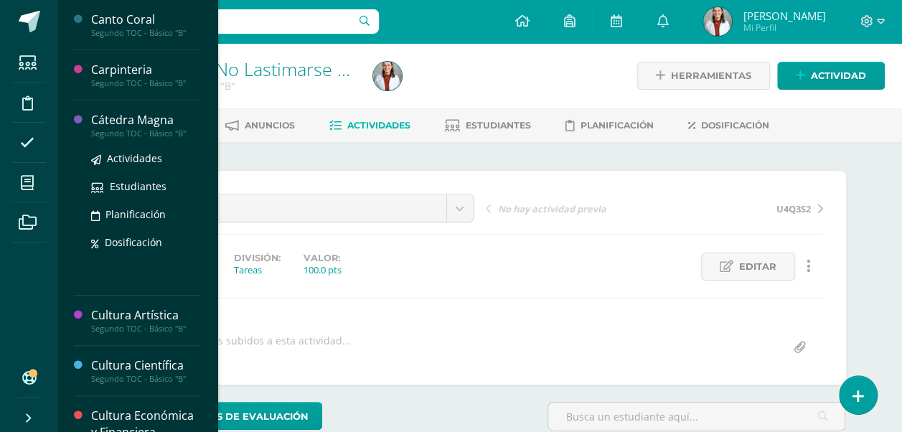
click at [138, 118] on div "Cátedra Magna" at bounding box center [145, 120] width 109 height 17
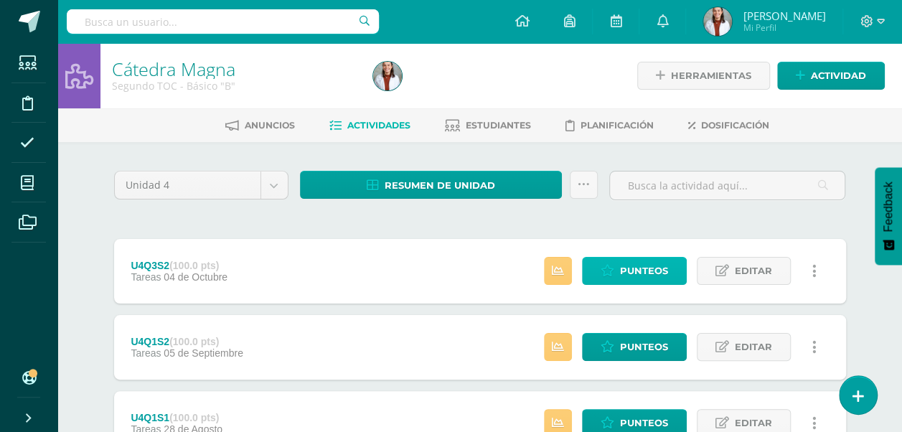
click at [614, 268] on icon at bounding box center [608, 271] width 14 height 12
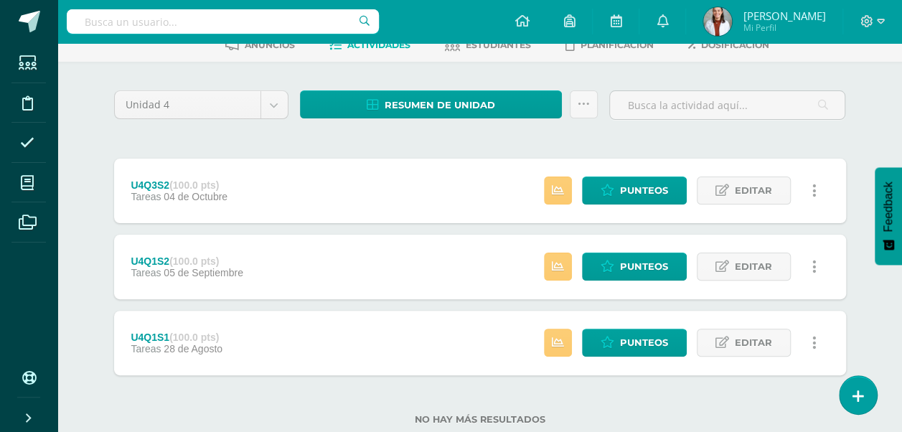
scroll to position [103, 0]
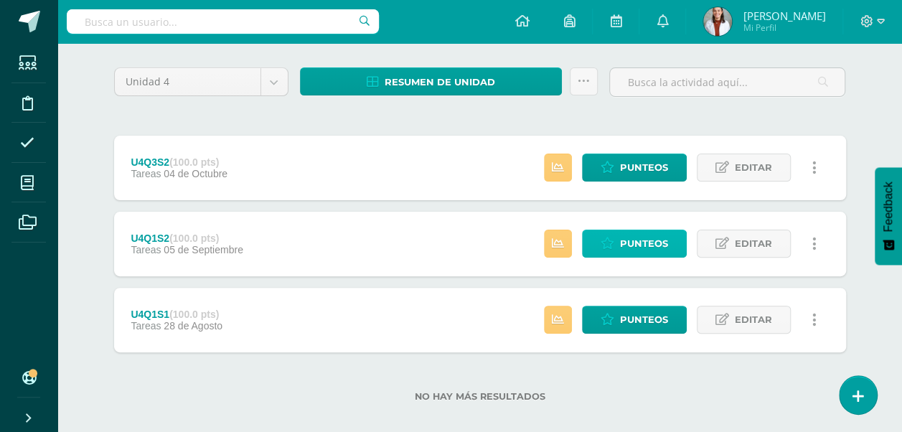
click at [634, 230] on link "Punteos" at bounding box center [634, 244] width 105 height 28
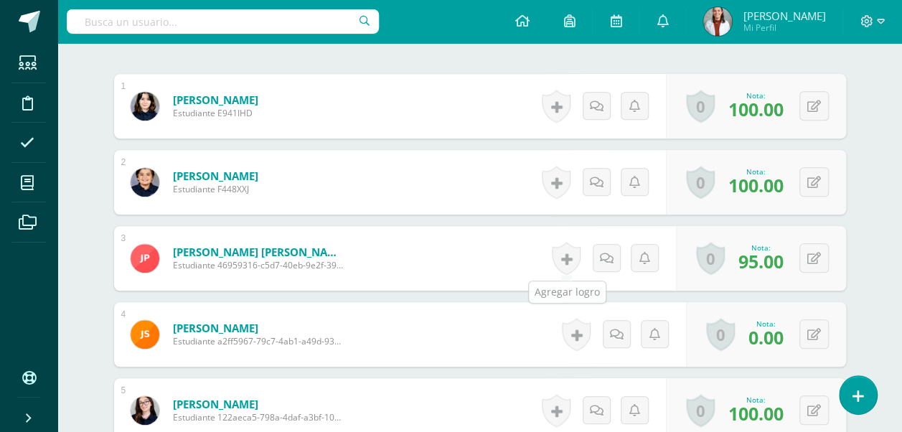
scroll to position [431, 0]
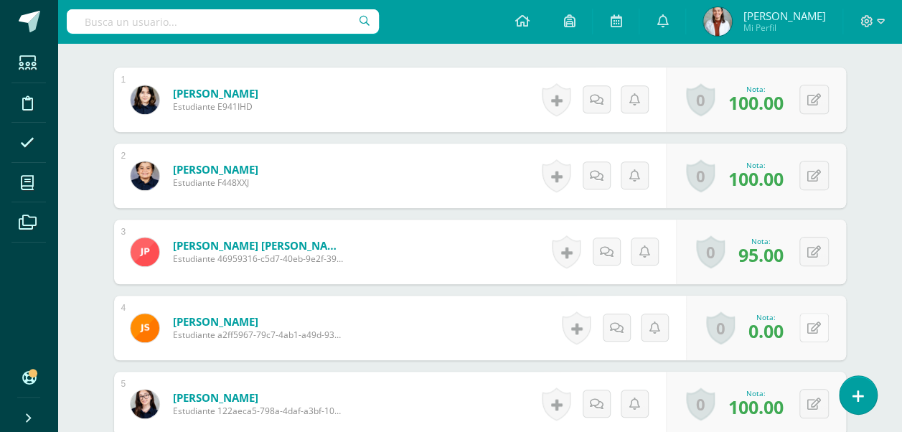
click at [809, 327] on button at bounding box center [813, 327] width 29 height 29
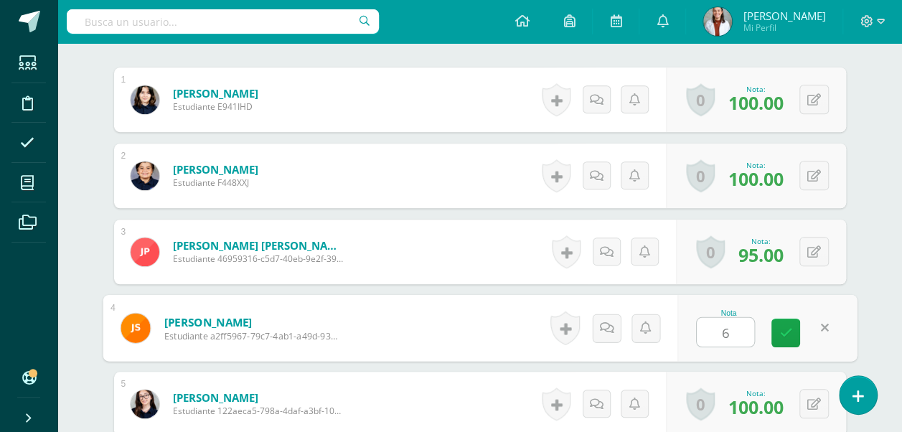
type input "60"
click at [785, 329] on icon at bounding box center [785, 333] width 13 height 12
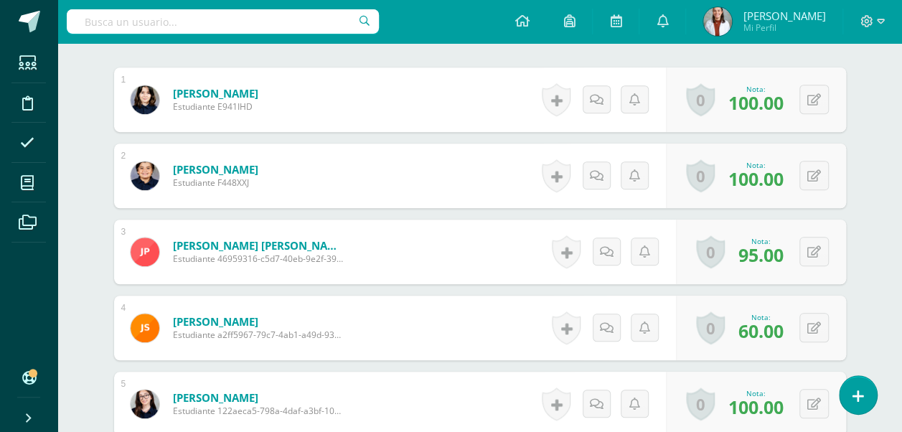
click at [837, 154] on div "0 [GEOGRAPHIC_DATA] Logros obtenidos Aún no hay logros agregados Nota: 100.00" at bounding box center [756, 176] width 180 height 65
